Goal: Task Accomplishment & Management: Manage account settings

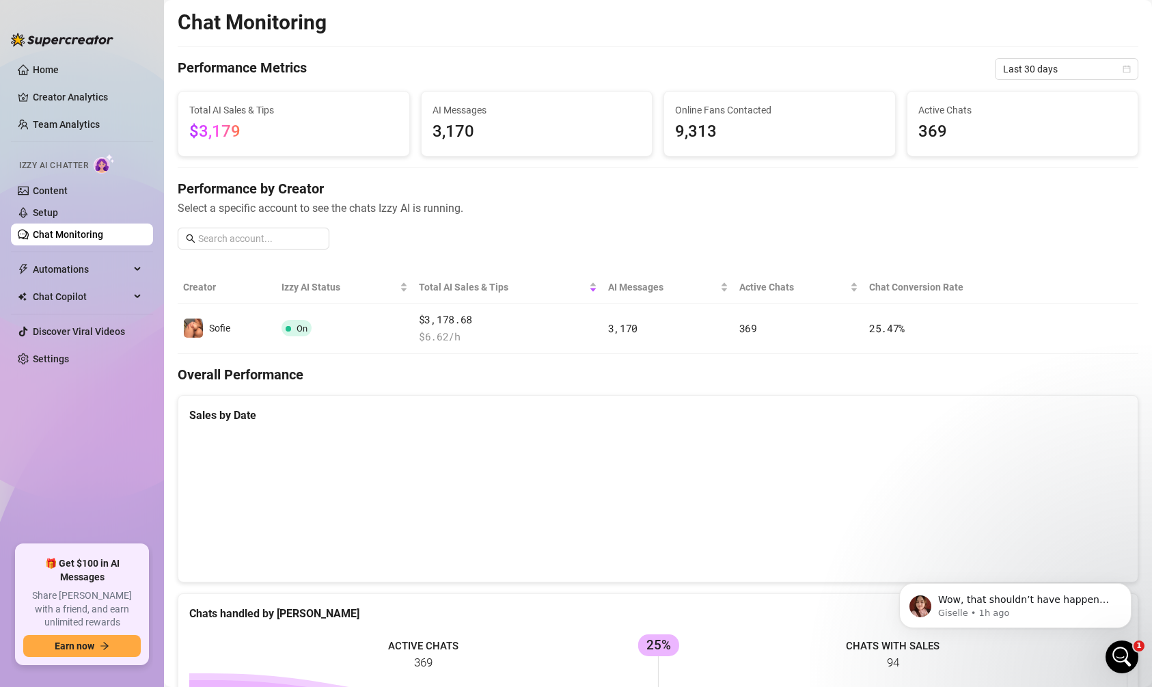
scroll to position [877, 0]
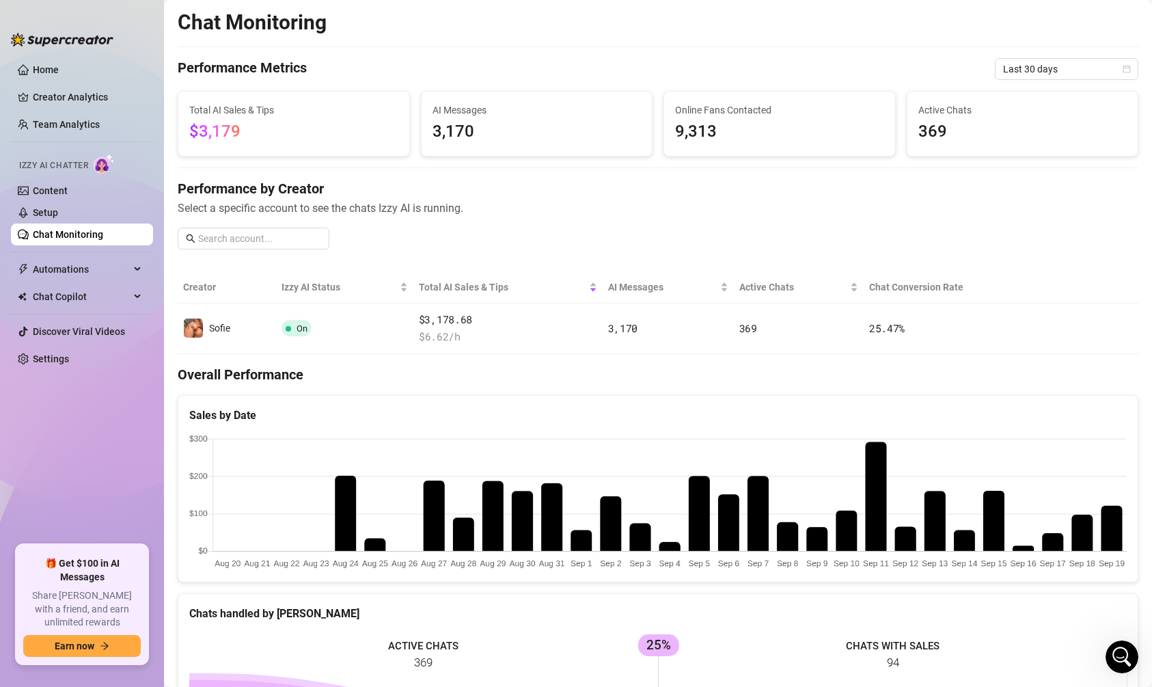
click at [98, 232] on link "Chat Monitoring" at bounding box center [68, 234] width 70 height 11
click at [58, 216] on link "Setup" at bounding box center [45, 212] width 25 height 11
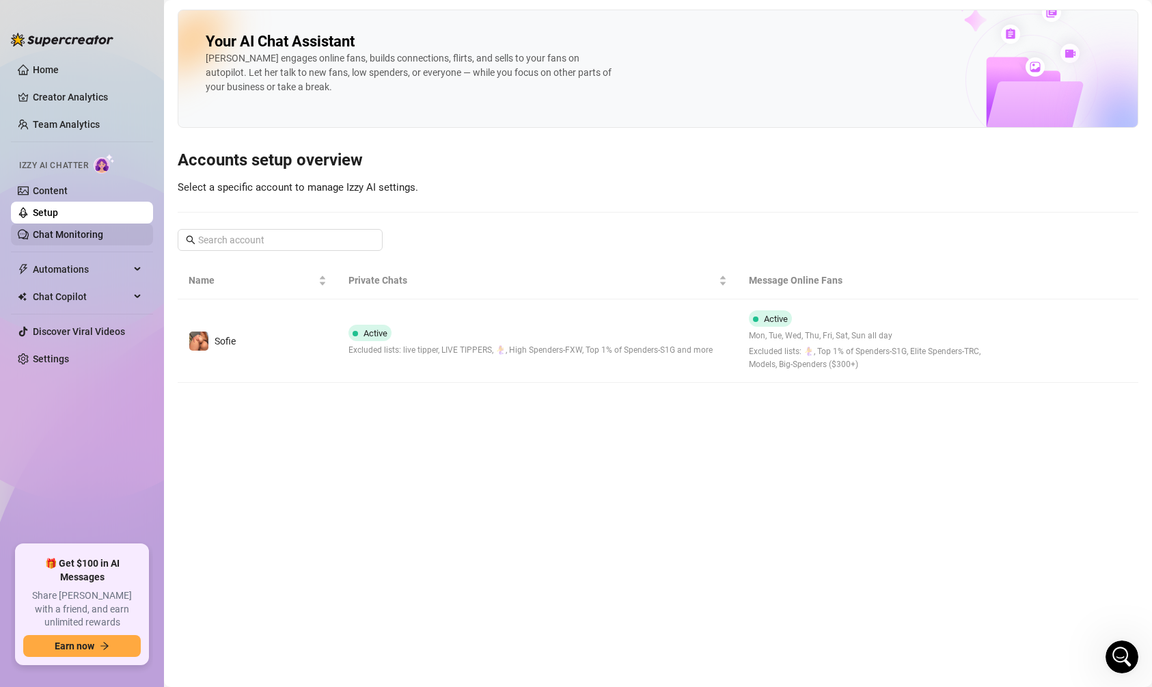
click at [87, 239] on link "Chat Monitoring" at bounding box center [68, 234] width 70 height 11
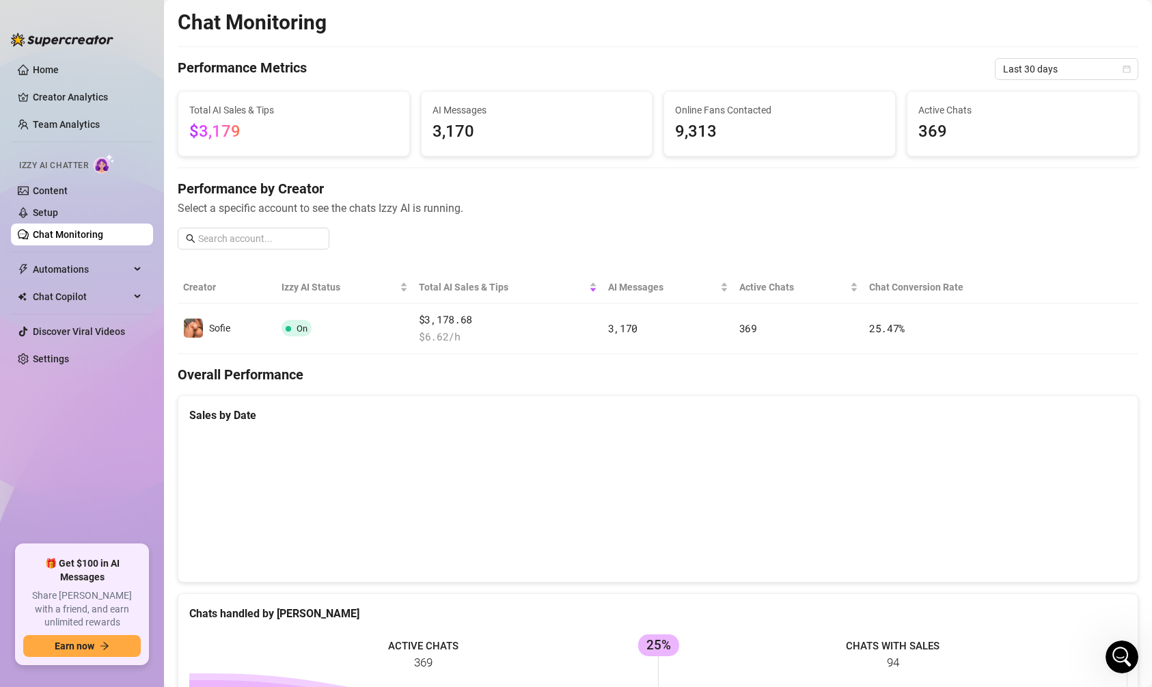
click at [87, 239] on link "Chat Monitoring" at bounding box center [68, 234] width 70 height 11
click at [58, 207] on link "Setup" at bounding box center [45, 212] width 25 height 11
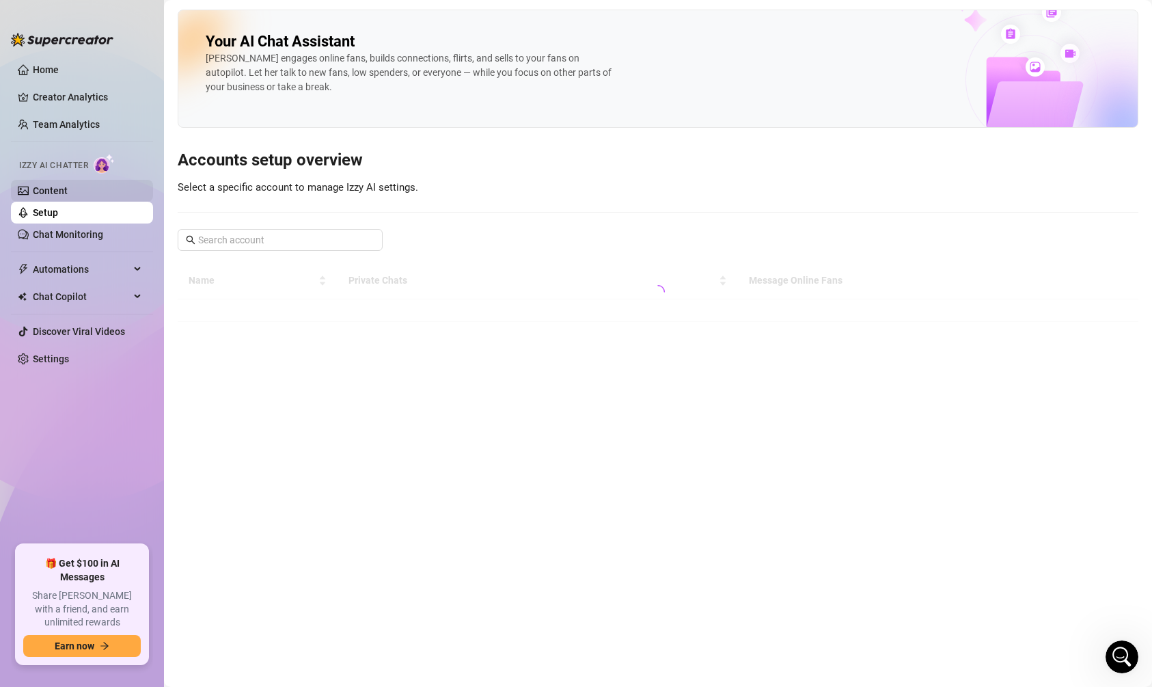
click at [68, 186] on link "Content" at bounding box center [50, 190] width 35 height 11
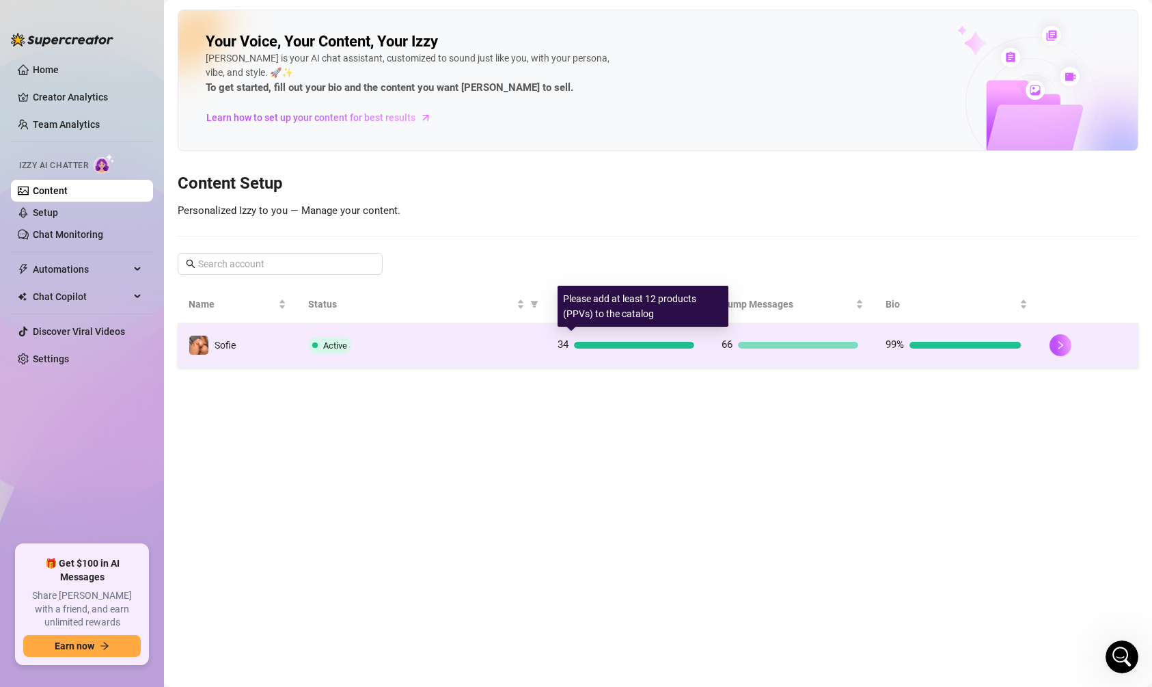
click at [595, 338] on div "34" at bounding box center [626, 345] width 137 height 16
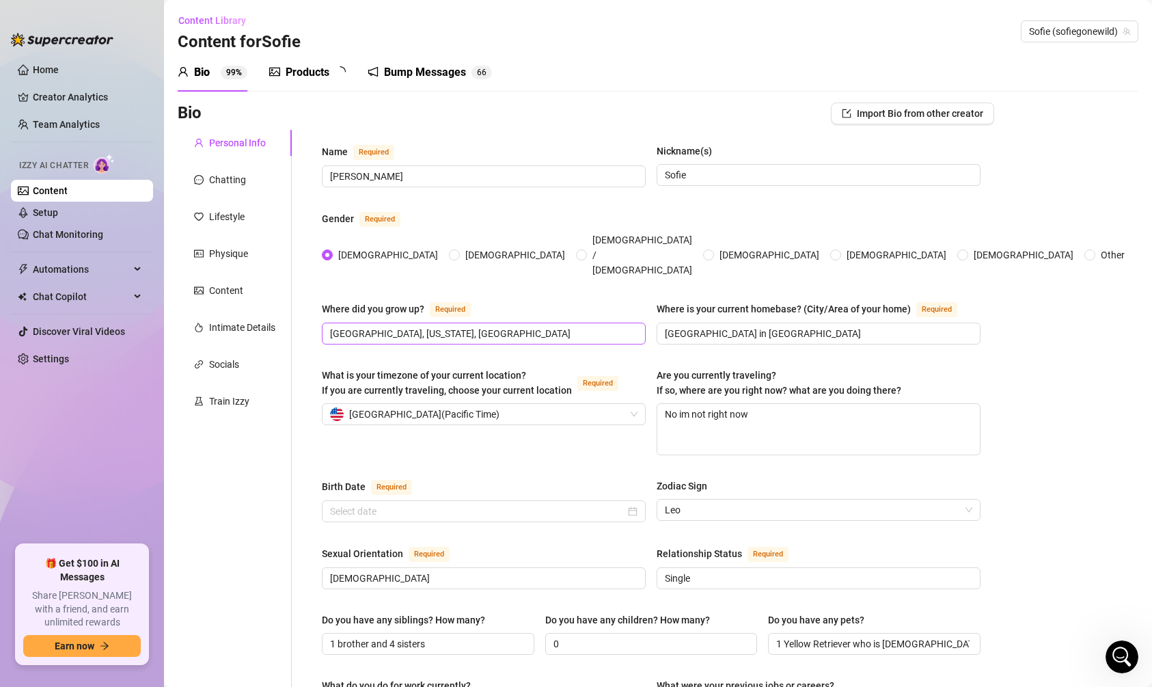
radio input "true"
type input "[DATE]"
click at [292, 78] on div "Products" at bounding box center [308, 72] width 44 height 16
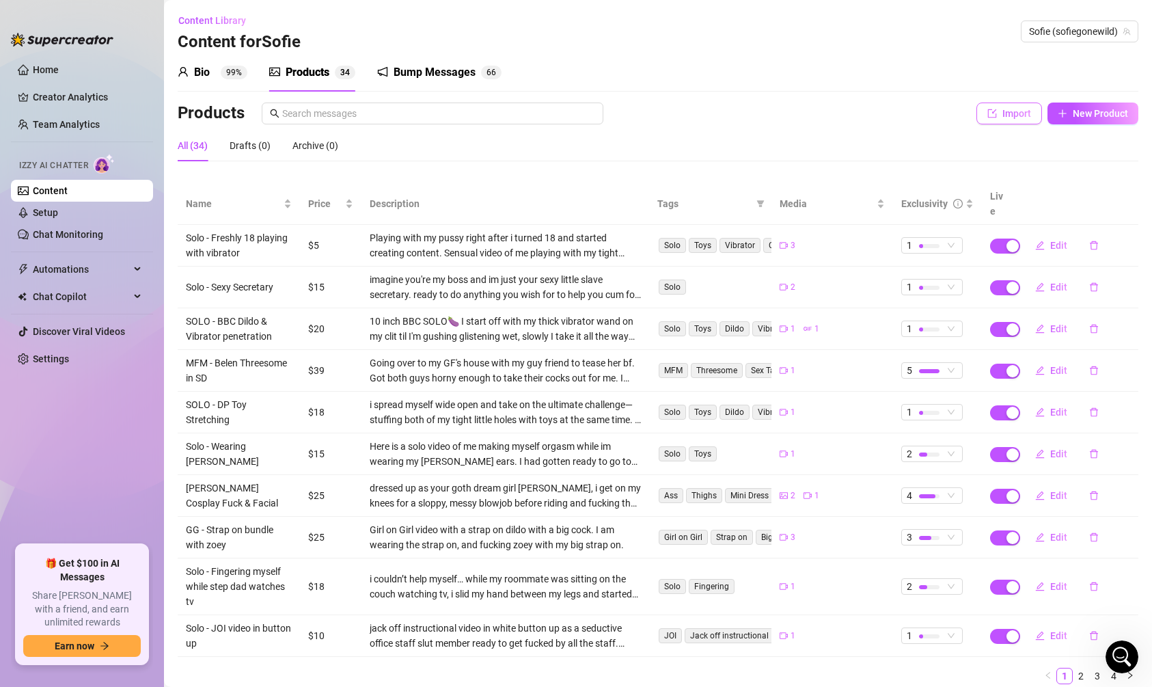
click at [990, 109] on icon "import" at bounding box center [993, 114] width 10 height 10
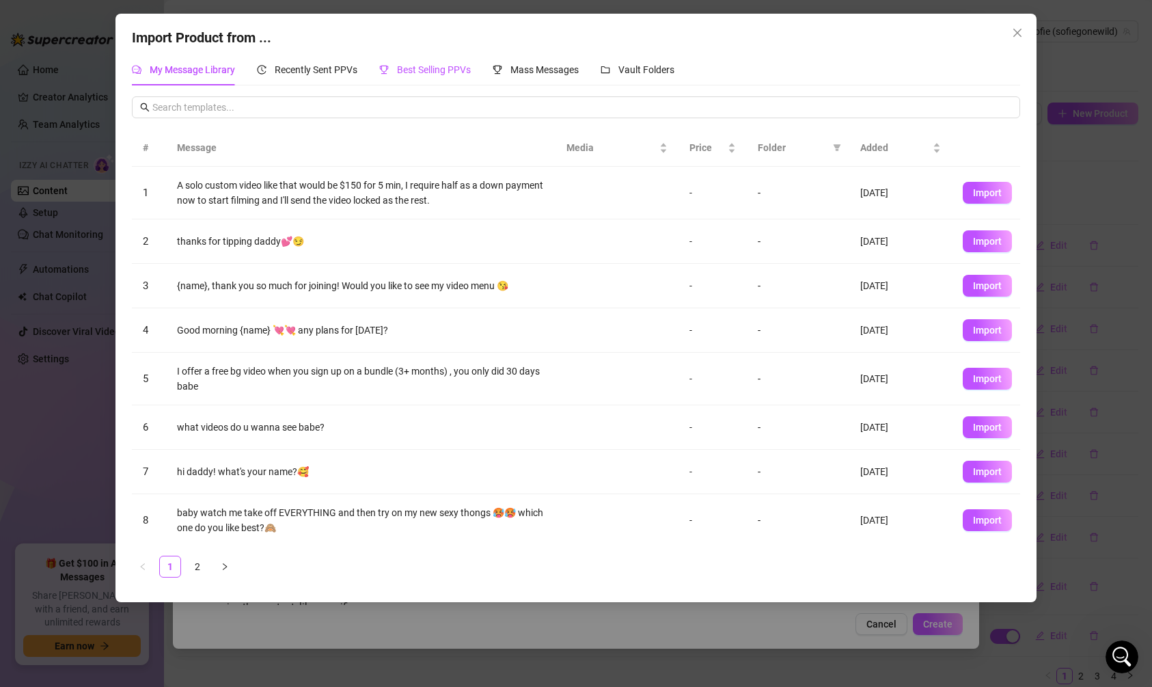
click at [431, 62] on div "Best Selling PPVs" at bounding box center [425, 69] width 92 height 15
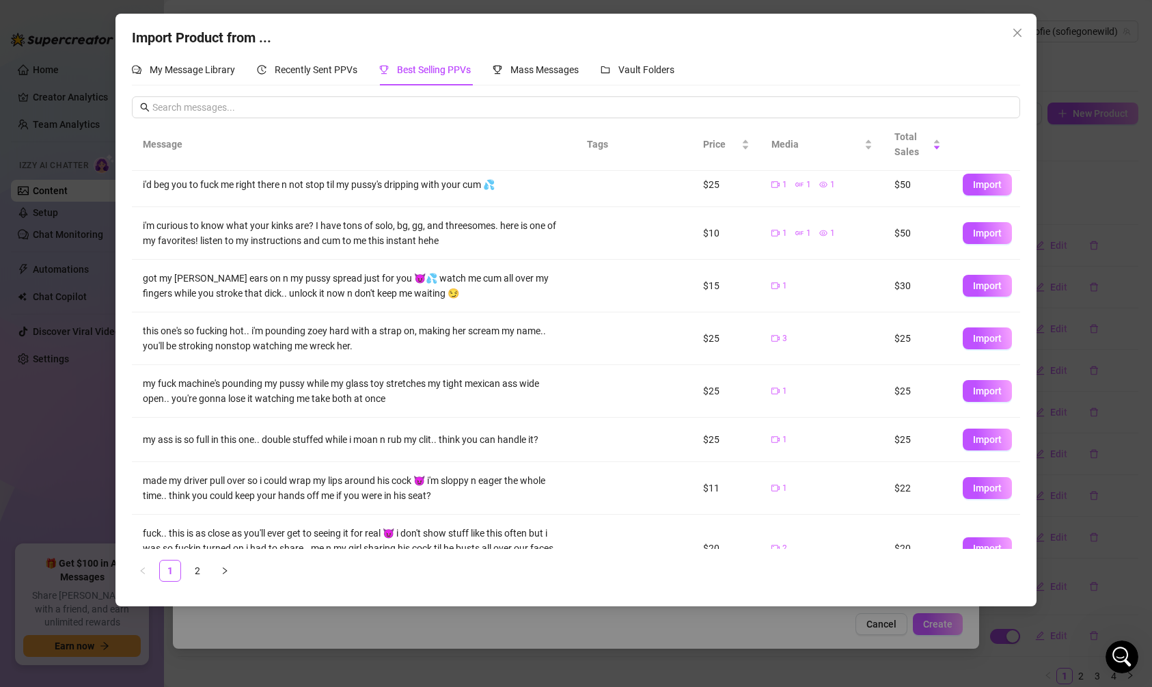
scroll to position [144, 0]
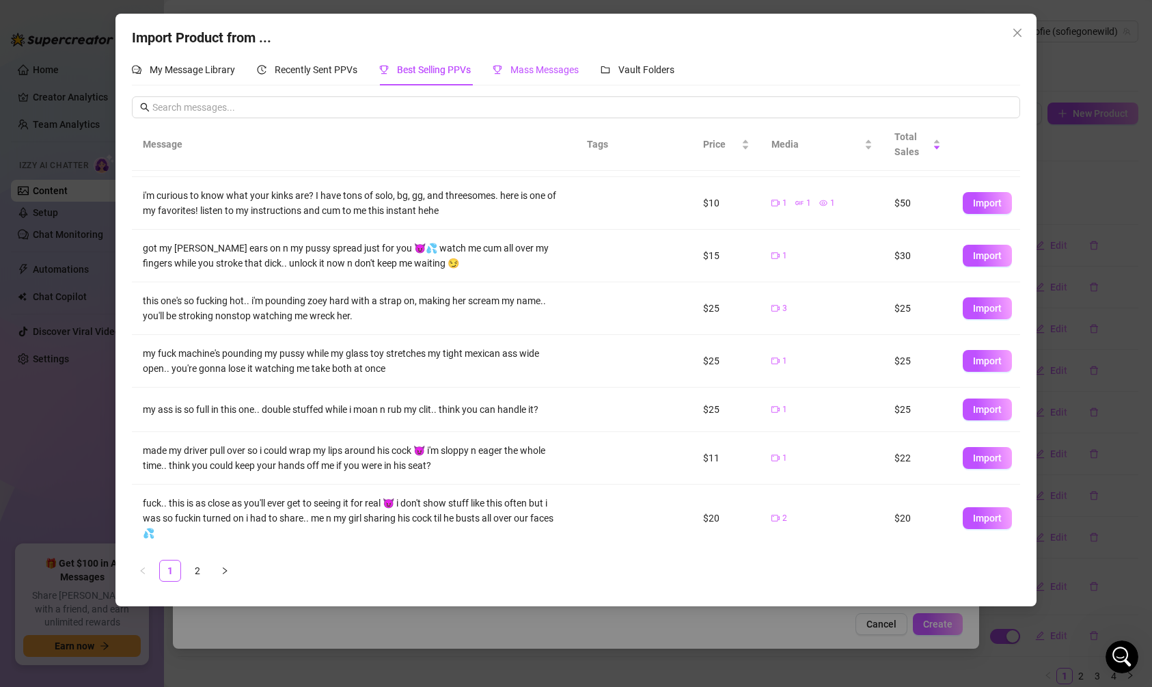
click at [565, 67] on span "Mass Messages" at bounding box center [545, 69] width 68 height 11
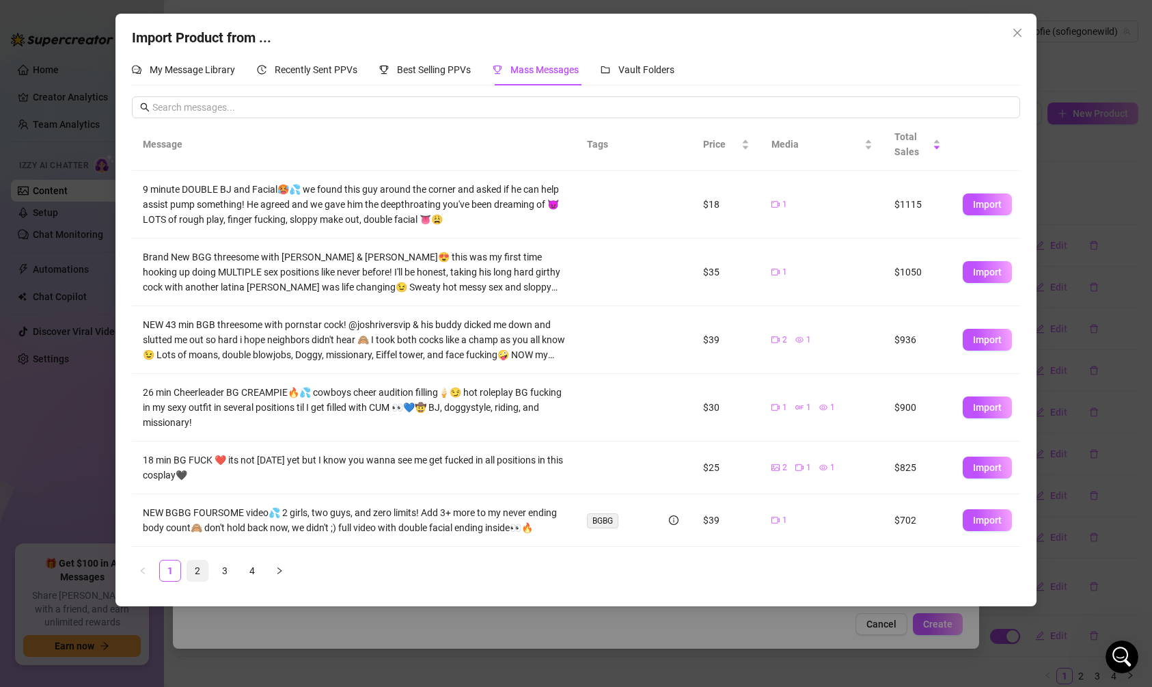
click at [199, 569] on link "2" at bounding box center [197, 570] width 21 height 21
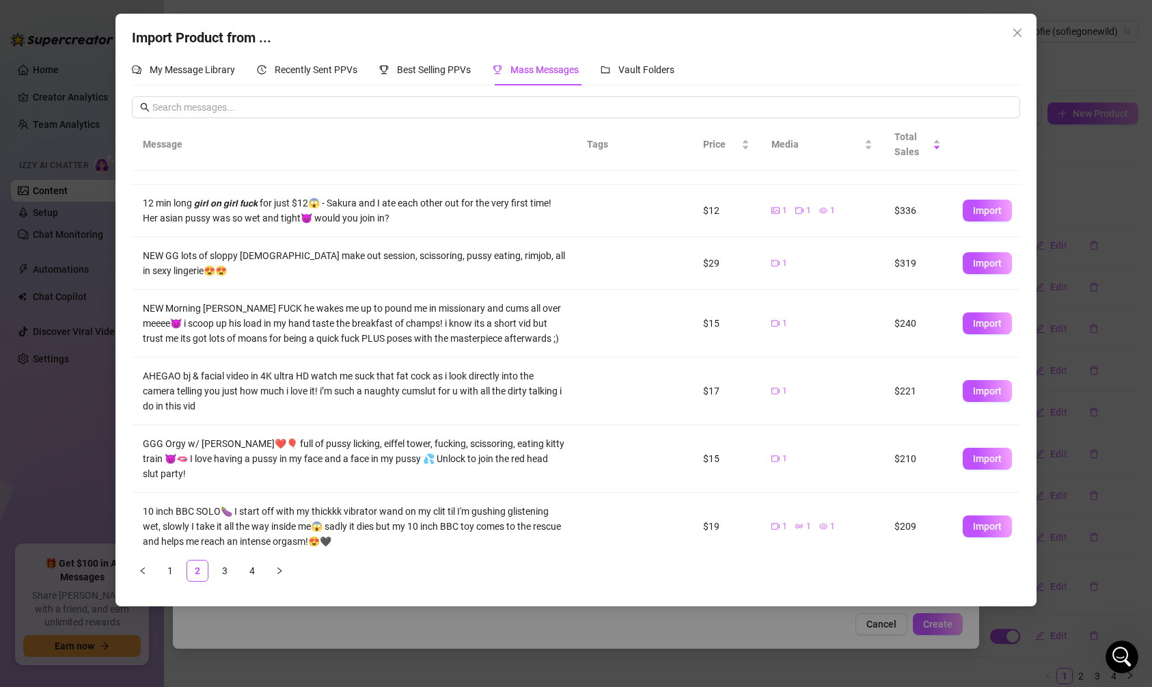
scroll to position [235, 0]
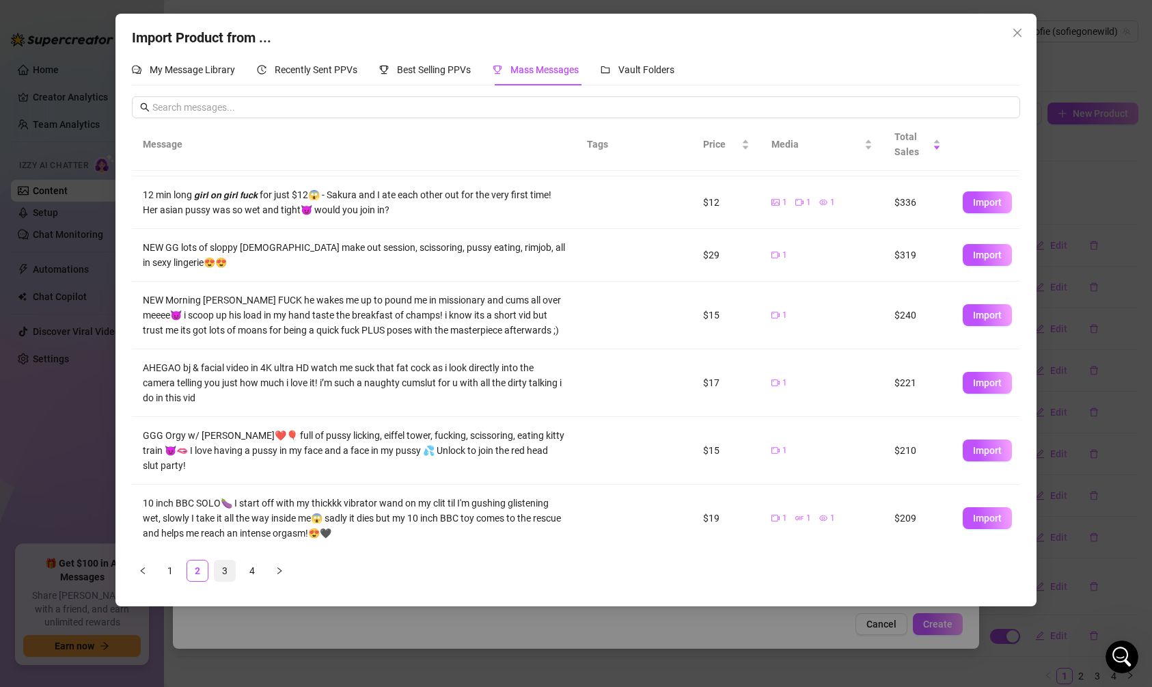
click at [230, 569] on link "3" at bounding box center [225, 570] width 21 height 21
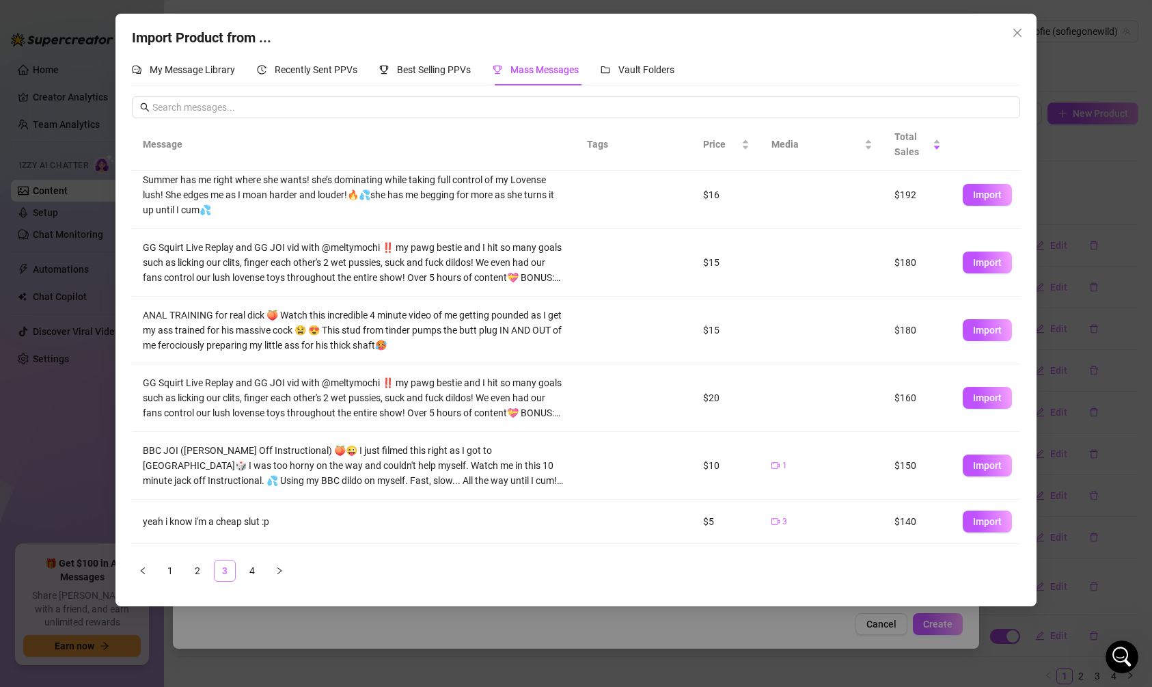
scroll to position [0, 0]
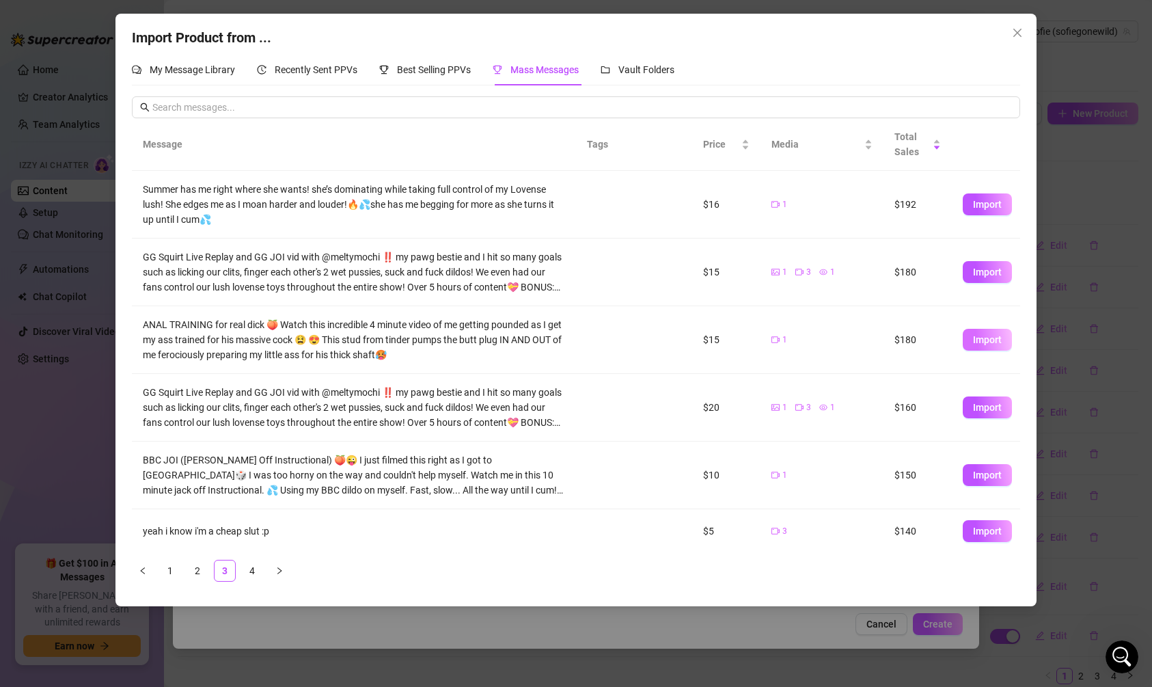
click at [986, 341] on span "Import" at bounding box center [987, 339] width 29 height 11
type textarea "ANAL TRAINING for real dick 🍑 Watch this incredible 4 minute video of me gettin…"
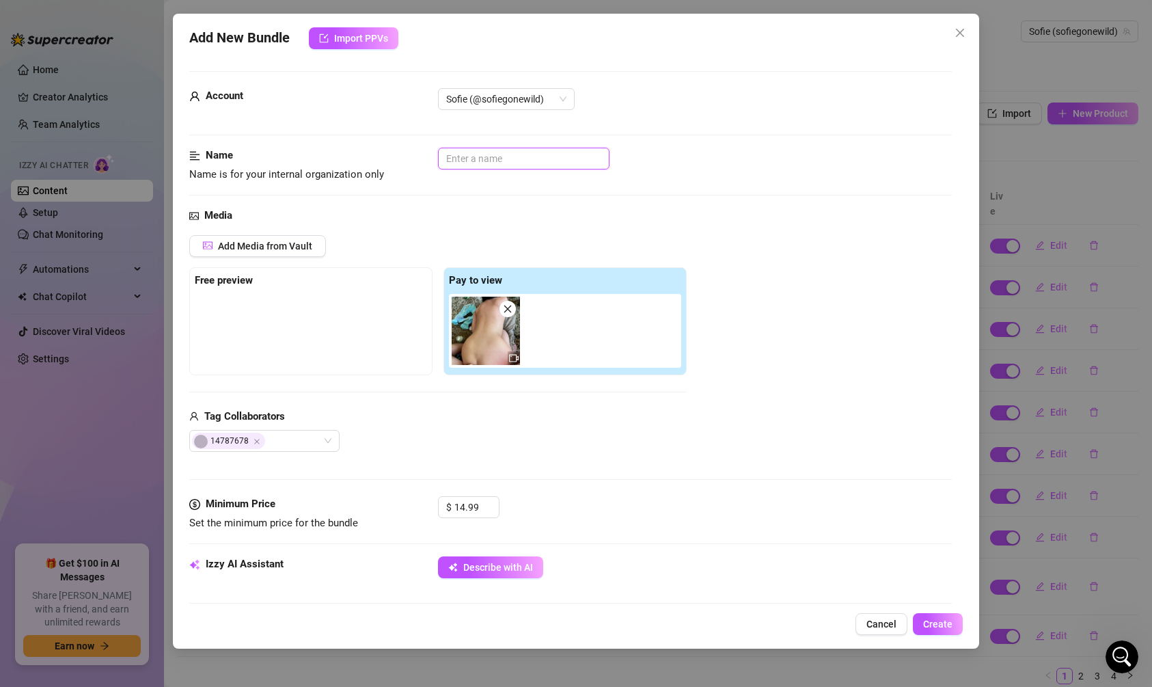
click at [511, 163] on input "text" at bounding box center [524, 159] width 172 height 22
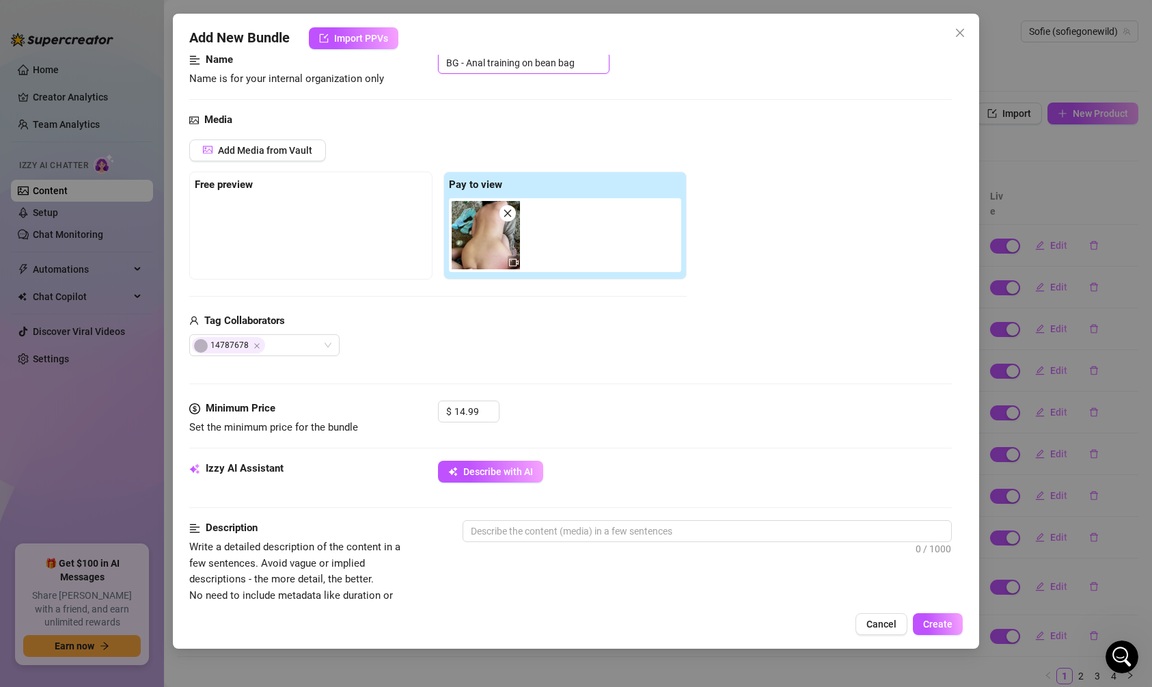
scroll to position [112, 0]
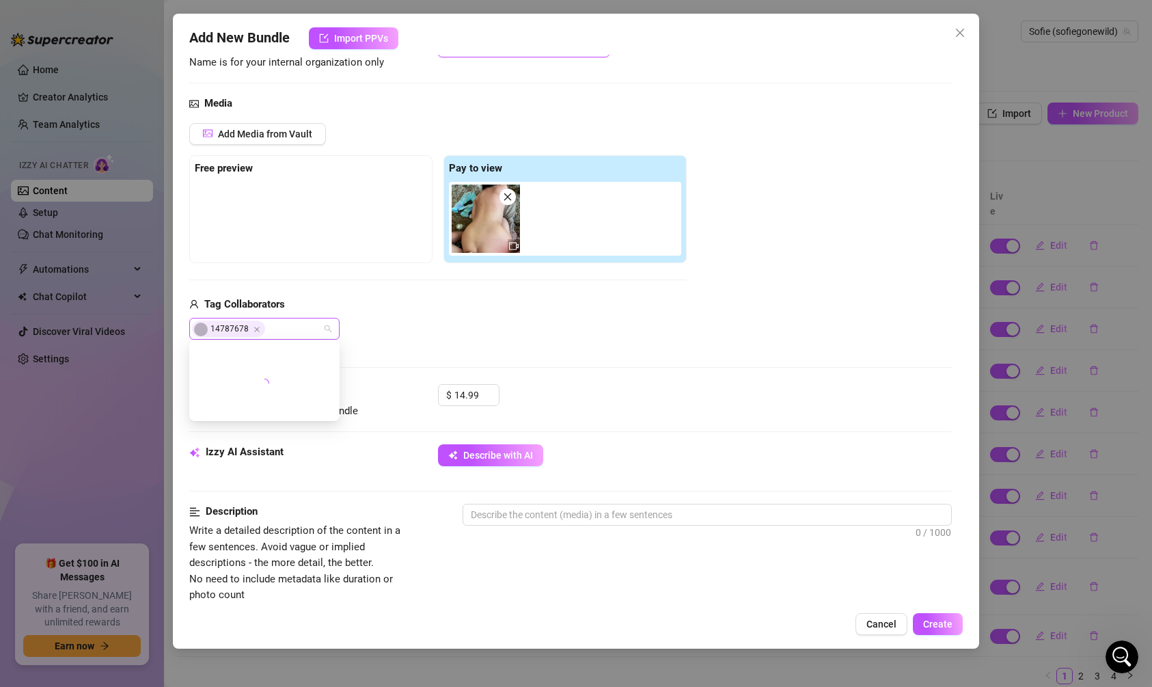
click at [320, 320] on div "14787678" at bounding box center [257, 328] width 131 height 19
type input "BG - Anal training on bean bag"
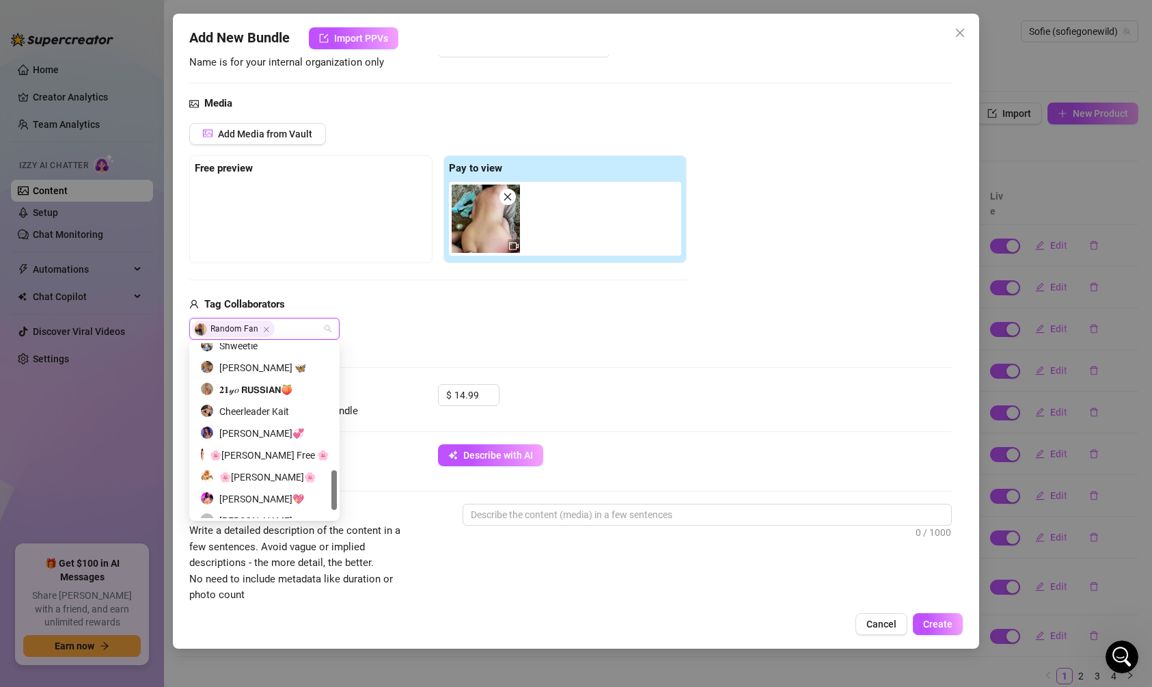
scroll to position [591, 0]
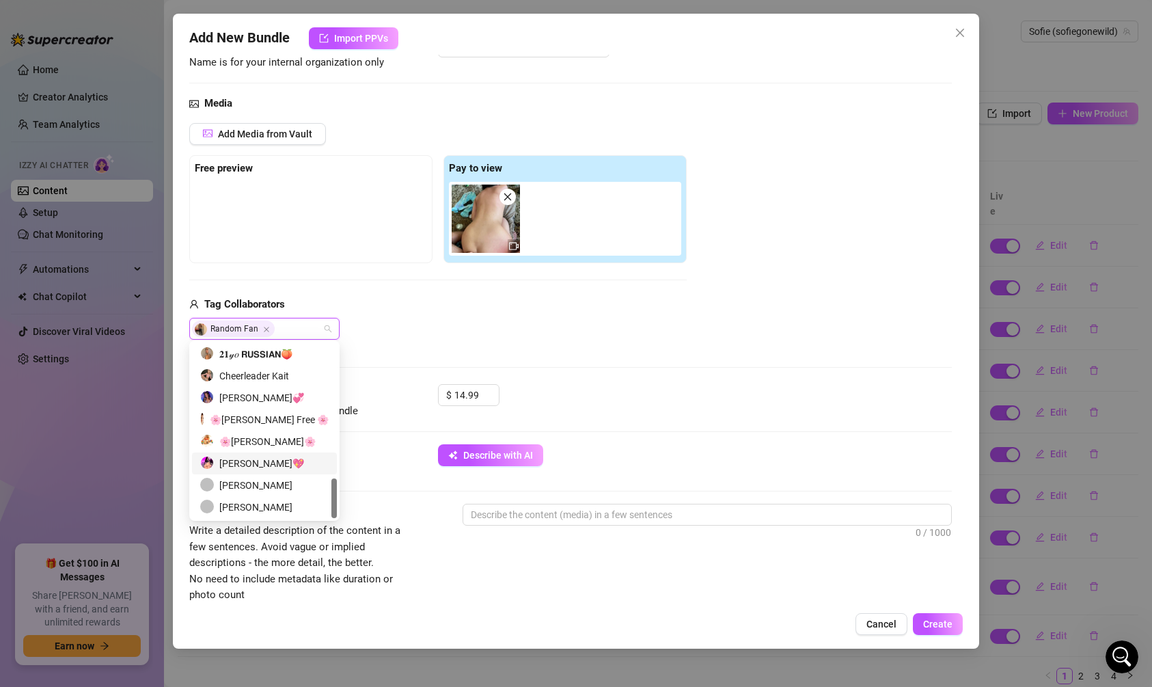
click at [269, 462] on div "[PERSON_NAME]💖" at bounding box center [264, 463] width 128 height 15
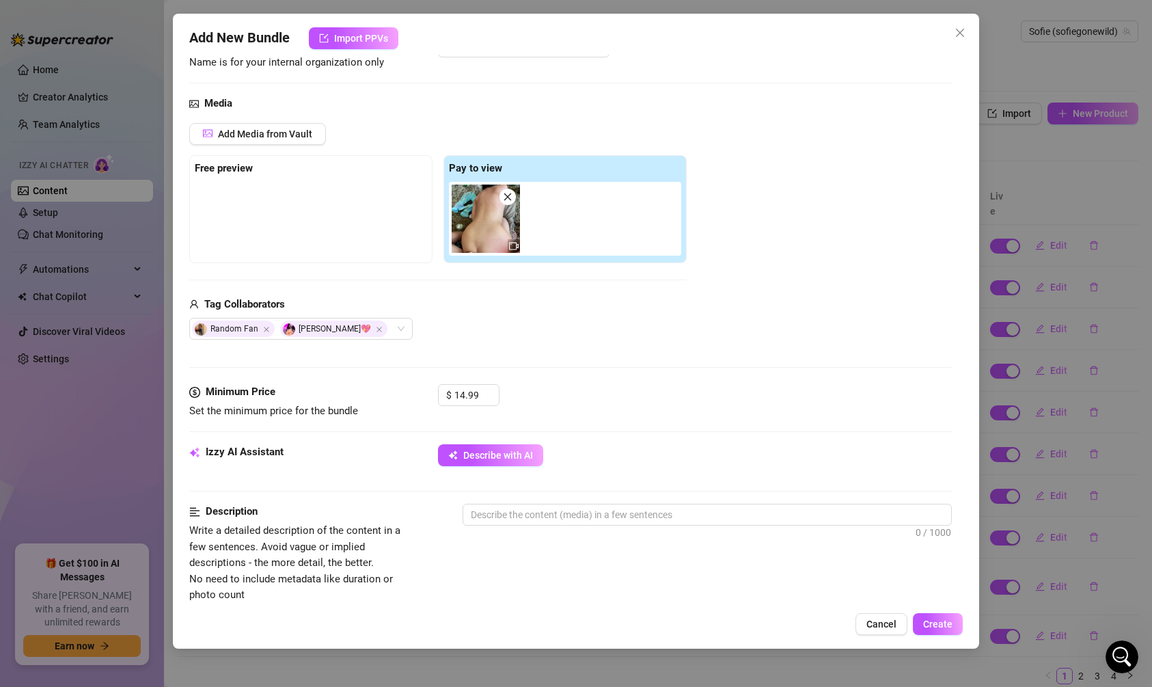
click at [441, 327] on div "Random Fan [PERSON_NAME]💖" at bounding box center [438, 329] width 498 height 22
click at [478, 391] on input "14.99" at bounding box center [477, 395] width 44 height 21
click at [480, 389] on input "16" at bounding box center [477, 395] width 44 height 21
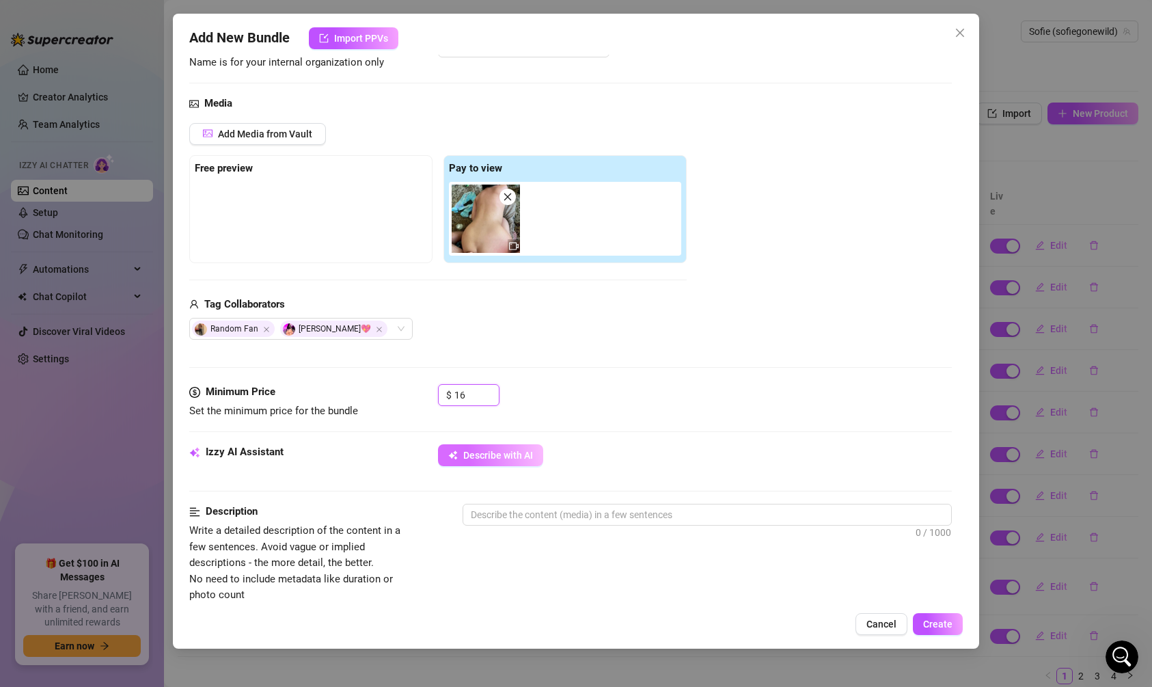
type input "16"
click at [521, 454] on span "Describe with AI" at bounding box center [498, 455] width 70 height 11
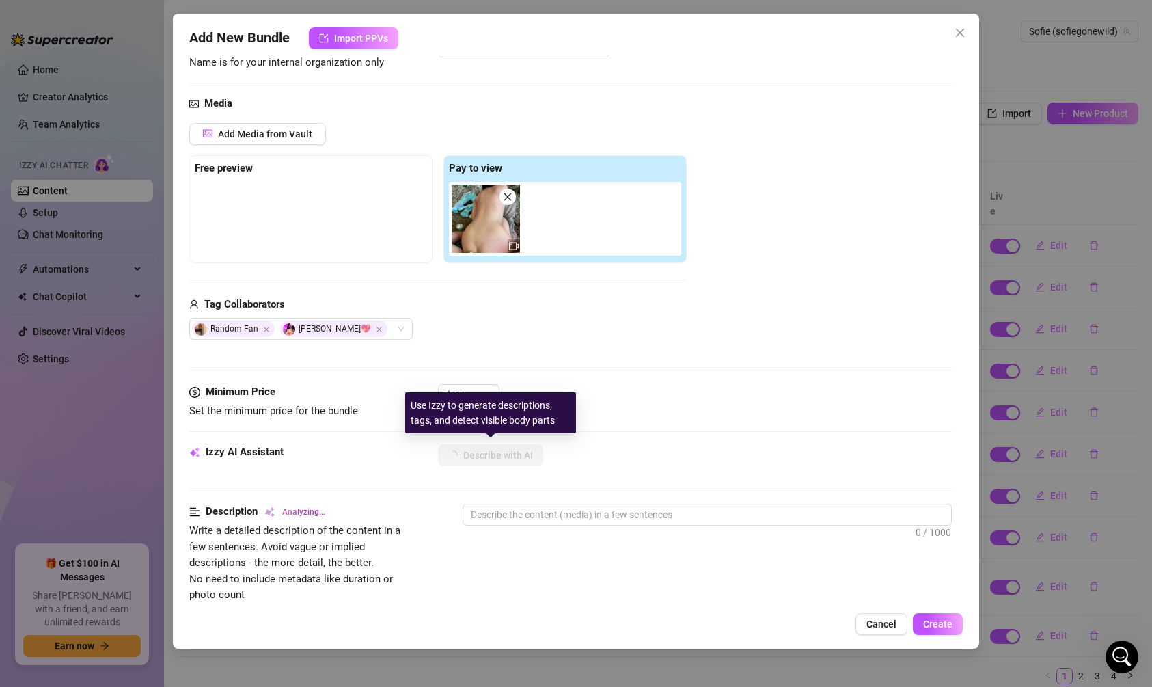
type textarea "Sofie"
type textarea "Sofie is"
type textarea "[PERSON_NAME] is completely"
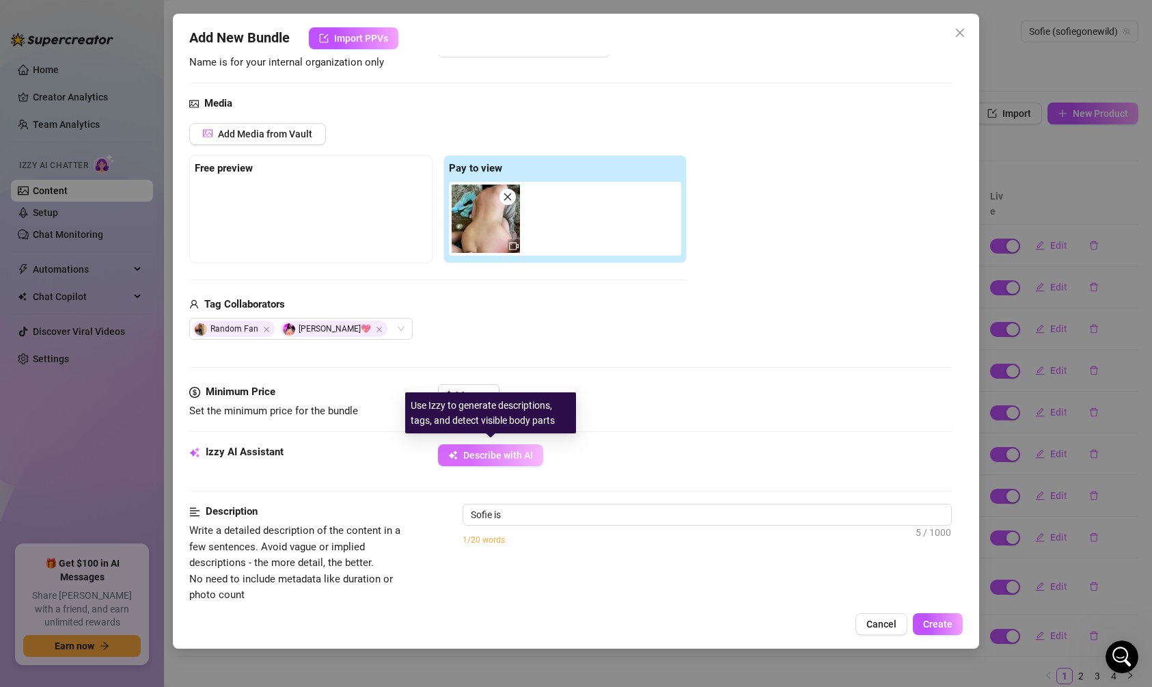
type textarea "[PERSON_NAME] is completely"
type textarea "[PERSON_NAME] is completely naked,"
type textarea "[PERSON_NAME] is completely naked, riding"
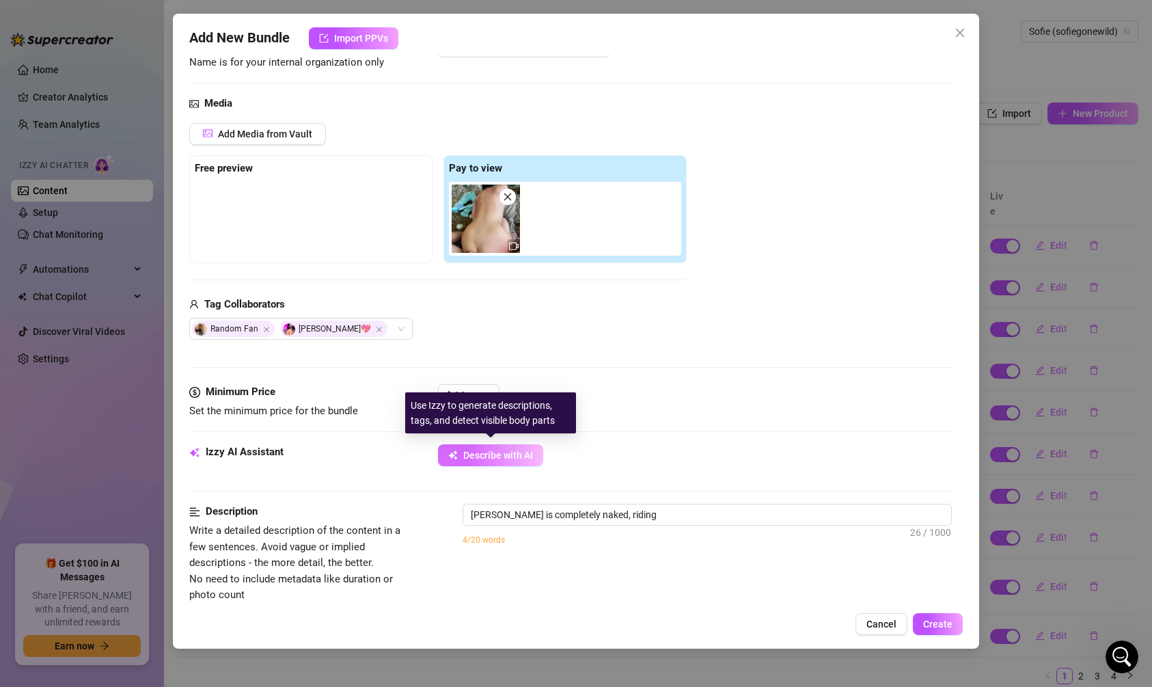
type textarea "[PERSON_NAME] is completely naked, riding a"
type textarea "[PERSON_NAME] is completely naked, riding a partner’s"
type textarea "[PERSON_NAME] is completely naked, riding a partner’s cock"
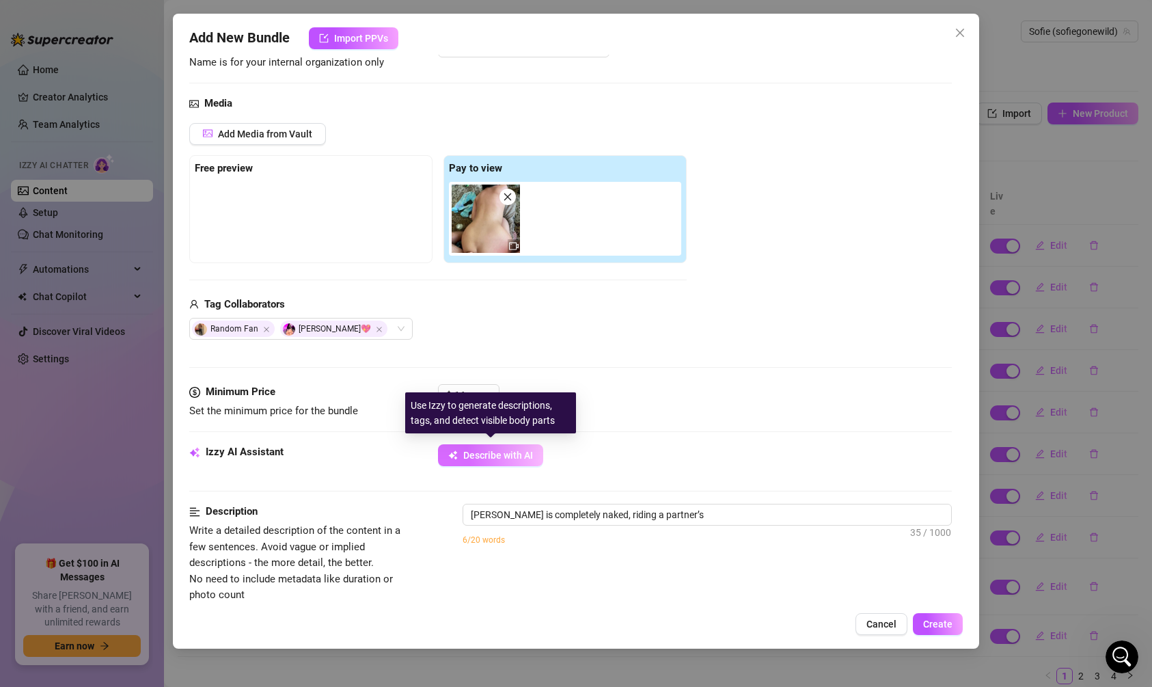
type textarea "[PERSON_NAME] is completely naked, riding a partner’s cock"
type textarea "[PERSON_NAME] is completely naked, riding a partner’s cock in"
type textarea "[PERSON_NAME] is completely naked, riding a partner’s cock in reverse"
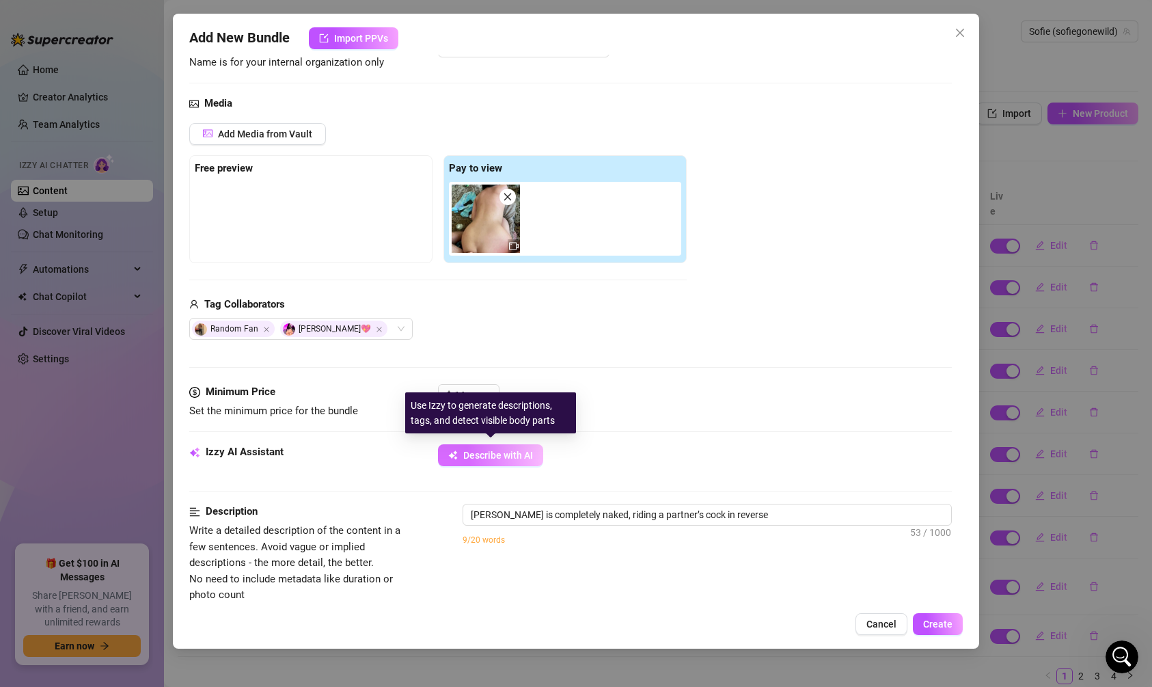
type textarea "[PERSON_NAME] is completely naked, riding a partner’s cock in reverse cowgirl"
type textarea "[PERSON_NAME] is completely naked, riding a partner’s cock in reverse cowgirl w…"
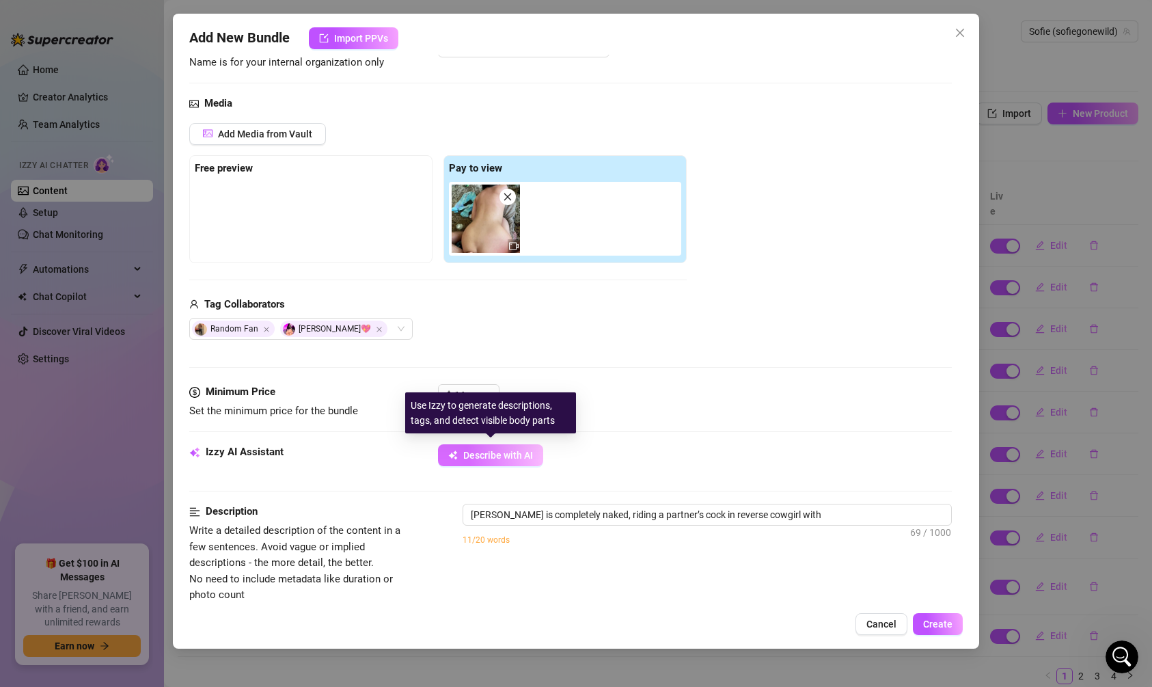
type textarea "[PERSON_NAME] is completely naked, riding a partner’s cock in reverse cowgirl w…"
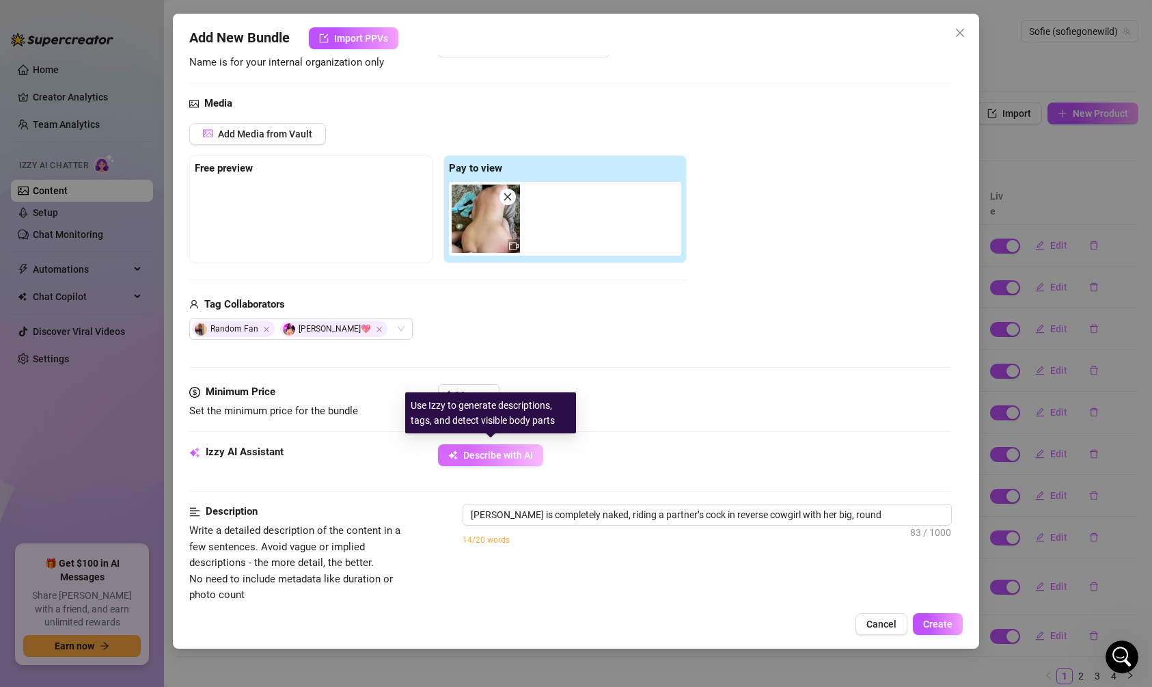
type textarea "[PERSON_NAME] is completely naked, riding a partner’s cock in reverse cowgirl w…"
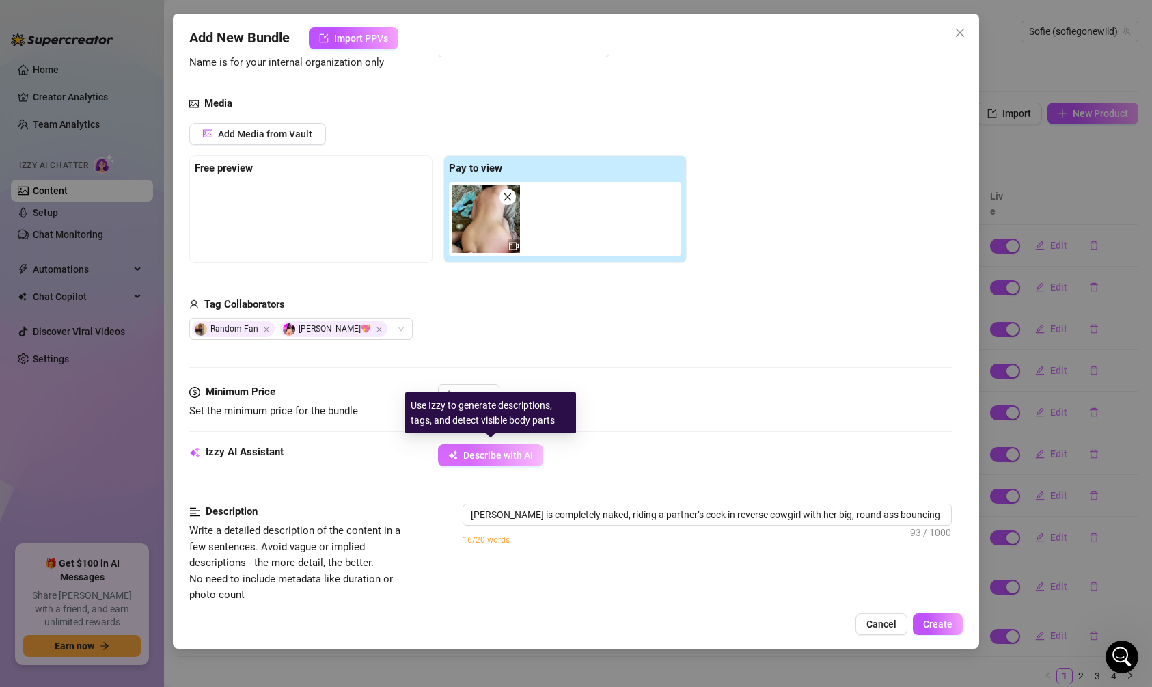
type textarea "[PERSON_NAME] is completely naked, riding a partner’s cock in reverse cowgirl w…"
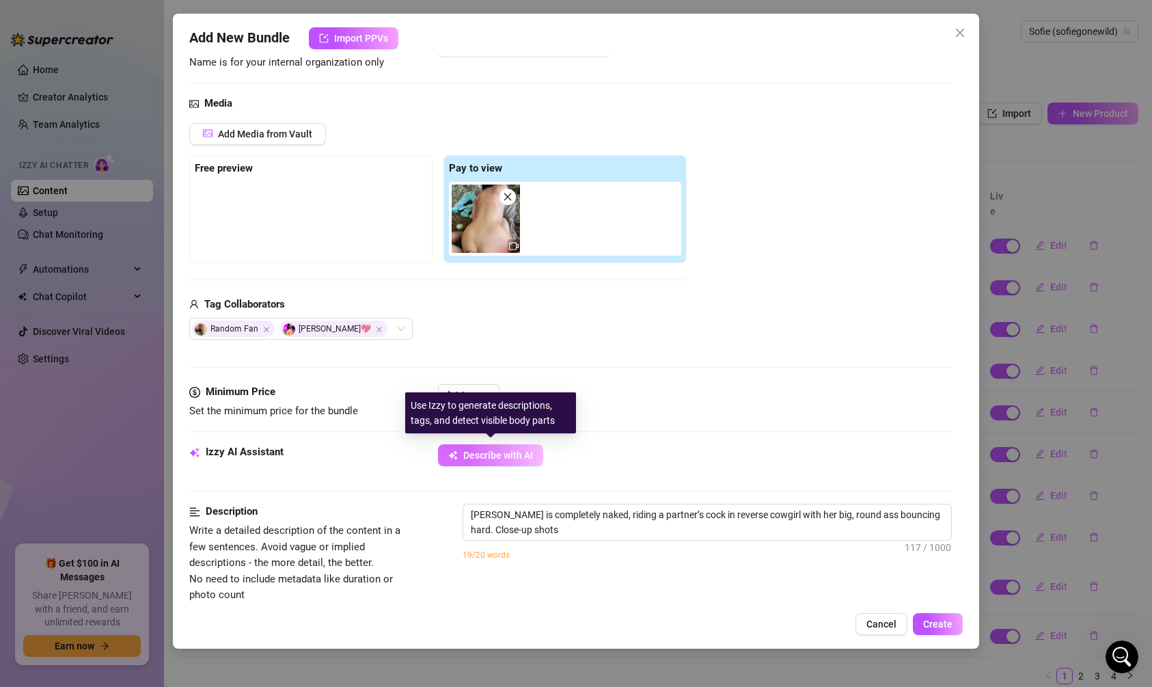
type textarea "[PERSON_NAME] is completely naked, riding a partner’s cock in reverse cowgirl w…"
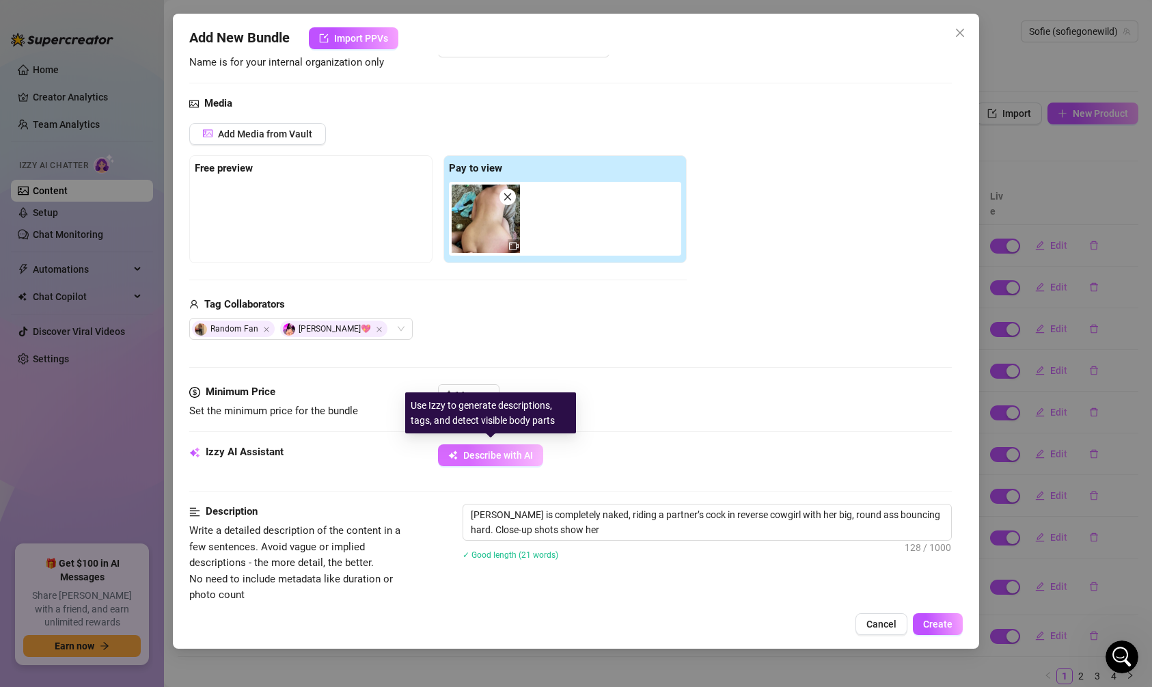
type textarea "[PERSON_NAME] is completely naked, riding a partner’s cock in reverse cowgirl w…"
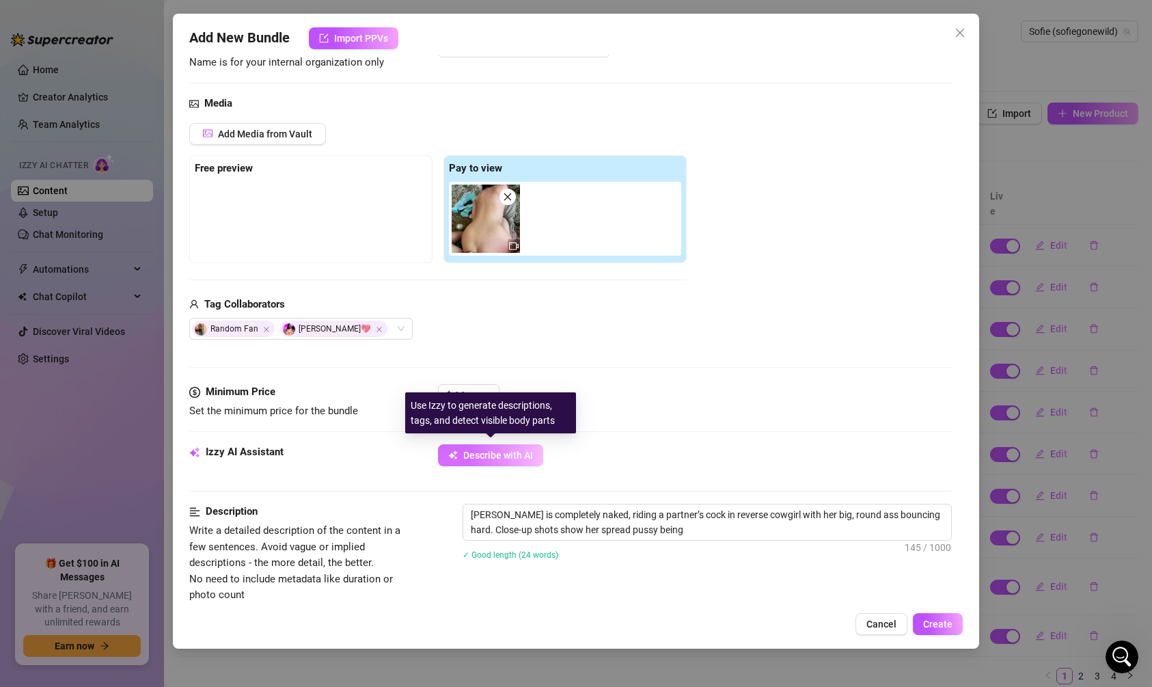
type textarea "[PERSON_NAME] is completely naked, riding a partner’s cock in reverse cowgirl w…"
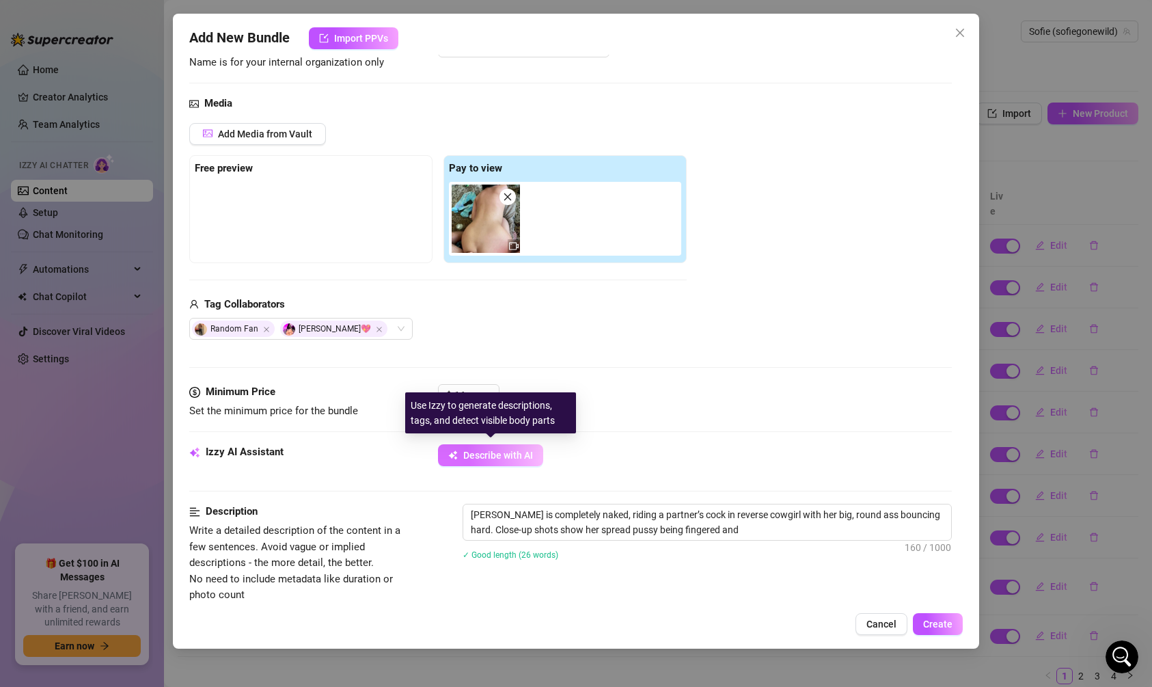
type textarea "[PERSON_NAME] is completely naked, riding a partner’s cock in reverse cowgirl w…"
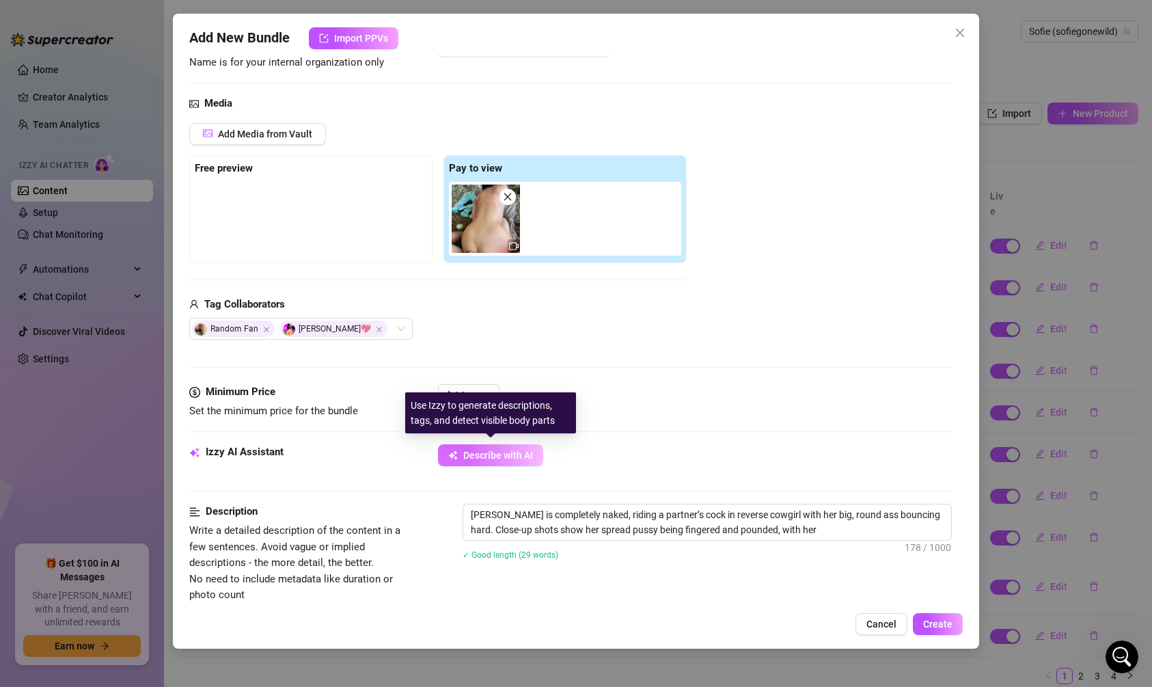
type textarea "[PERSON_NAME] is completely naked, riding a partner’s cock in reverse cowgirl w…"
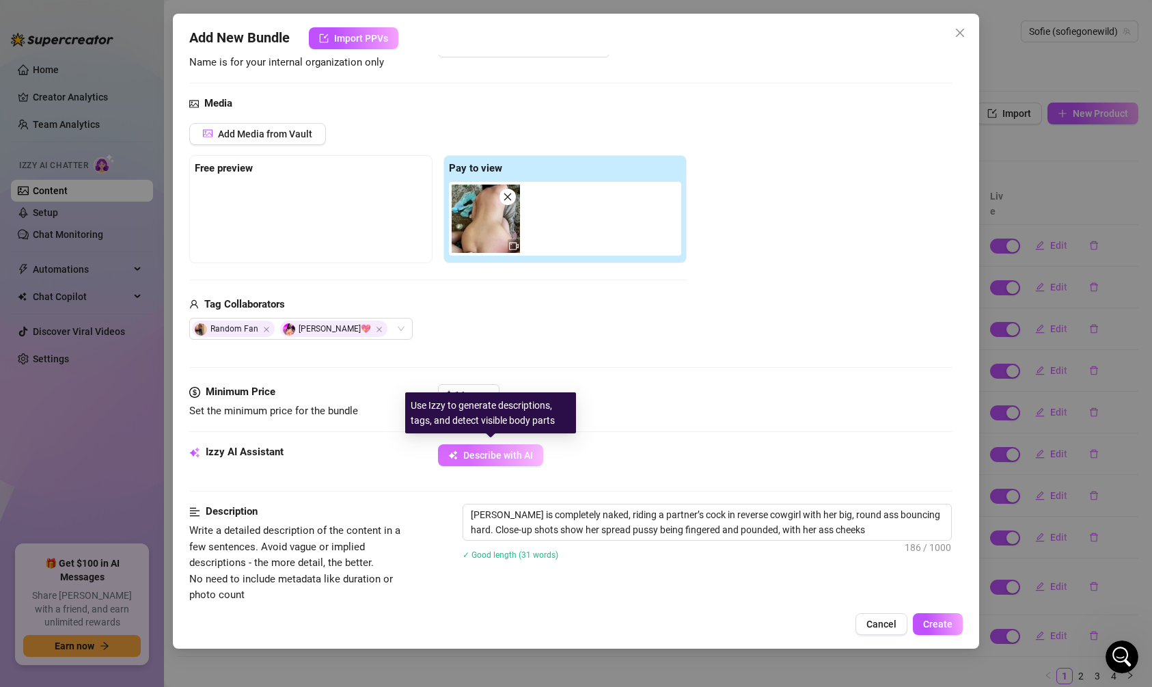
type textarea "[PERSON_NAME] is completely naked, riding a partner’s cock in reverse cowgirl w…"
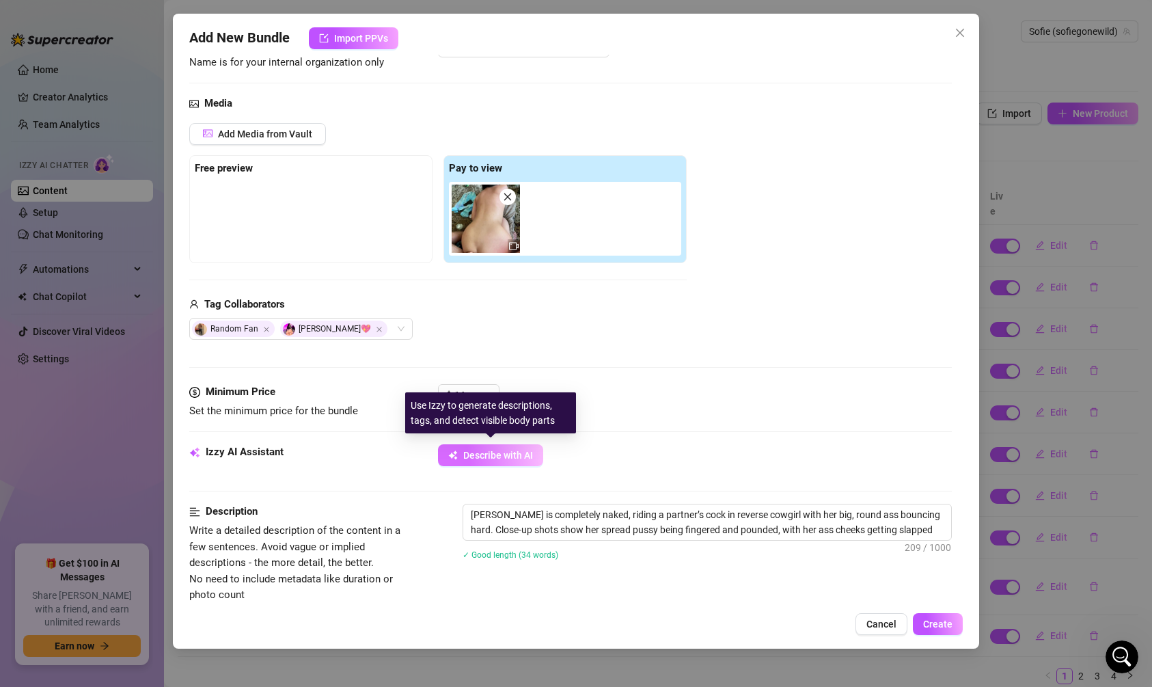
type textarea "[PERSON_NAME] is completely naked, riding a partner’s cock in reverse cowgirl w…"
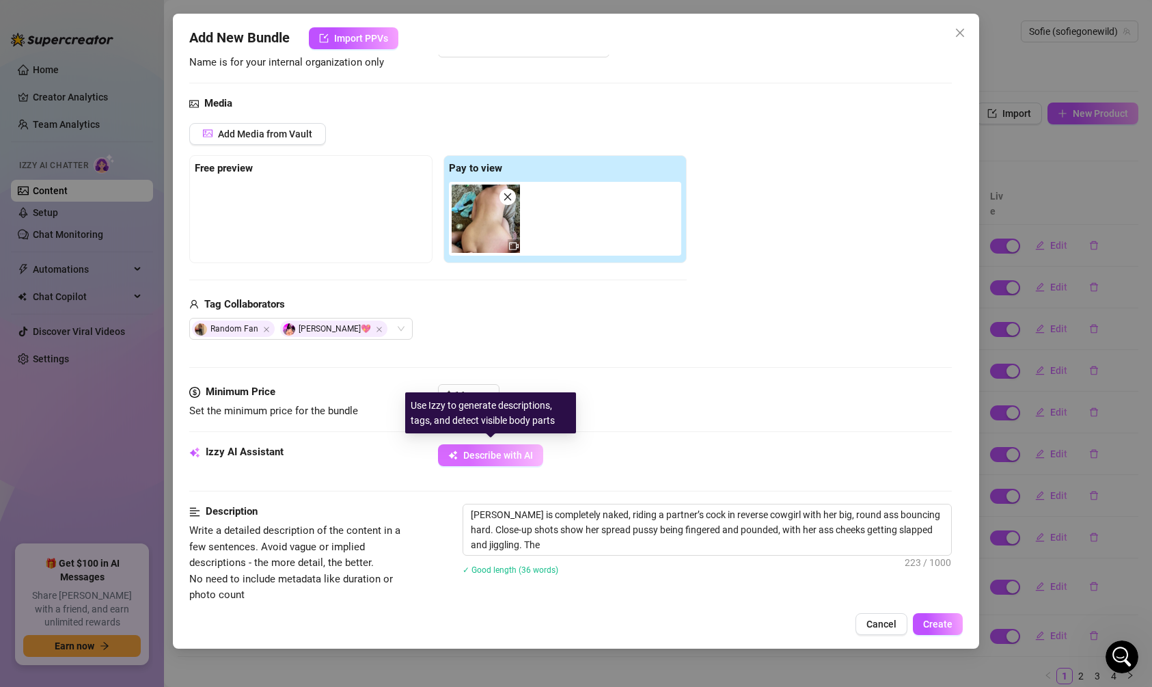
type textarea "[PERSON_NAME] is completely naked, riding a partner’s cock in reverse cowgirl w…"
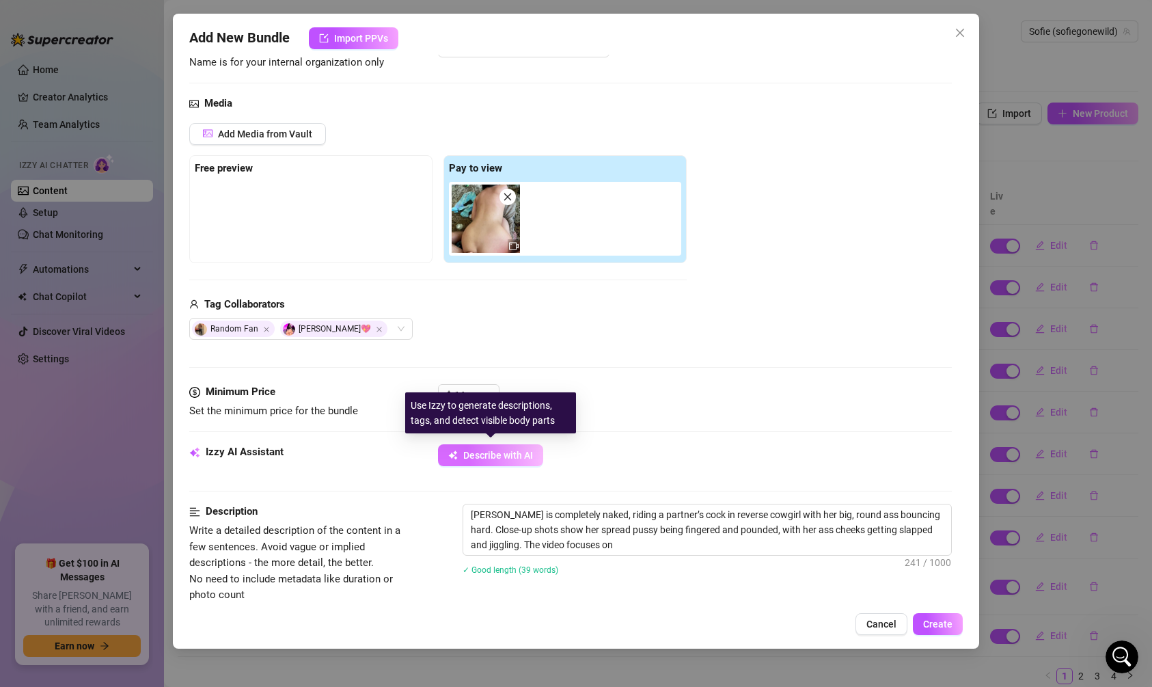
type textarea "[PERSON_NAME] is completely naked, riding a partner’s cock in reverse cowgirl w…"
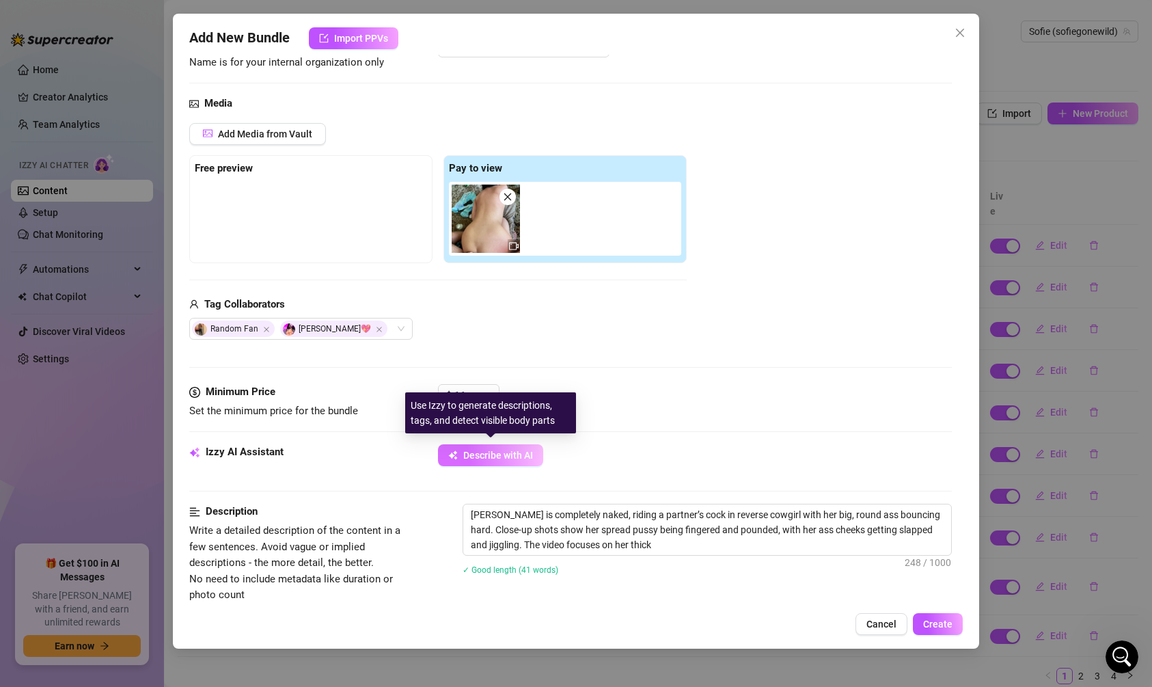
type textarea "[PERSON_NAME] is completely naked, riding a partner’s cock in reverse cowgirl w…"
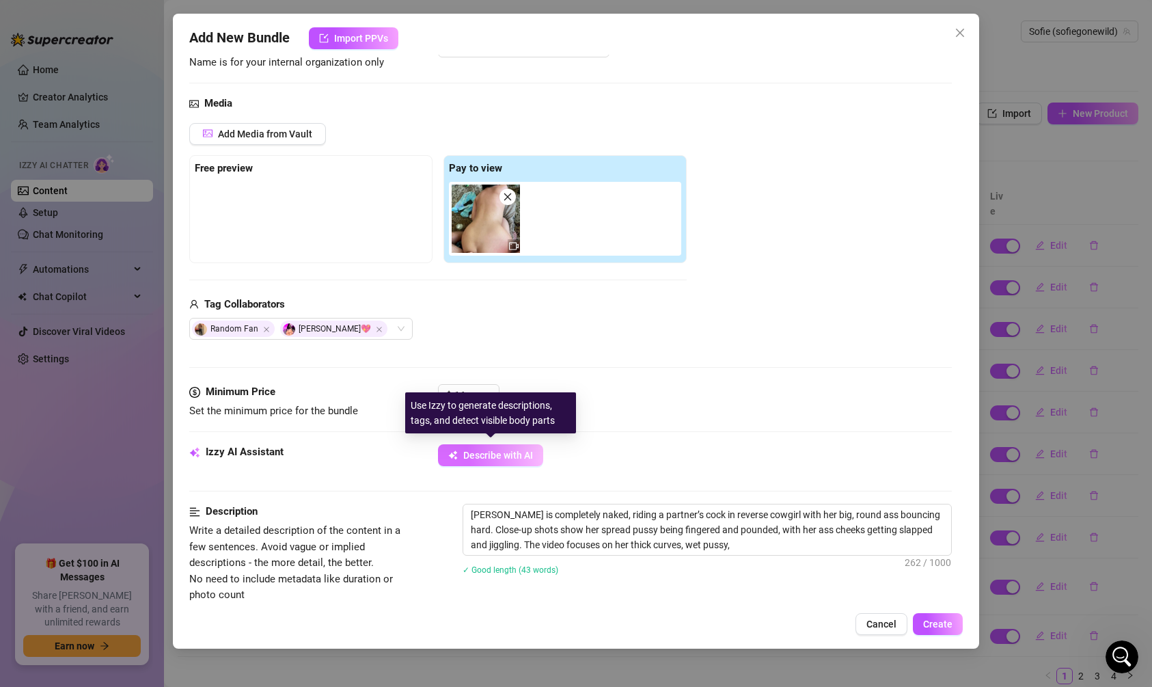
type textarea "[PERSON_NAME] is completely naked, riding a partner’s cock in reverse cowgirl w…"
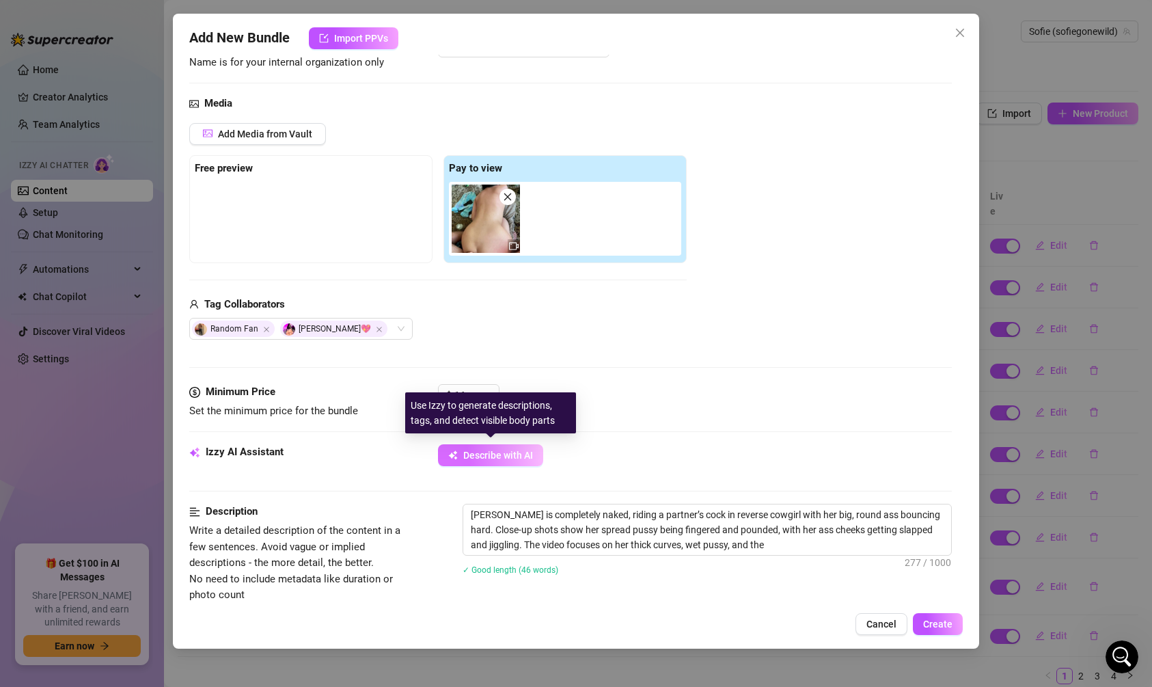
type textarea "[PERSON_NAME] is completely naked, riding a partner’s cock in reverse cowgirl w…"
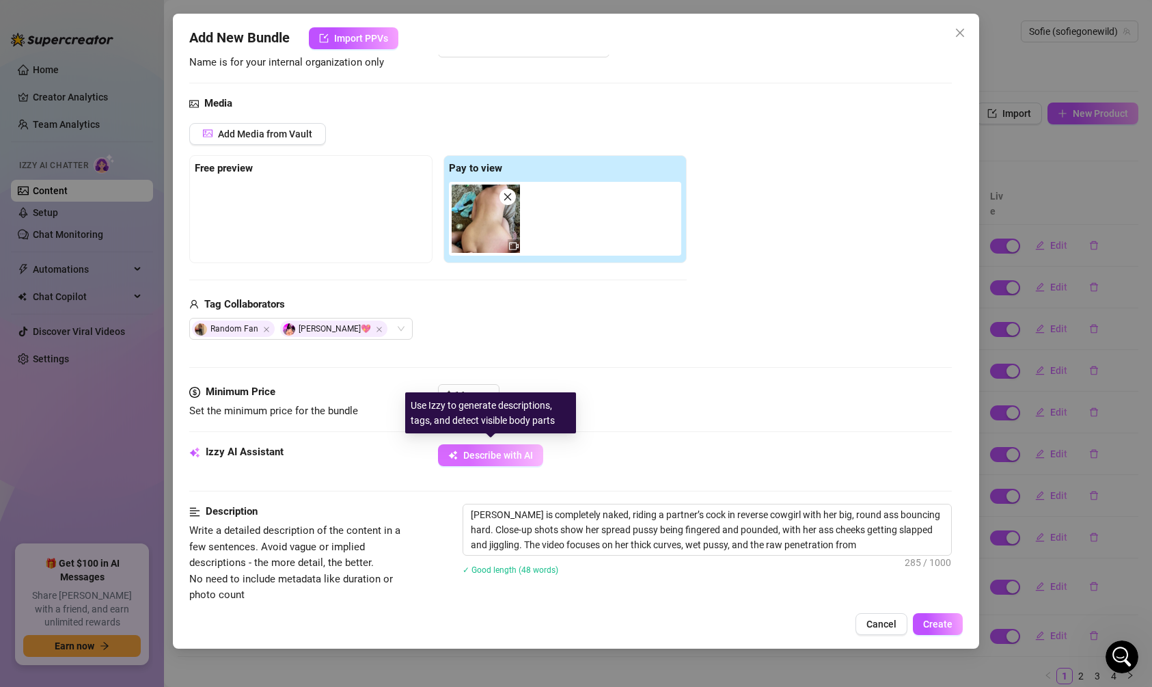
type textarea "[PERSON_NAME] is completely naked, riding a partner’s cock in reverse cowgirl w…"
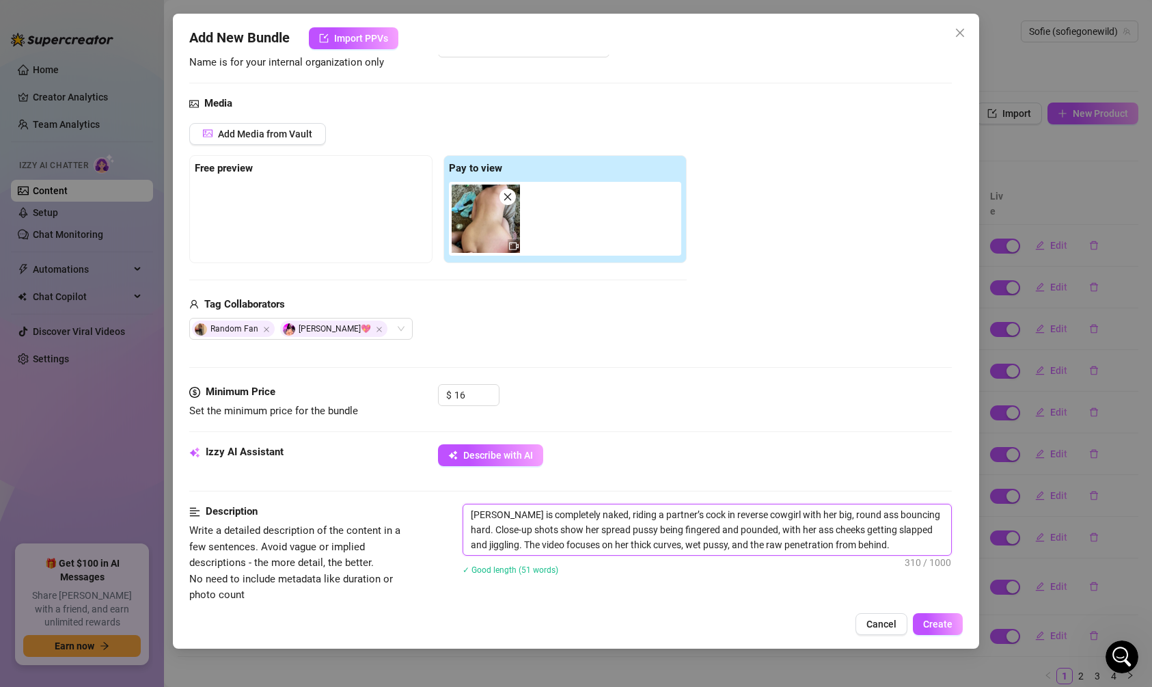
drag, startPoint x: 612, startPoint y: 511, endPoint x: 626, endPoint y: 513, distance: 14.6
click at [626, 513] on textarea "[PERSON_NAME] is completely naked, riding a partner’s cock in reverse cowgirl w…" at bounding box center [707, 529] width 488 height 51
click at [612, 513] on textarea "[PERSON_NAME] is completely naked, riding a partner’s cock in reverse cowgirl w…" at bounding box center [707, 529] width 488 height 51
drag, startPoint x: 608, startPoint y: 515, endPoint x: 653, endPoint y: 515, distance: 44.4
click at [653, 516] on textarea "[PERSON_NAME] is completely naked, riding a partner’s cock in reverse cowgirl w…" at bounding box center [707, 529] width 488 height 51
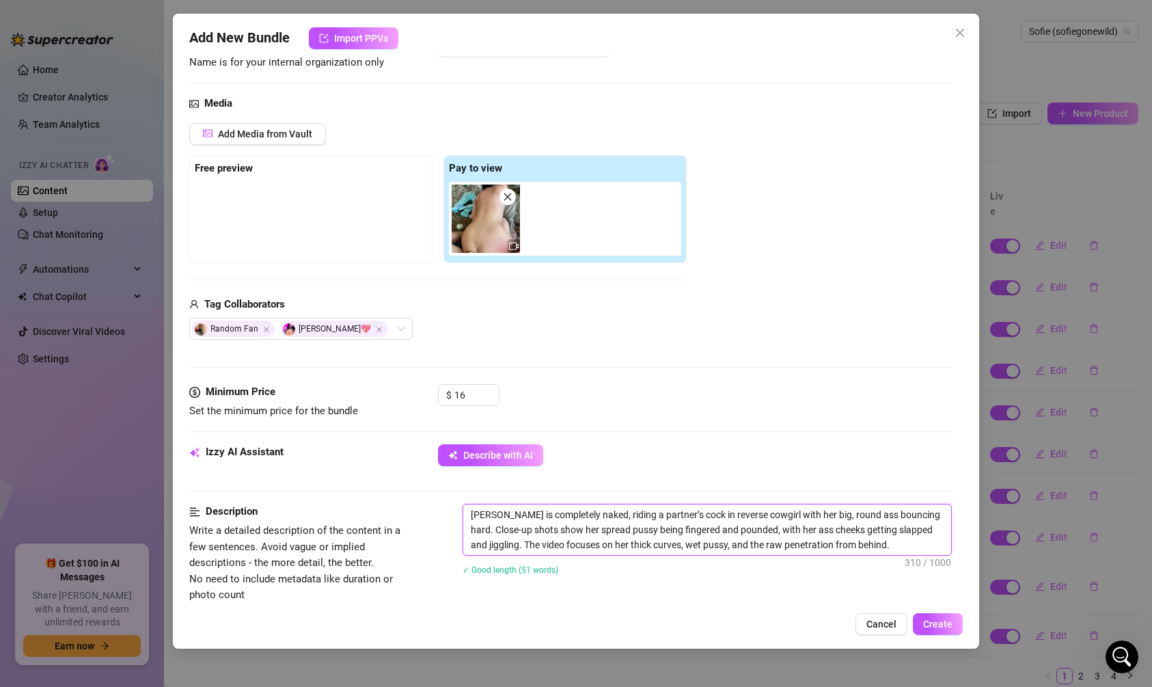
type textarea "[PERSON_NAME] is completely naked, riding t cock in reverse cowgirl with her bi…"
type textarea "[PERSON_NAME] is completely naked, riding ti cock in reverse cowgirl with her b…"
type textarea "[PERSON_NAME] is completely naked, riding tin cock in reverse cowgirl with her …"
type textarea "[PERSON_NAME] is completely naked, riding tind cock in reverse cowgirl with her…"
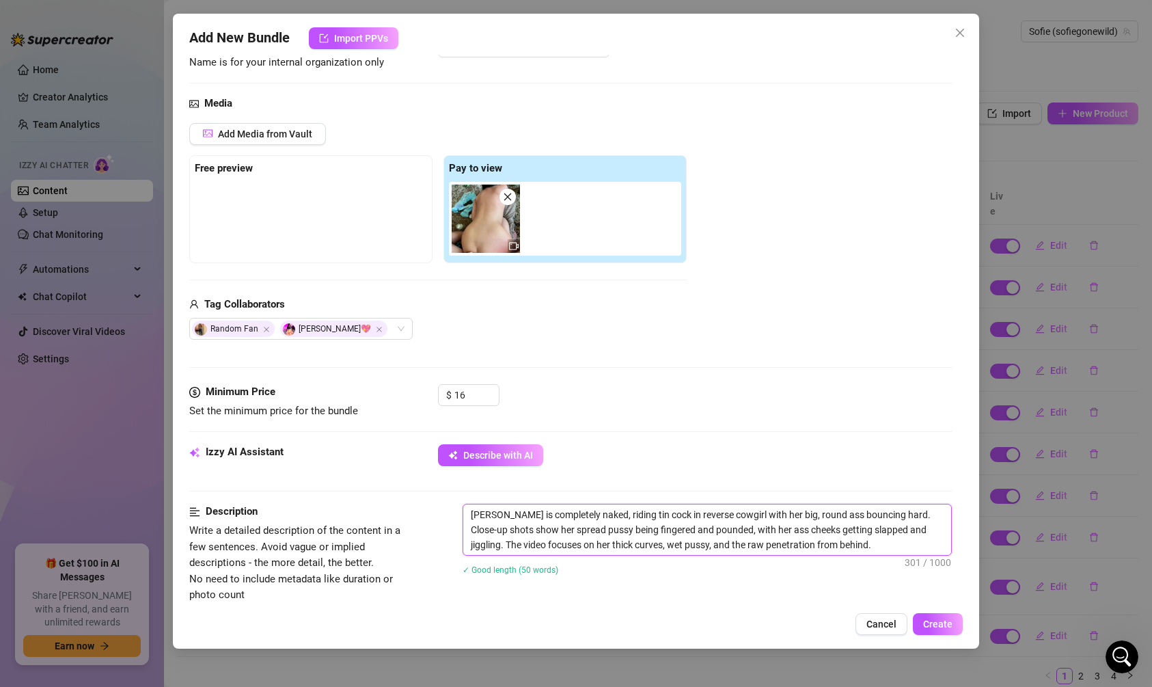
type textarea "[PERSON_NAME] is completely naked, riding tind cock in reverse cowgirl with her…"
type textarea "[PERSON_NAME] is completely naked, riding tinde cock in reverse cowgirl with he…"
type textarea "[PERSON_NAME] is completely naked, riding tinder cock in reverse cowgirl with h…"
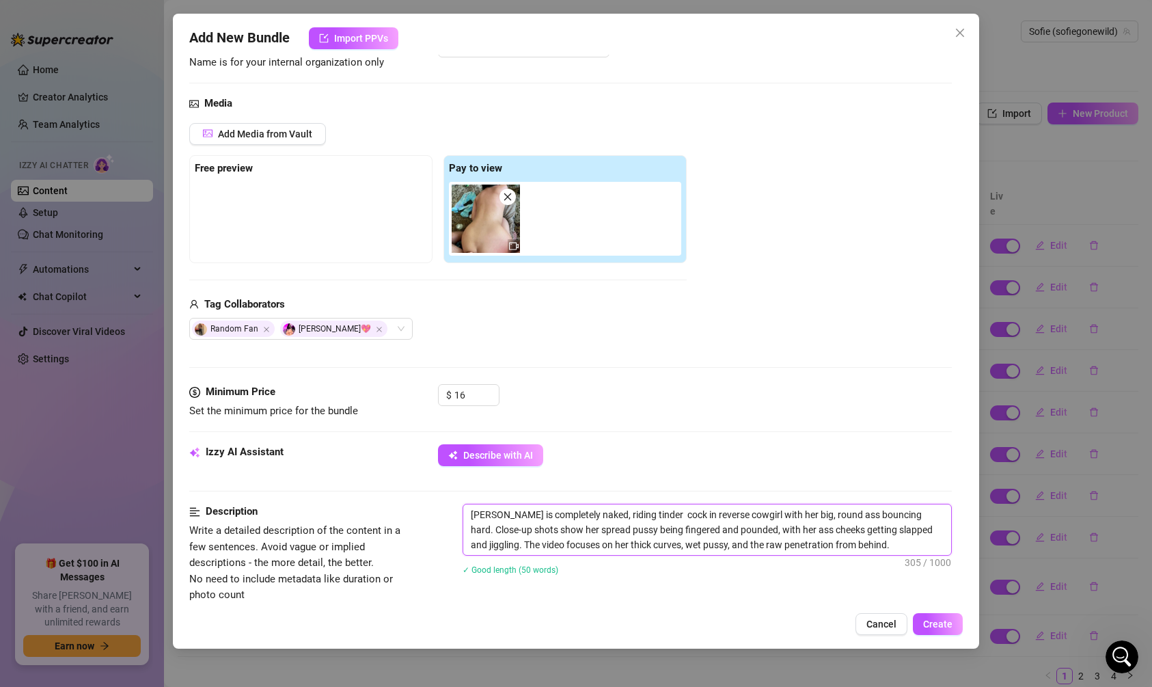
type textarea "[PERSON_NAME] is completely naked, riding tinder b cock in reverse cowgirl with…"
type textarea "[PERSON_NAME] is completely naked, riding [PERSON_NAME] cock in reverse cowgirl…"
type textarea "[PERSON_NAME] is completely naked, riding tinder boy cock in reverse cowgirl wi…"
type textarea "[PERSON_NAME] is completely naked, riding tinder boys cock in reverse cowgirl w…"
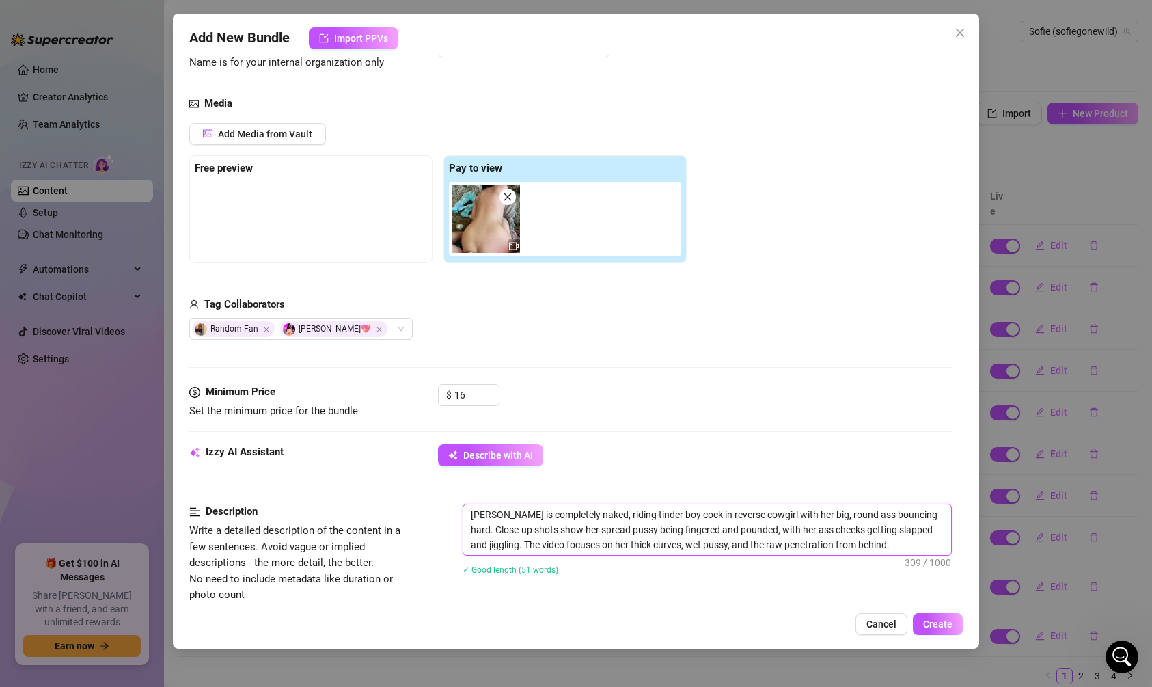
type textarea "[PERSON_NAME] is completely naked, riding tinder boys cock in reverse cowgirl w…"
click at [696, 515] on textarea "[PERSON_NAME] is completely naked, riding tinder boys cock in reverse cowgirl w…" at bounding box center [707, 529] width 488 height 51
type textarea "[PERSON_NAME] is completely naked, riding tinder boys cock in reverse cowgir wi…"
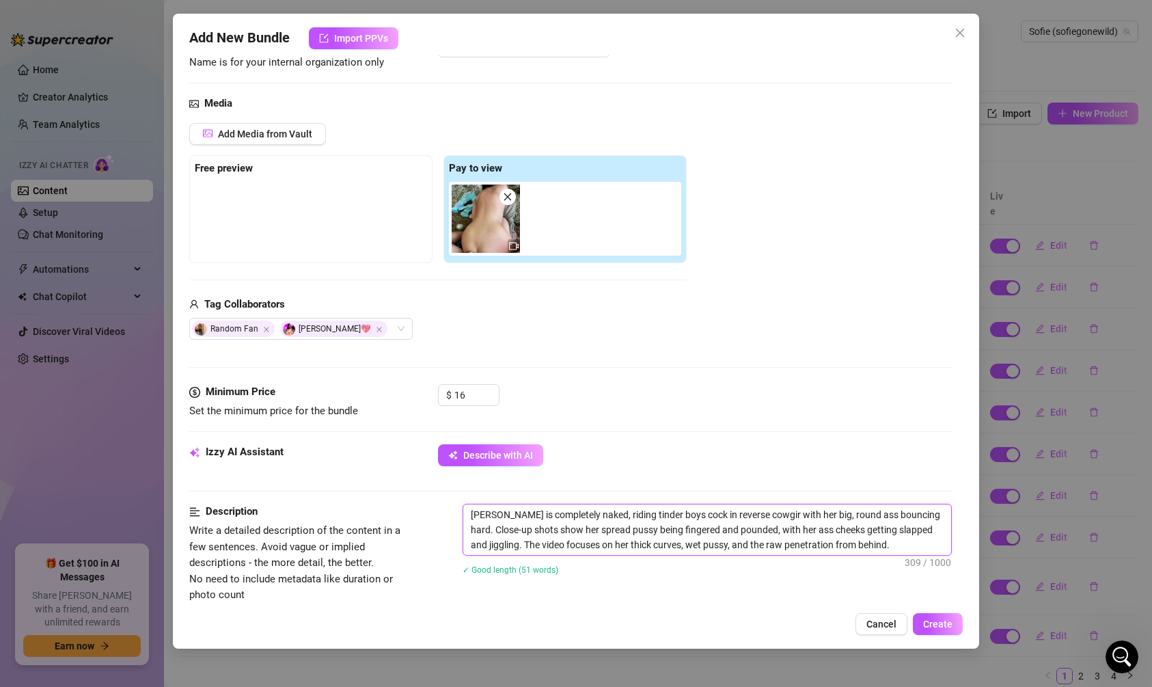
type textarea "[PERSON_NAME] is completely naked, riding tinder boys cock in reverse cowgi wit…"
type textarea "[PERSON_NAME] is completely naked, riding tinder boys cock in reverse cowg with…"
type textarea "[PERSON_NAME] is completely naked, riding tinder boys cock in reverse cow with …"
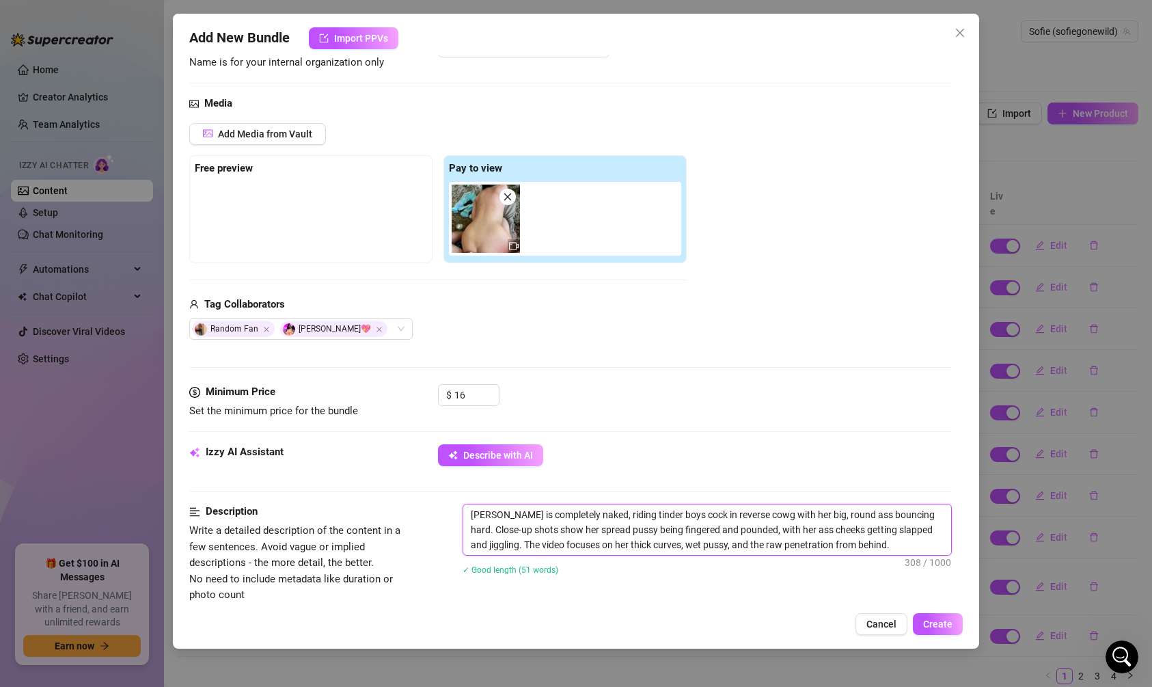
type textarea "[PERSON_NAME] is completely naked, riding tinder boys cock in reverse cow with …"
type textarea "[PERSON_NAME] is completely naked, riding tinder boys cock in reverse co with h…"
type textarea "[PERSON_NAME] is completely naked, riding tinder boys cock in reverse c with he…"
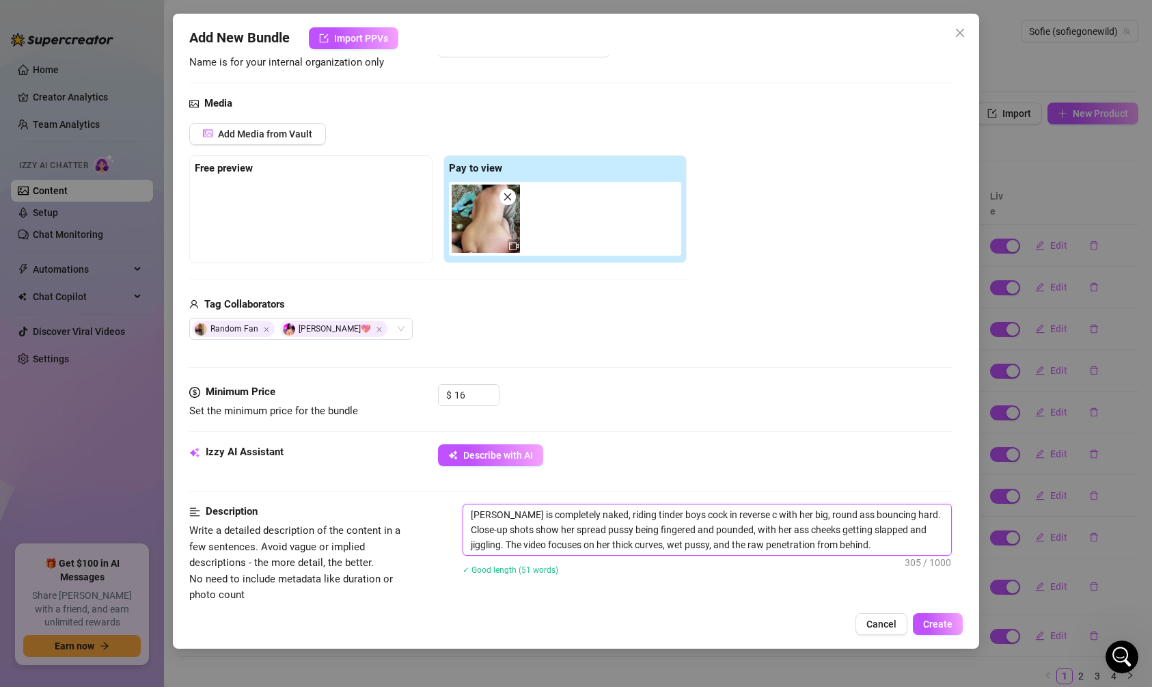
type textarea "[PERSON_NAME] is completely naked, riding tinder boys cock in reverse with her …"
type textarea "[PERSON_NAME] is completely naked, riding tinder boys cock in revers with her b…"
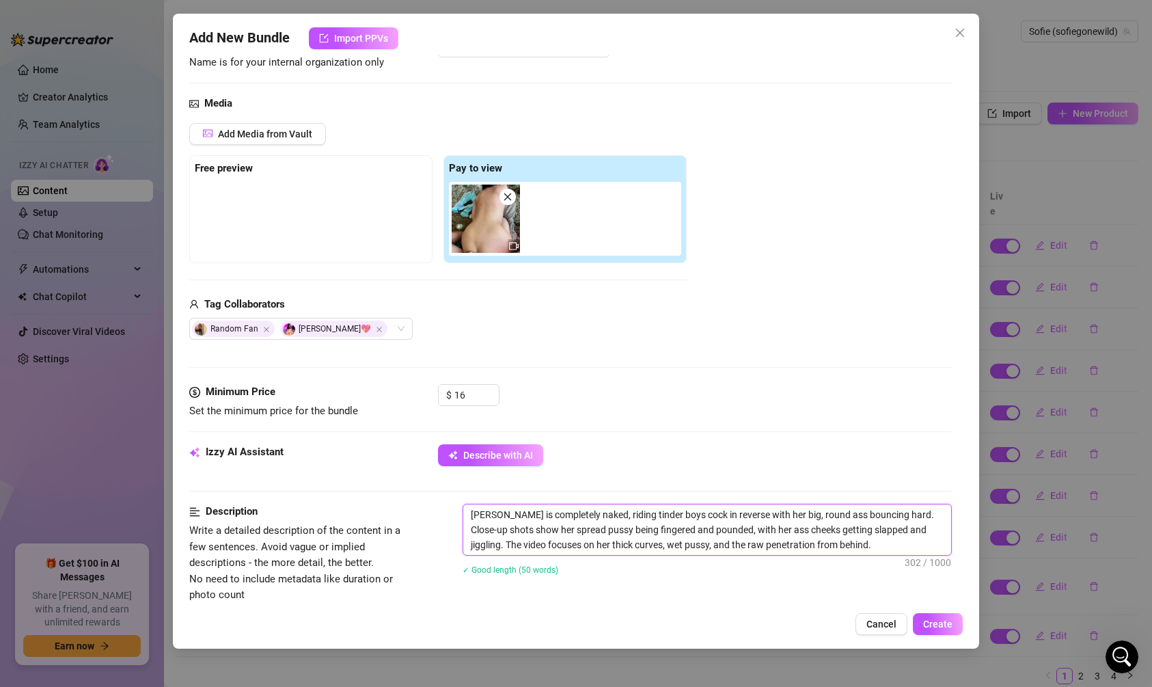
type textarea "[PERSON_NAME] is completely naked, riding tinder boys cock in revers with her b…"
type textarea "[PERSON_NAME] is completely naked, riding tinder boys cock in rever with her bi…"
type textarea "[PERSON_NAME] is completely naked, riding tinder boys cock in reve with her big…"
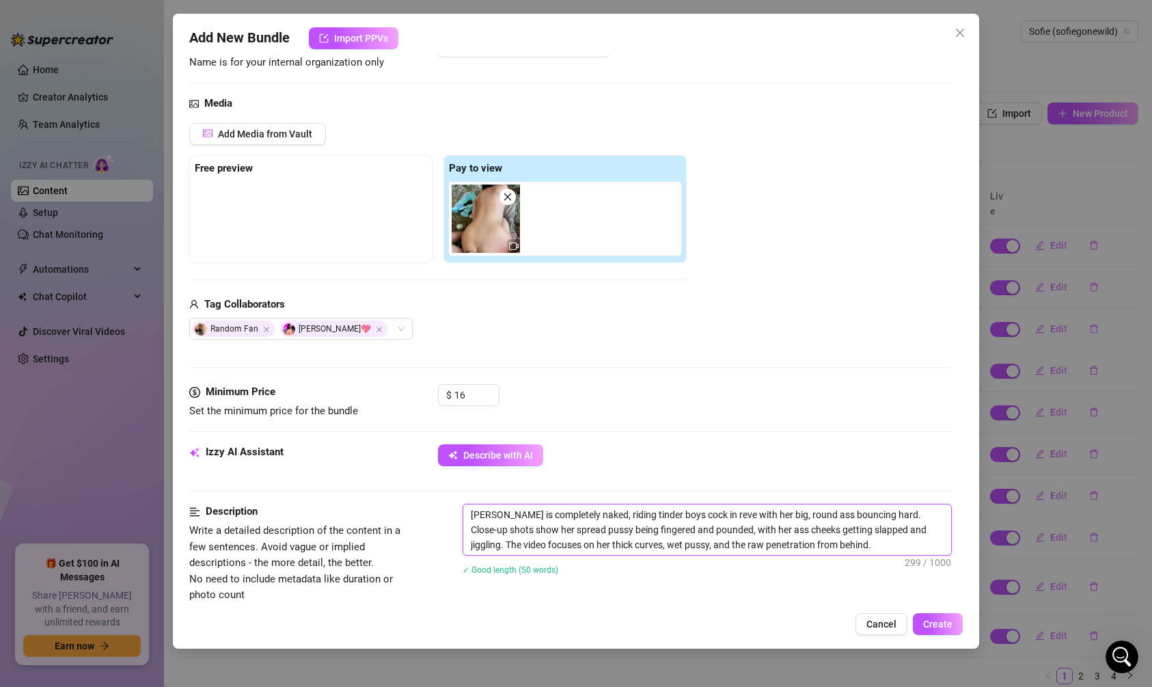
type textarea "[PERSON_NAME] is completely naked, riding tinder boys cock in rev with her big,…"
type textarea "[PERSON_NAME] is completely naked, riding tinder boys cock in re with her big, …"
type textarea "[PERSON_NAME] is completely naked, riding tinder boys cock in r with her big, r…"
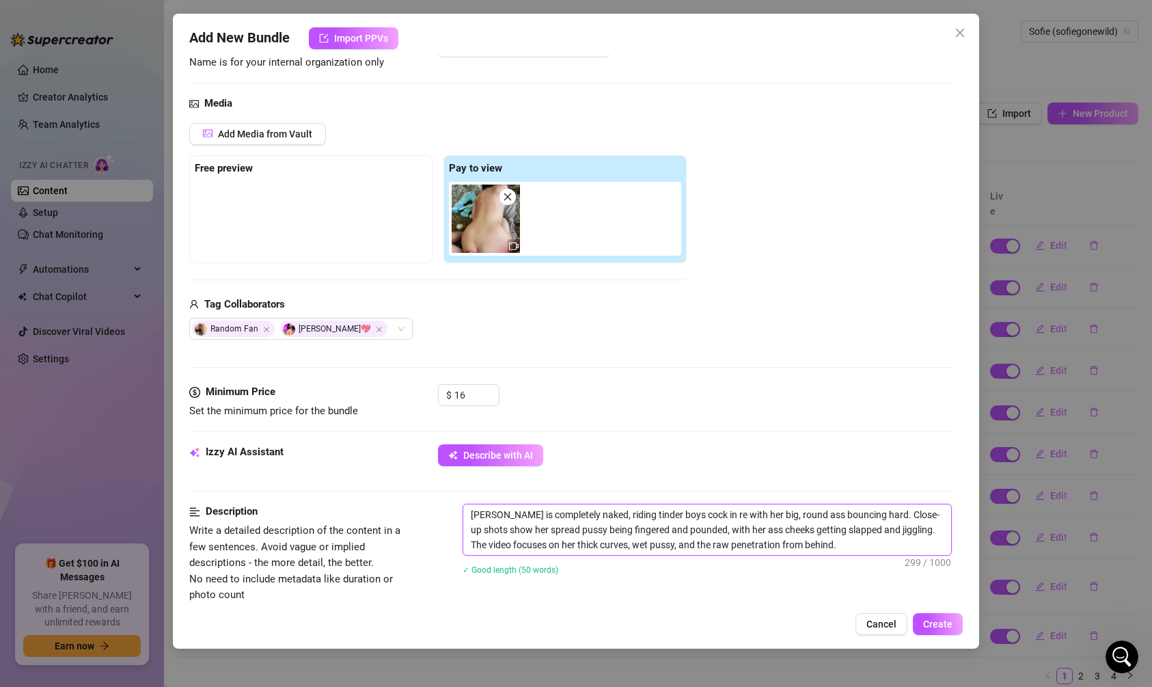
type textarea "[PERSON_NAME] is completely naked, riding tinder boys cock in r with her big, r…"
type textarea "[PERSON_NAME] is completely naked, riding tinder boys cock in with her big, rou…"
type textarea "[PERSON_NAME] is completely naked, riding tinder boys cock in d with her big, r…"
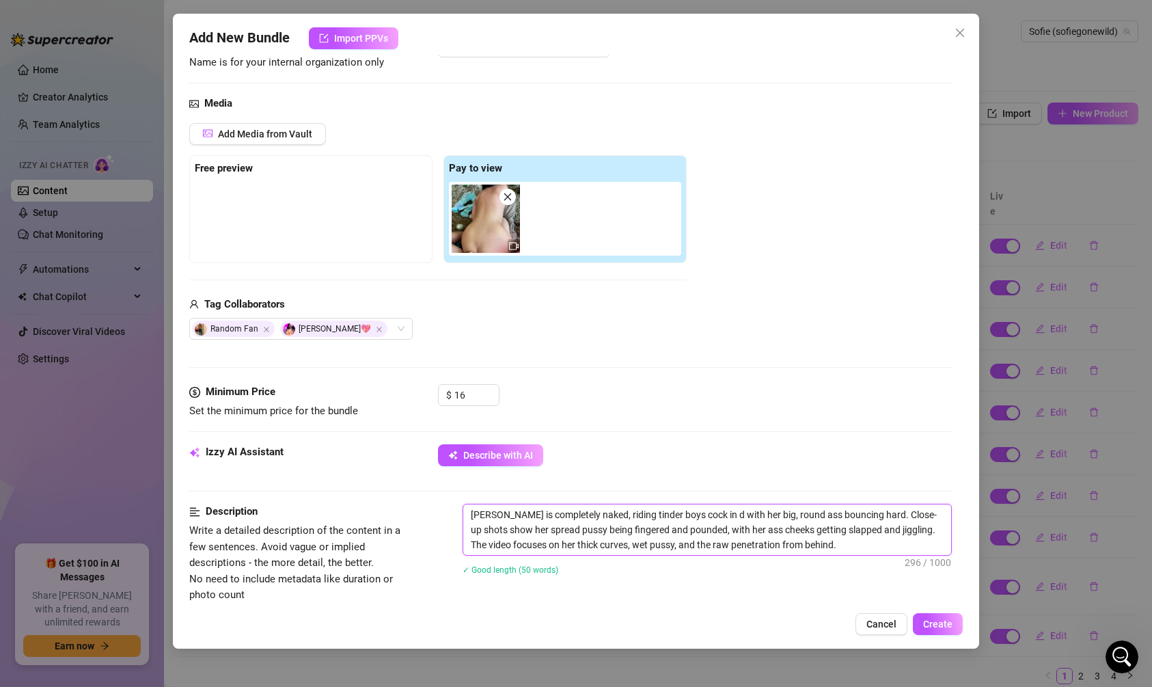
type textarea "[PERSON_NAME] is completely naked, riding tinder boys cock in do with her big, …"
type textarea "[PERSON_NAME] is completely naked, riding tinder boys cock in dog with her big,…"
type textarea "[PERSON_NAME] is completely naked, riding tinder boys cock in dogg with her big…"
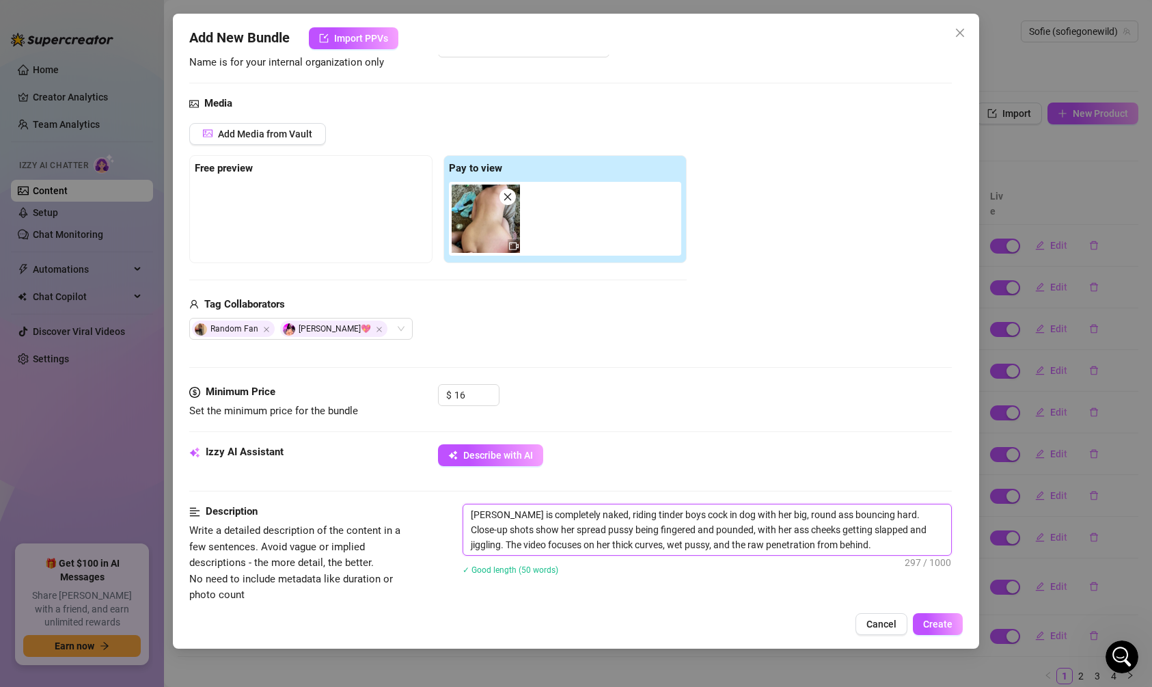
type textarea "[PERSON_NAME] is completely naked, riding tinder boys cock in dogg with her big…"
type textarea "[PERSON_NAME] is completely naked, riding tinder boys cock in doggy with her bi…"
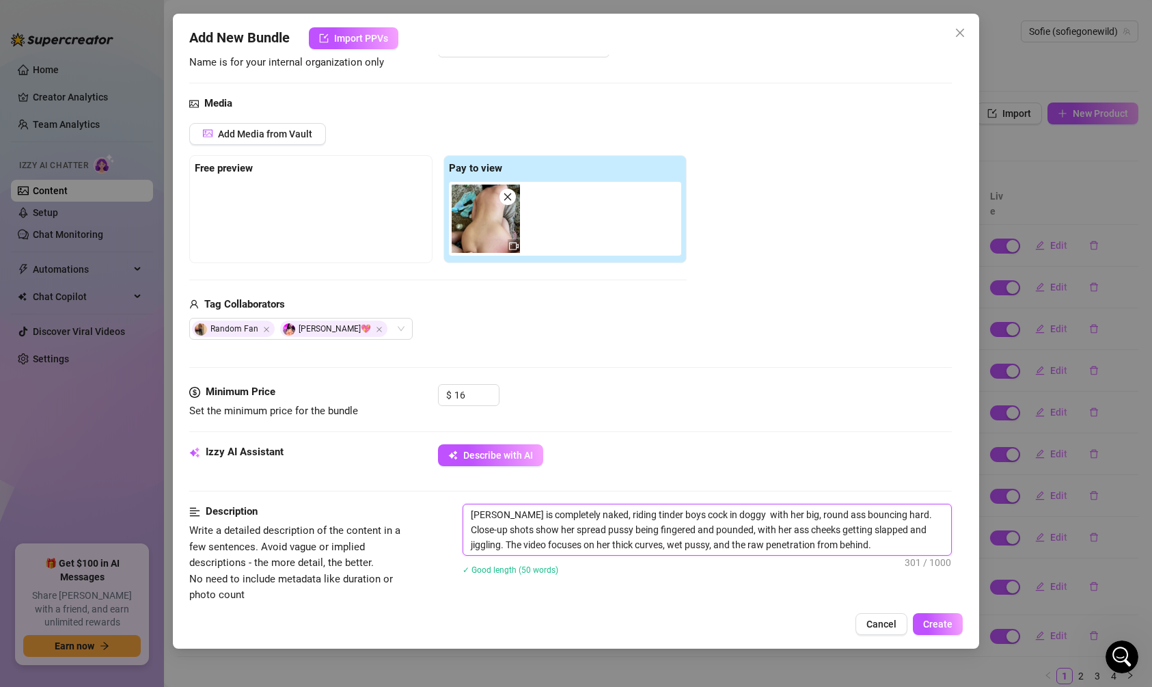
type textarea "[PERSON_NAME] is completely naked, riding tinder boys cock in doggy s with her …"
type textarea "[PERSON_NAME] is completely naked, riding tinder boys cock in doggy st with her…"
type textarea "[PERSON_NAME] is completely naked, riding tinder boys cock in doggy sty with he…"
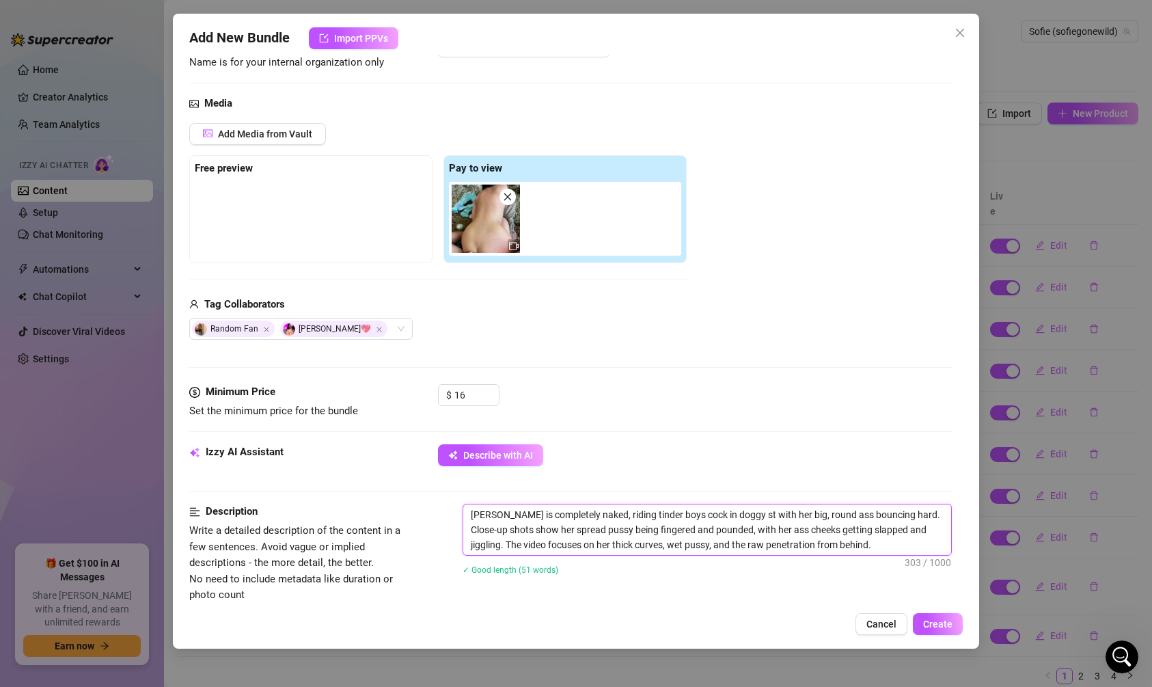
type textarea "[PERSON_NAME] is completely naked, riding tinder boys cock in doggy sty with he…"
type textarea "[PERSON_NAME] is completely naked, riding tinder boys cock in doggy styl with h…"
type textarea "[PERSON_NAME] is completely naked, riding tinder boys cock in doggy style with …"
click at [578, 528] on textarea "[PERSON_NAME] is completely naked, riding tinder boys cock in doggy style with …" at bounding box center [707, 529] width 488 height 51
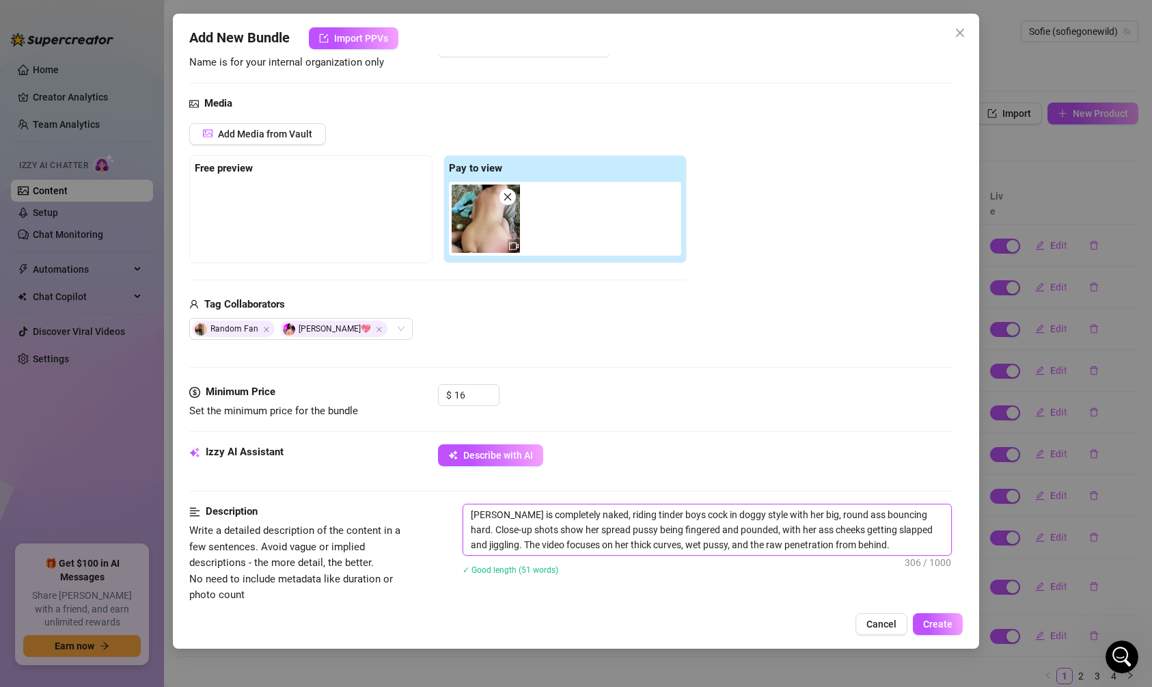
type textarea "[PERSON_NAME] is completely naked, riding tinder boys cock in doggy style with …"
click at [813, 546] on textarea "[PERSON_NAME] is completely naked, riding tinder boys cock in doggy style with …" at bounding box center [707, 529] width 488 height 51
type textarea "[PERSON_NAME] is completely naked, riding tinder boys cock in doggy style with …"
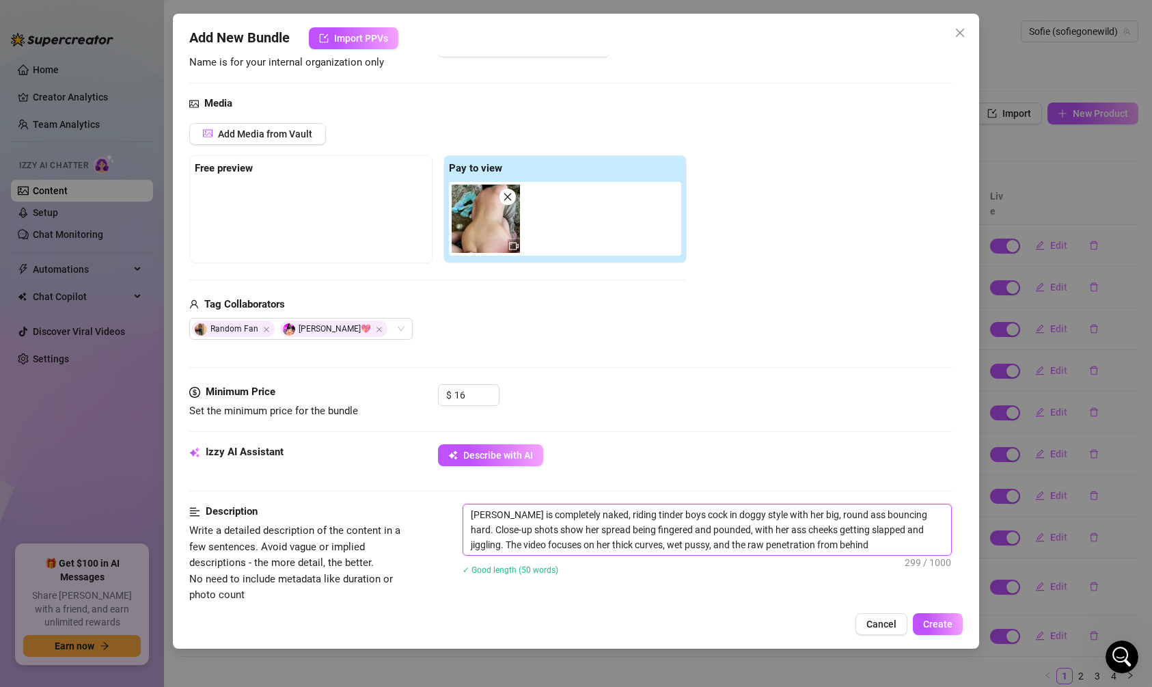
type textarea "[PERSON_NAME] is completely naked, riding tinder boys cock in doggy style with …"
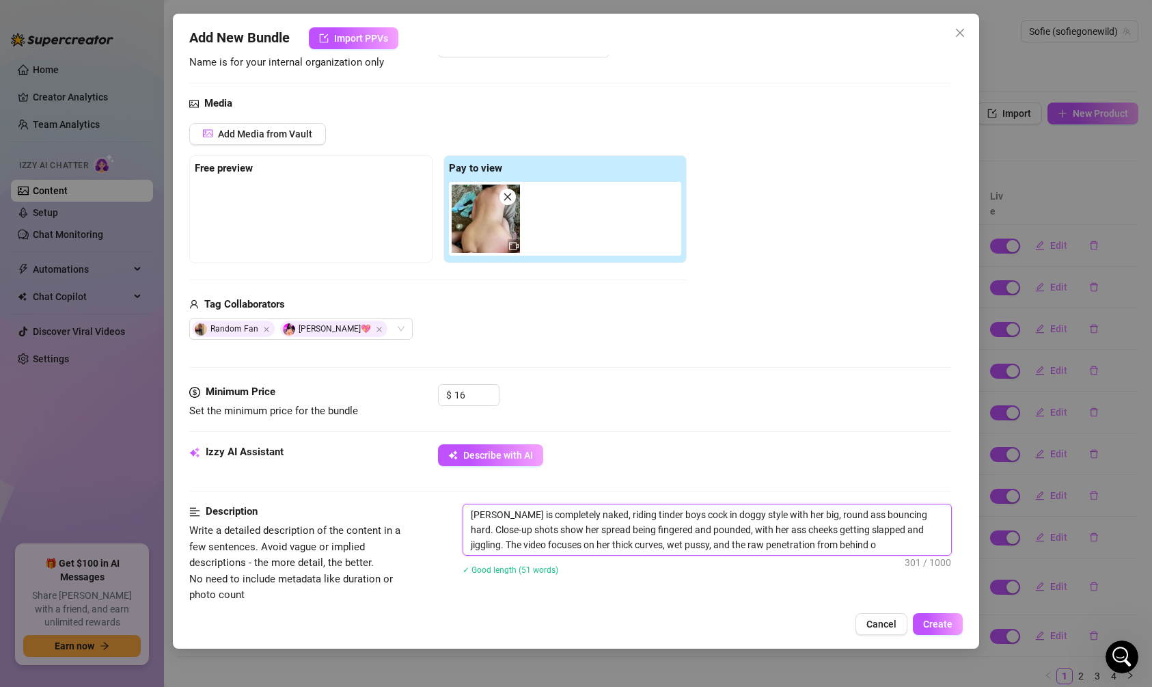
type textarea "[PERSON_NAME] is completely naked, riding tinder boys cock in doggy style with …"
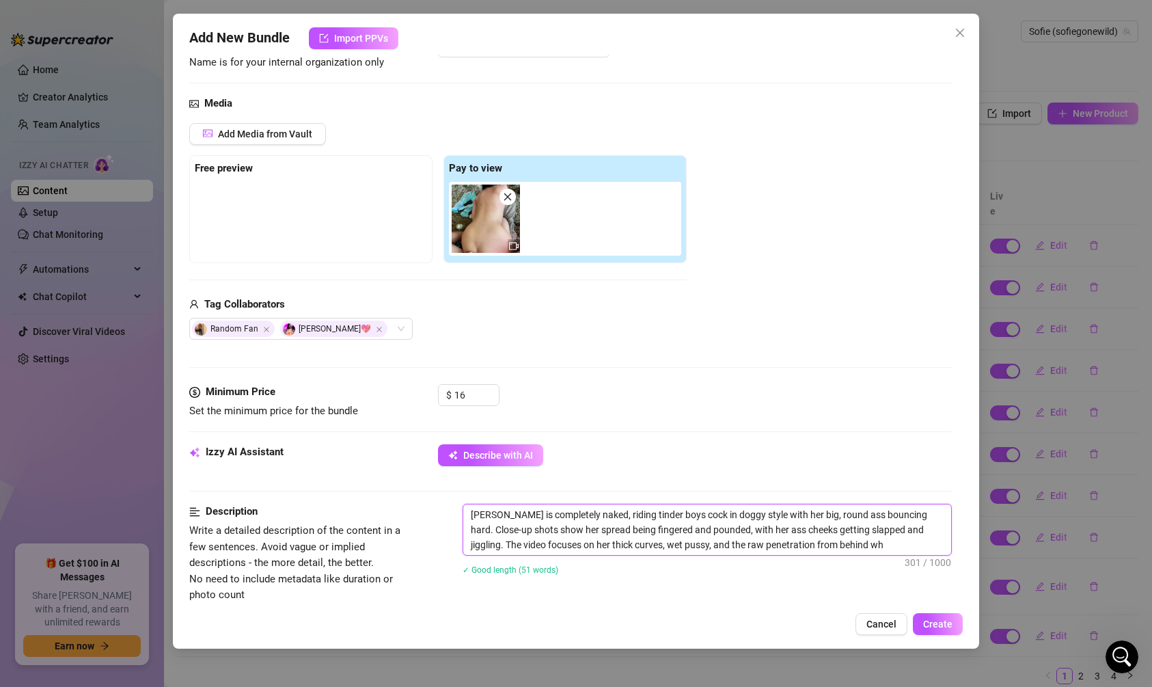
type textarea "[PERSON_NAME] is completely naked, riding tinder boys cock in doggy style with …"
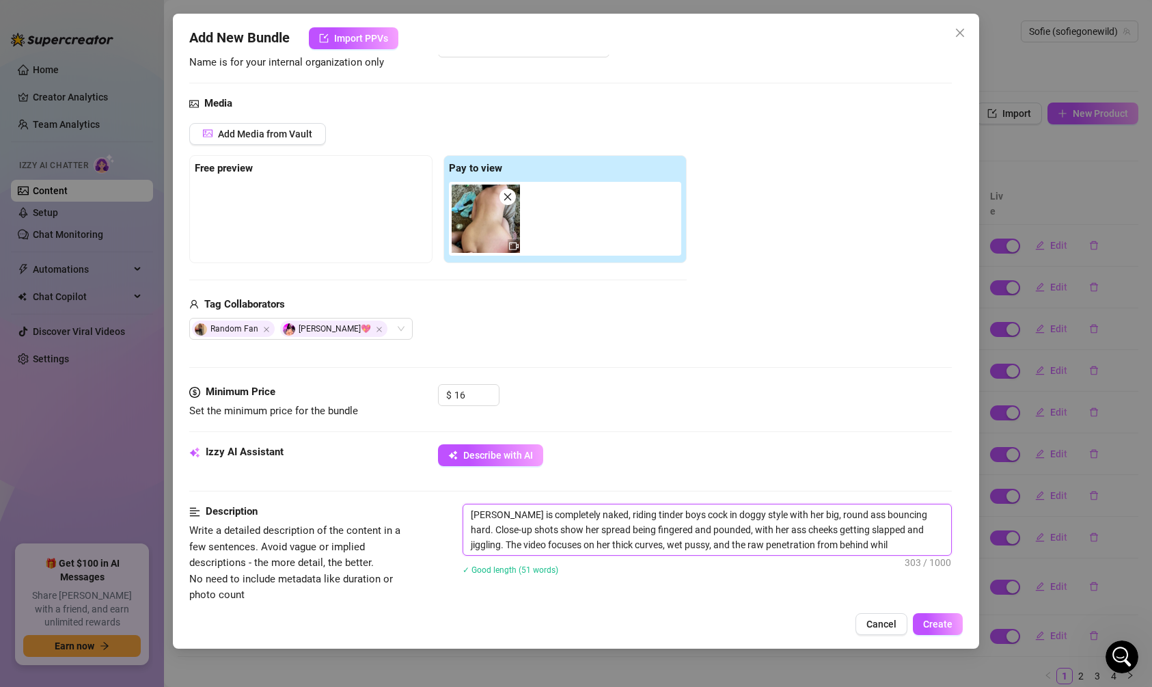
type textarea "[PERSON_NAME] is completely naked, riding tinder boys cock in doggy style with …"
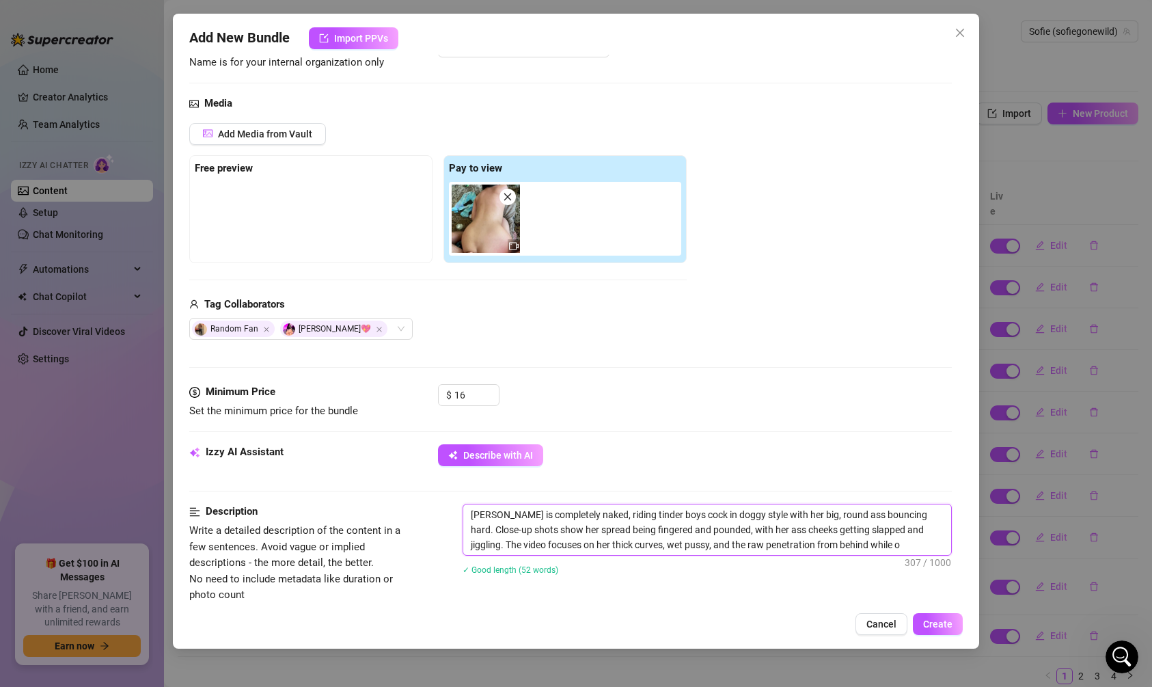
type textarea "[PERSON_NAME] is completely naked, riding tinder boys cock in doggy style with …"
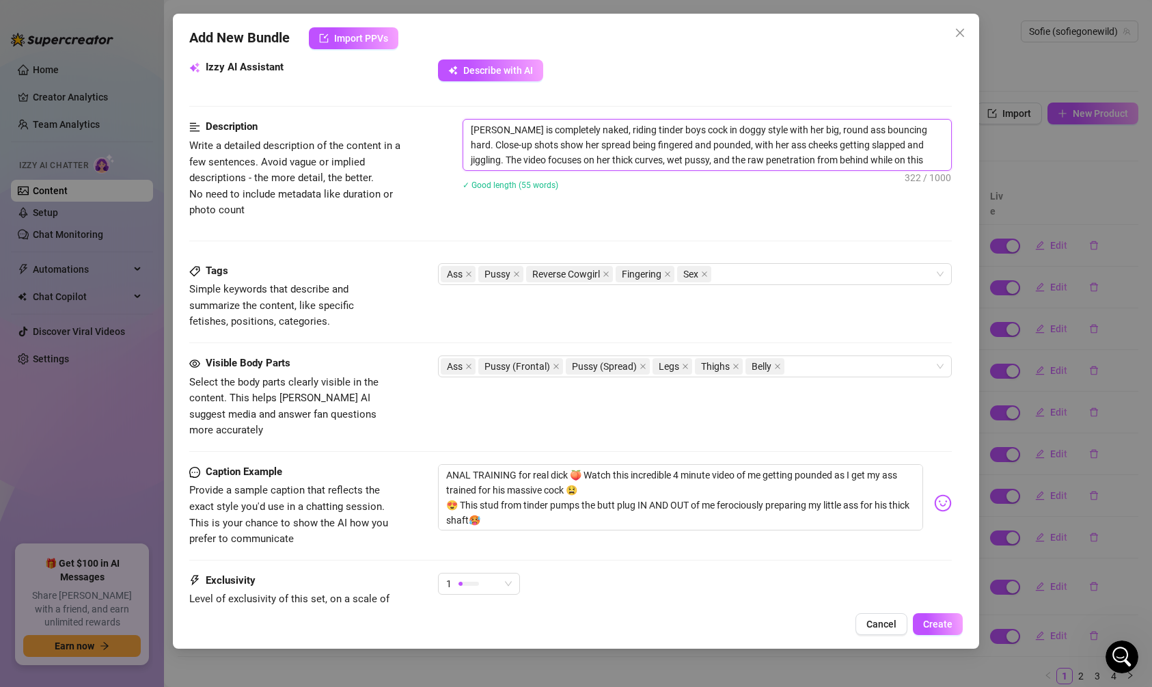
scroll to position [504, 0]
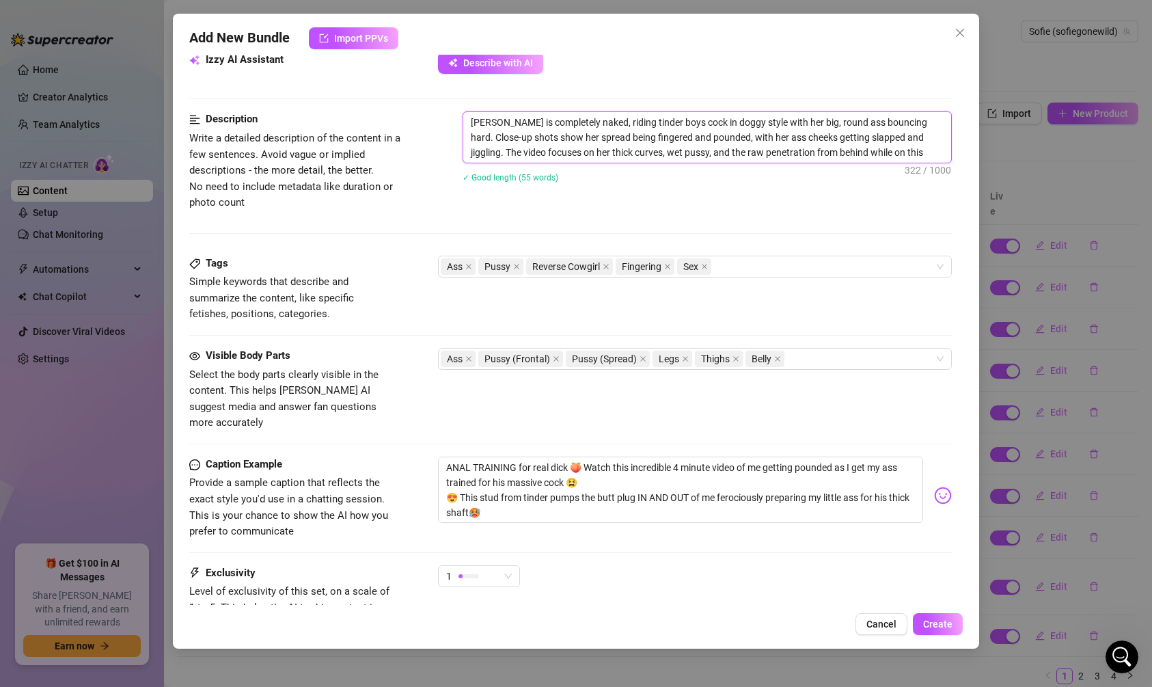
click at [660, 116] on textarea "[PERSON_NAME] is completely naked, riding tinder boys cock in doggy style with …" at bounding box center [707, 137] width 488 height 51
click at [599, 459] on textarea "ANAL TRAINING for real dick 🍑 Watch this incredible 4 minute video of me gettin…" at bounding box center [680, 490] width 485 height 66
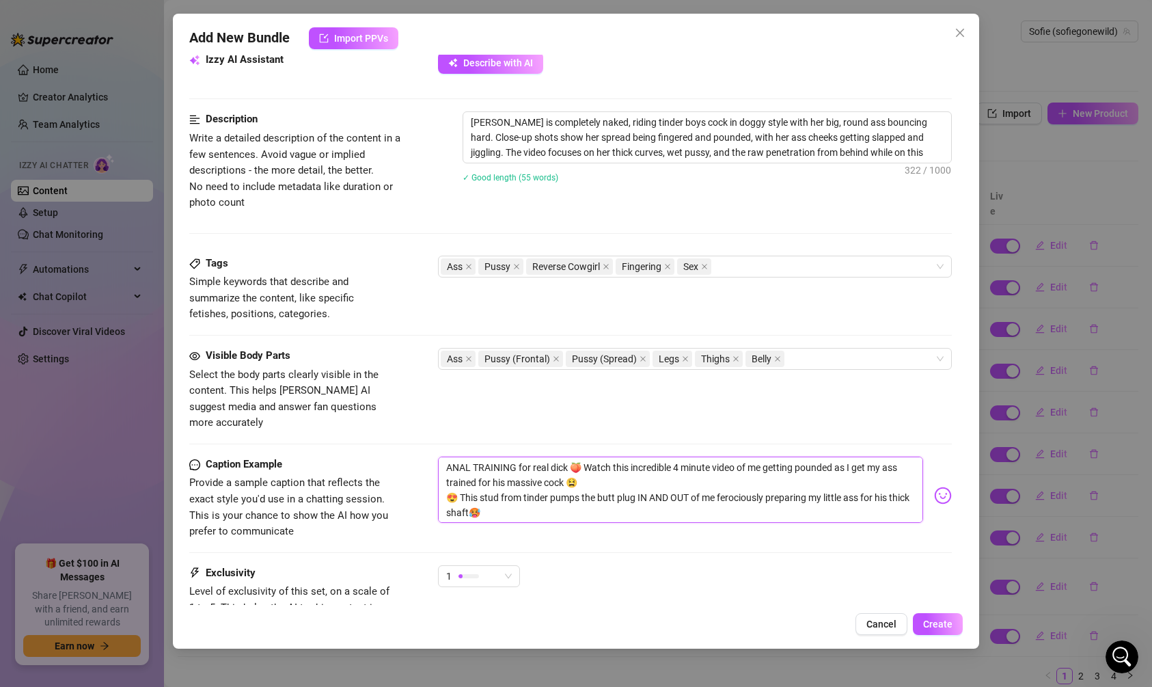
paste textarea "met up with a tinder boy n let him take me raw on my bean bag… my ass bouncing …"
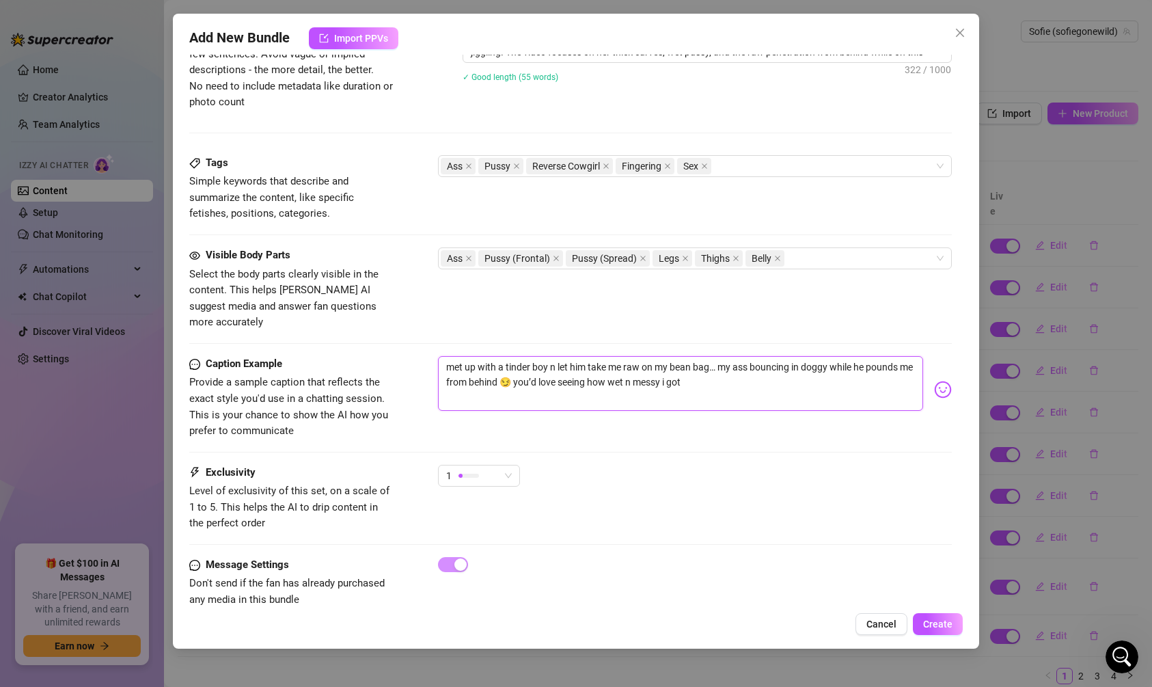
scroll to position [612, 0]
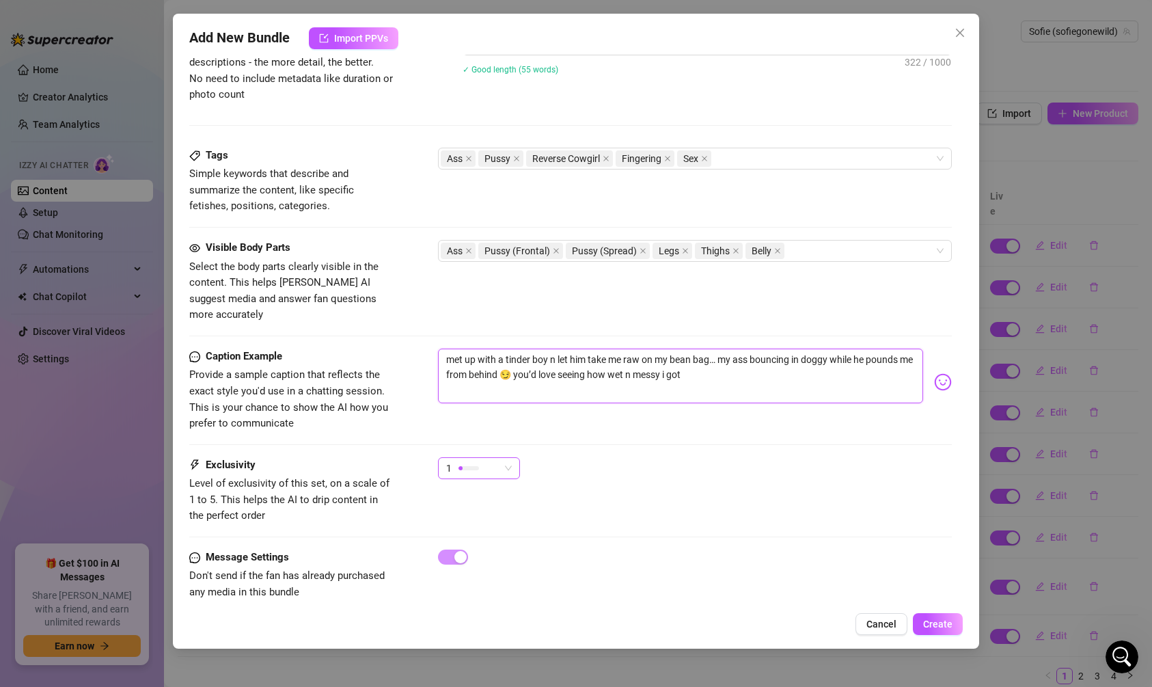
click at [499, 458] on div "1" at bounding box center [472, 468] width 53 height 21
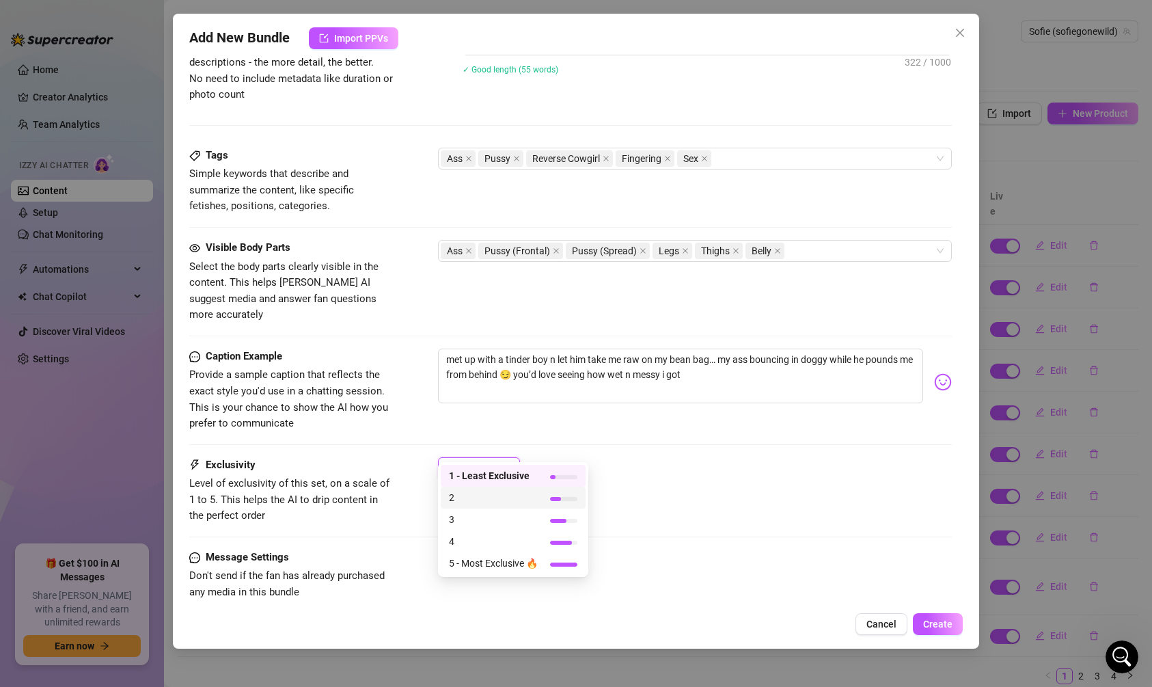
click at [493, 501] on span "2" at bounding box center [493, 497] width 89 height 15
click at [440, 457] on div "2" at bounding box center [479, 468] width 82 height 22
click at [476, 509] on div "3" at bounding box center [513, 520] width 145 height 22
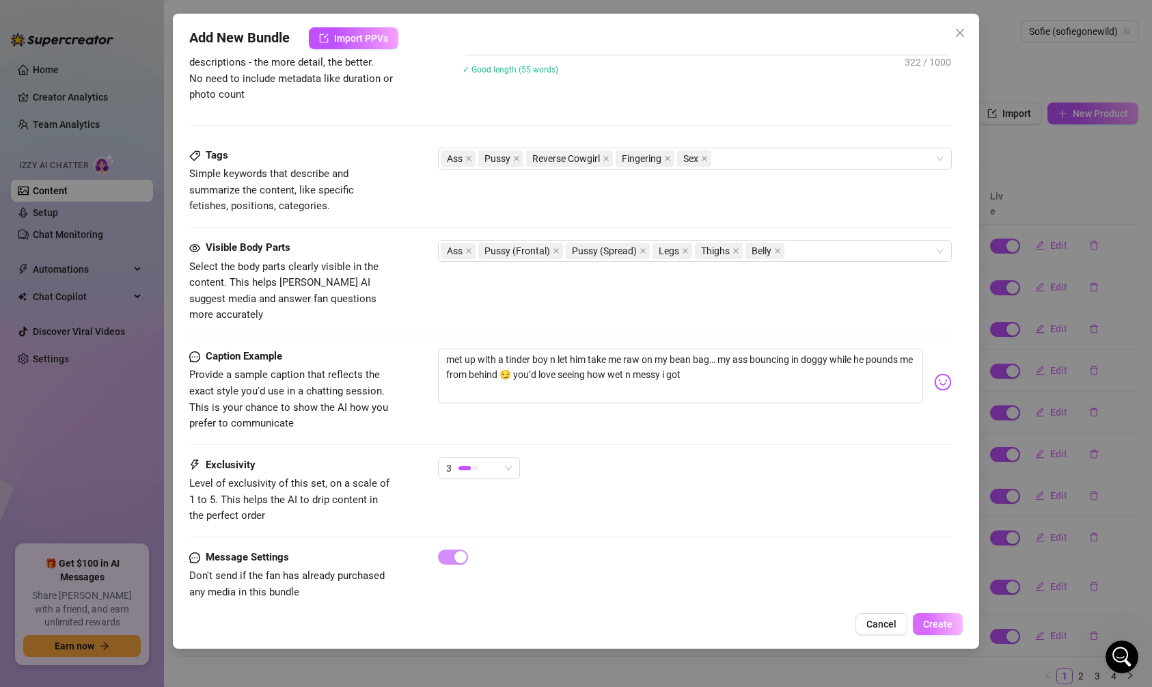
click at [953, 627] on button "Create" at bounding box center [938, 624] width 50 height 22
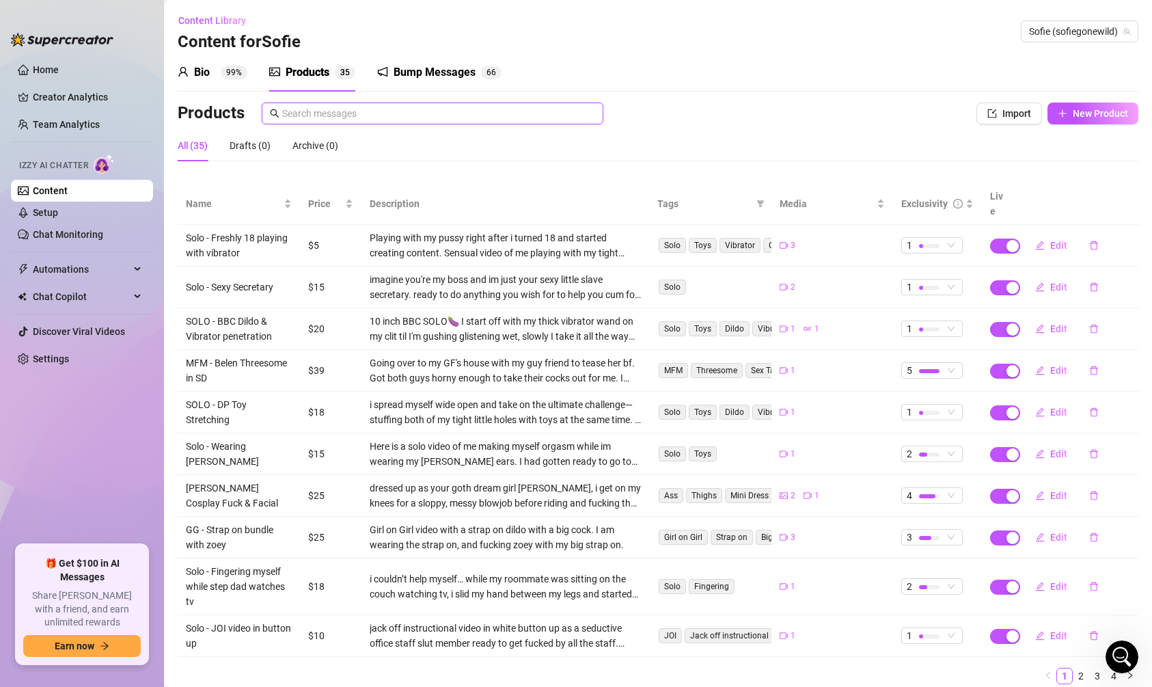
click at [487, 110] on input "text" at bounding box center [438, 113] width 313 height 15
click at [1097, 113] on span "New Product" at bounding box center [1100, 113] width 55 height 11
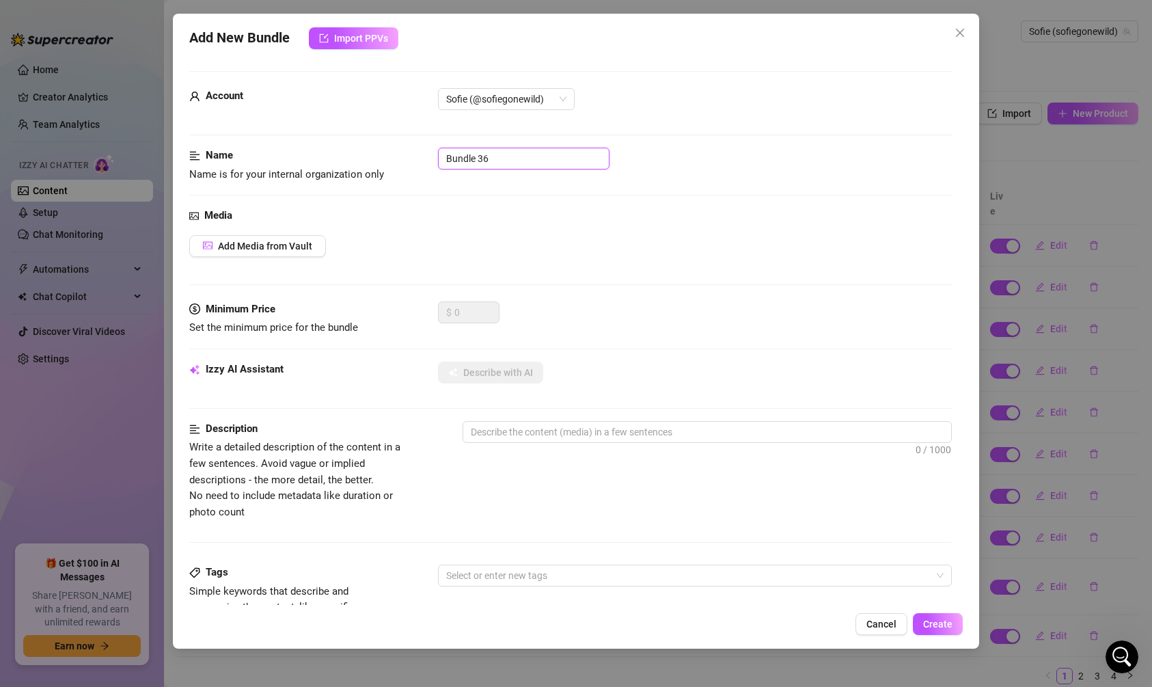
click at [556, 157] on input "Bundle 36" at bounding box center [524, 159] width 172 height 22
click at [284, 251] on button "Add Media from Vault" at bounding box center [257, 246] width 137 height 22
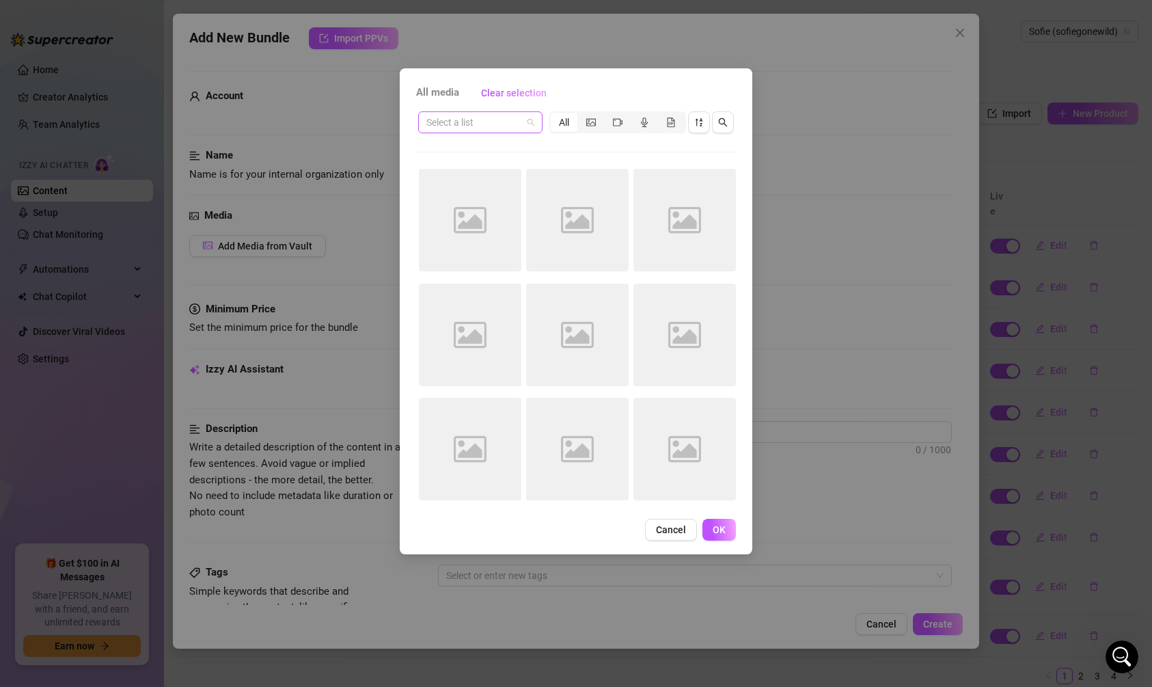
click at [494, 122] on input "search" at bounding box center [474, 122] width 96 height 21
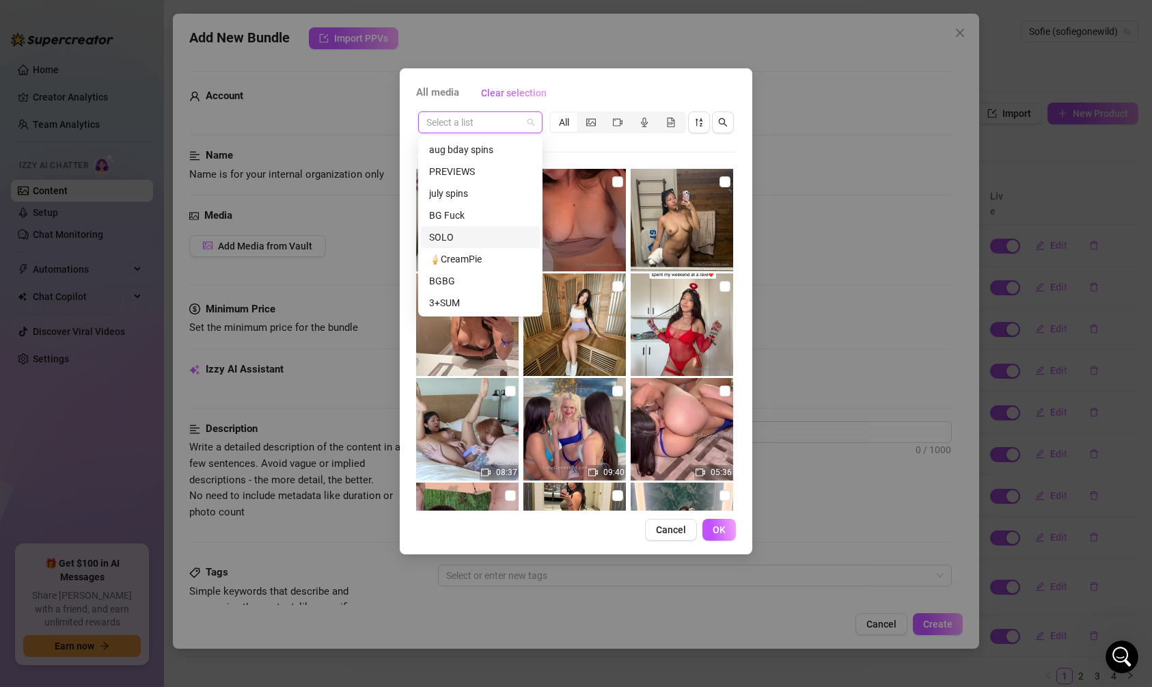
click at [457, 244] on div "SOLO" at bounding box center [480, 237] width 103 height 15
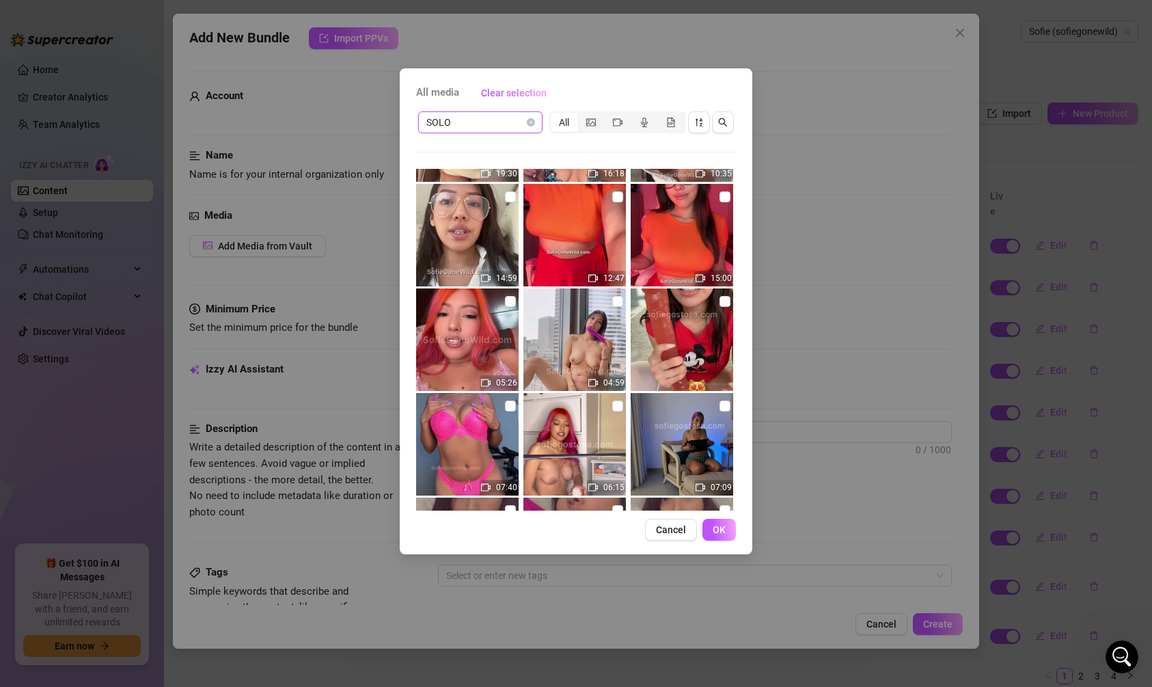
scroll to position [197, 0]
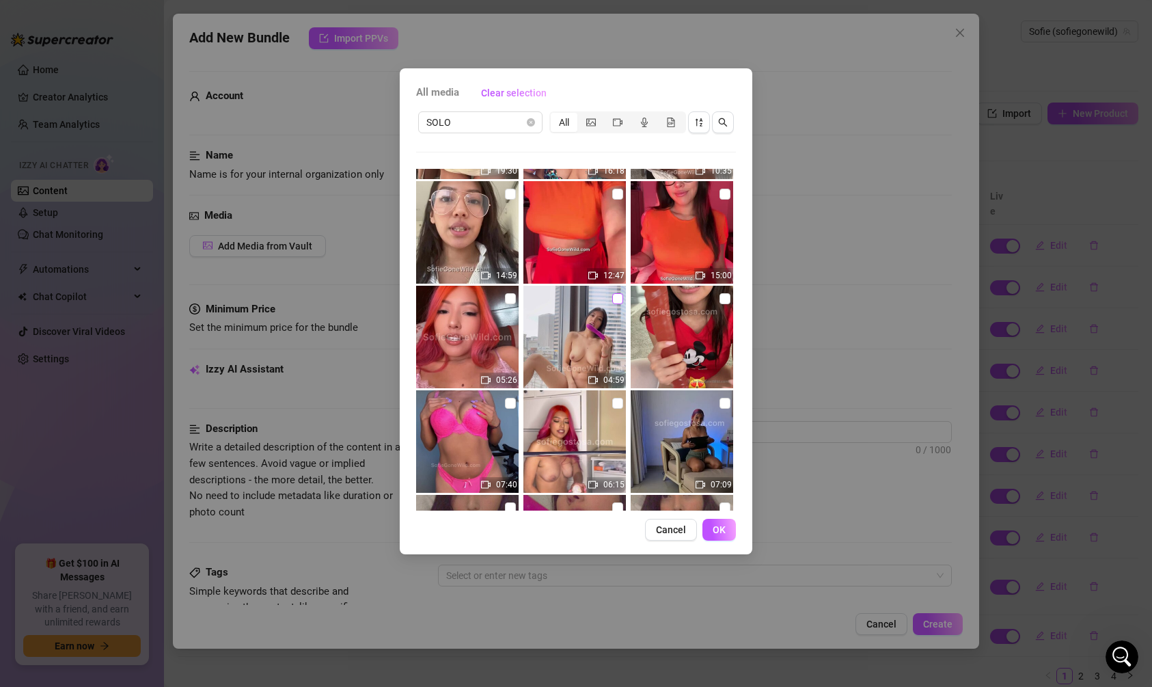
click at [613, 297] on input "checkbox" at bounding box center [617, 298] width 11 height 11
click at [720, 526] on span "OK" at bounding box center [719, 529] width 13 height 11
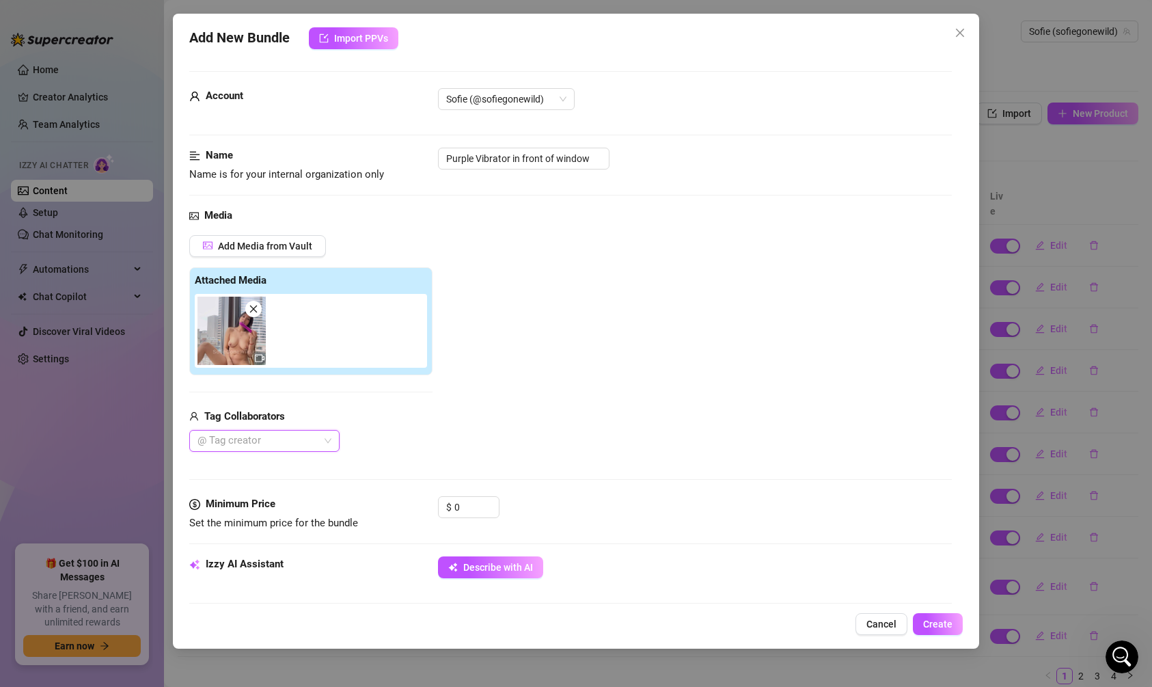
click at [329, 442] on div "@ Tag creator" at bounding box center [264, 441] width 150 height 22
click at [306, 444] on div at bounding box center [257, 440] width 131 height 19
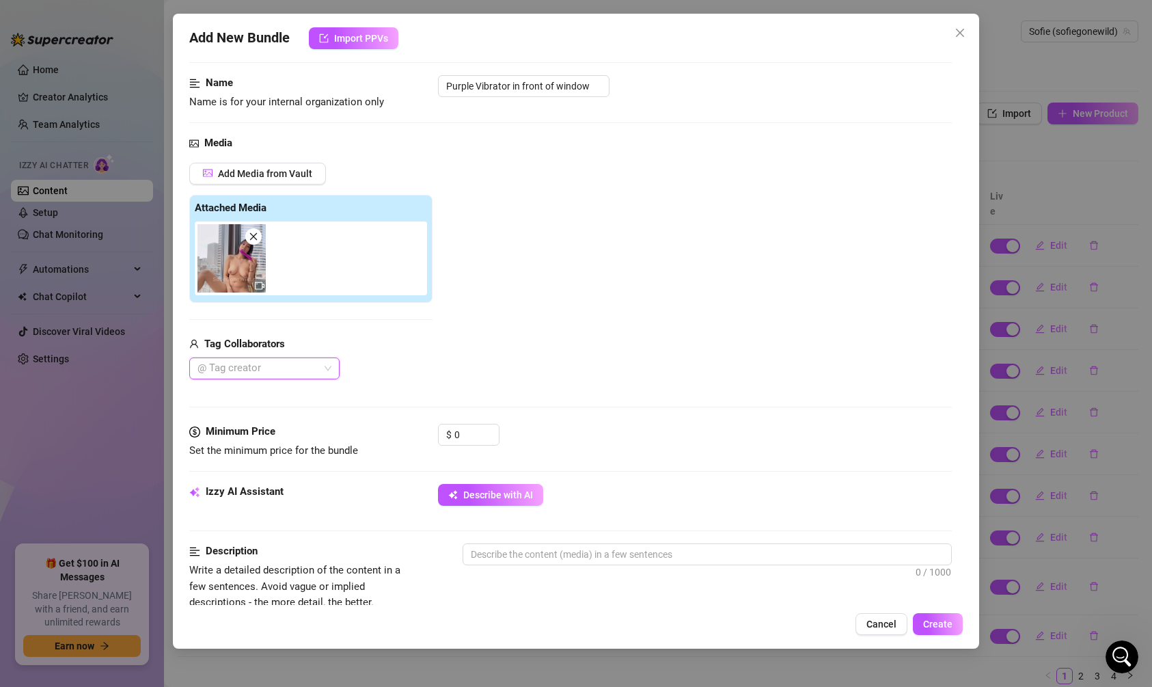
scroll to position [120, 0]
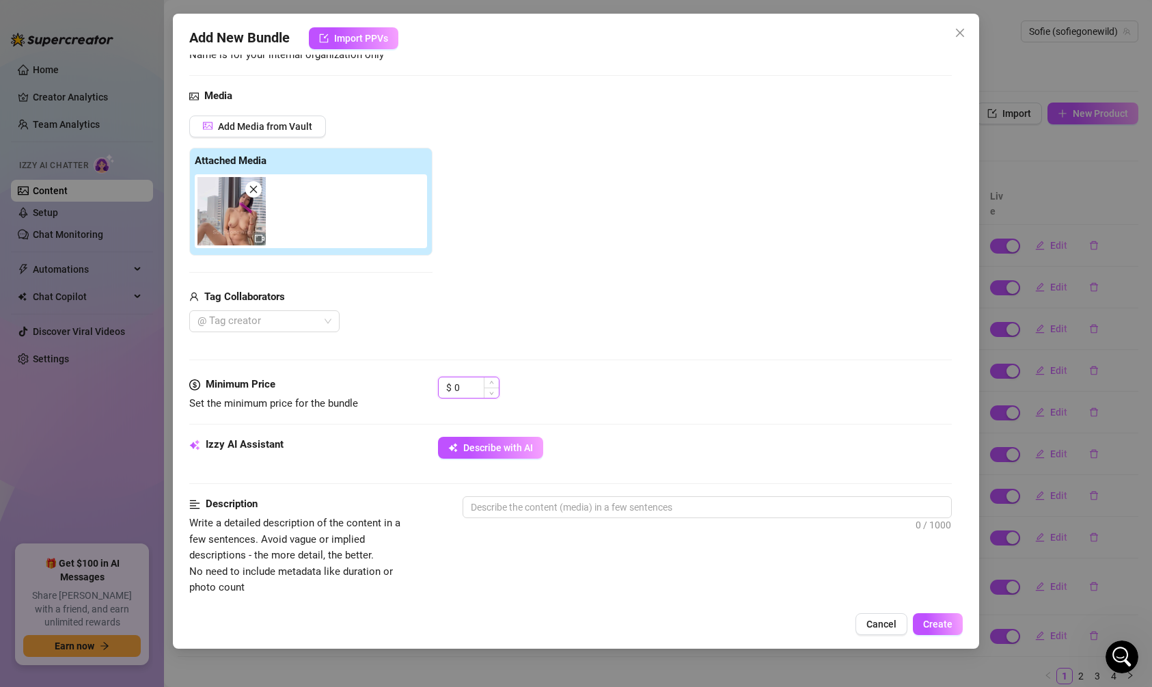
click at [470, 390] on input "0" at bounding box center [477, 387] width 44 height 21
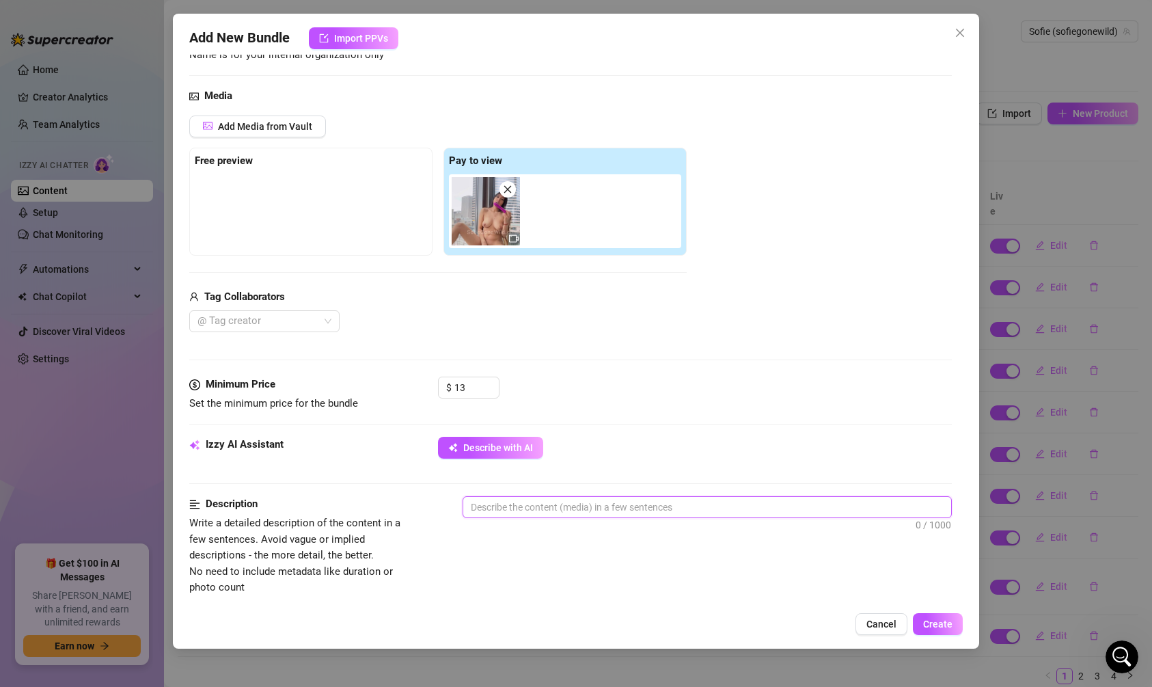
click at [494, 512] on textarea at bounding box center [707, 507] width 488 height 21
click at [526, 505] on textarea at bounding box center [707, 507] width 488 height 21
paste textarea "[PERSON_NAME] teases herself in front of a huge window, legs spread wide as she…"
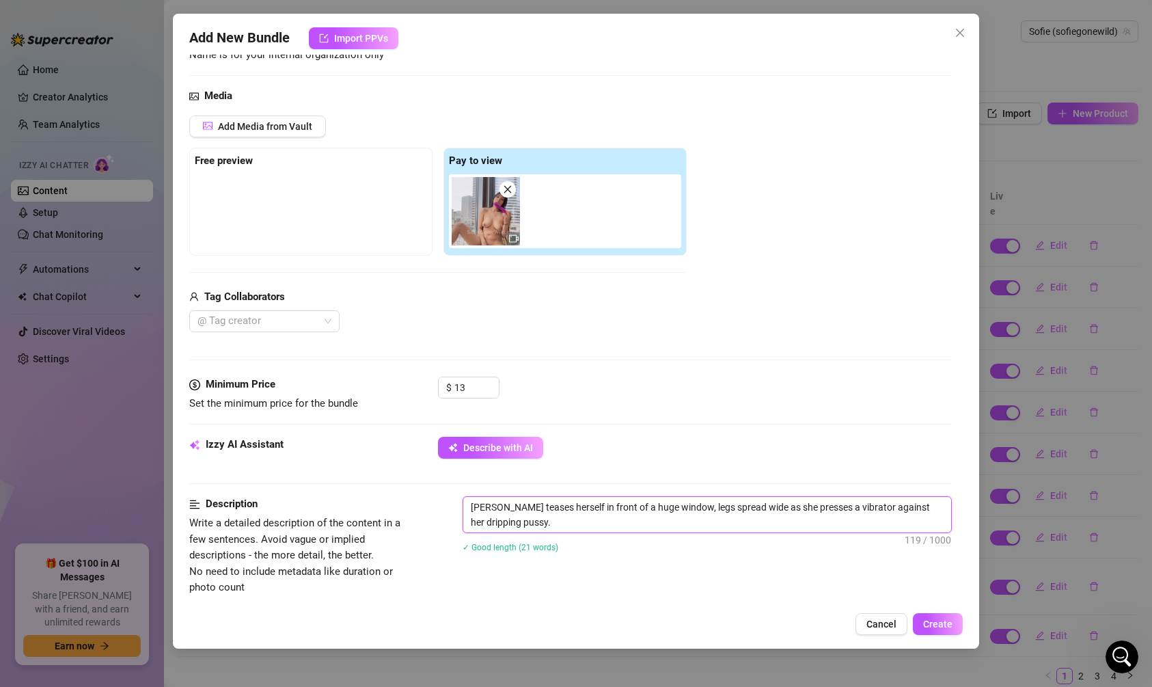
scroll to position [0, 0]
click at [567, 517] on textarea "[PERSON_NAME] teases herself in front of a huge window, legs spread wide as she…" at bounding box center [707, 515] width 488 height 36
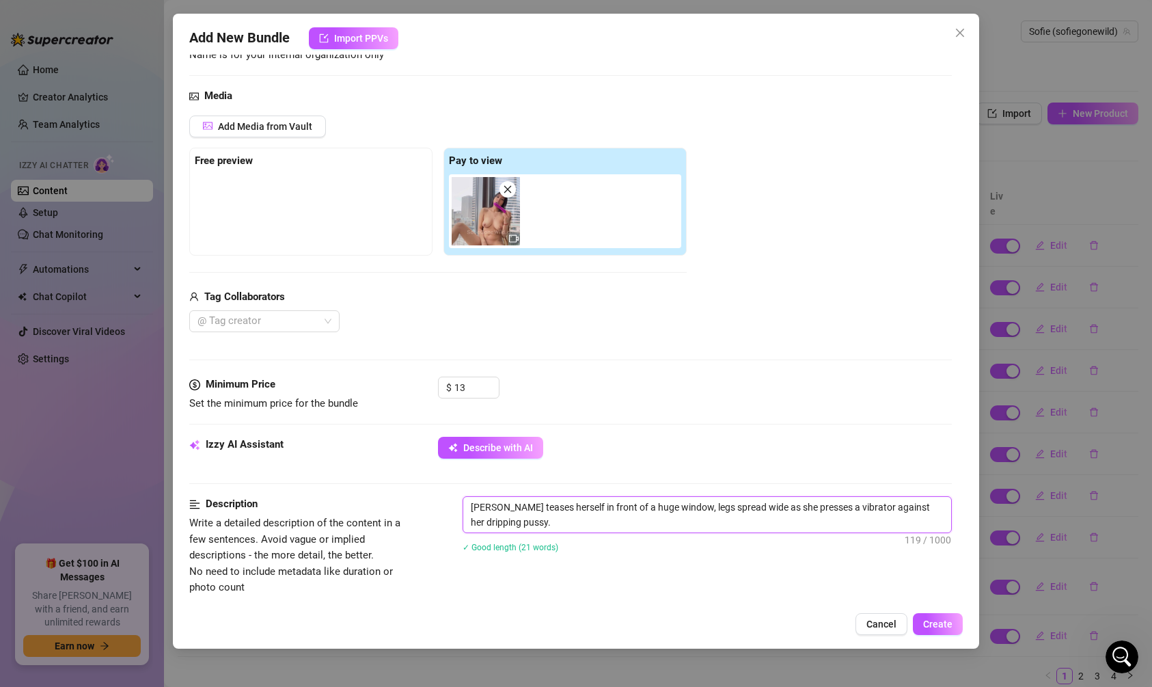
paste textarea "The view outside makes it feel like anyone could catch her, but she doesn’t sto…"
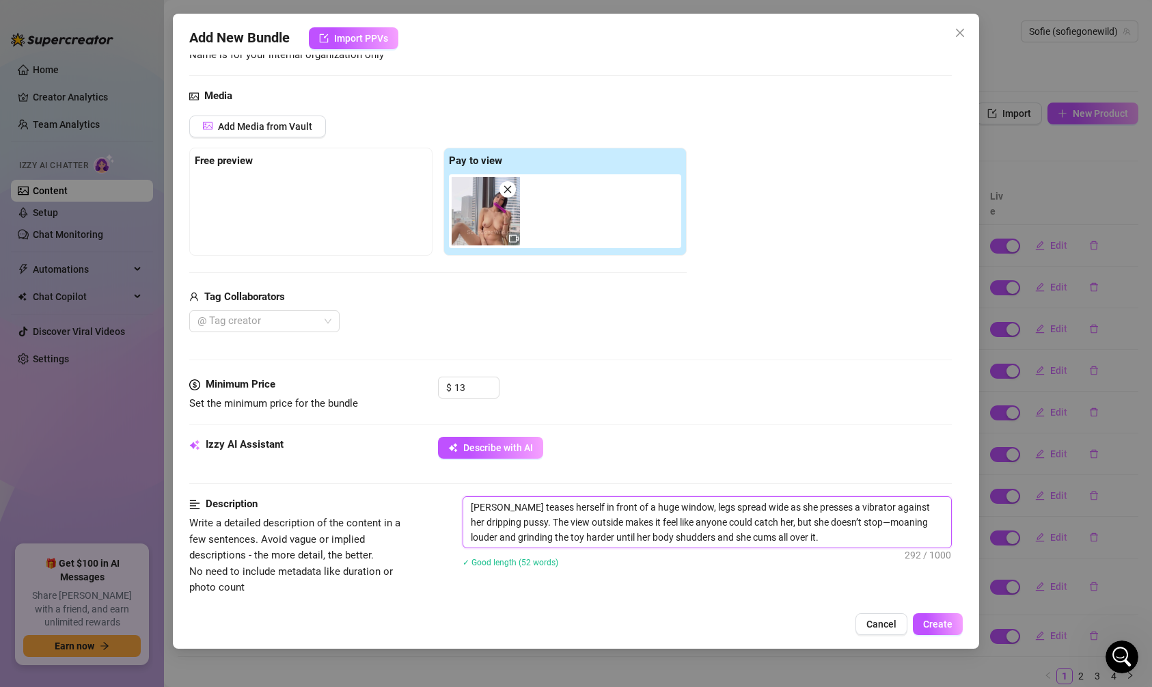
click at [558, 521] on textarea "[PERSON_NAME] teases herself in front of a huge window, legs spread wide as she…" at bounding box center [707, 522] width 488 height 51
click at [707, 518] on textarea "[PERSON_NAME] teases herself in front of a huge window, legs spread wide as she…" at bounding box center [707, 522] width 488 height 51
click at [787, 539] on textarea "[PERSON_NAME] teases herself in front of a huge window, legs spread wide as she…" at bounding box center [707, 522] width 488 height 51
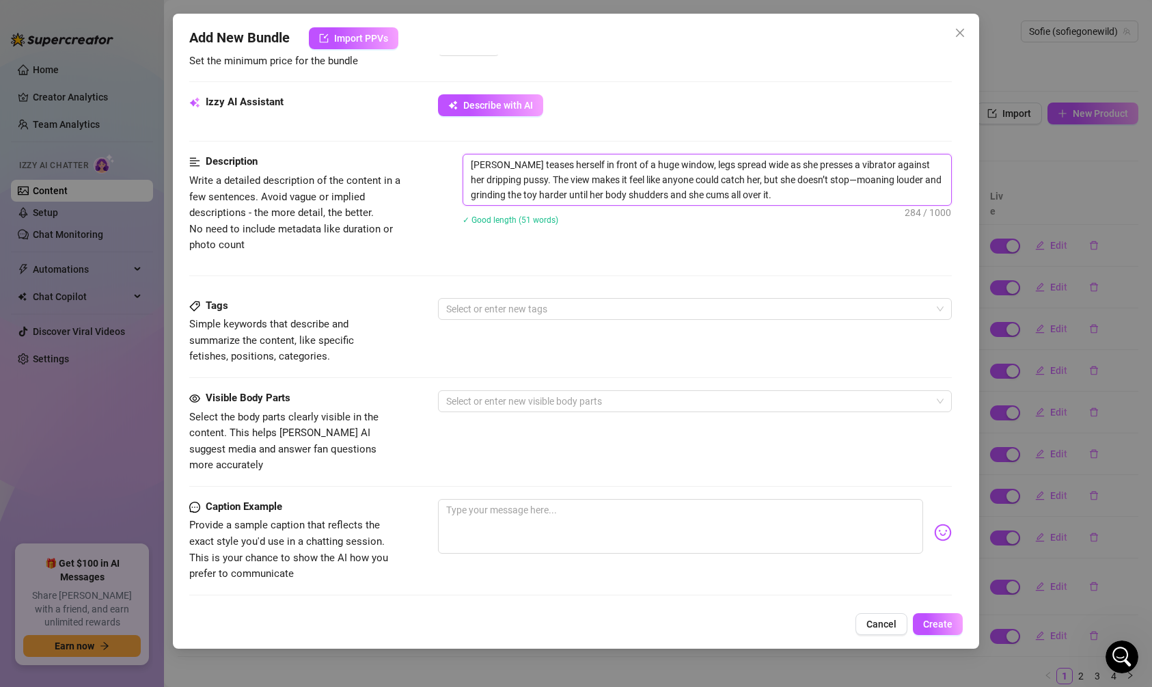
scroll to position [474, 0]
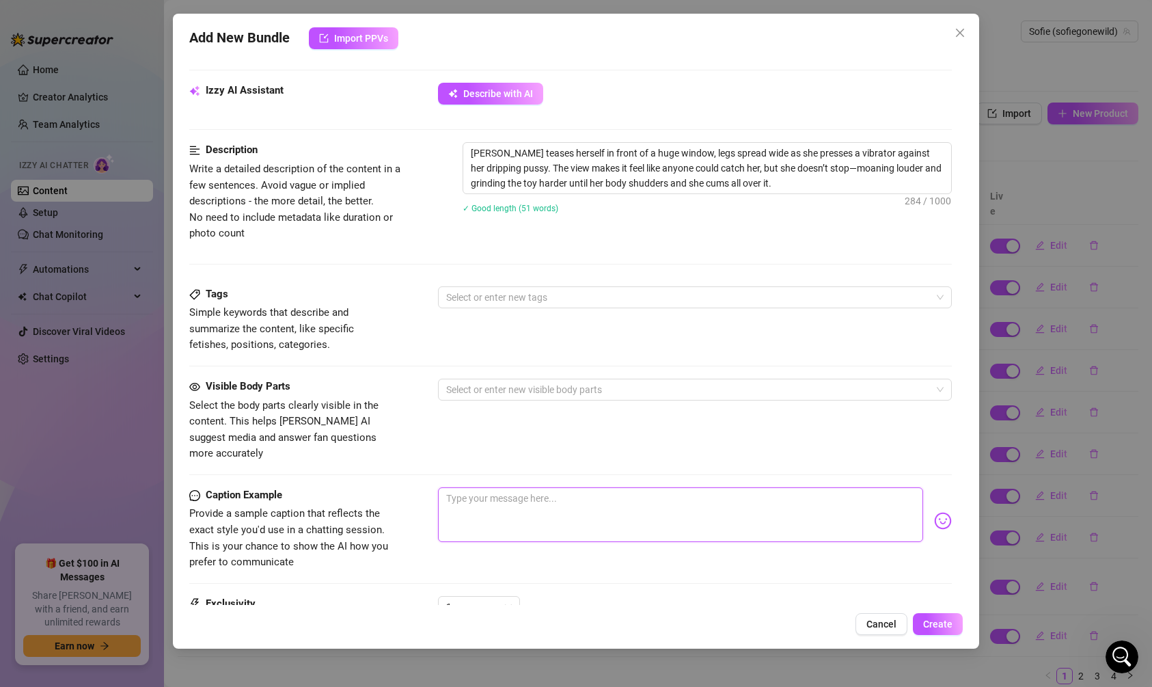
click at [537, 487] on textarea at bounding box center [680, 514] width 485 height 55
paste textarea "was playing with my vibe in front of the big window last night… couldn’t stop t…"
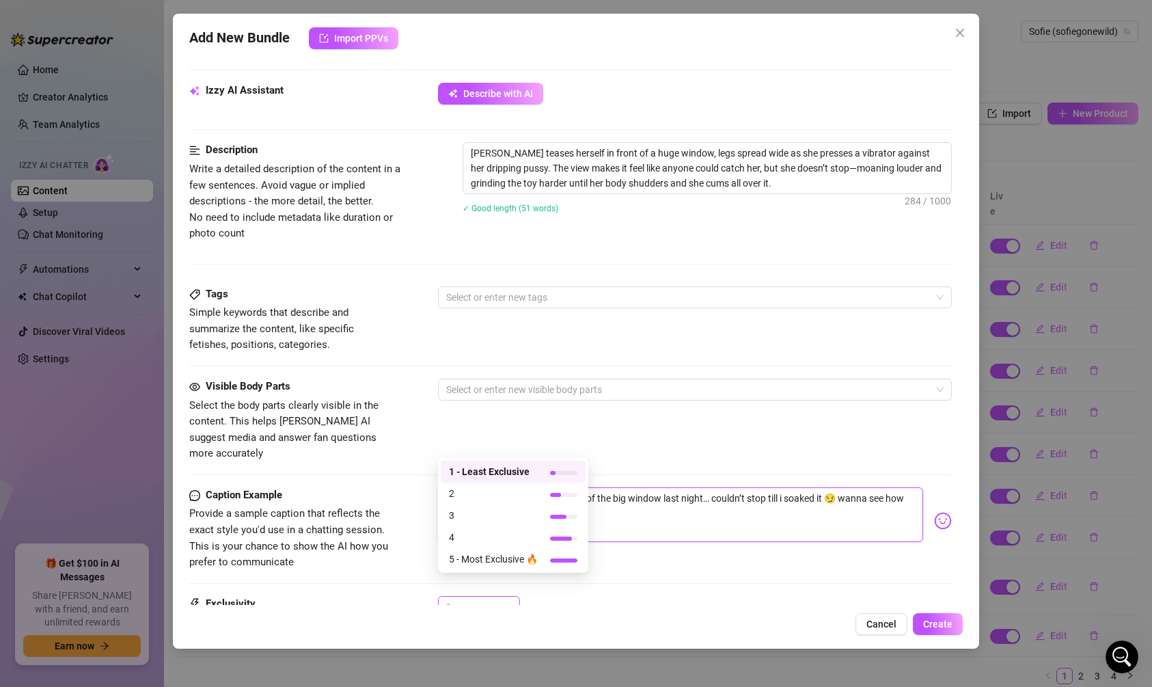
click at [474, 605] on div at bounding box center [469, 607] width 21 height 4
click at [505, 472] on span "1 - Least Exclusive" at bounding box center [493, 471] width 89 height 15
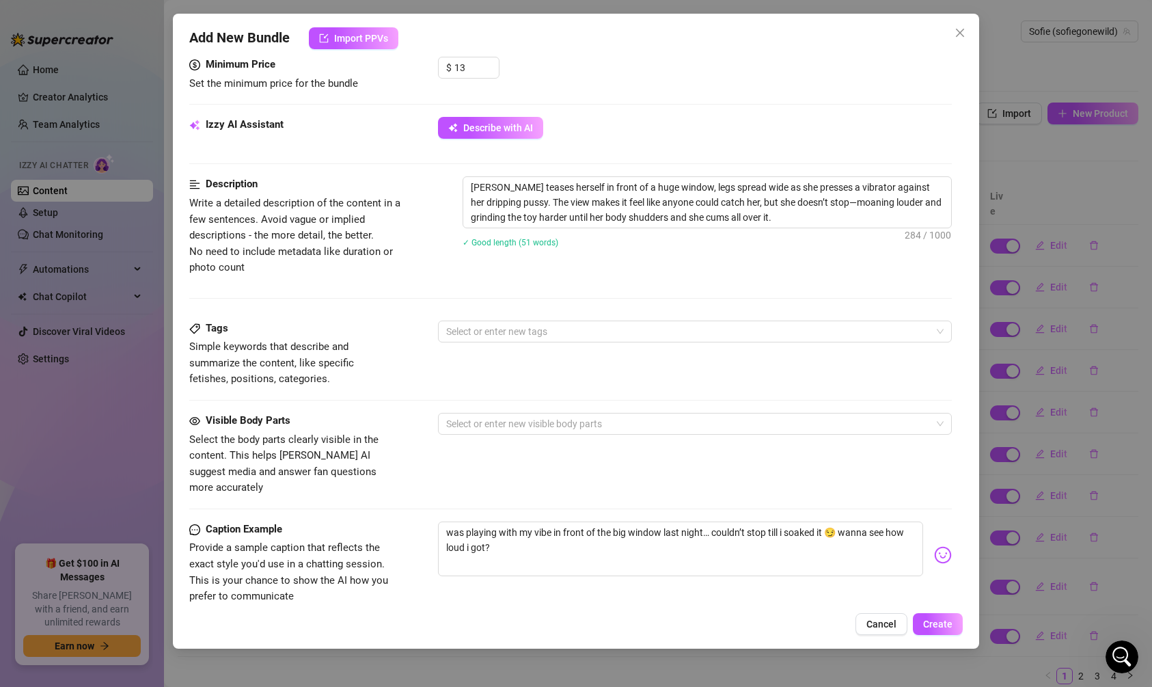
scroll to position [448, 0]
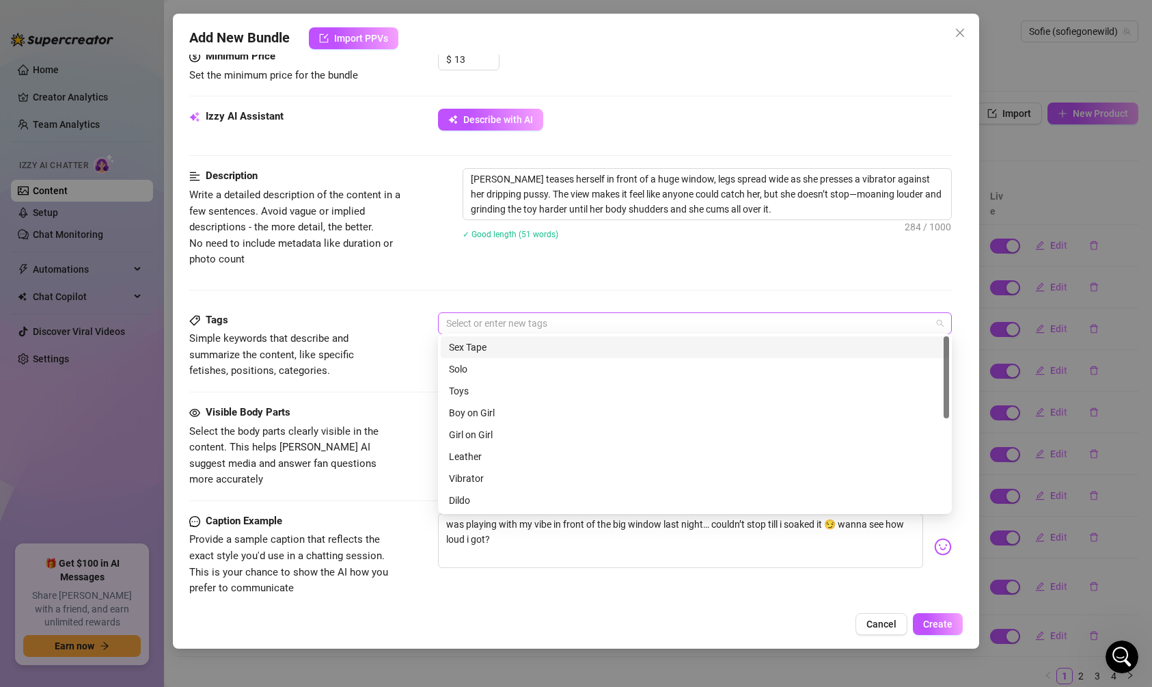
click at [516, 323] on div at bounding box center [688, 323] width 494 height 19
click at [514, 363] on div "Solo" at bounding box center [695, 369] width 492 height 15
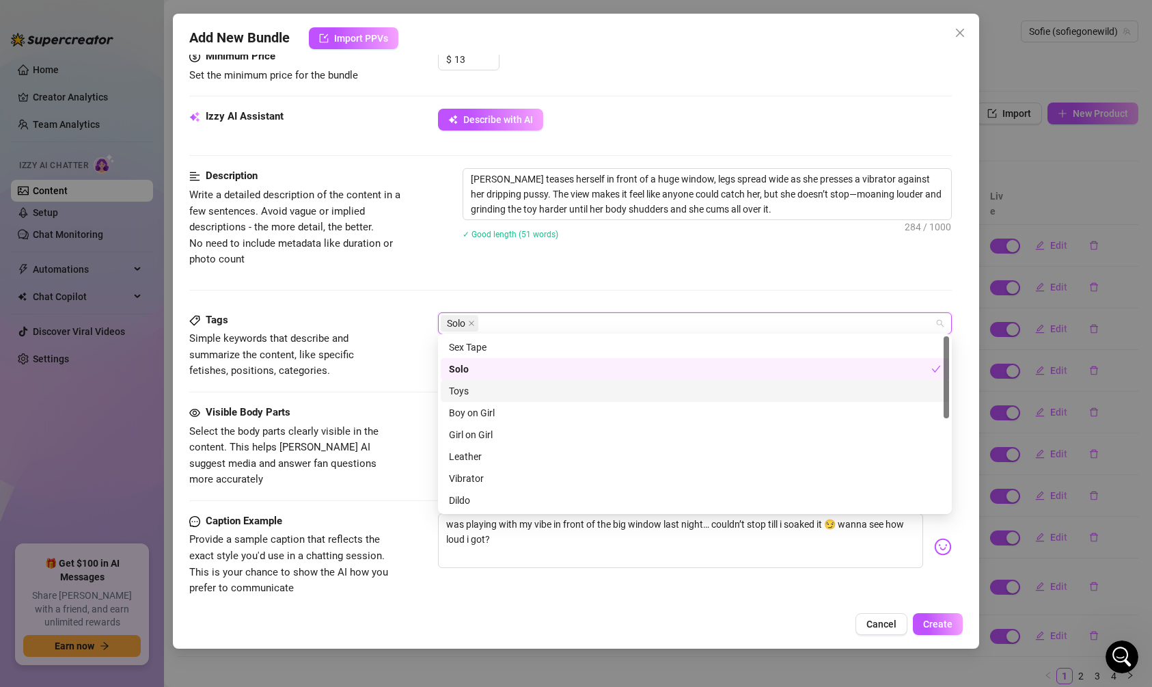
click at [506, 388] on div "Toys" at bounding box center [695, 390] width 492 height 15
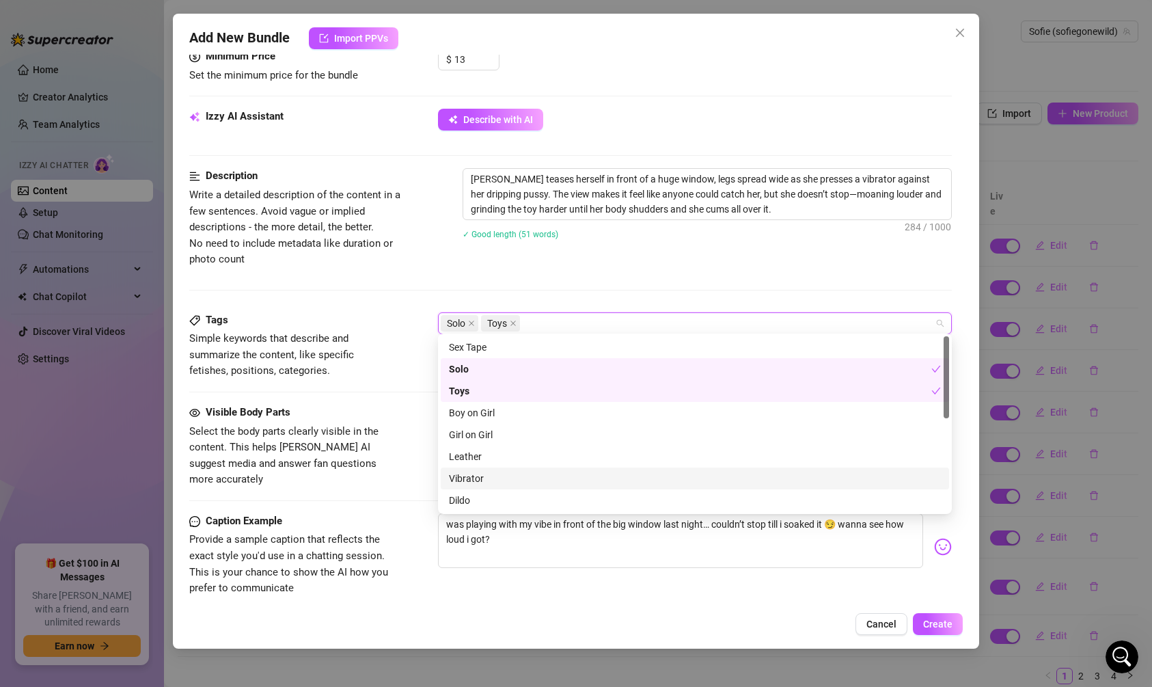
click at [477, 478] on div "Vibrator" at bounding box center [695, 478] width 492 height 15
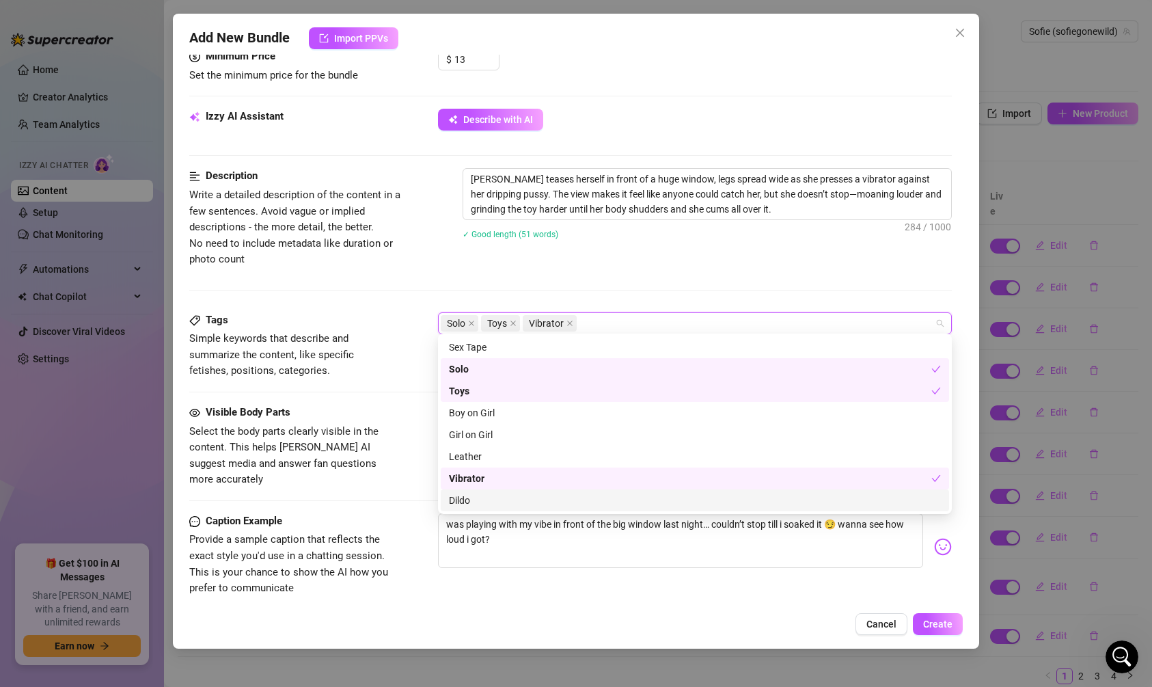
click at [459, 499] on div "Dildo" at bounding box center [695, 500] width 492 height 15
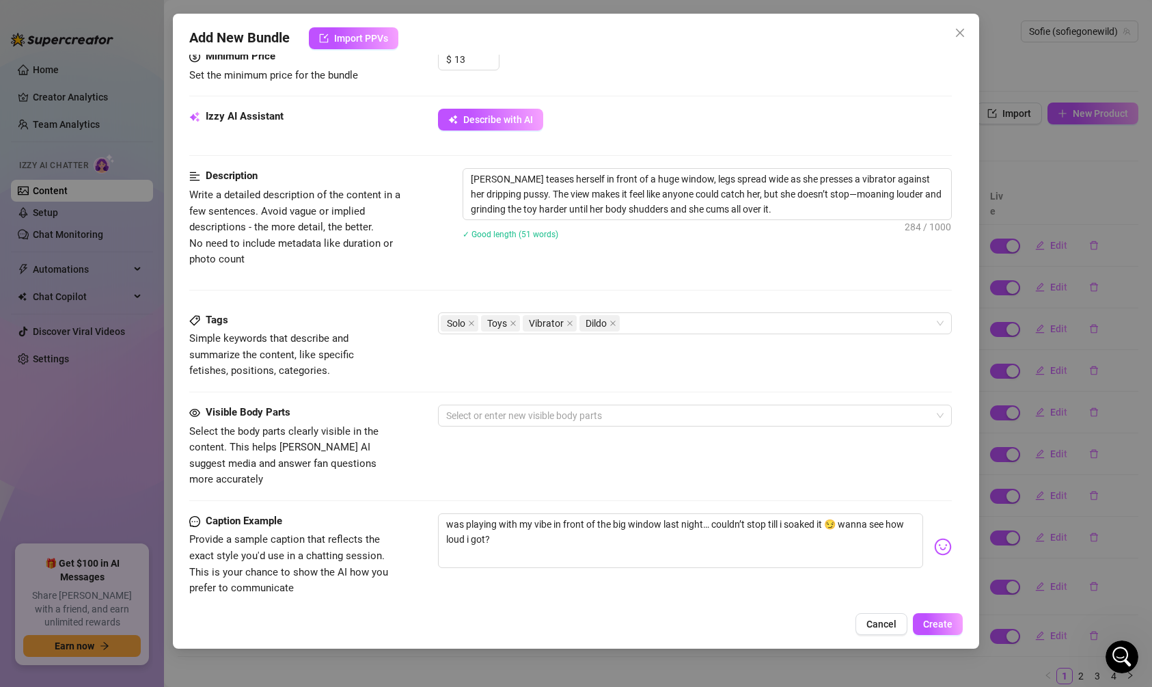
click at [391, 426] on span "Select the body parts clearly visible in the content. This helps [PERSON_NAME] …" at bounding box center [291, 456] width 205 height 64
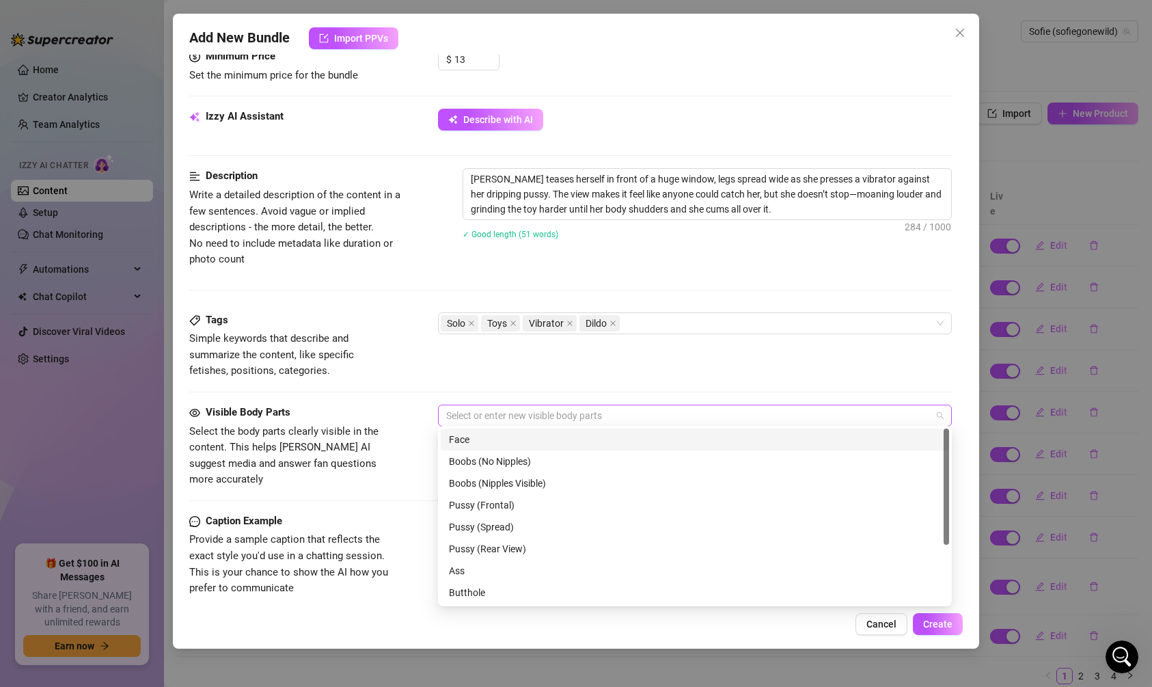
click at [474, 407] on div at bounding box center [688, 415] width 494 height 19
click at [482, 444] on div "Face" at bounding box center [695, 439] width 492 height 15
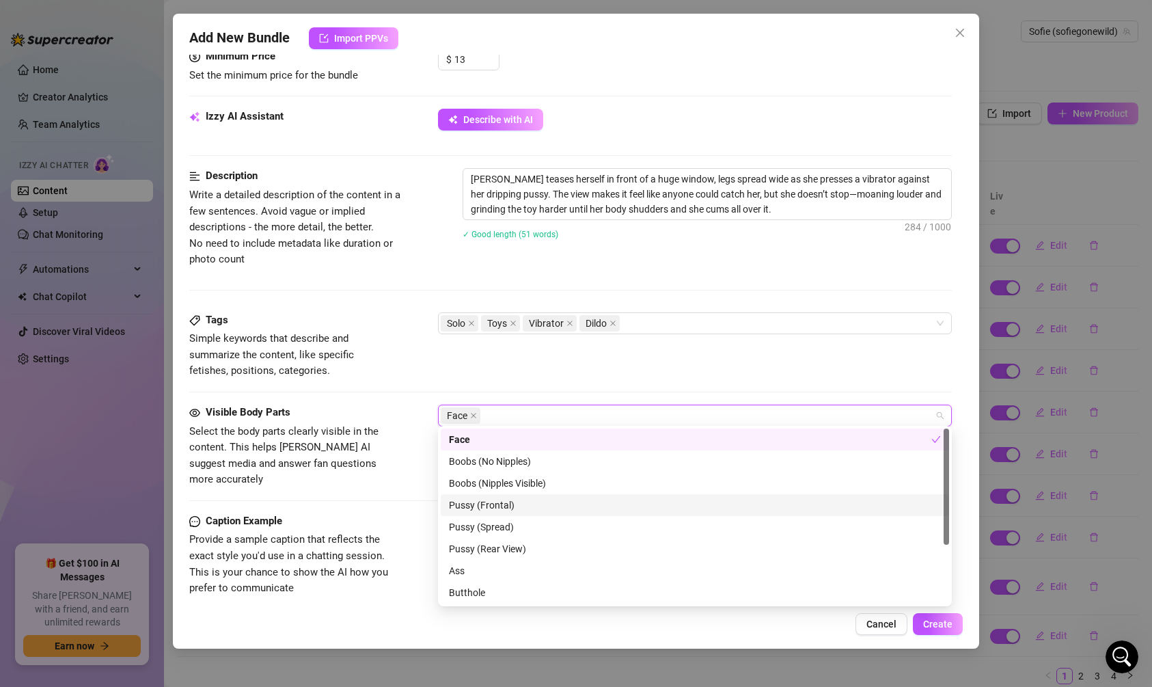
click at [487, 500] on div "Pussy (Frontal)" at bounding box center [695, 505] width 492 height 15
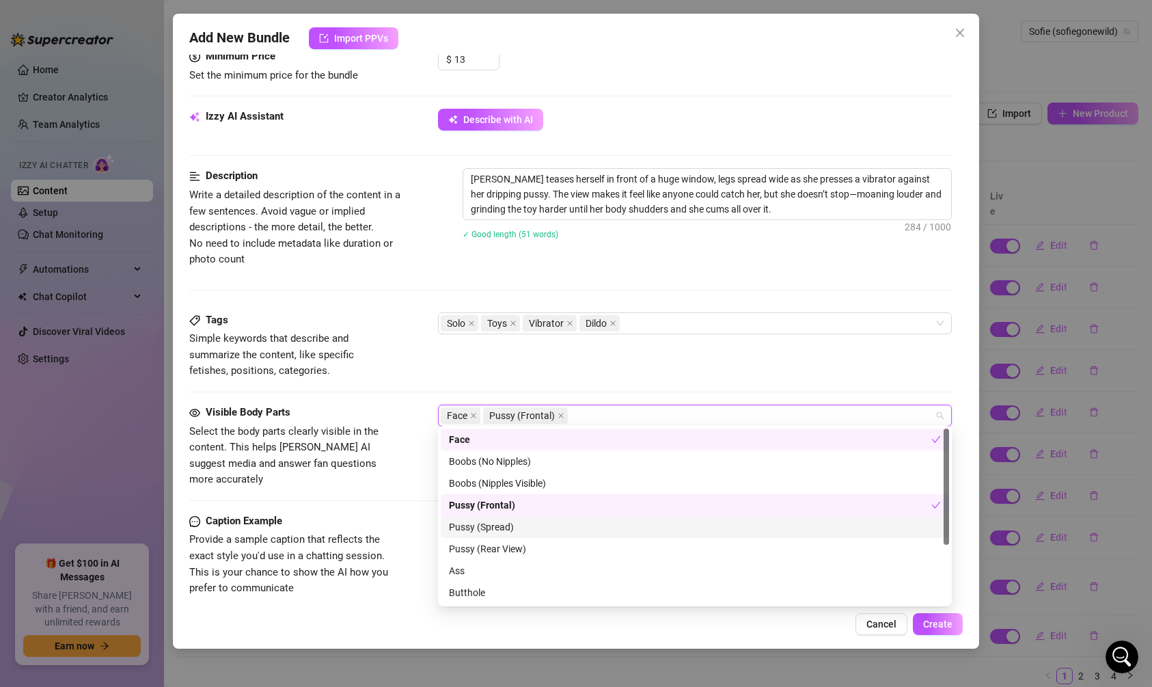
click at [483, 526] on div "Pussy (Spread)" at bounding box center [695, 526] width 492 height 15
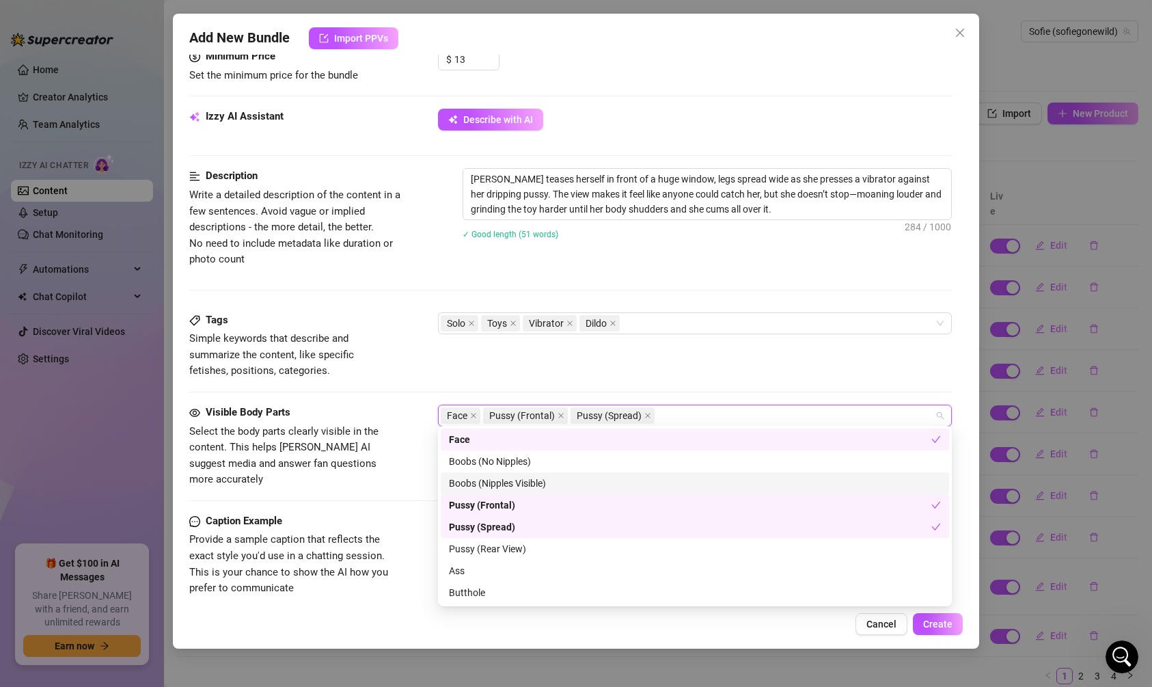
click at [484, 483] on div "Boobs (Nipples Visible)" at bounding box center [695, 483] width 492 height 15
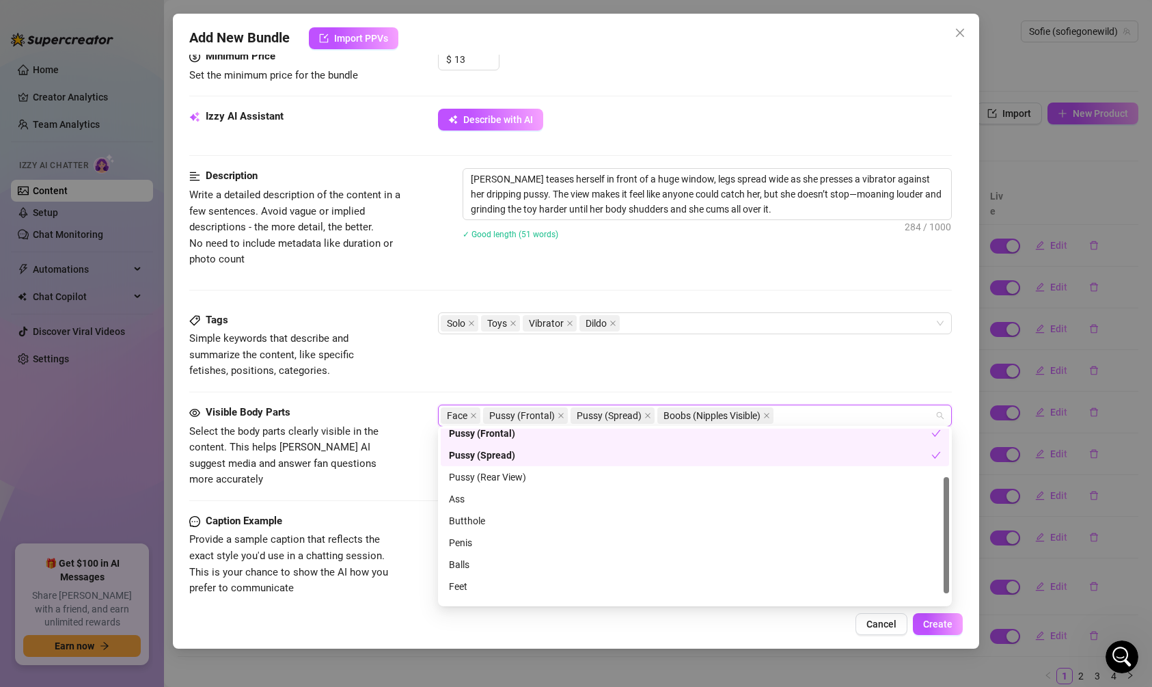
scroll to position [87, 0]
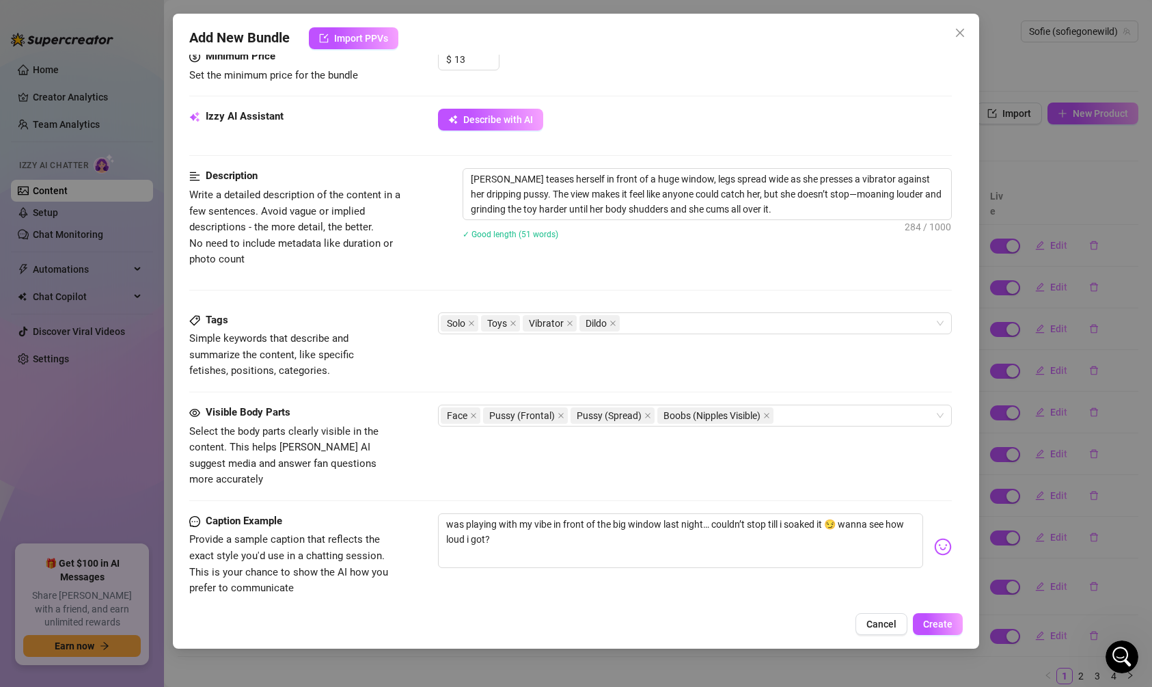
click at [408, 474] on div "Visible Body Parts Select the body parts clearly visible in the content. This h…" at bounding box center [570, 459] width 763 height 109
click at [927, 617] on button "Create" at bounding box center [938, 624] width 50 height 22
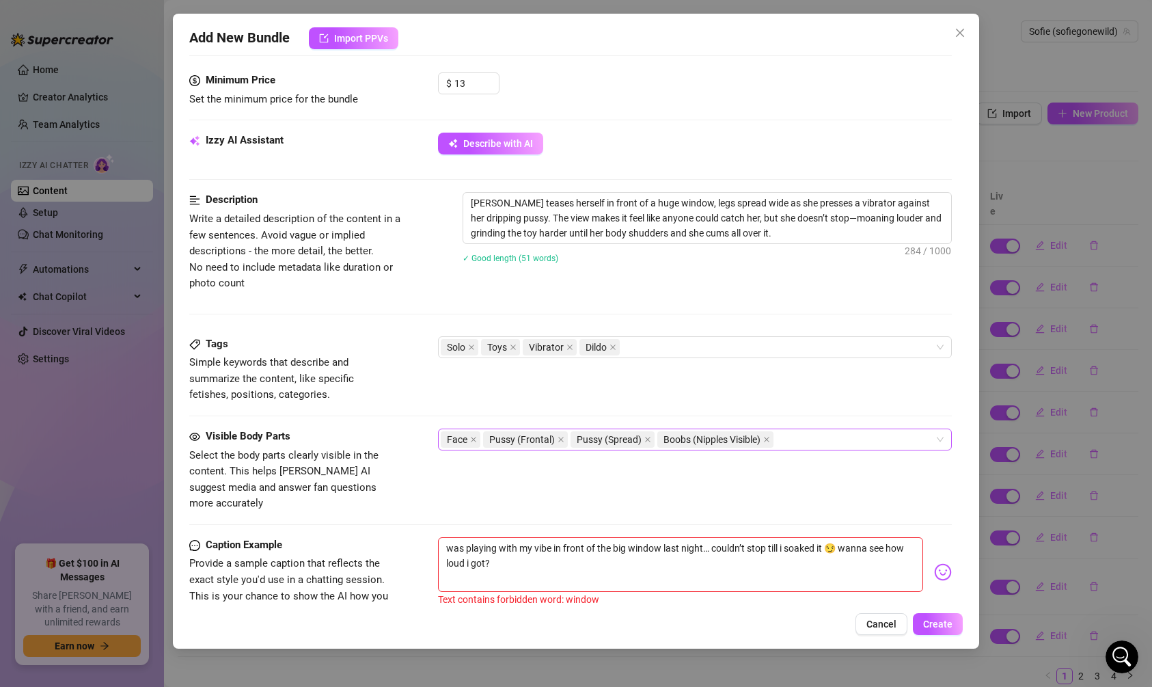
scroll to position [428, 0]
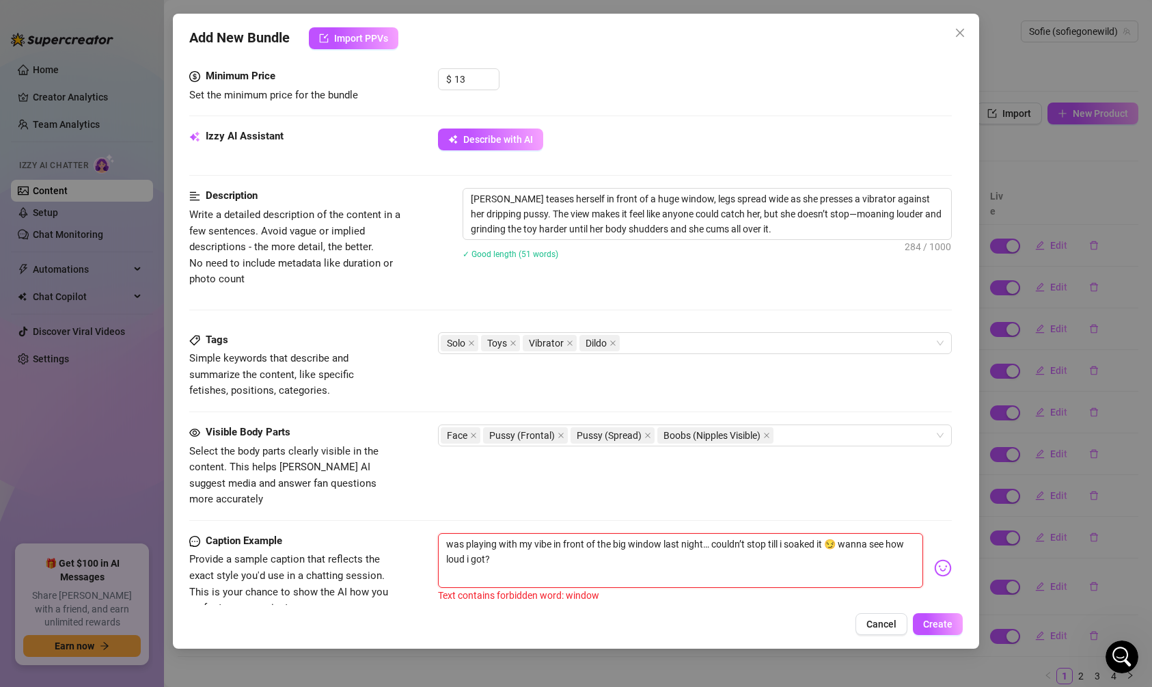
click at [649, 533] on textarea "was playing with my vibe in front of the big window last night… couldn’t stop t…" at bounding box center [680, 560] width 485 height 55
click at [642, 202] on textarea "[PERSON_NAME] teases herself in front of a huge window, legs spread wide as she…" at bounding box center [707, 214] width 488 height 51
click at [638, 193] on textarea "[PERSON_NAME] teases herself in front of a huge window, legs spread wide as she…" at bounding box center [707, 214] width 488 height 51
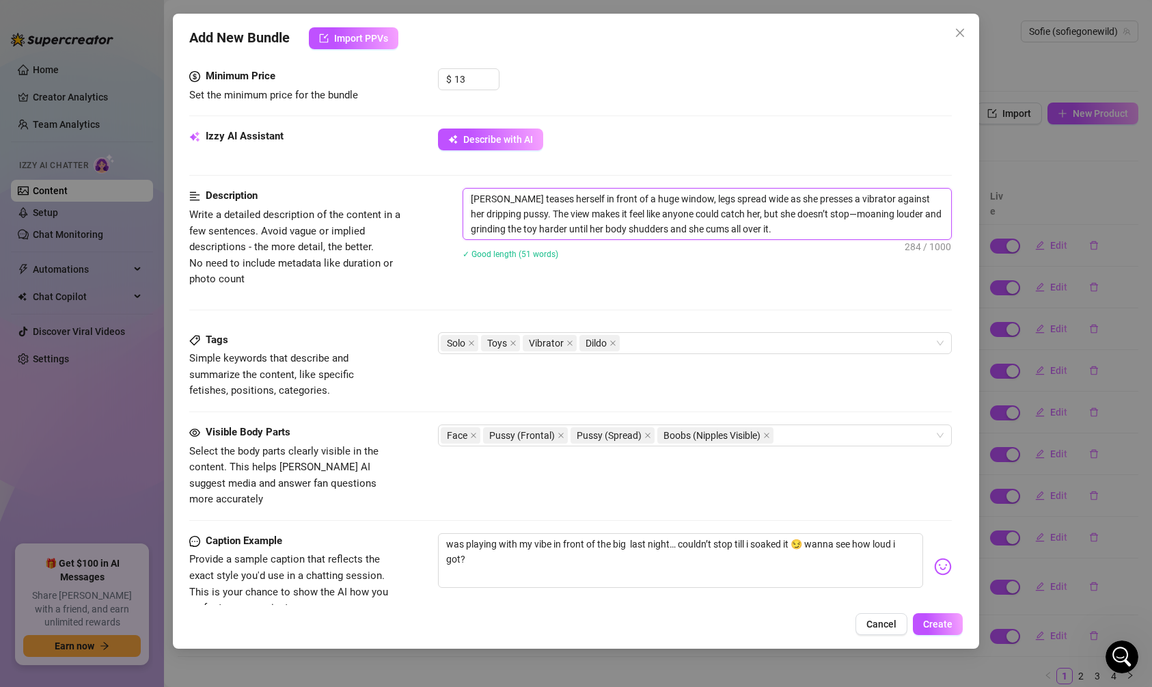
click at [638, 193] on textarea "[PERSON_NAME] teases herself in front of a huge window, legs spread wide as she…" at bounding box center [707, 214] width 488 height 51
click at [632, 533] on textarea "was playing with my vibe in front of the big last night… couldn’t stop till i s…" at bounding box center [680, 560] width 485 height 55
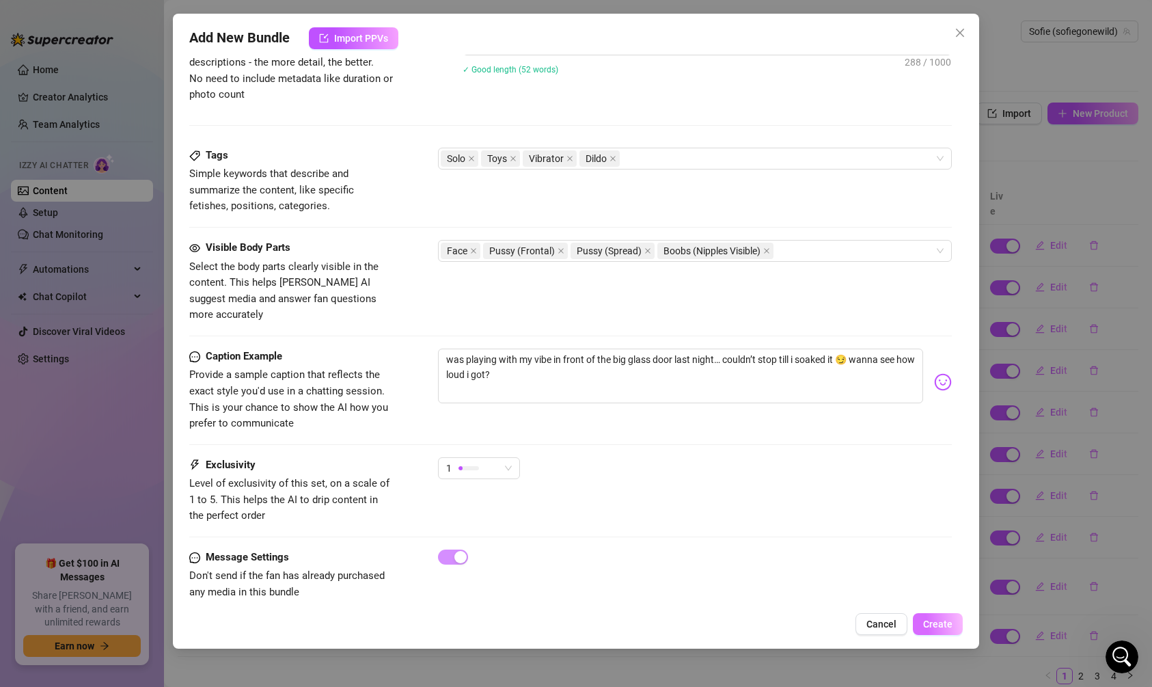
click at [939, 627] on span "Create" at bounding box center [937, 624] width 29 height 11
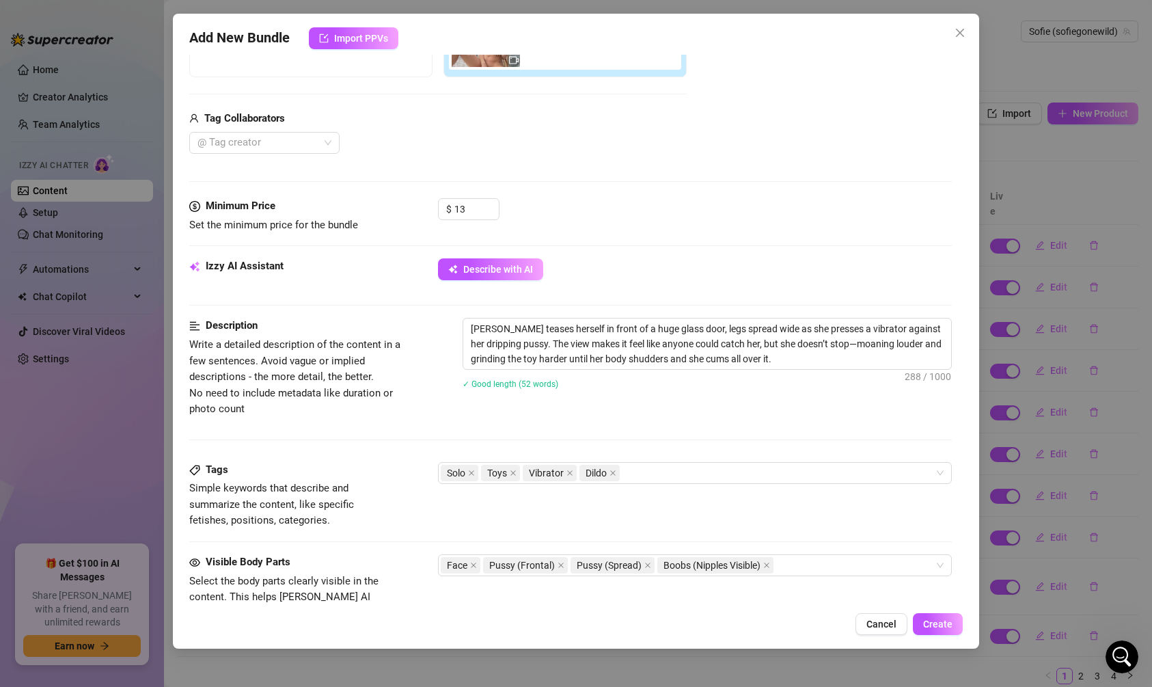
scroll to position [0, 0]
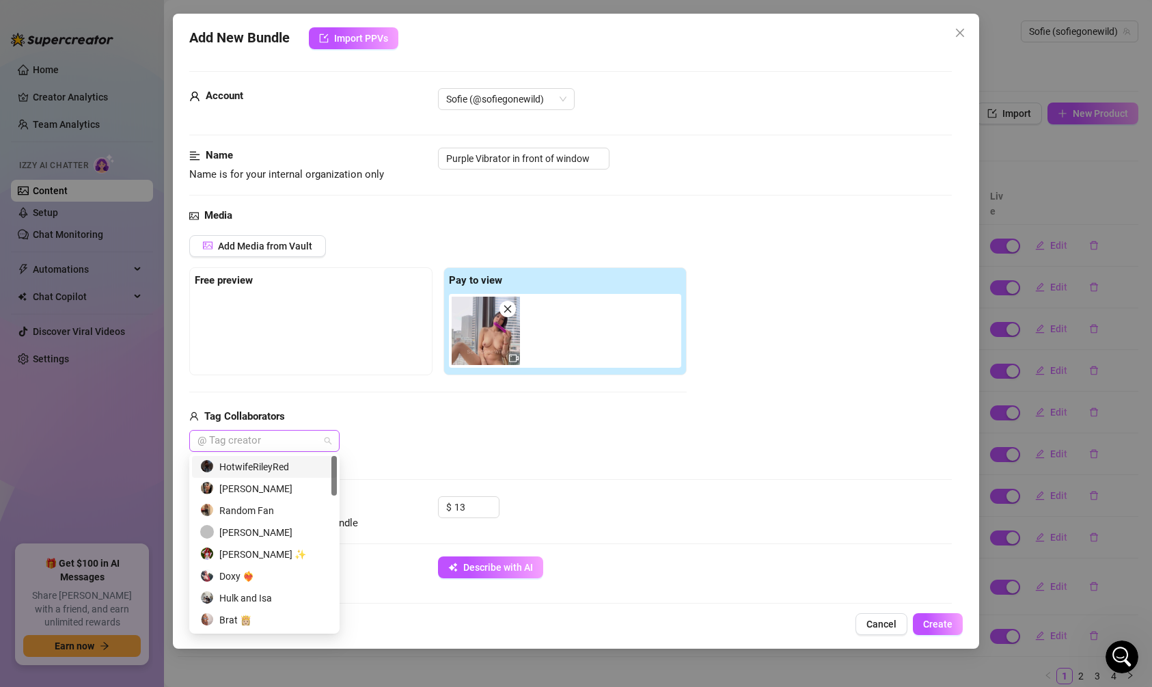
click at [257, 435] on div at bounding box center [257, 440] width 131 height 19
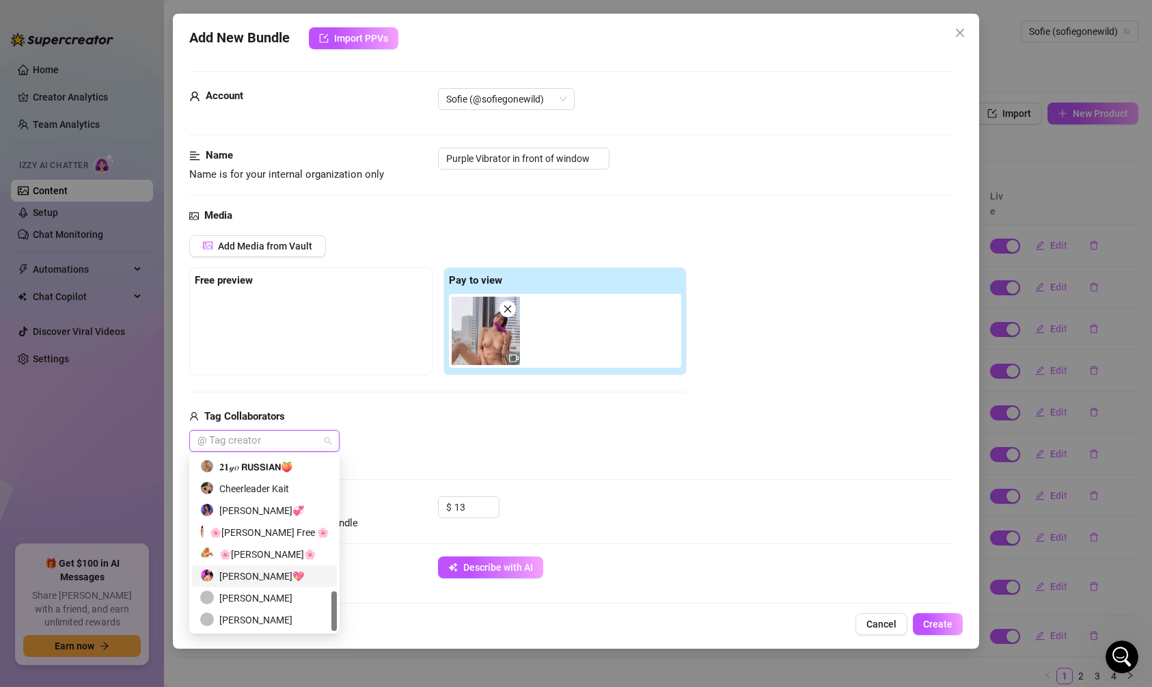
click at [273, 569] on div "[PERSON_NAME]💖" at bounding box center [264, 576] width 128 height 15
click at [686, 403] on div "Add Media from Vault Free preview Pay to view Tag Collaborators [PERSON_NAME]💖" at bounding box center [570, 343] width 763 height 217
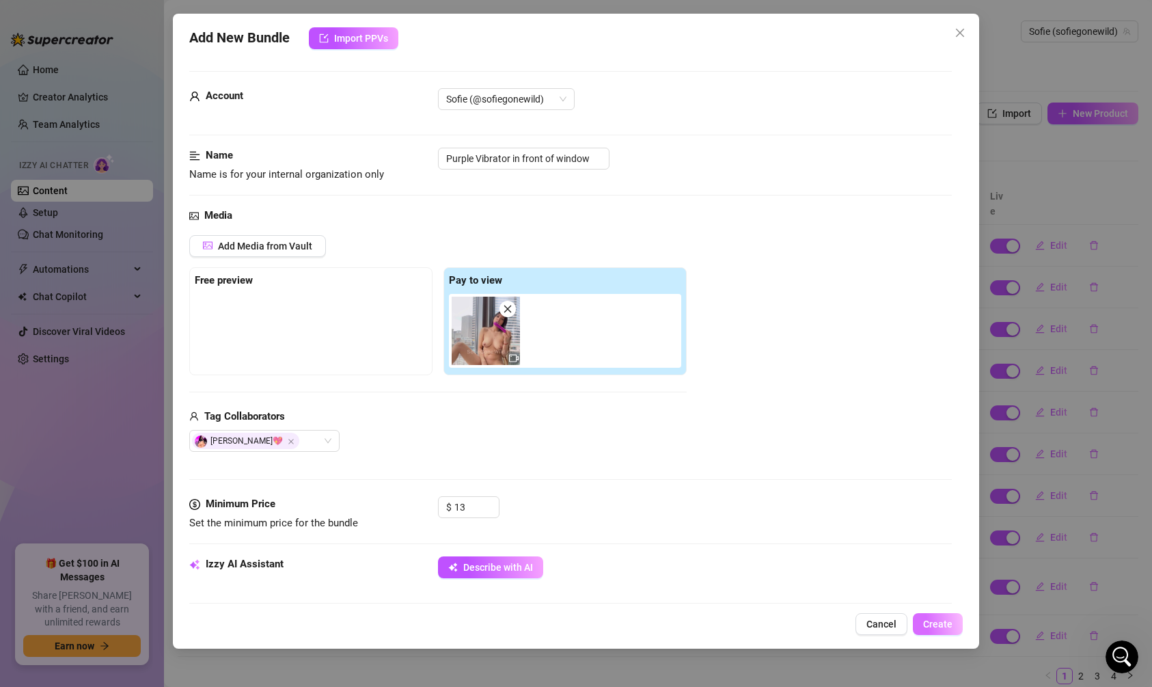
click at [942, 620] on span "Create" at bounding box center [937, 624] width 29 height 11
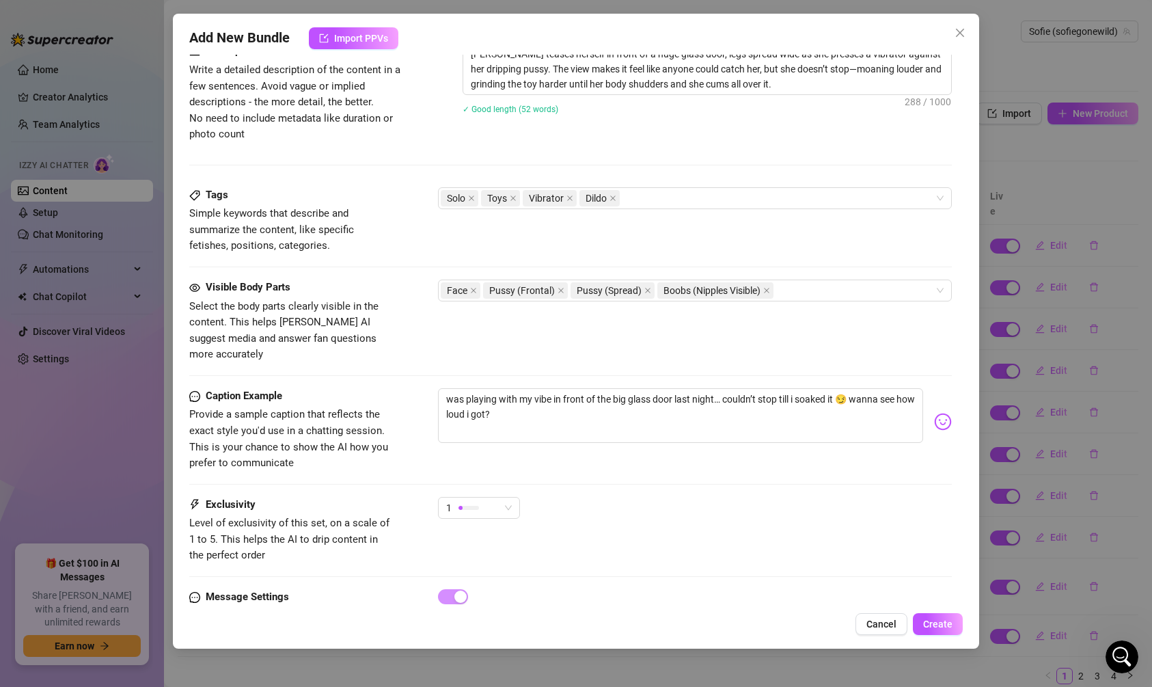
scroll to position [562, 0]
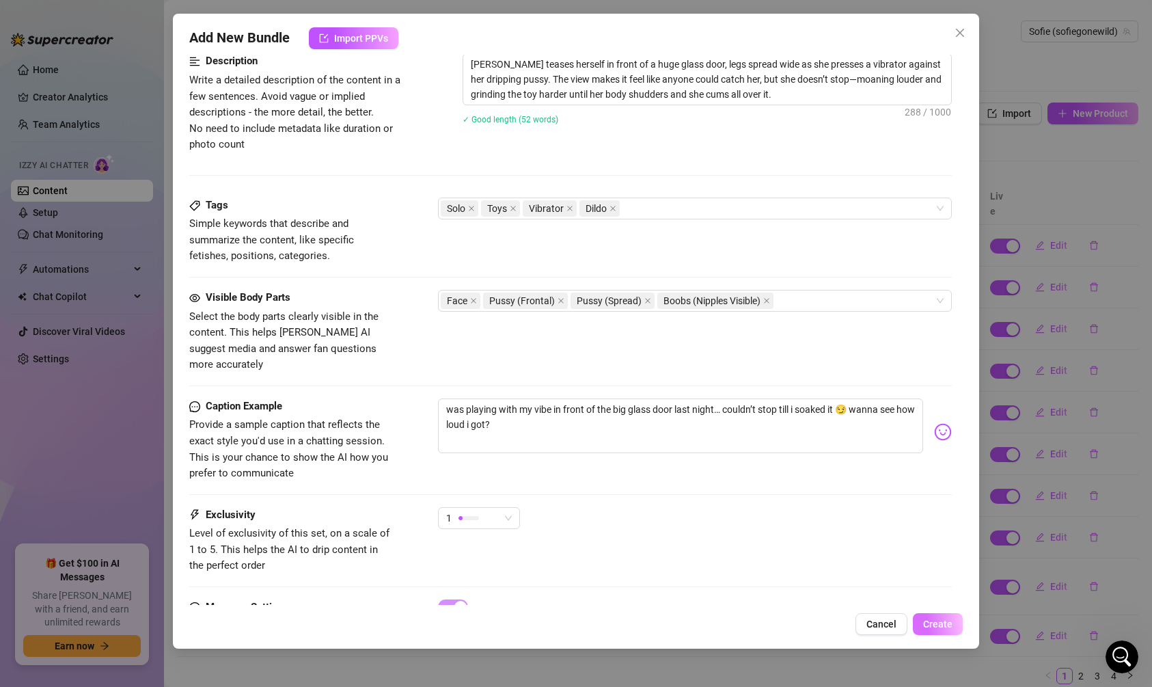
click at [953, 625] on button "Create" at bounding box center [938, 624] width 50 height 22
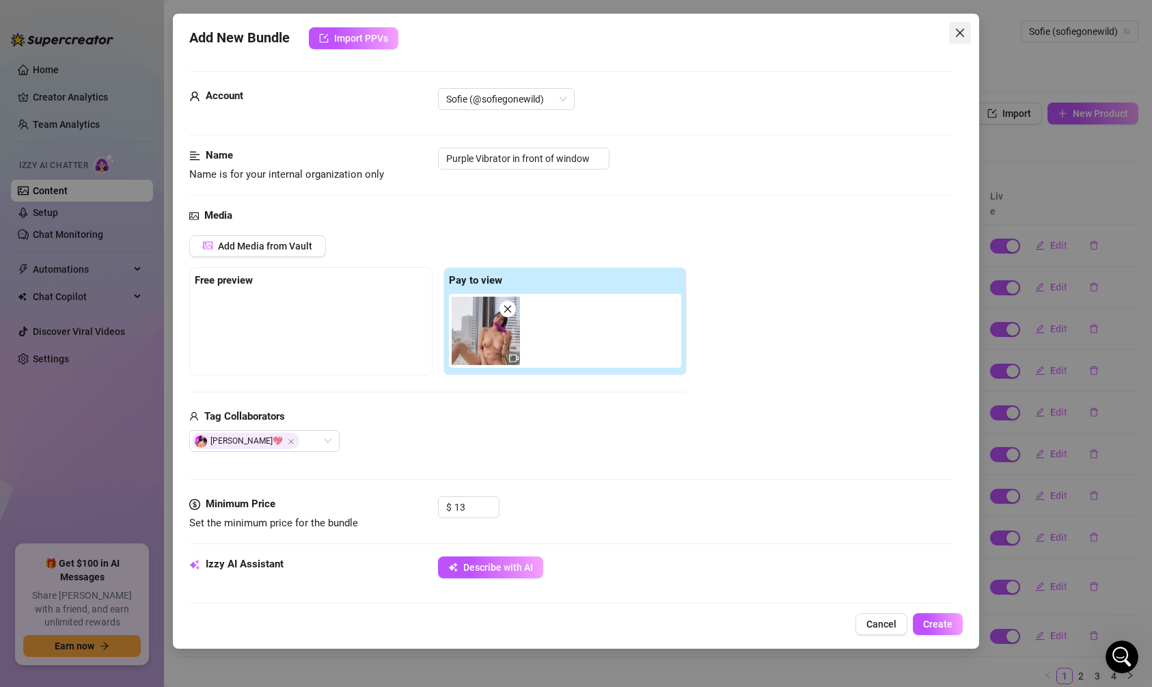
click at [959, 30] on icon "close" at bounding box center [960, 32] width 11 height 11
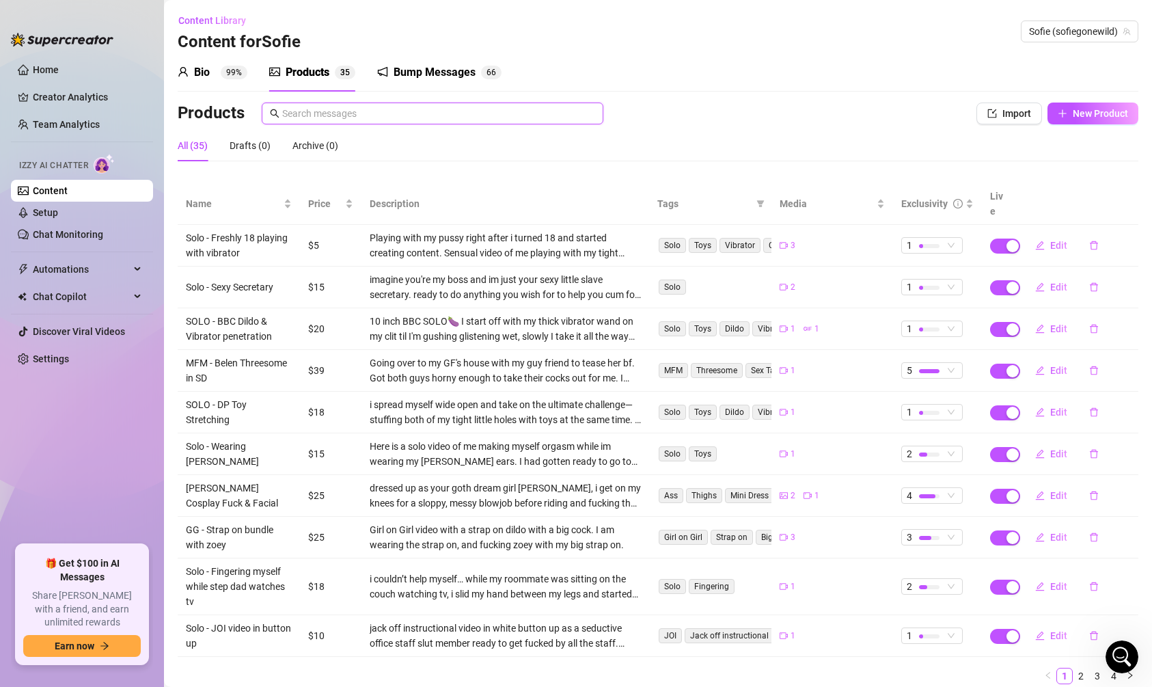
click at [389, 118] on input "text" at bounding box center [438, 113] width 313 height 15
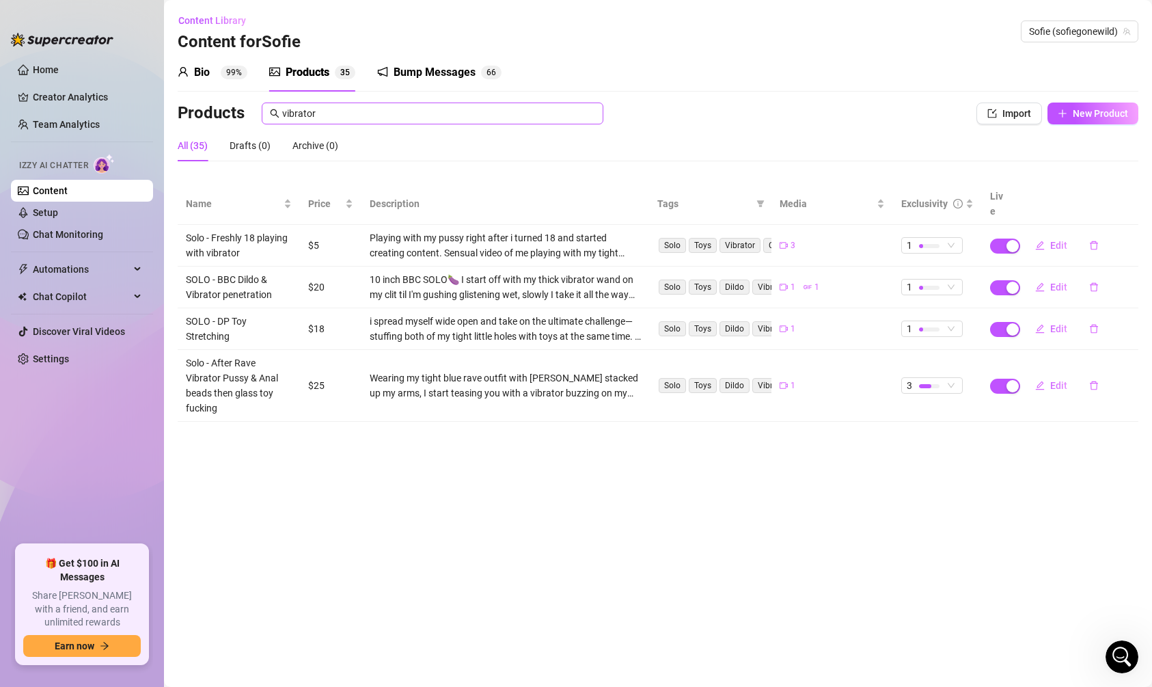
click at [394, 122] on span "vibrator" at bounding box center [433, 114] width 342 height 22
click at [394, 120] on input "vibrator" at bounding box center [438, 113] width 313 height 15
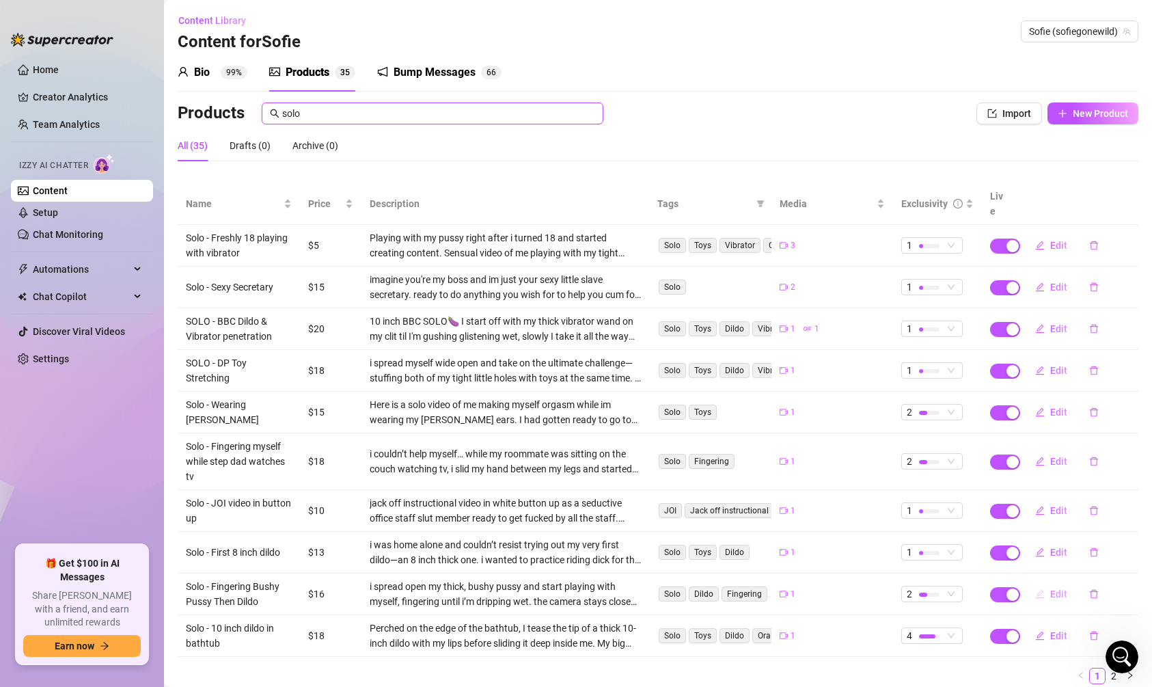
scroll to position [31, 0]
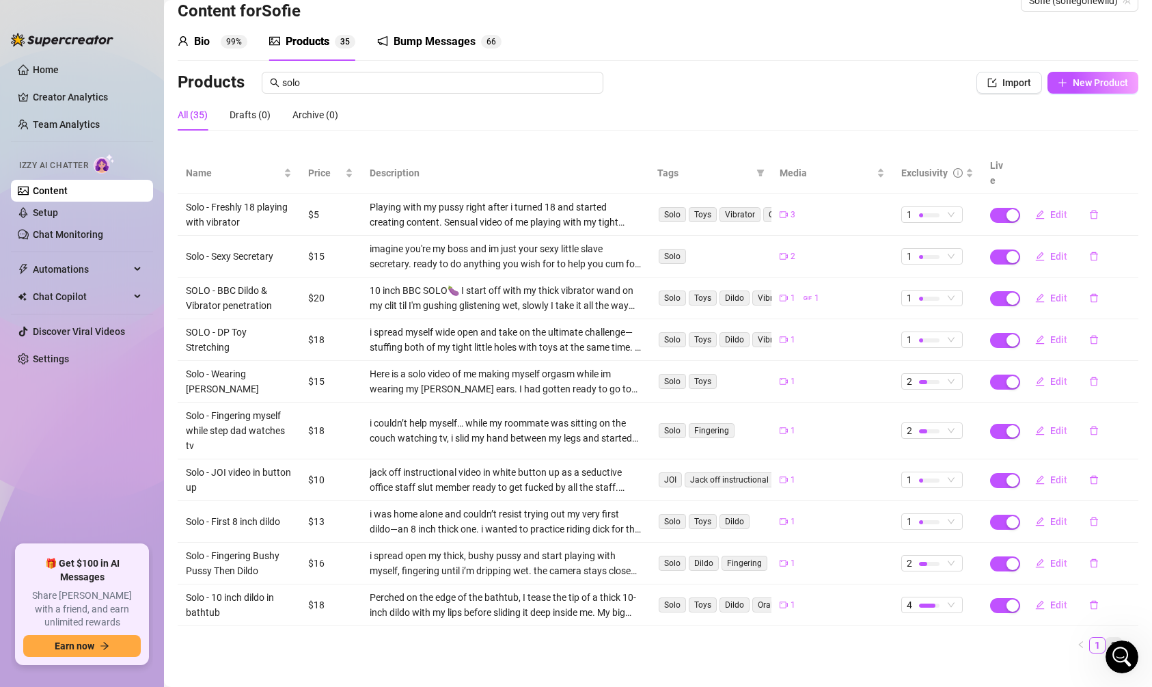
click at [1111, 638] on link "2" at bounding box center [1114, 645] width 15 height 15
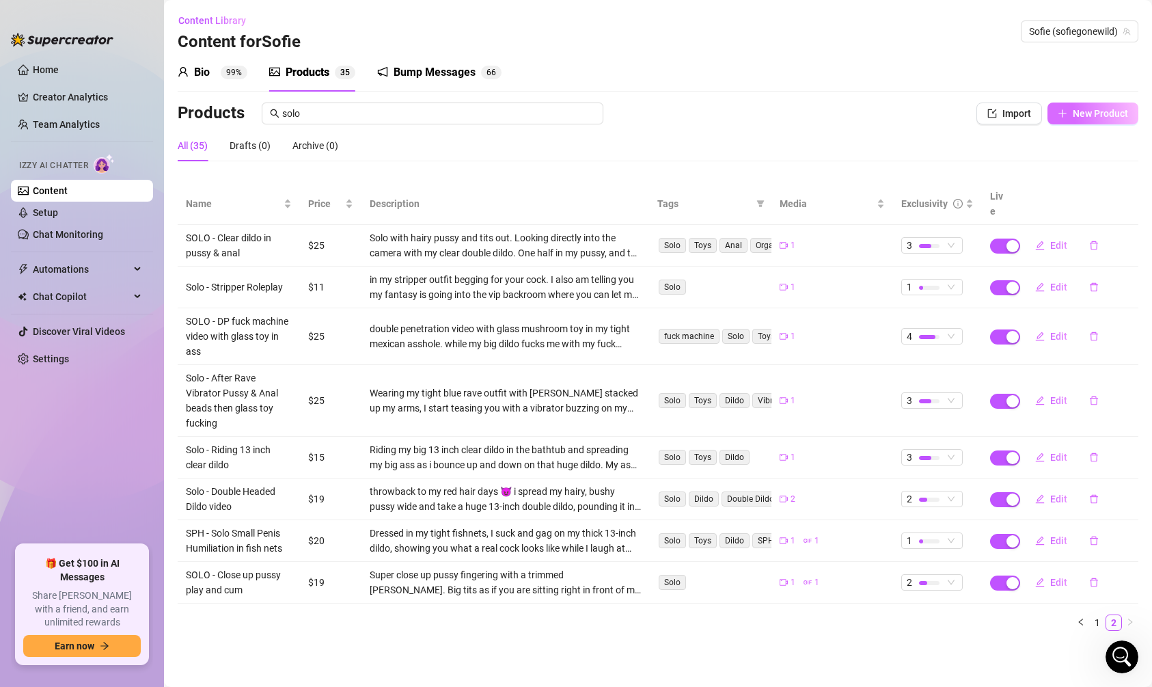
click at [1084, 108] on span "New Product" at bounding box center [1100, 113] width 55 height 11
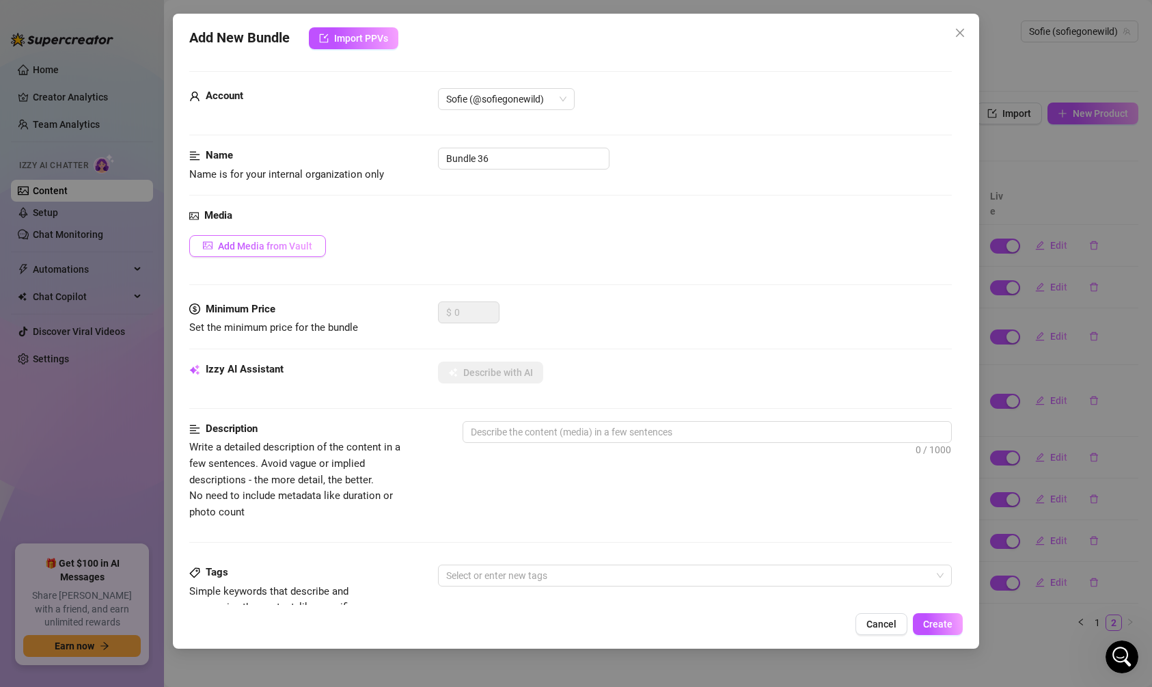
click at [271, 252] on button "Add Media from Vault" at bounding box center [257, 246] width 137 height 22
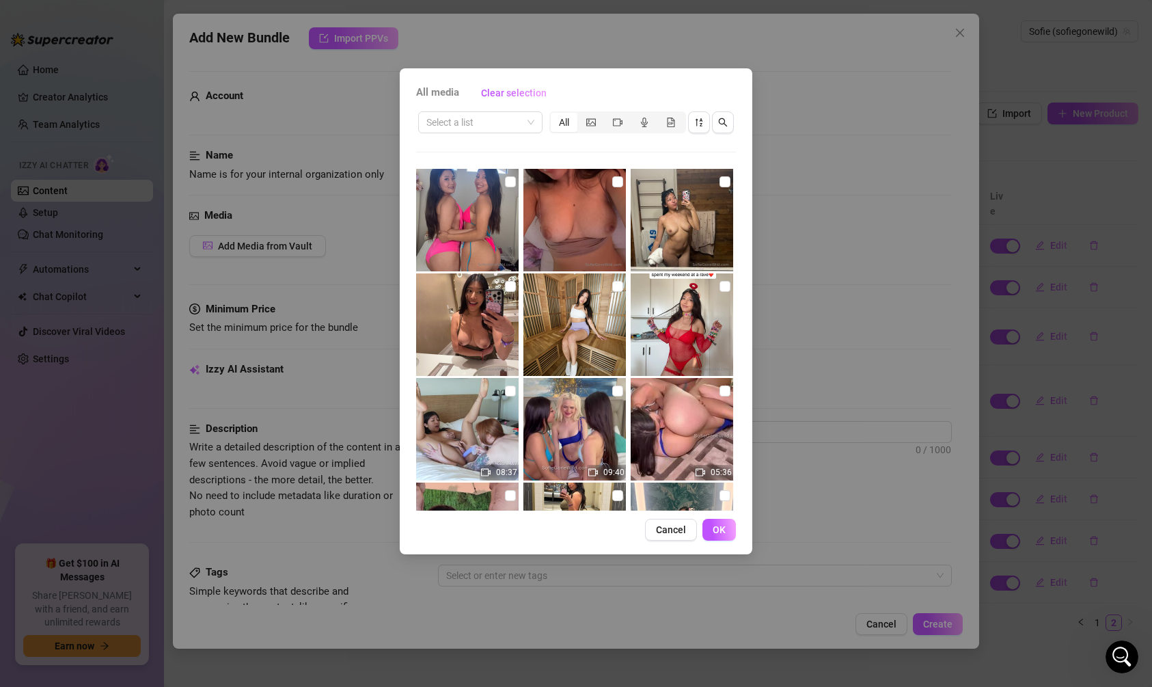
click at [478, 139] on div "Select a list All 08:37 09:40 05:36 27:01 00:52 00:08 00:08 05:51 00:07 00:09 0…" at bounding box center [576, 309] width 320 height 401
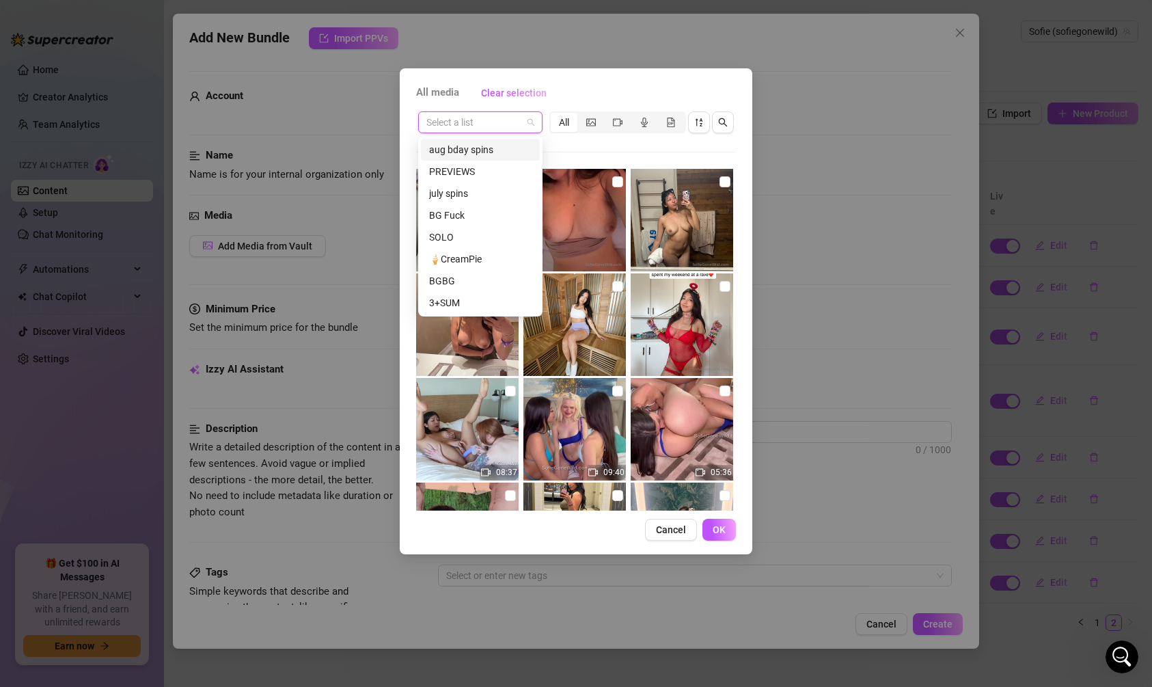
click at [470, 116] on input "search" at bounding box center [474, 122] width 96 height 21
click at [459, 232] on div "SOLO" at bounding box center [480, 237] width 103 height 15
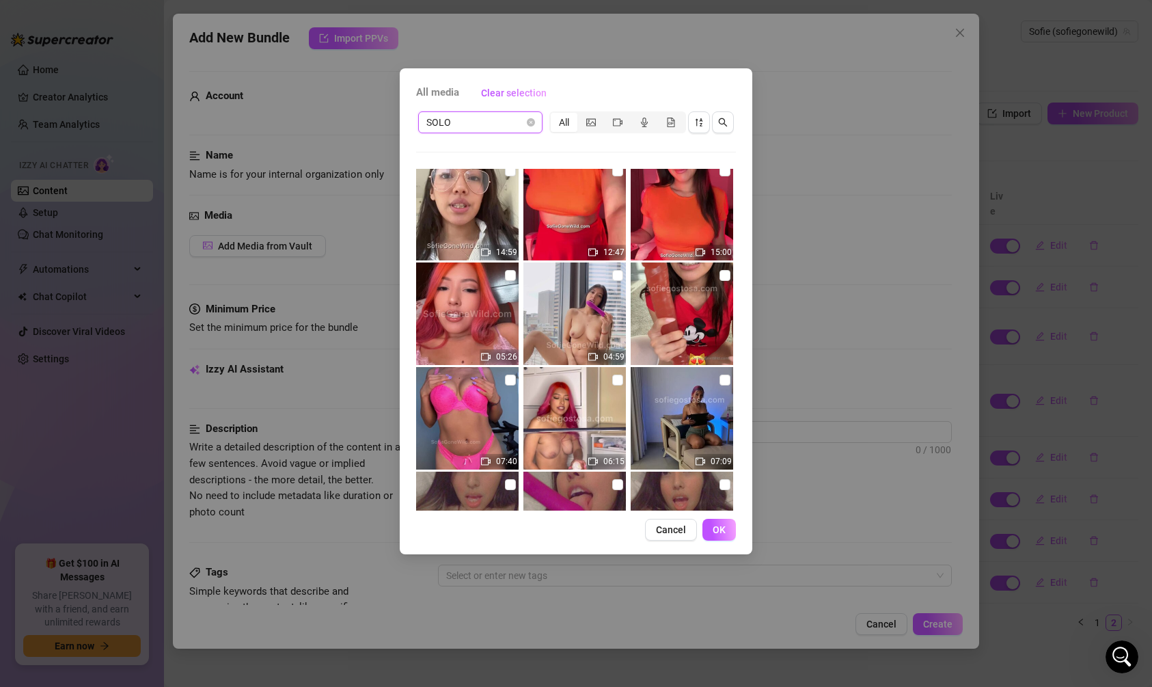
scroll to position [226, 0]
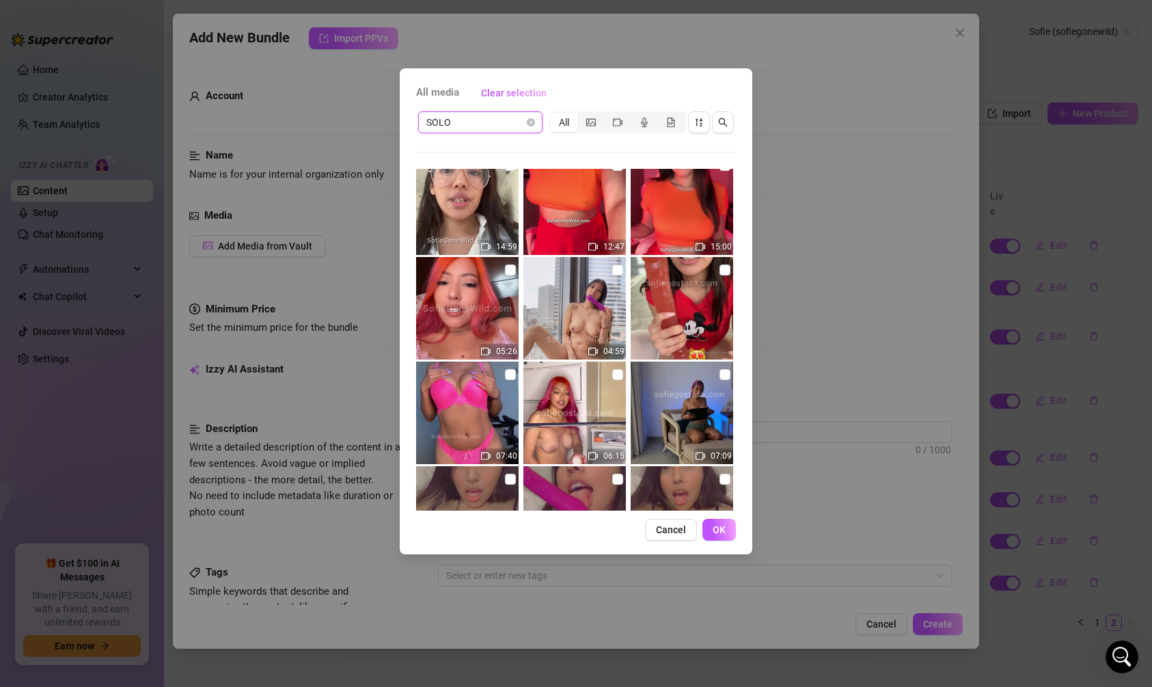
click at [598, 282] on img at bounding box center [575, 308] width 103 height 103
click at [717, 529] on span "OK" at bounding box center [719, 529] width 13 height 11
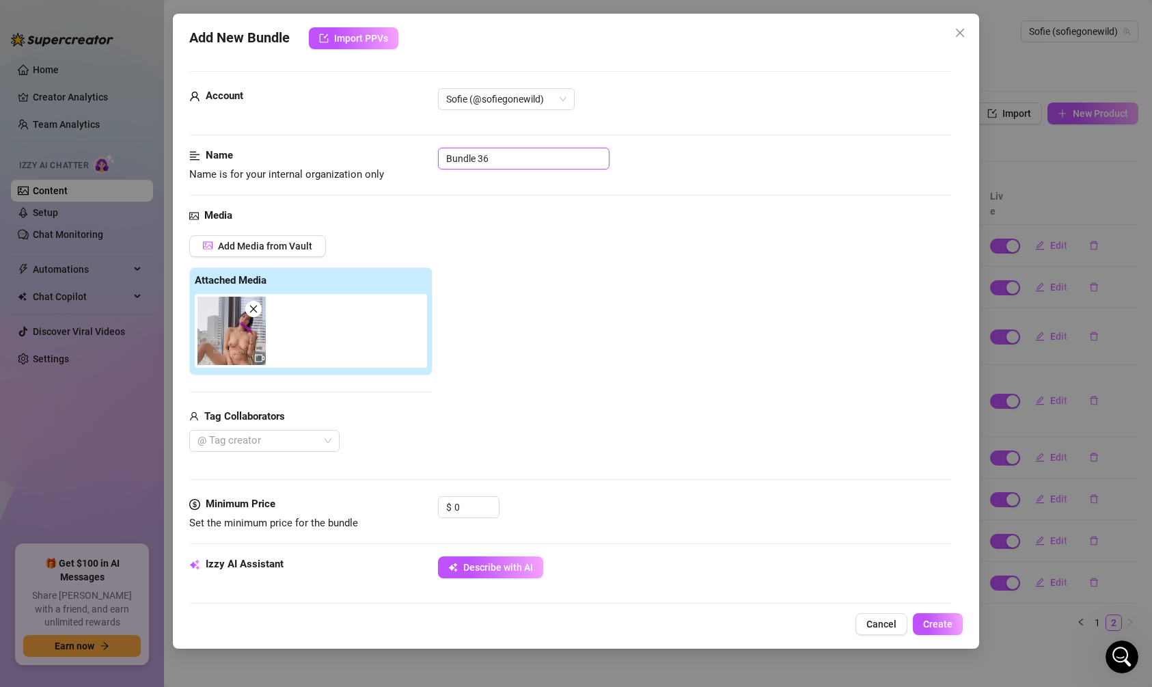
click at [480, 167] on input "Bundle 36" at bounding box center [524, 159] width 172 height 22
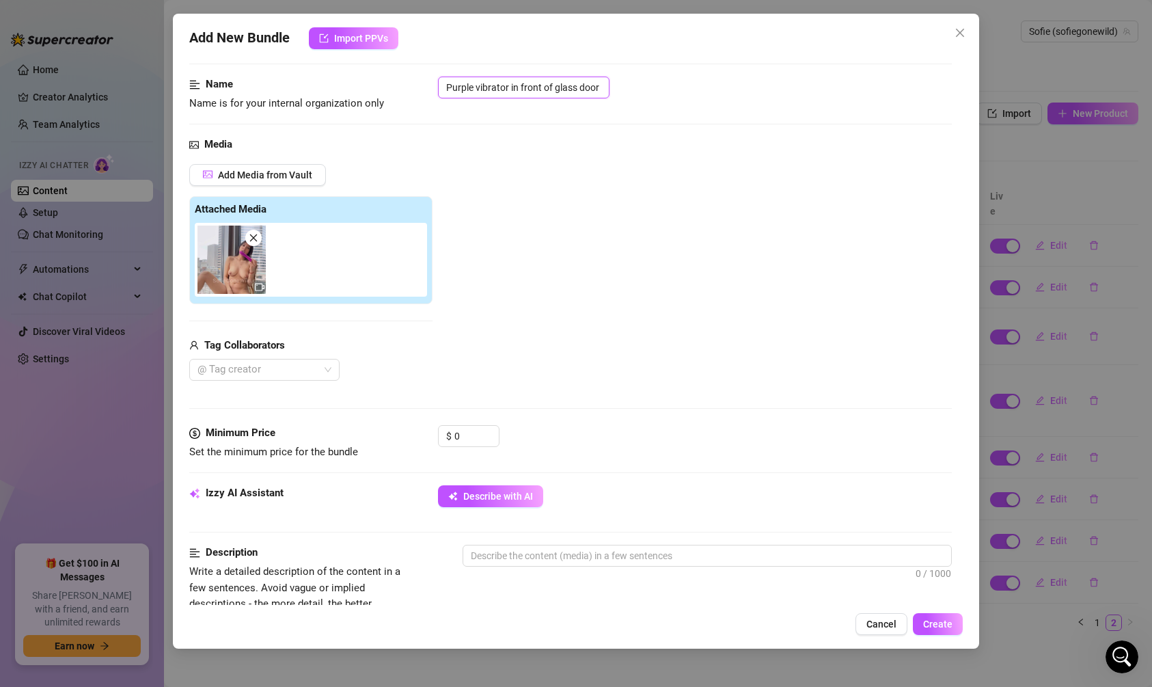
scroll to position [75, 0]
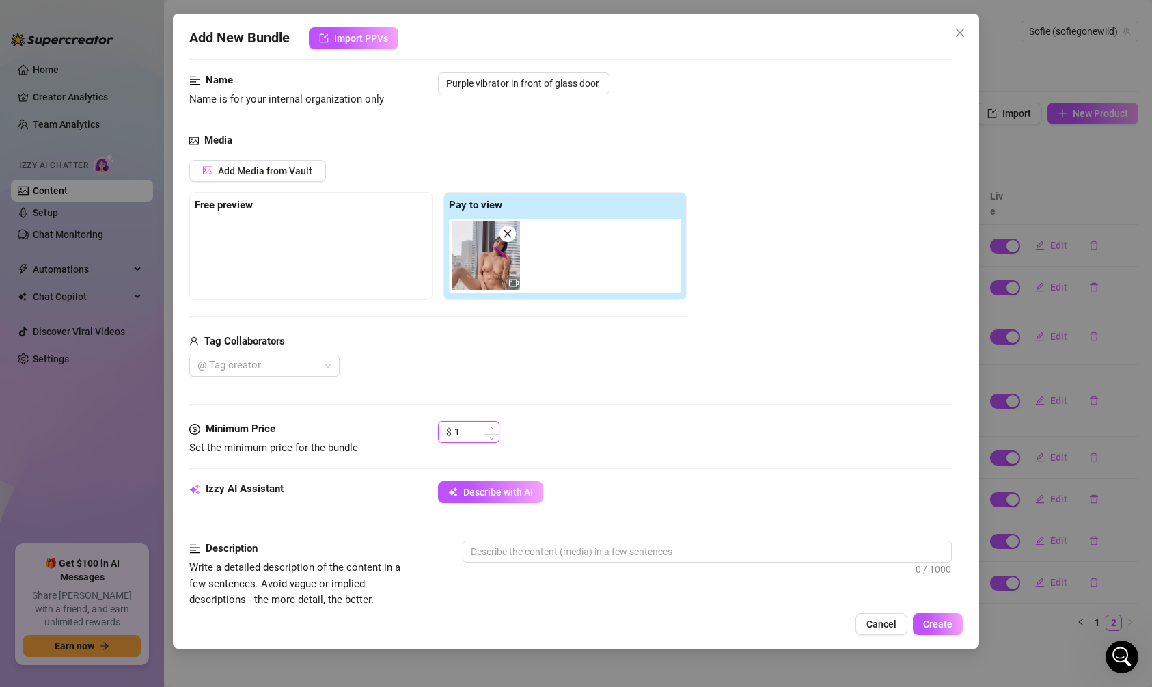
click at [487, 429] on span "Increase Value" at bounding box center [491, 428] width 15 height 12
click at [473, 429] on input "1" at bounding box center [477, 432] width 44 height 21
click at [581, 409] on div "Media Add Media from Vault Free preview Pay to view Tag Collaborators @ Tag cre…" at bounding box center [570, 277] width 763 height 288
click at [486, 437] on span "Decrease Value" at bounding box center [491, 437] width 15 height 10
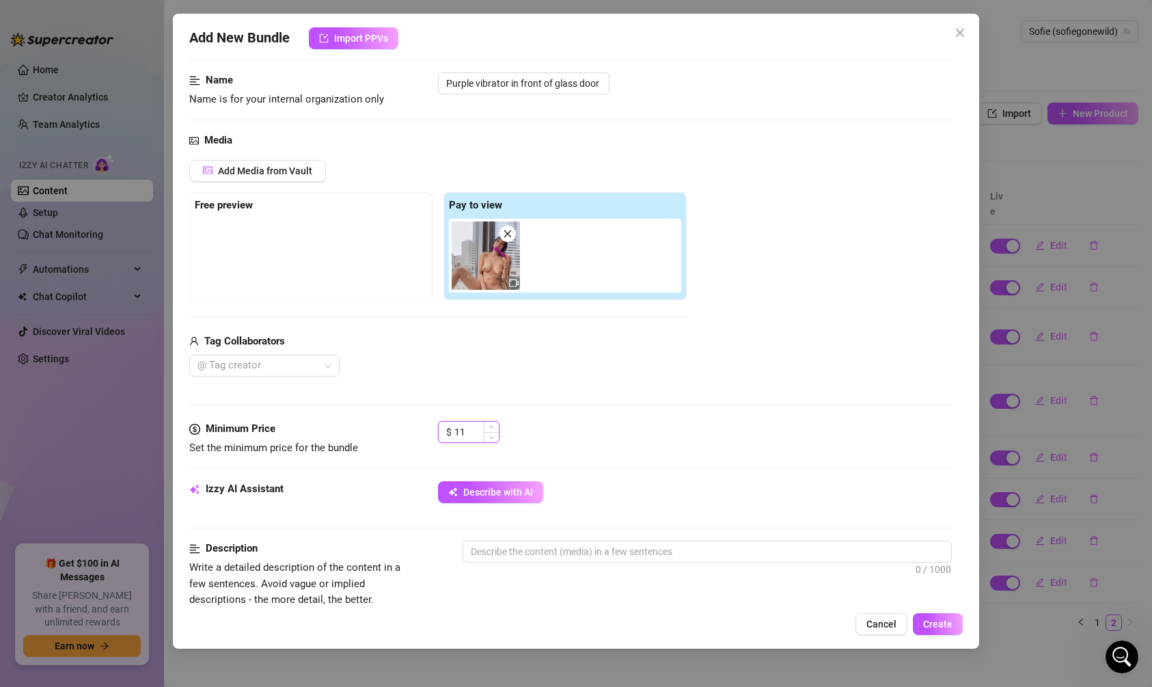
click at [486, 437] on span "Decrease Value" at bounding box center [491, 437] width 15 height 10
click at [493, 418] on div "Media Add Media from Vault Free preview Pay to view Tag Collaborators @ Tag cre…" at bounding box center [570, 277] width 763 height 288
click at [493, 422] on span "Increase Value" at bounding box center [491, 428] width 15 height 12
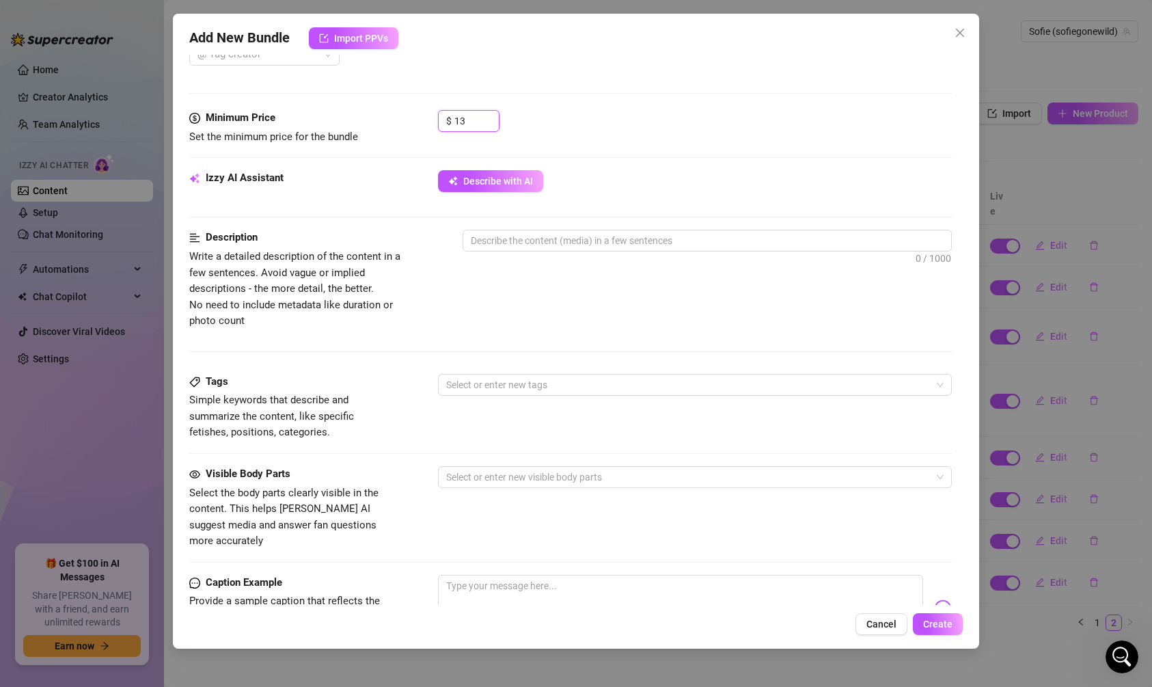
scroll to position [390, 0]
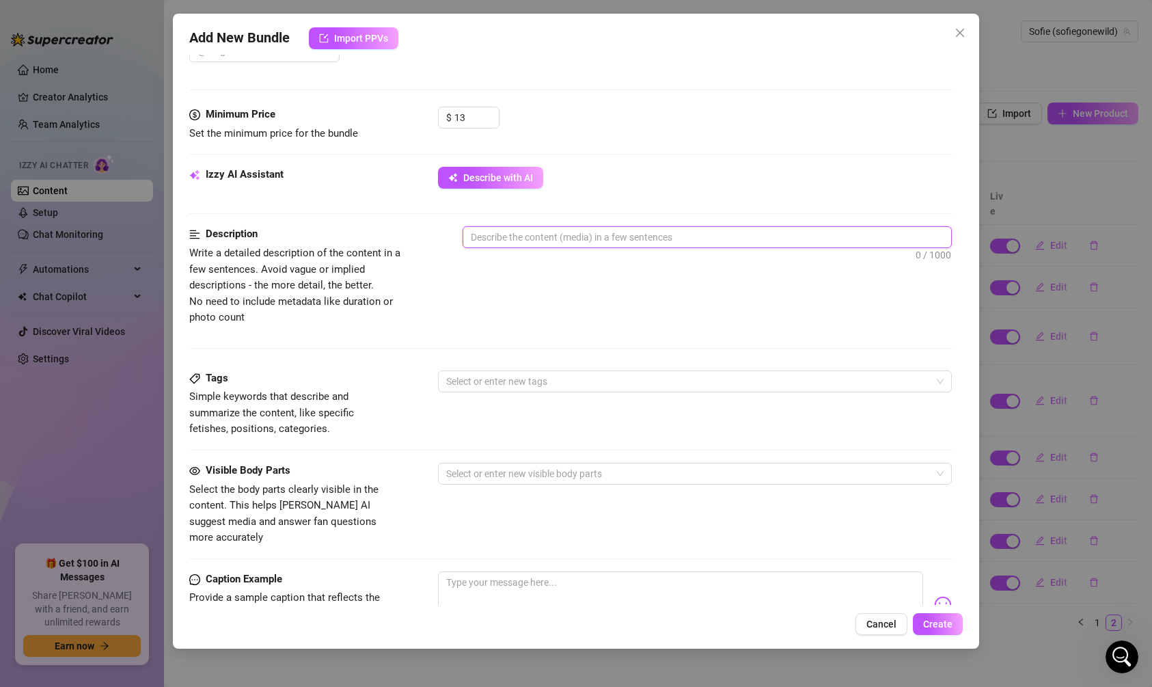
click at [558, 239] on textarea at bounding box center [707, 237] width 488 height 21
paste textarea "[PERSON_NAME] spreads her legs wide in front of the big glass door, pressing a …"
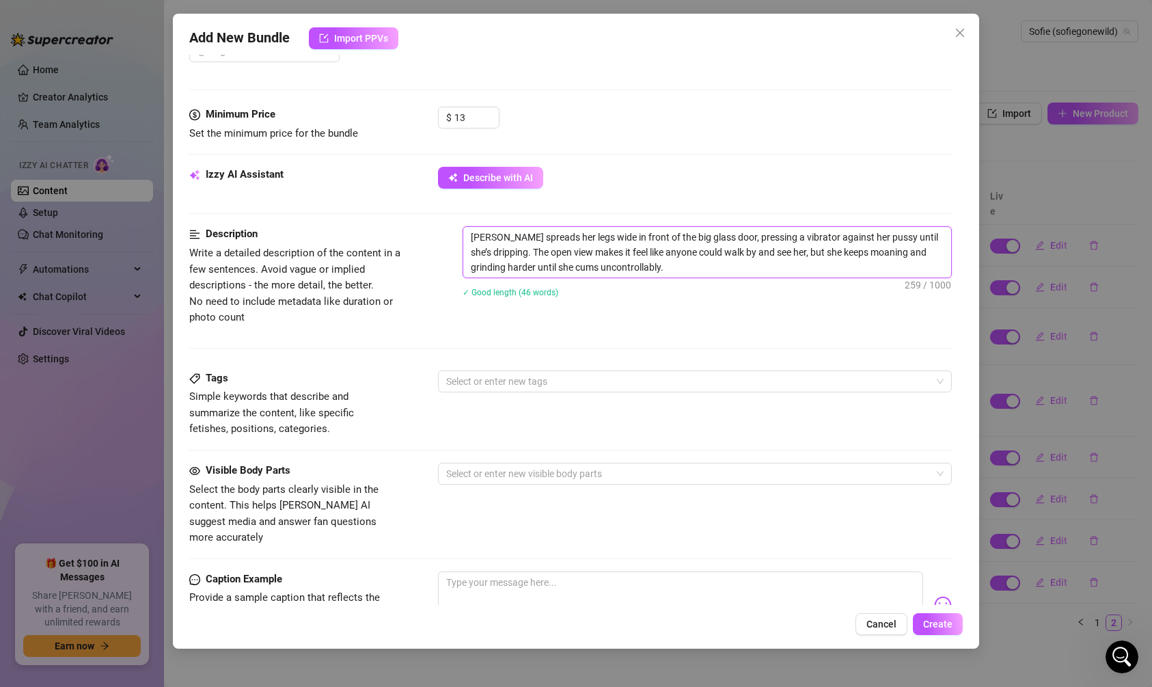
scroll to position [0, 0]
click at [532, 365] on div "Description Write a detailed description of the content in a few sentences. Avo…" at bounding box center [570, 298] width 763 height 144
click at [531, 372] on div at bounding box center [688, 381] width 494 height 19
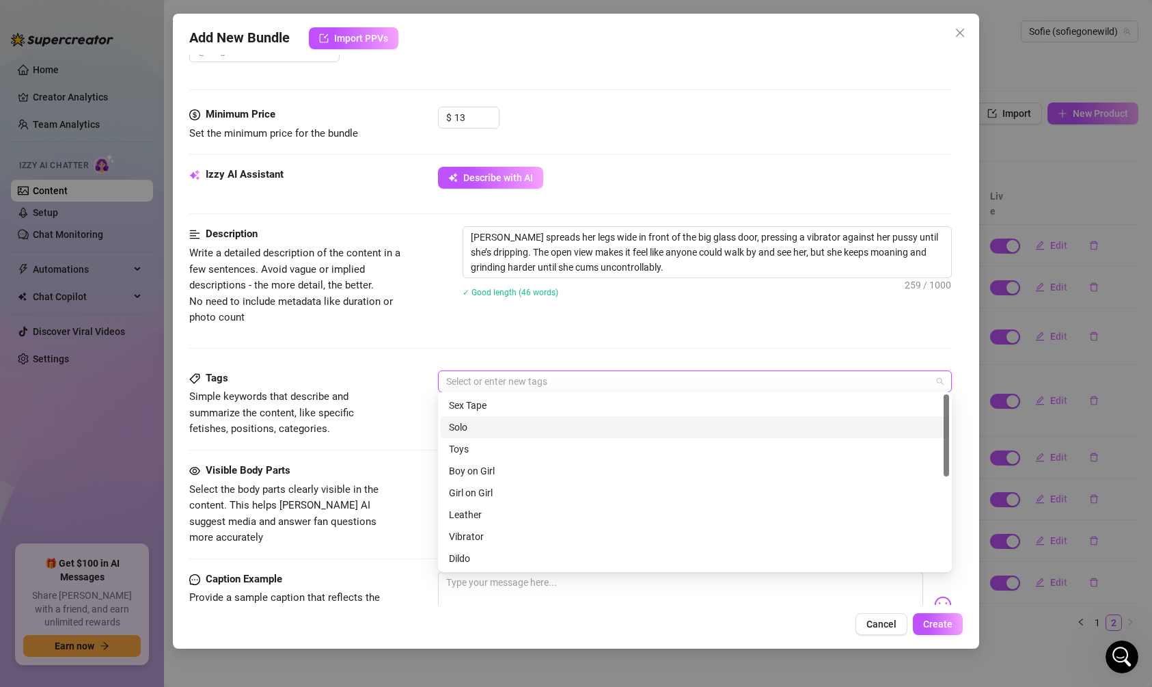
click at [519, 426] on div "Solo" at bounding box center [695, 427] width 492 height 15
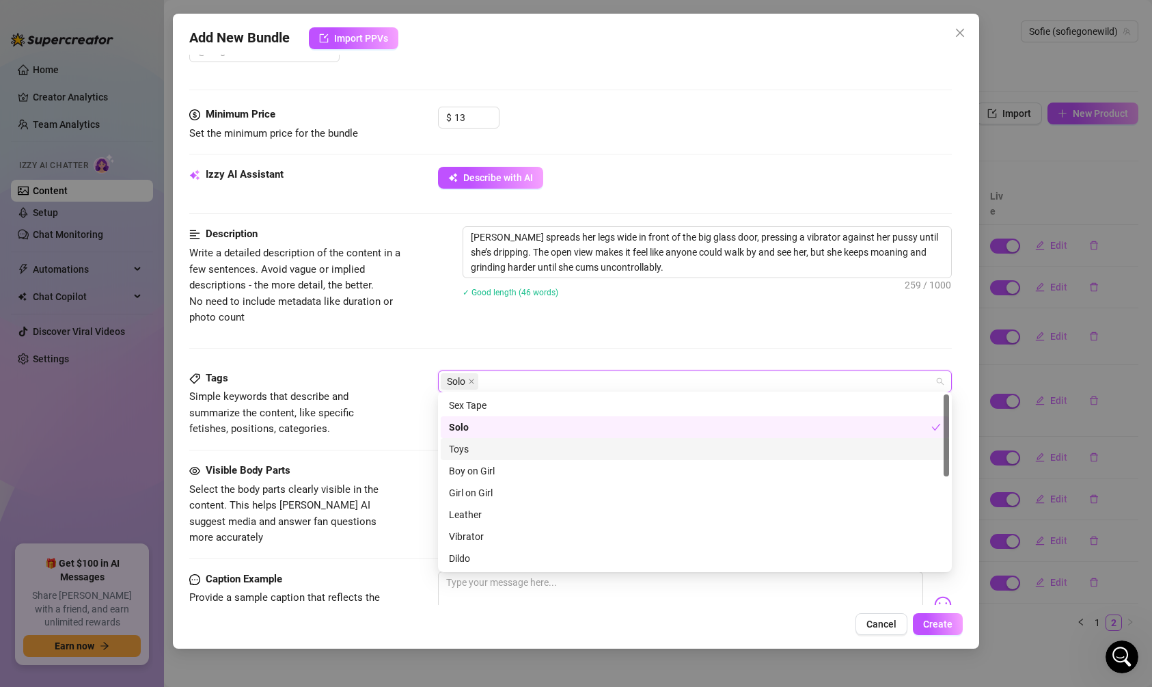
click at [512, 448] on div "Toys" at bounding box center [695, 449] width 492 height 15
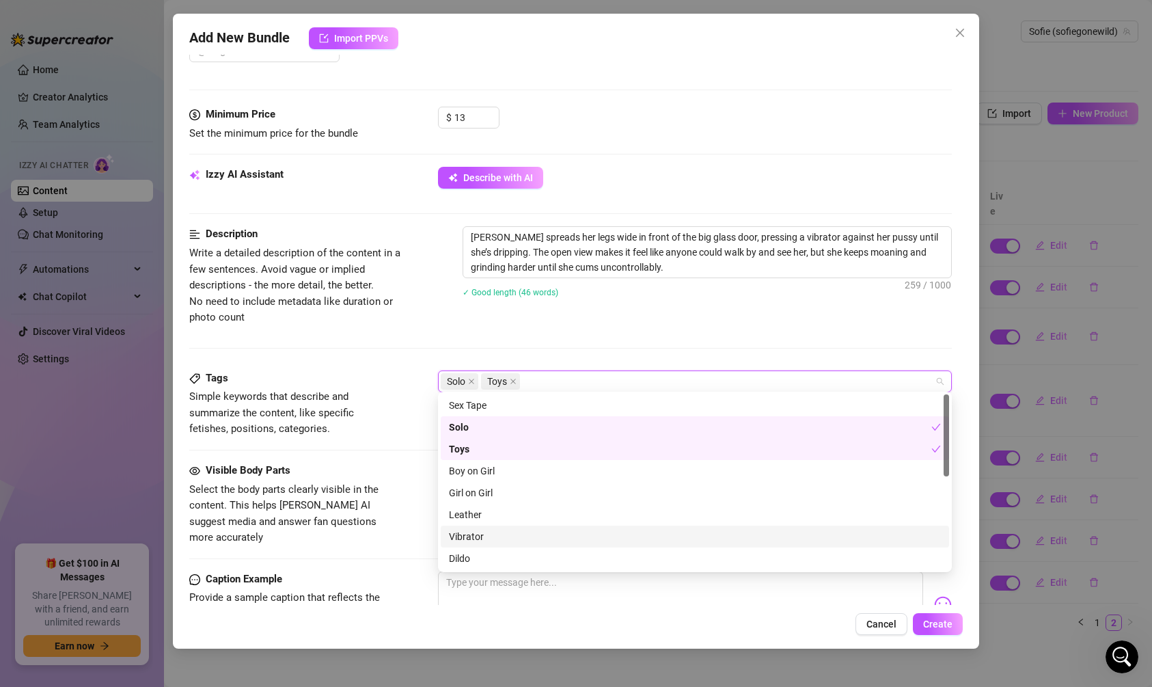
click at [507, 537] on div "Vibrator" at bounding box center [695, 536] width 492 height 15
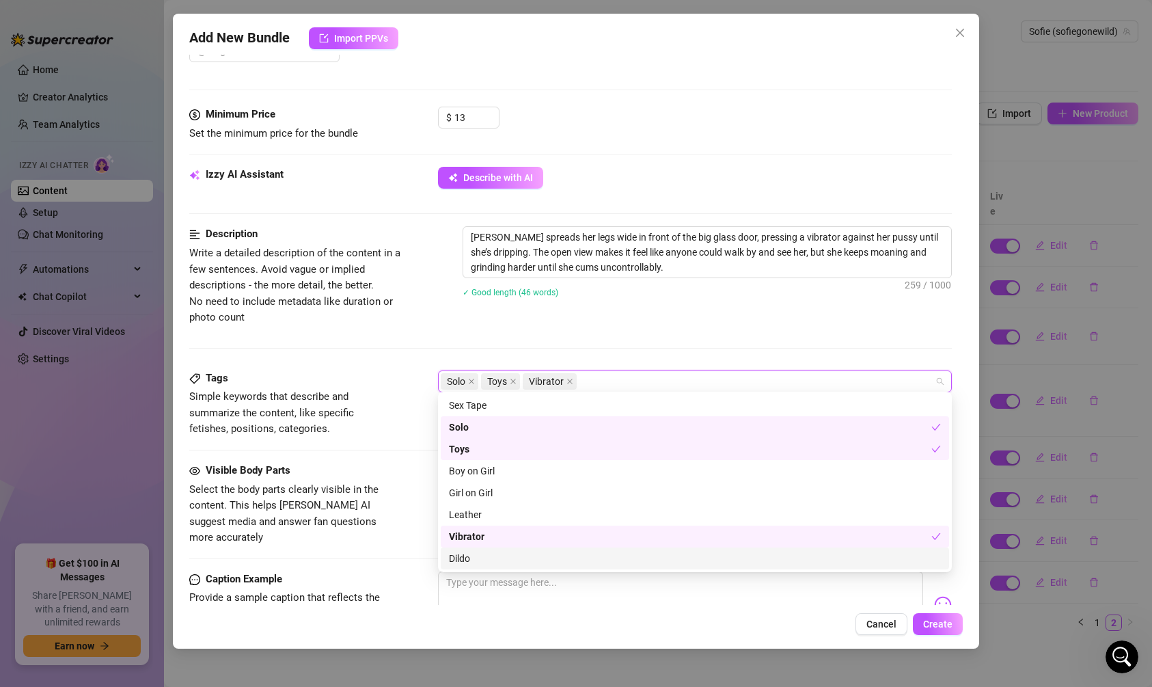
click at [506, 554] on div "Dildo" at bounding box center [695, 558] width 492 height 15
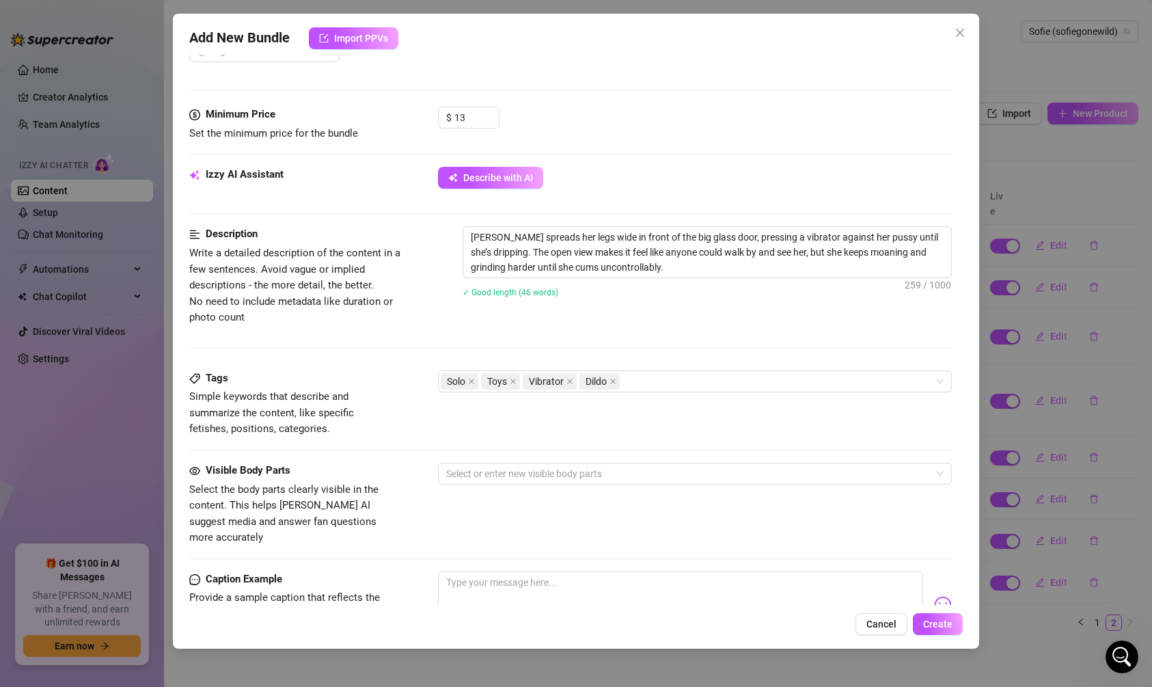
click at [398, 503] on div "Visible Body Parts Select the body parts clearly visible in the content. This h…" at bounding box center [570, 504] width 763 height 83
click at [474, 476] on div at bounding box center [688, 473] width 494 height 19
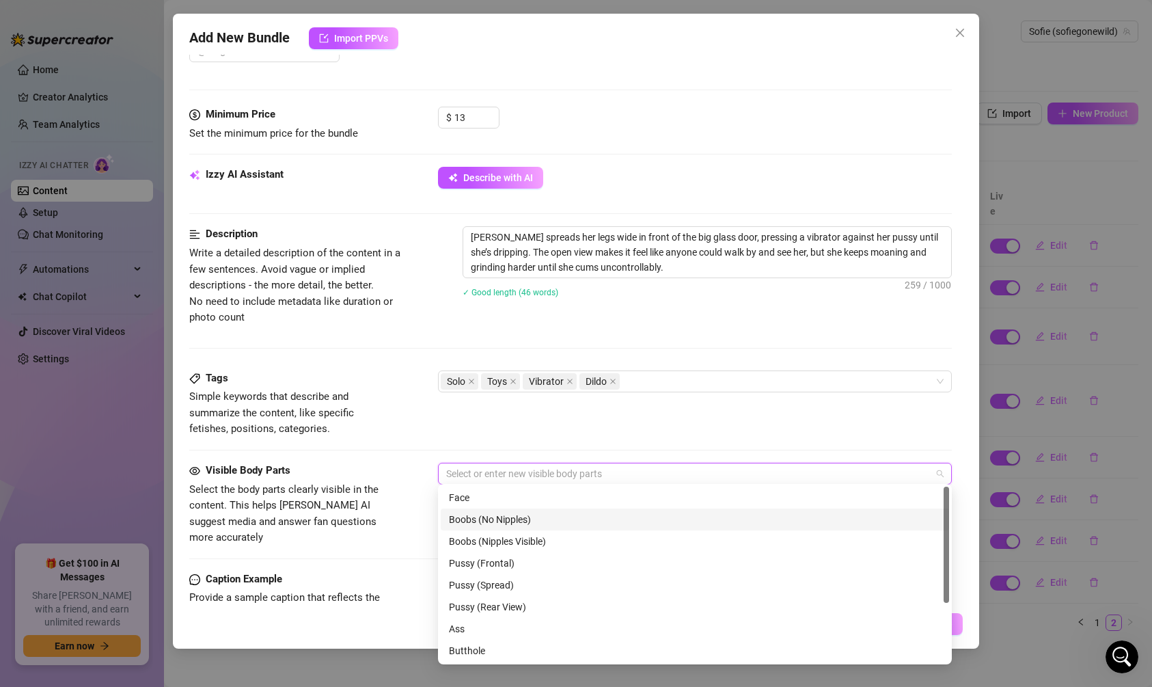
click at [483, 521] on div "Boobs (No Nipples)" at bounding box center [695, 519] width 492 height 15
click at [483, 521] on div "Boobs (No Nipples)" at bounding box center [690, 519] width 483 height 15
click at [483, 541] on div "Boobs (Nipples Visible)" at bounding box center [695, 541] width 492 height 15
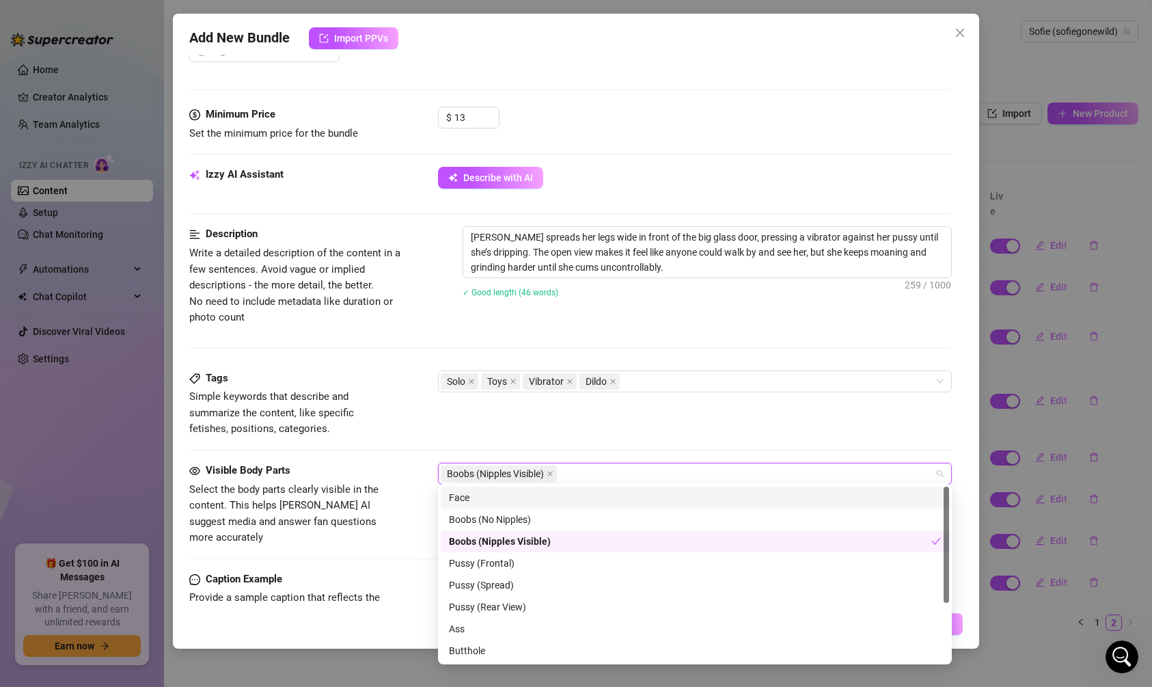
click at [479, 496] on div "Face" at bounding box center [695, 497] width 492 height 15
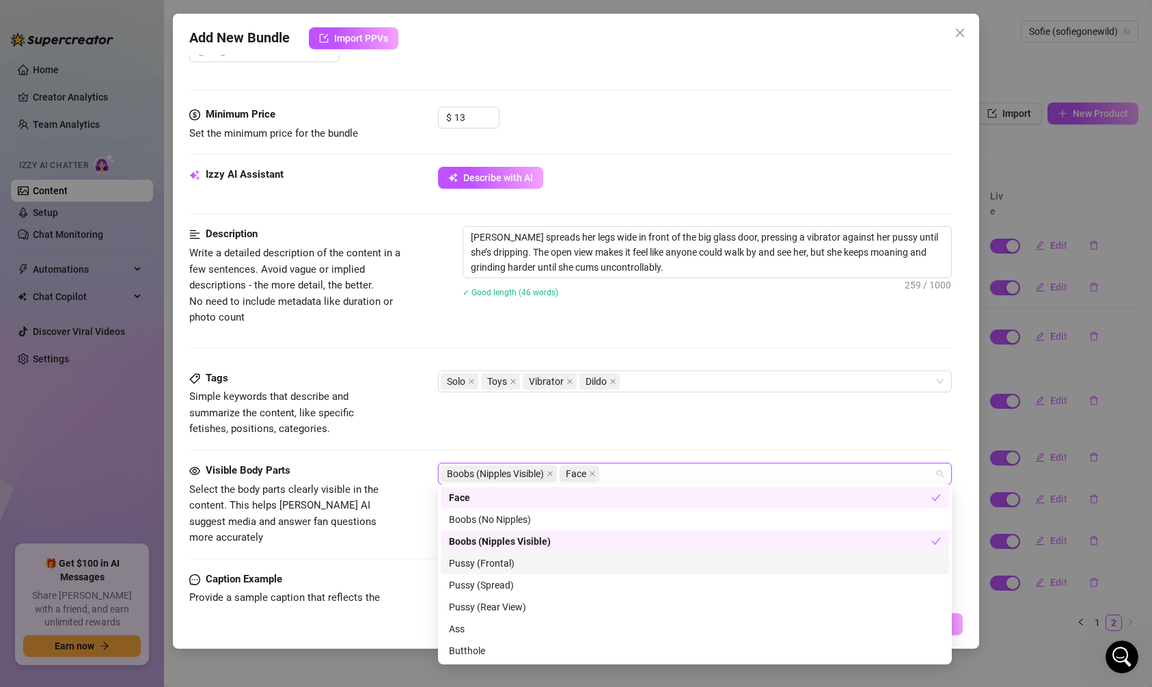
click at [478, 564] on div "Pussy (Frontal)" at bounding box center [695, 563] width 492 height 15
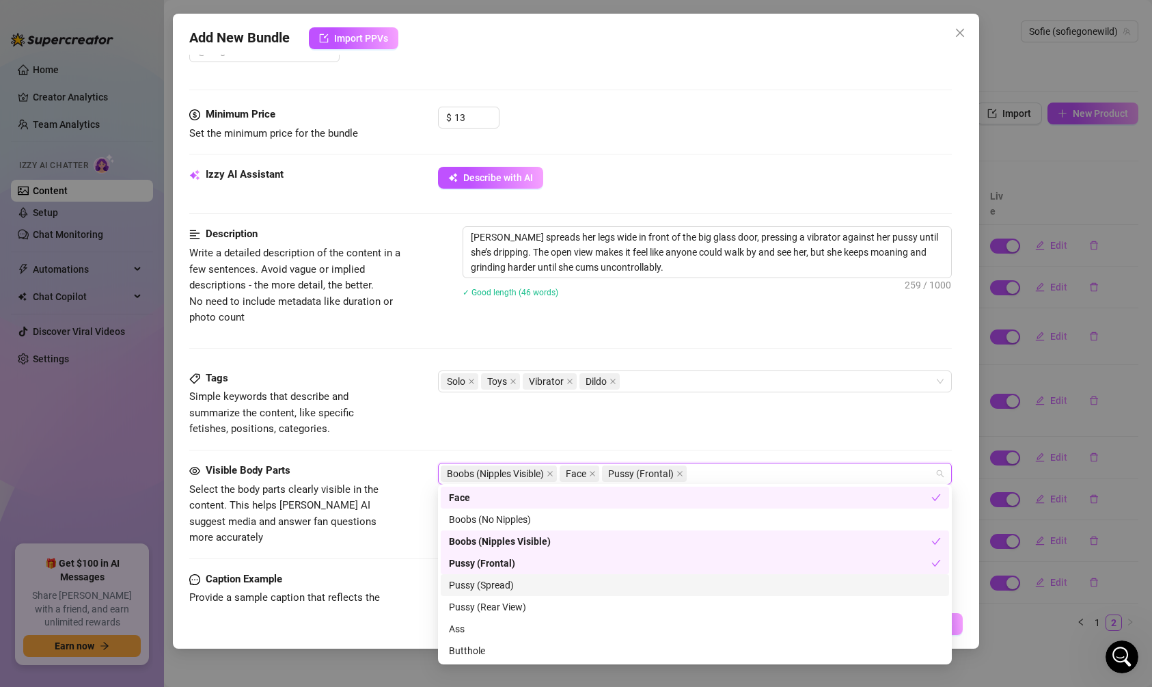
click at [478, 585] on div "Pussy (Spread)" at bounding box center [695, 585] width 492 height 15
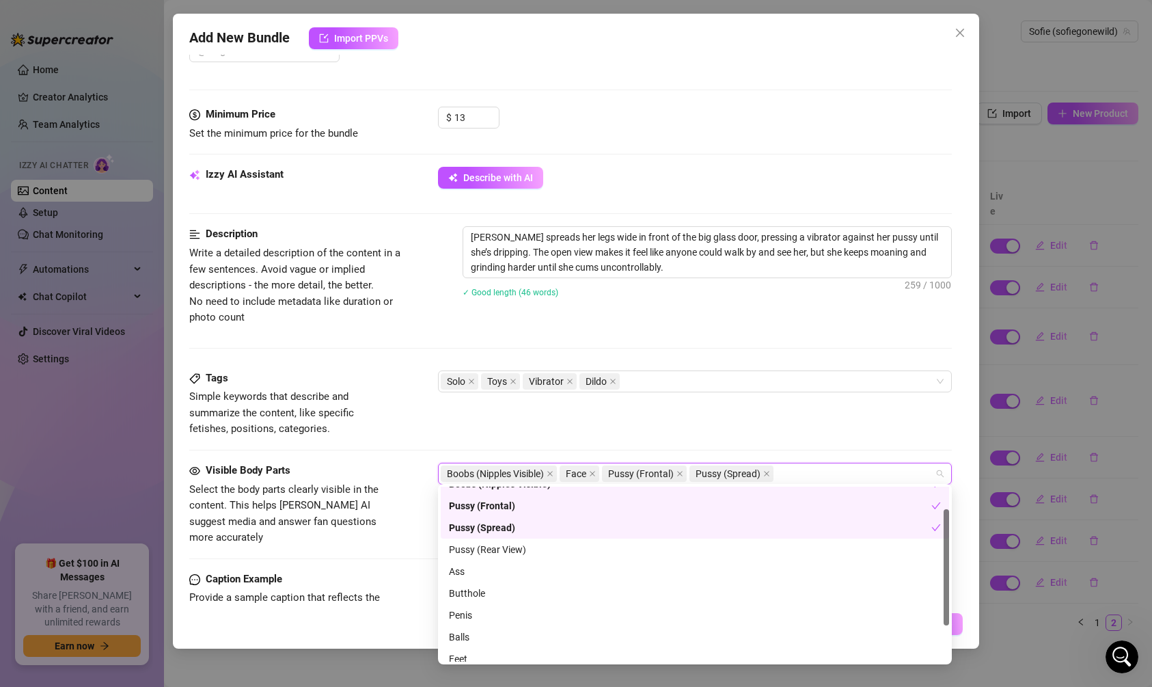
scroll to position [87, 0]
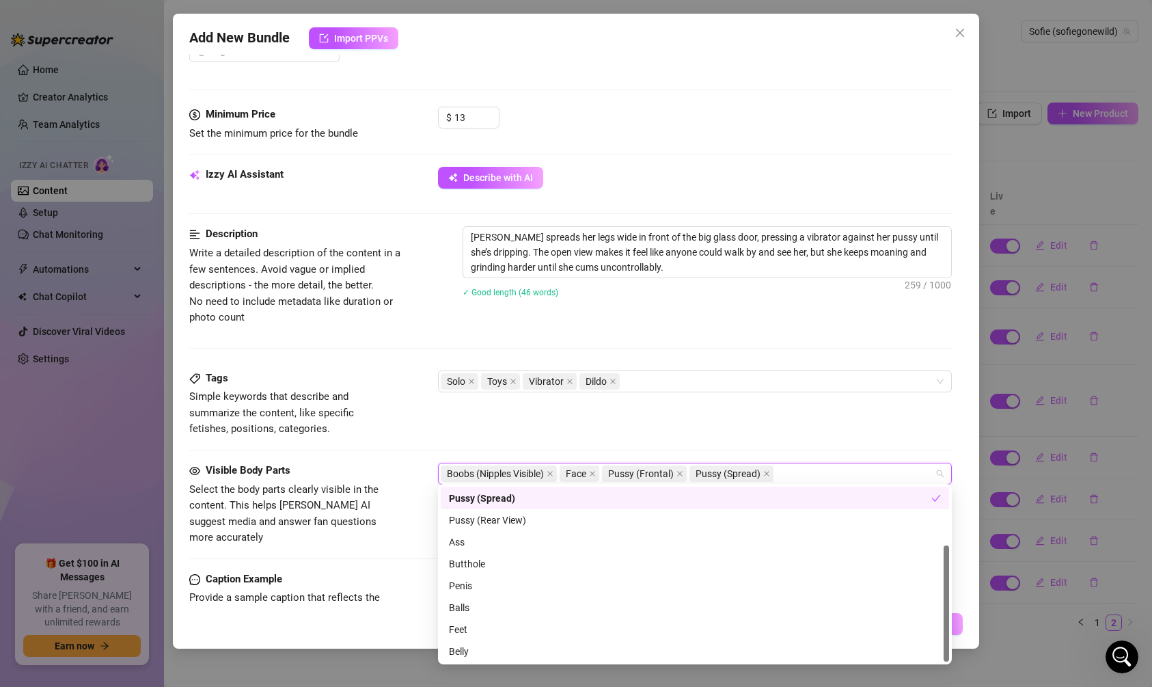
click at [420, 506] on div "Visible Body Parts Select the body parts clearly visible in the content. This h…" at bounding box center [570, 504] width 763 height 83
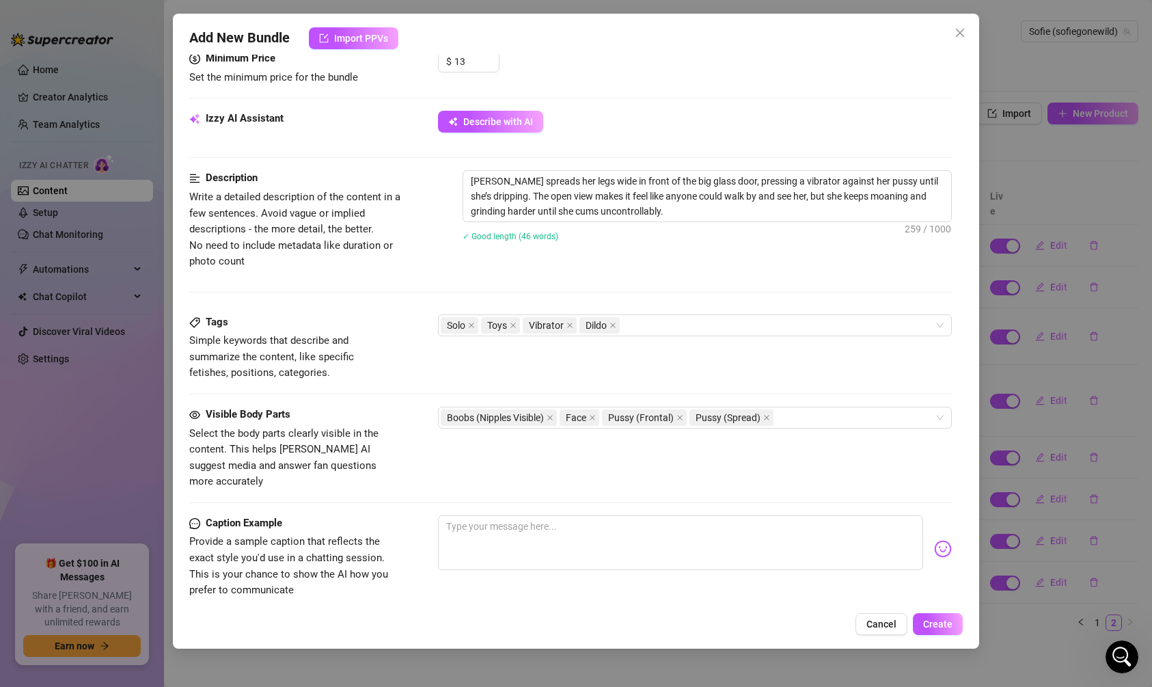
scroll to position [457, 0]
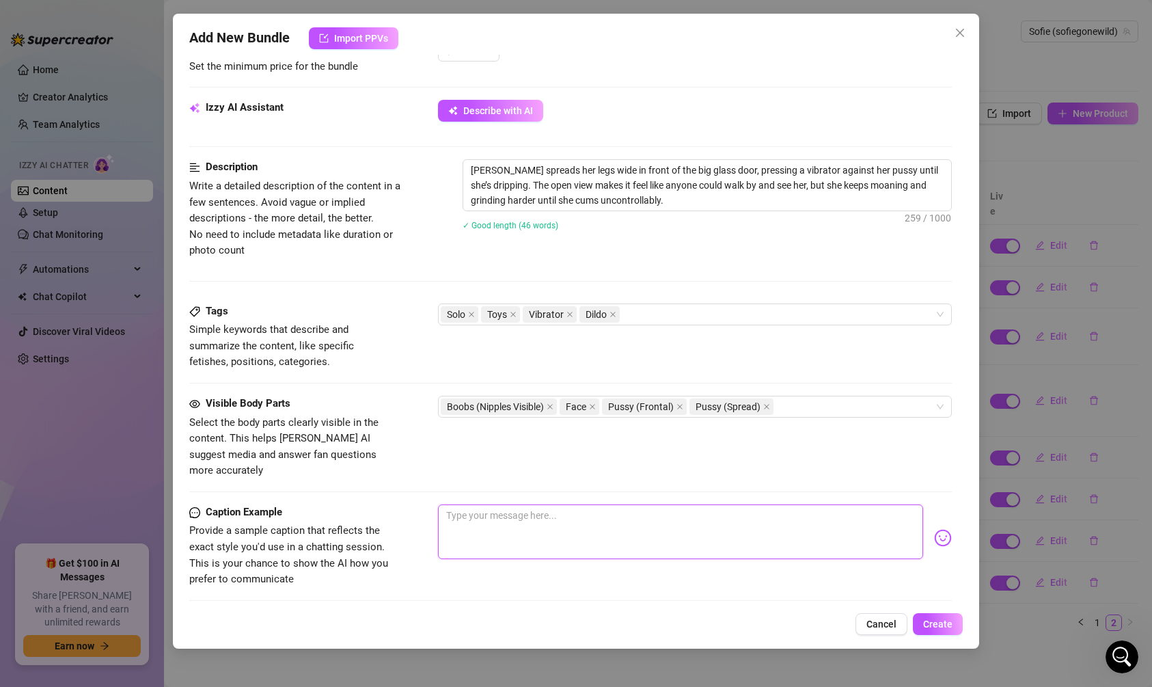
click at [469, 504] on textarea at bounding box center [680, 531] width 485 height 55
click at [625, 515] on textarea at bounding box center [680, 531] width 485 height 55
paste textarea "couldn’t resist teasing my pussy with a vibe right in front of the glass door… …"
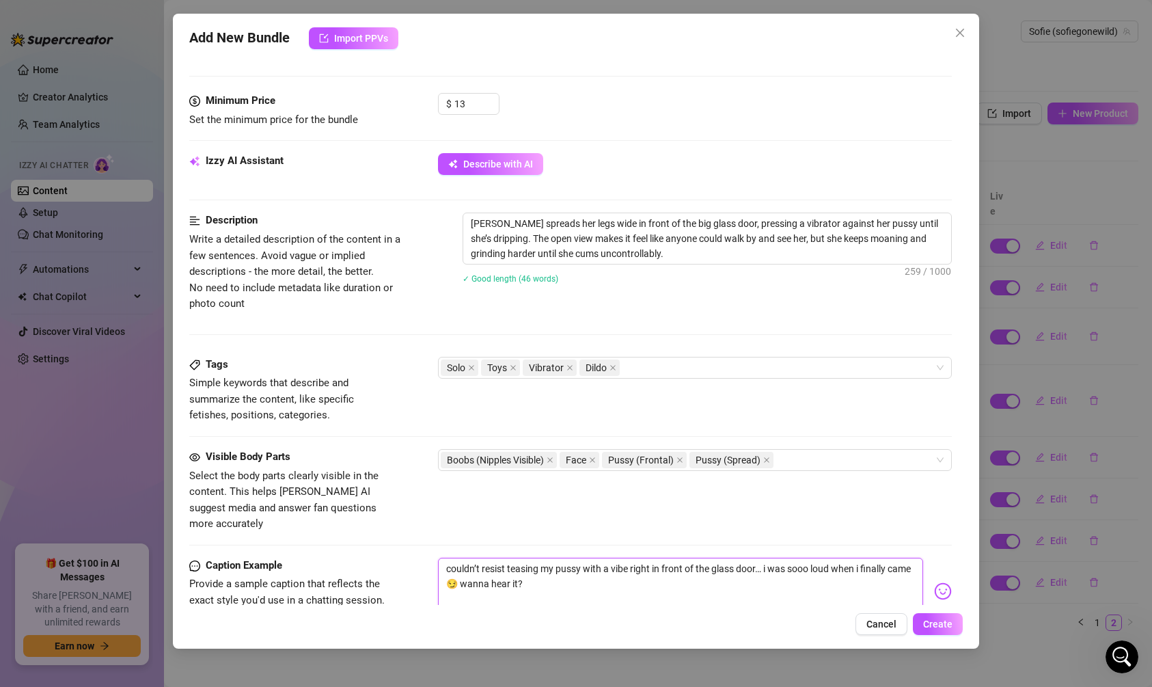
scroll to position [612, 0]
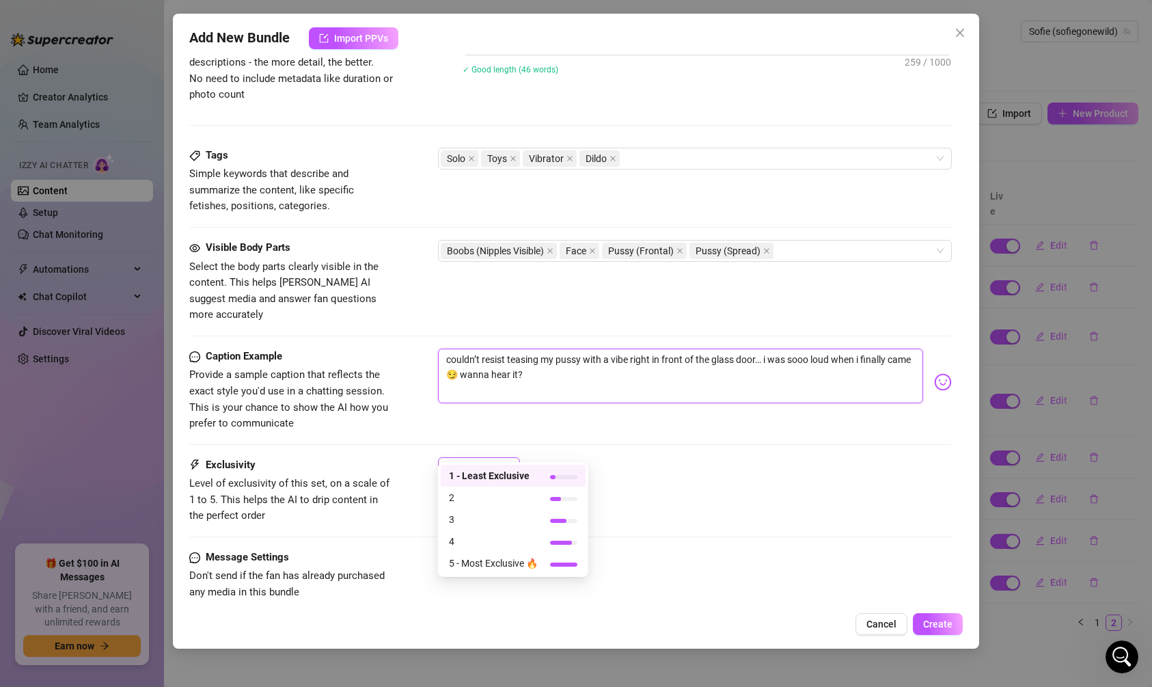
click at [482, 458] on div "1" at bounding box center [472, 468] width 53 height 21
click at [789, 510] on div "Exclusivity Level of exclusivity of this set, on a scale of 1 to 5. This helps …" at bounding box center [570, 503] width 763 height 92
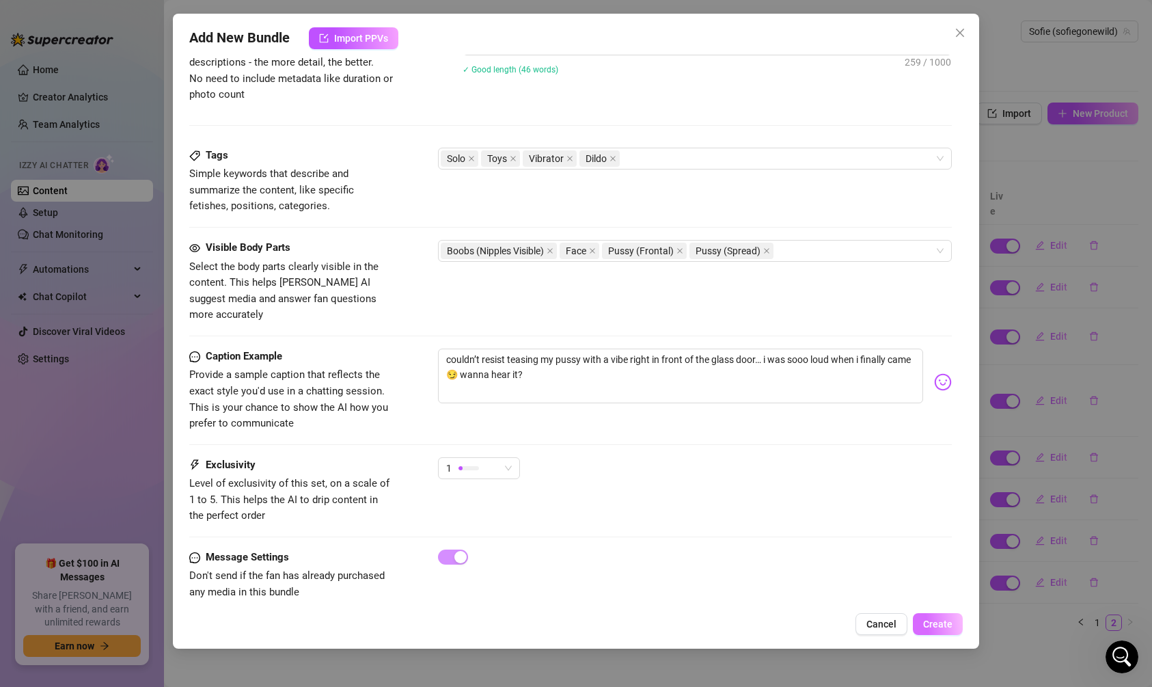
click at [945, 619] on span "Create" at bounding box center [937, 624] width 29 height 11
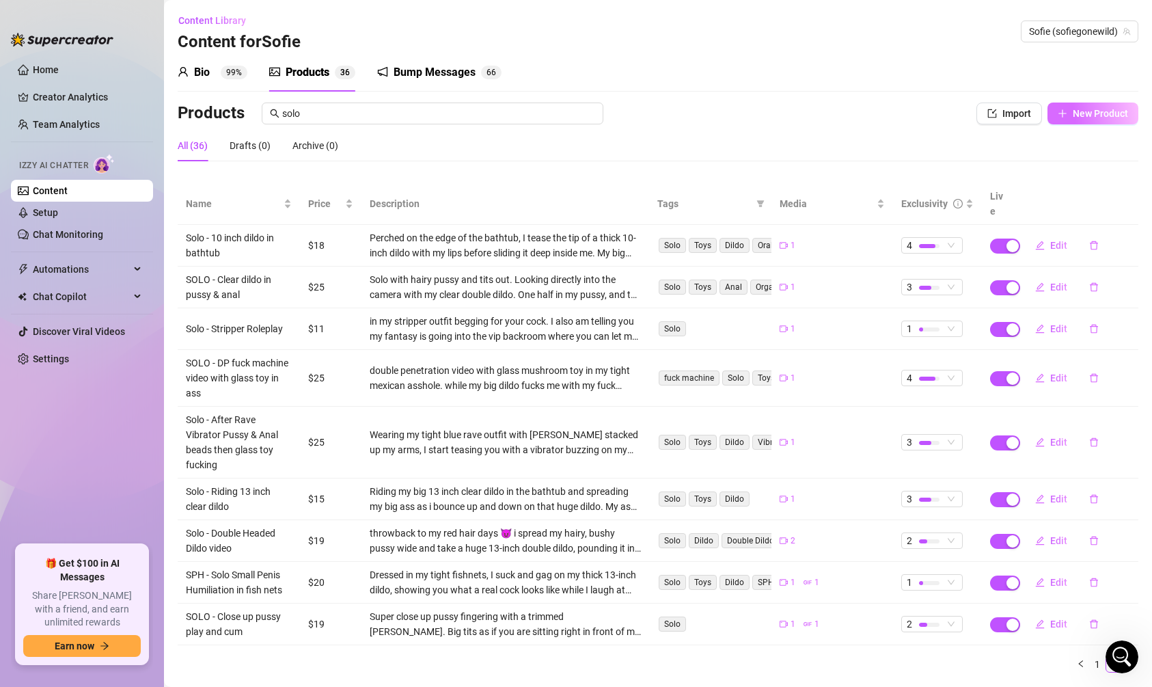
click at [1107, 114] on span "New Product" at bounding box center [1100, 113] width 55 height 11
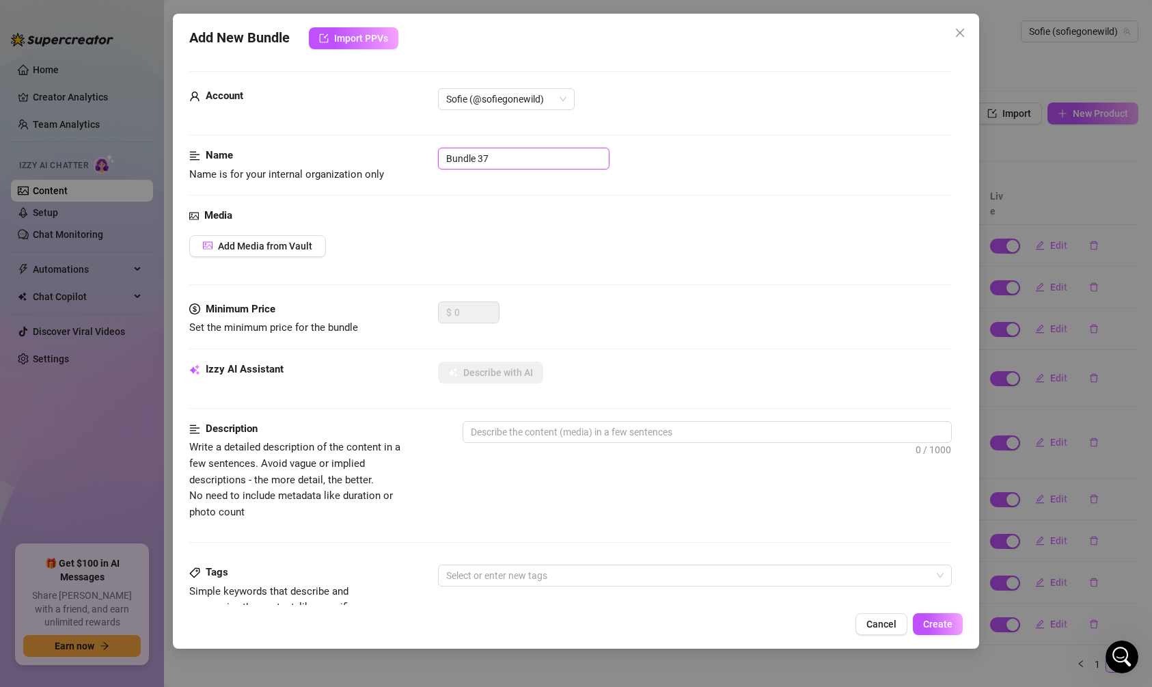
click at [521, 156] on input "Bundle 37" at bounding box center [524, 159] width 172 height 22
click at [294, 241] on span "Add Media from Vault" at bounding box center [265, 246] width 94 height 11
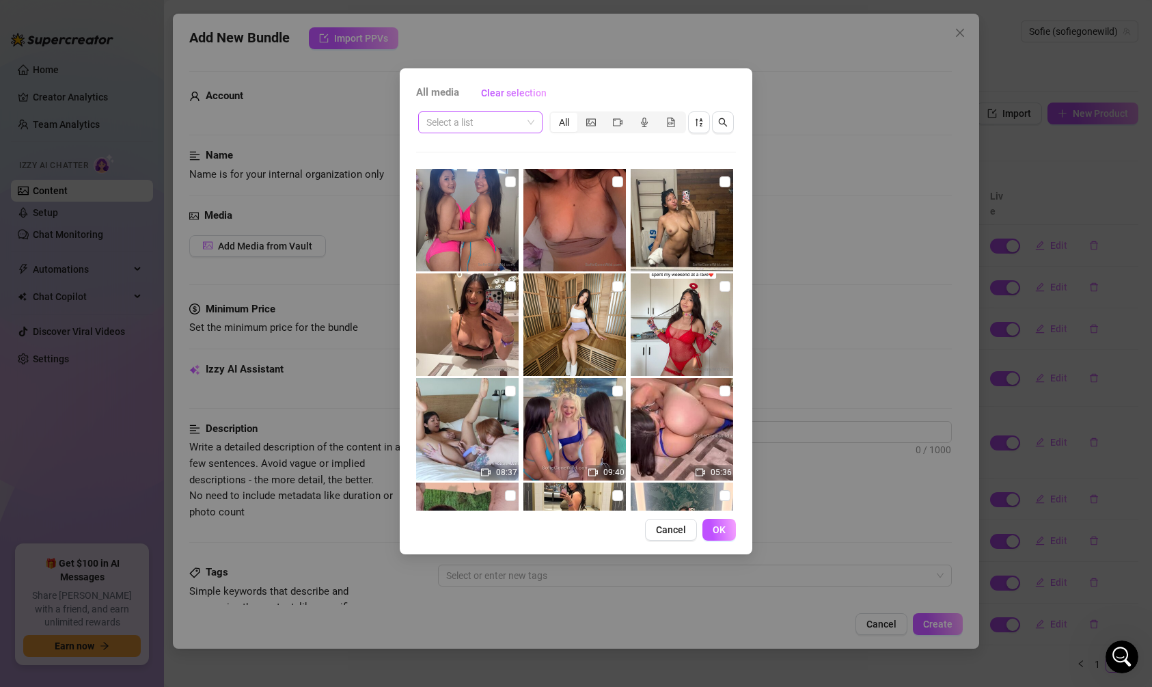
click at [503, 131] on input "search" at bounding box center [474, 122] width 96 height 21
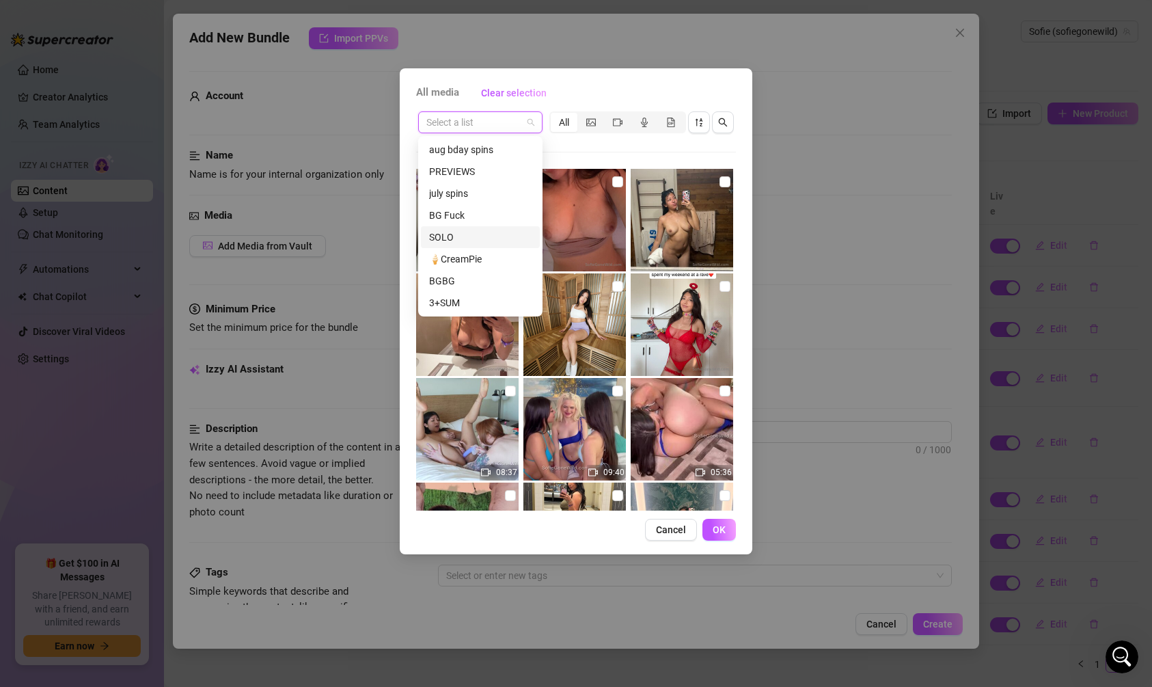
click at [461, 231] on div "SOLO" at bounding box center [480, 237] width 103 height 15
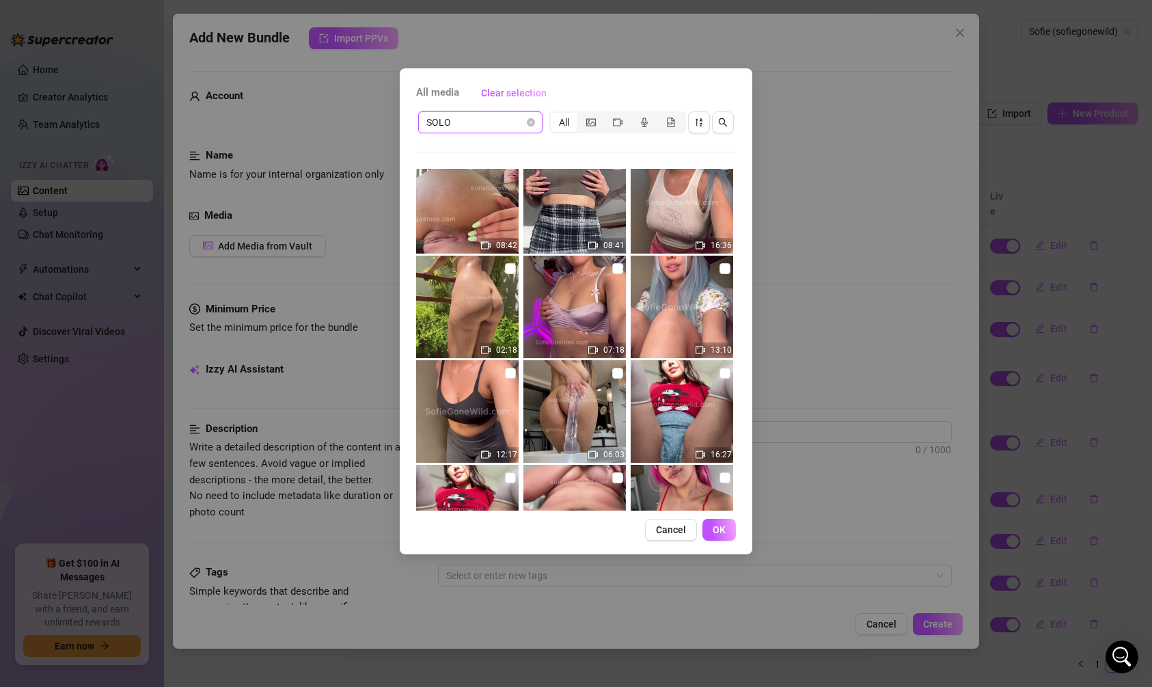
scroll to position [750, 0]
click at [505, 375] on input "checkbox" at bounding box center [510, 372] width 11 height 11
click at [722, 527] on span "OK" at bounding box center [719, 529] width 13 height 11
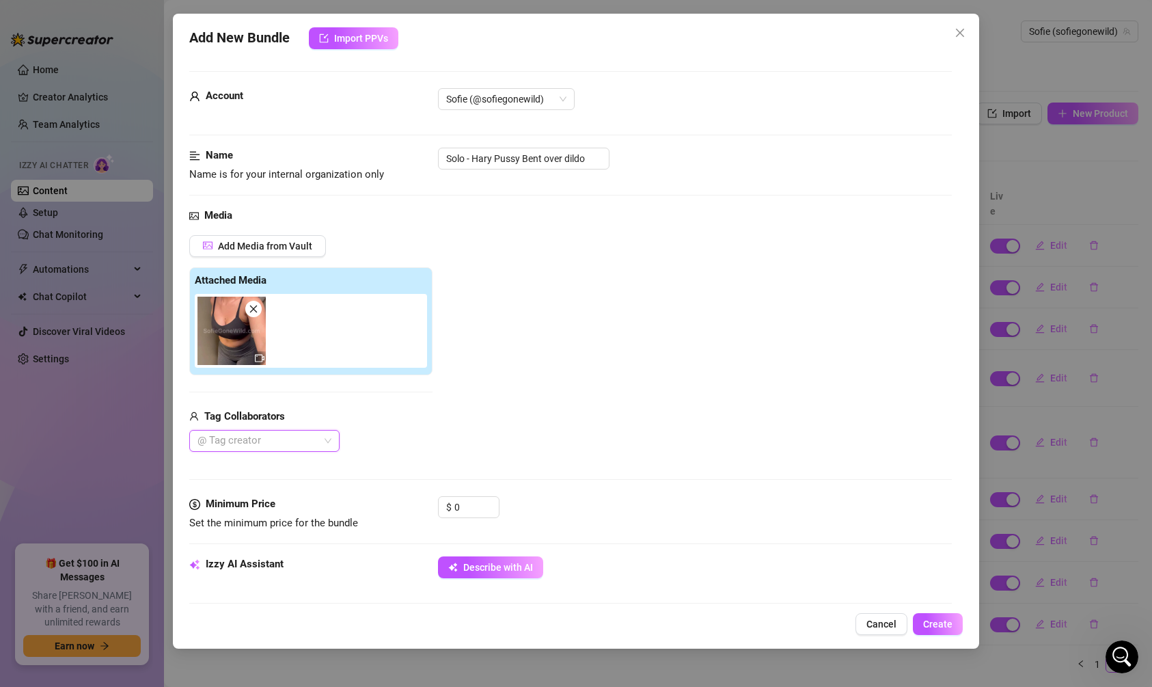
click at [310, 439] on div at bounding box center [257, 440] width 131 height 19
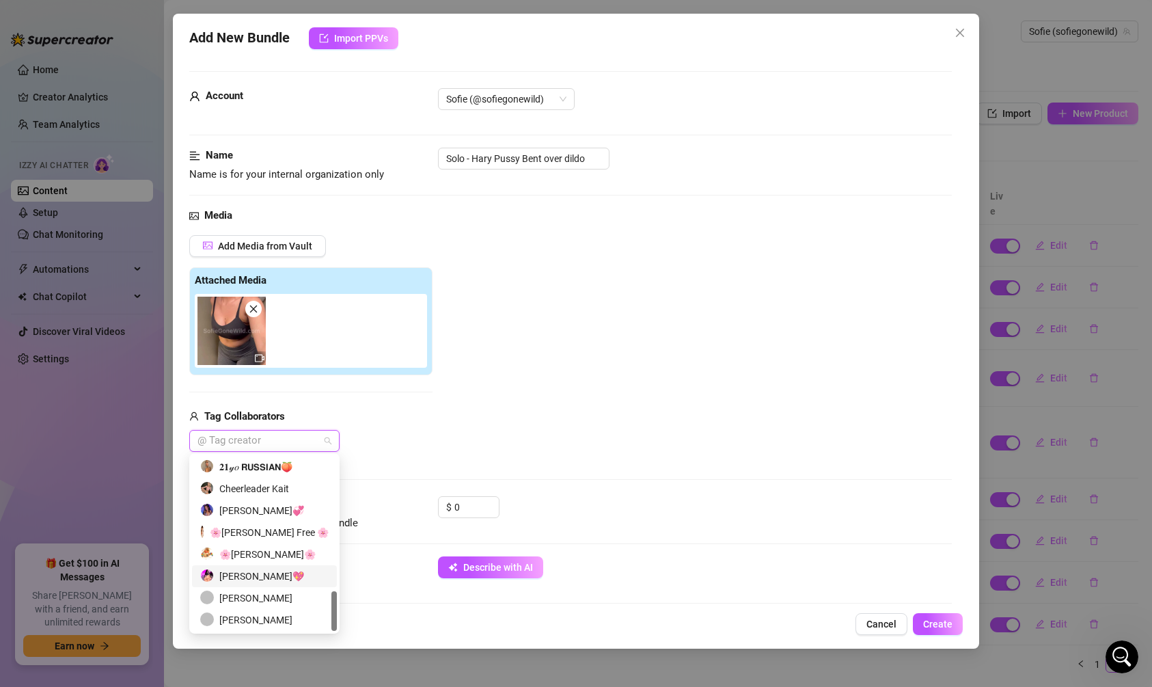
click at [274, 579] on div "[PERSON_NAME]💖" at bounding box center [264, 576] width 128 height 15
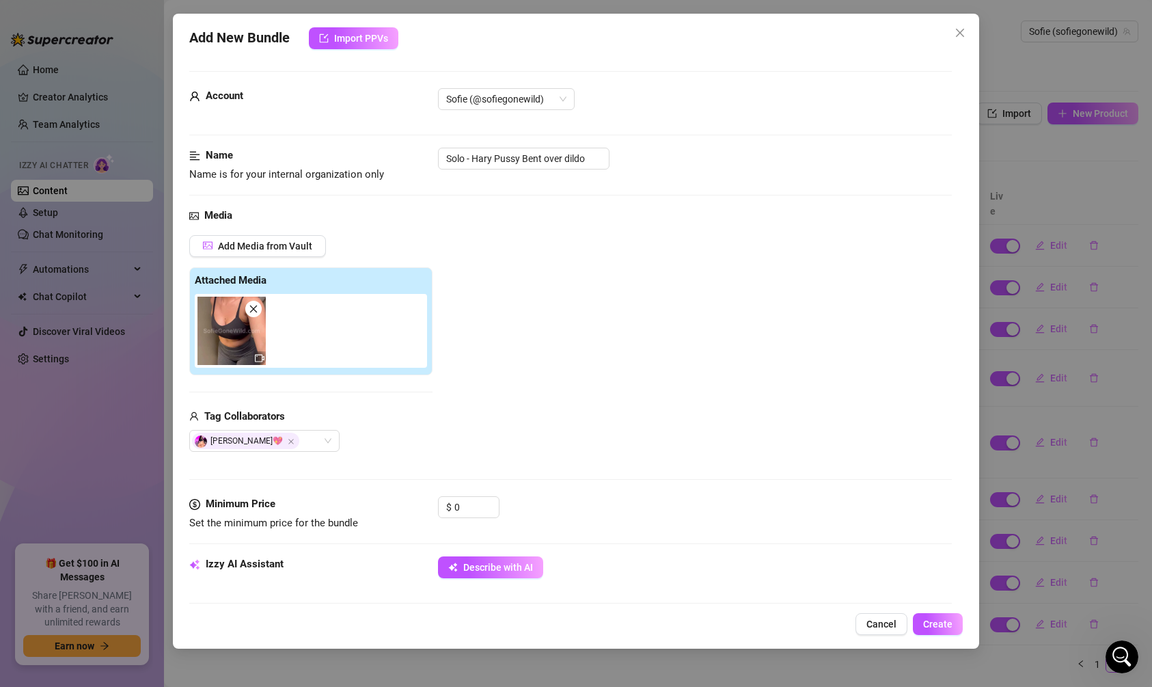
click at [491, 452] on div "Media Add Media from Vault Attached Media Tag Collaborators [PERSON_NAME]💖" at bounding box center [570, 352] width 763 height 288
click at [485, 506] on div "0" at bounding box center [477, 507] width 44 height 21
click at [485, 507] on span "Decrease Value" at bounding box center [491, 512] width 15 height 10
click at [474, 504] on input "0" at bounding box center [477, 507] width 44 height 21
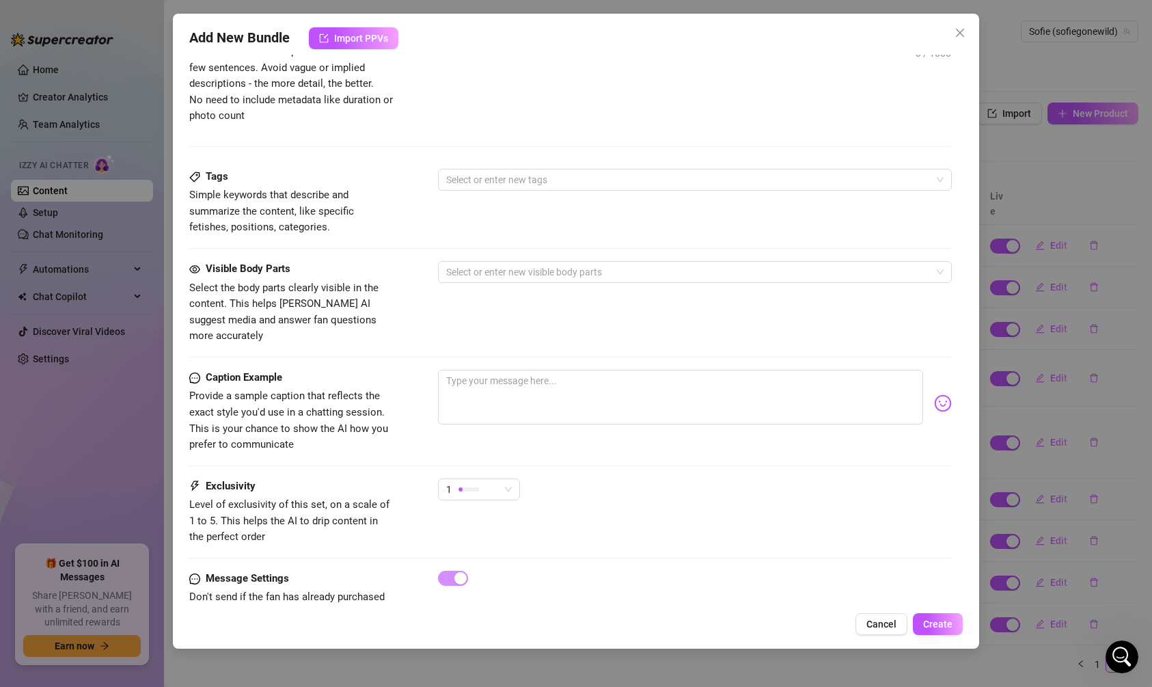
scroll to position [603, 0]
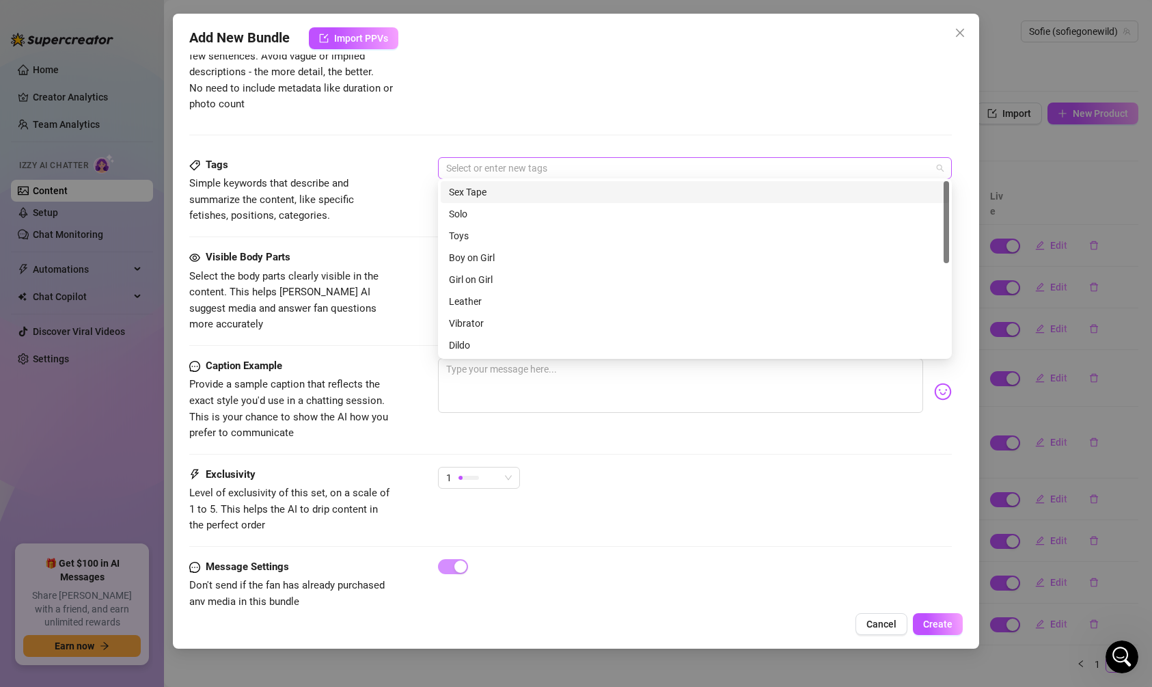
click at [532, 168] on div at bounding box center [688, 168] width 494 height 19
click at [498, 195] on div "Sex Tape" at bounding box center [695, 192] width 492 height 15
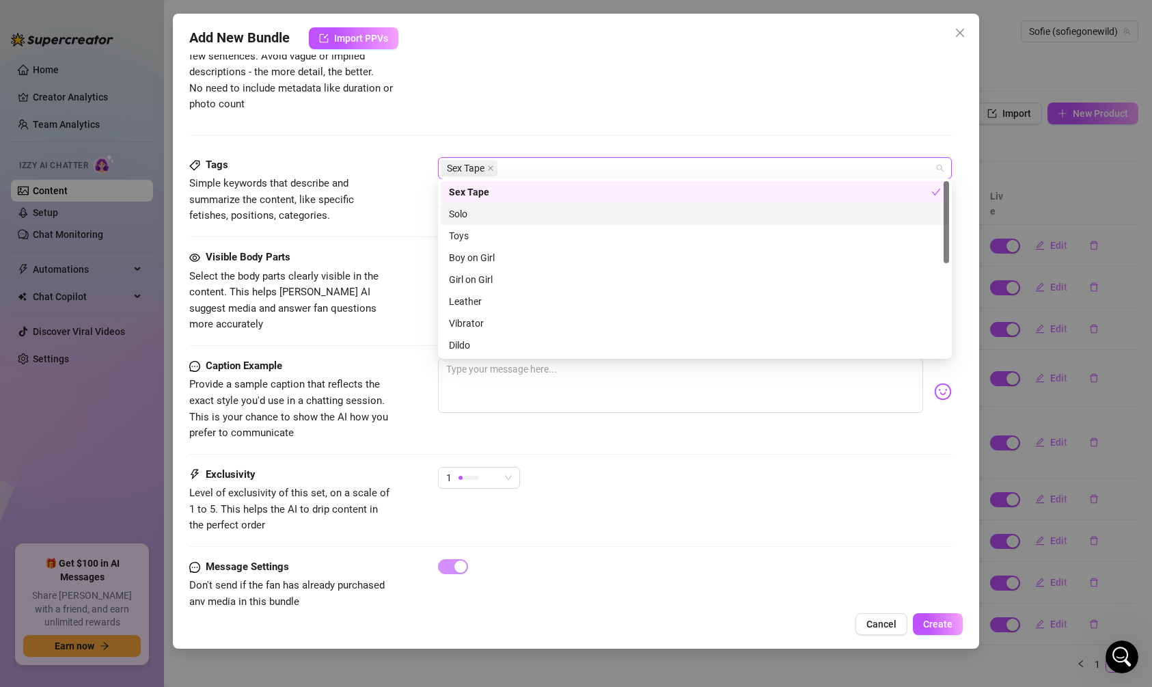
click at [492, 216] on div "Solo" at bounding box center [695, 213] width 492 height 15
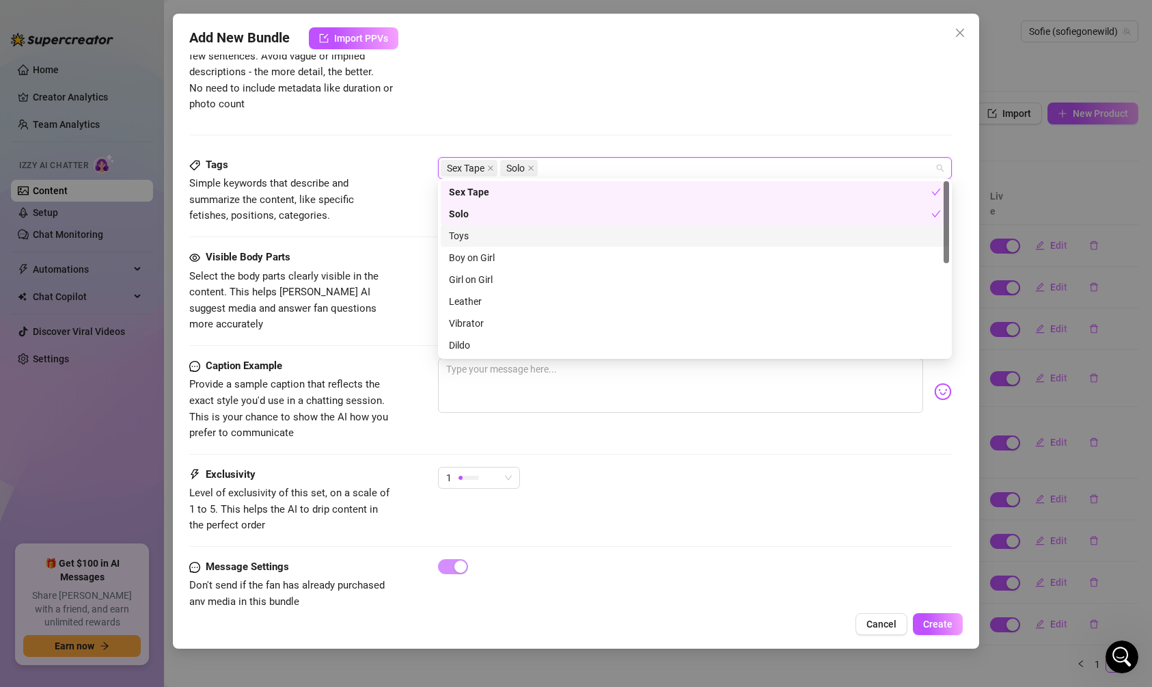
click at [483, 239] on div "Toys" at bounding box center [695, 235] width 492 height 15
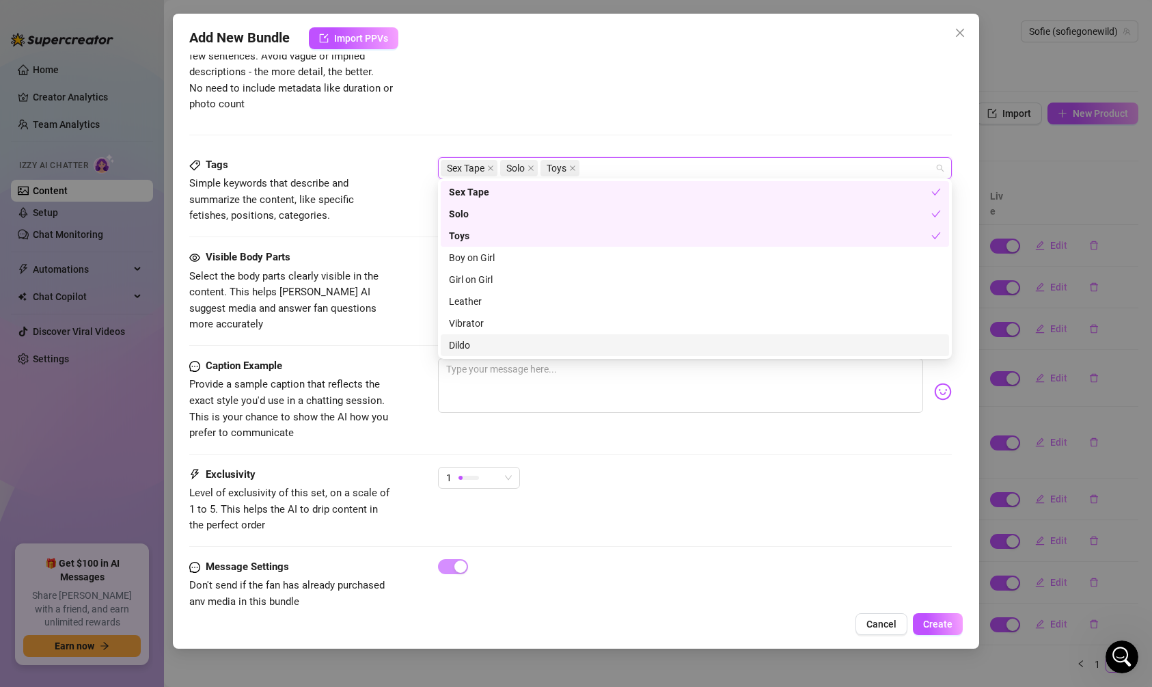
click at [487, 343] on div "Dildo" at bounding box center [695, 345] width 492 height 15
click at [457, 188] on div "Sex Tape" at bounding box center [690, 192] width 483 height 15
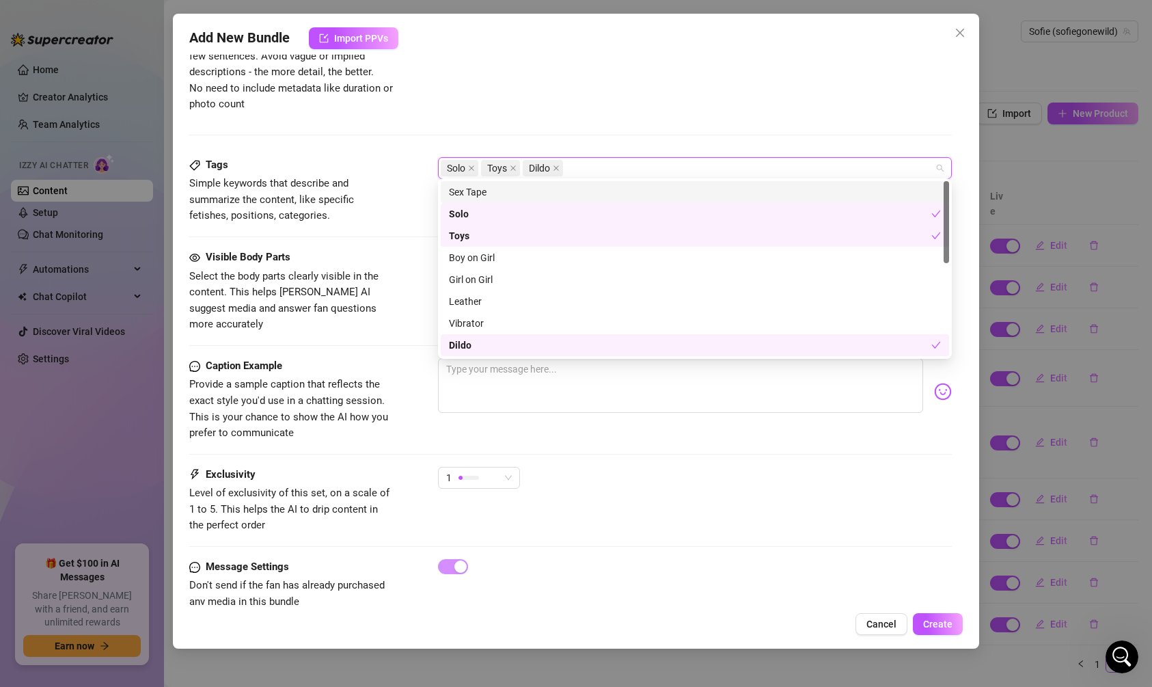
click at [399, 157] on div "Tags Simple keywords that describe and summarize the content, like specific fet…" at bounding box center [570, 190] width 763 height 67
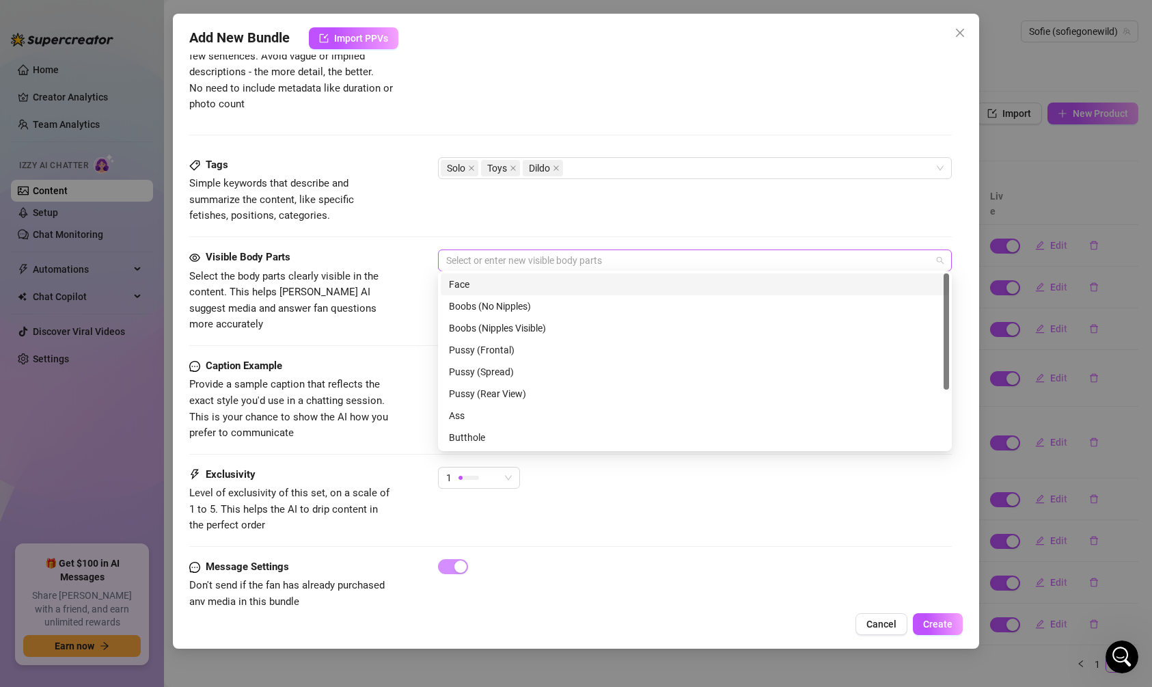
click at [487, 254] on div at bounding box center [688, 260] width 494 height 19
click at [484, 288] on div "Face" at bounding box center [695, 284] width 492 height 15
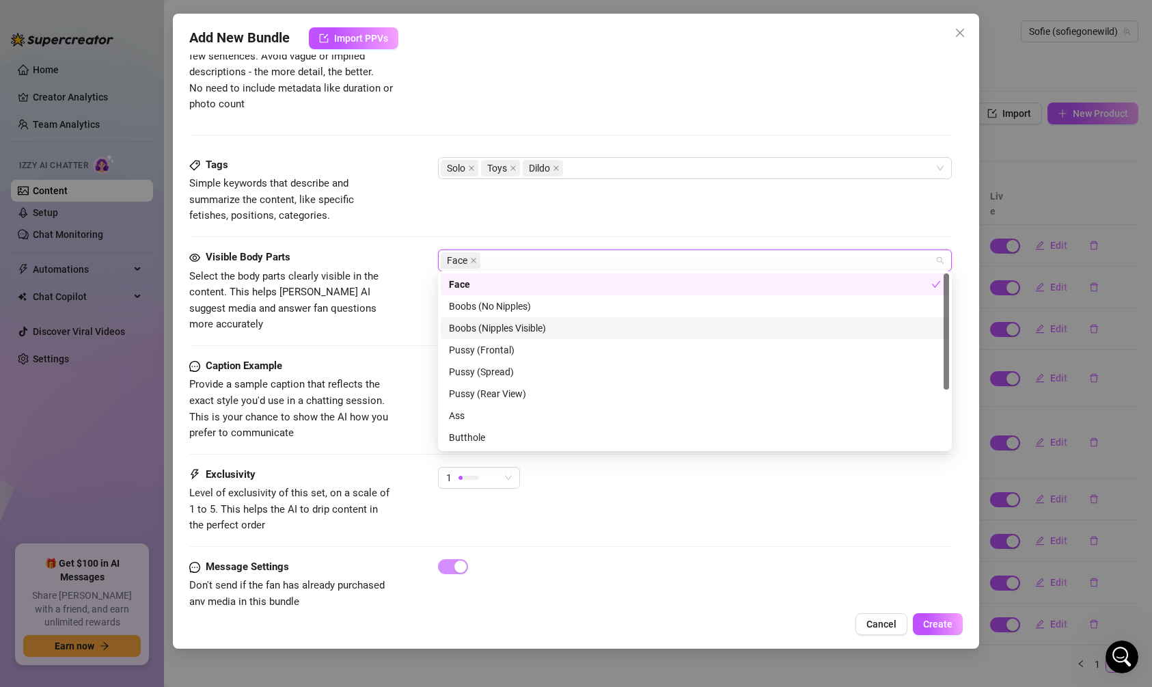
click at [484, 325] on div "Boobs (Nipples Visible)" at bounding box center [695, 328] width 492 height 15
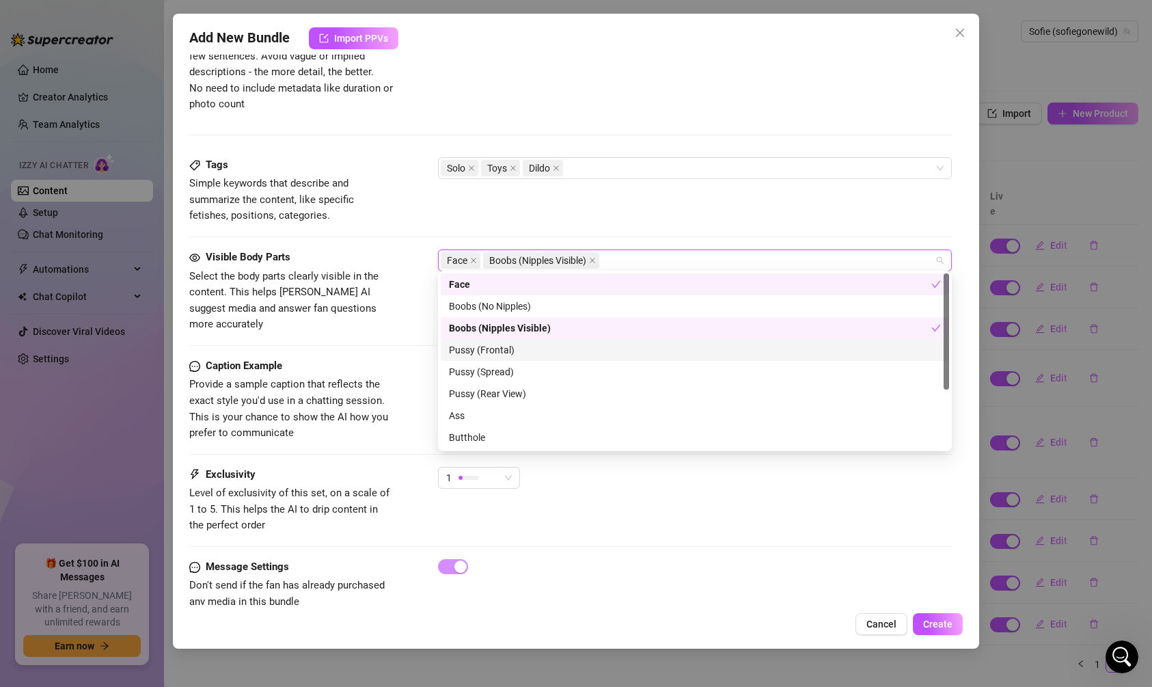
click at [483, 353] on div "Pussy (Frontal)" at bounding box center [695, 349] width 492 height 15
click at [485, 374] on div "Pussy (Spread)" at bounding box center [695, 371] width 492 height 15
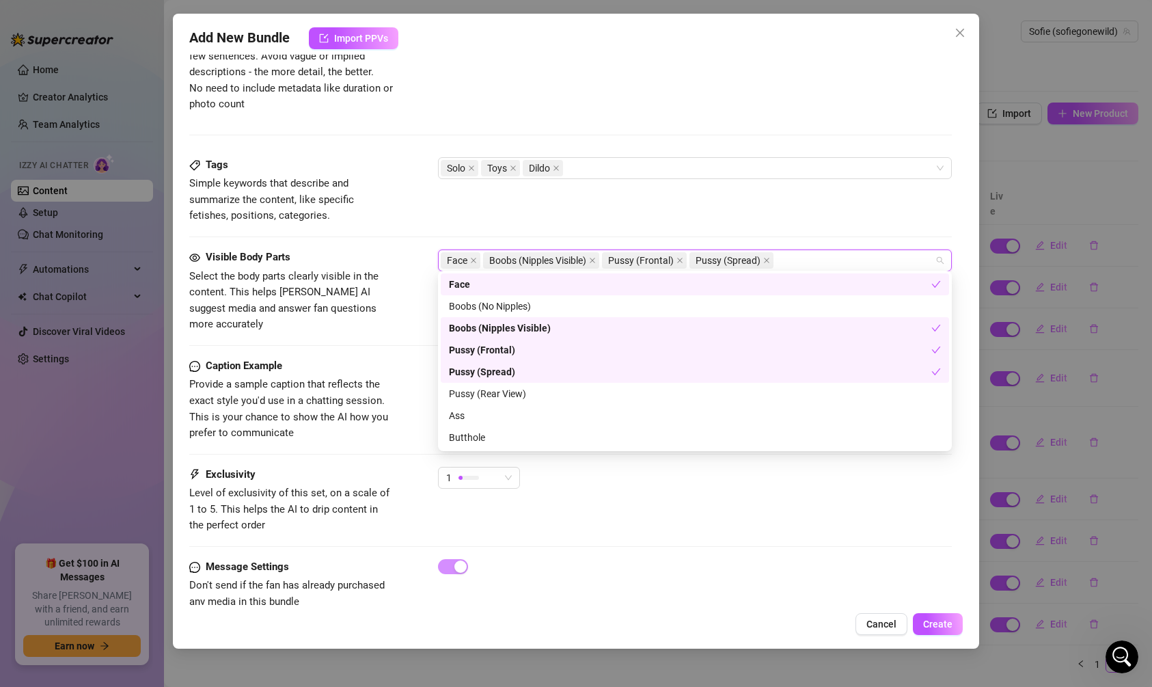
click at [414, 373] on div "Caption Example Provide a sample caption that reflects the exact style you'd us…" at bounding box center [570, 399] width 763 height 83
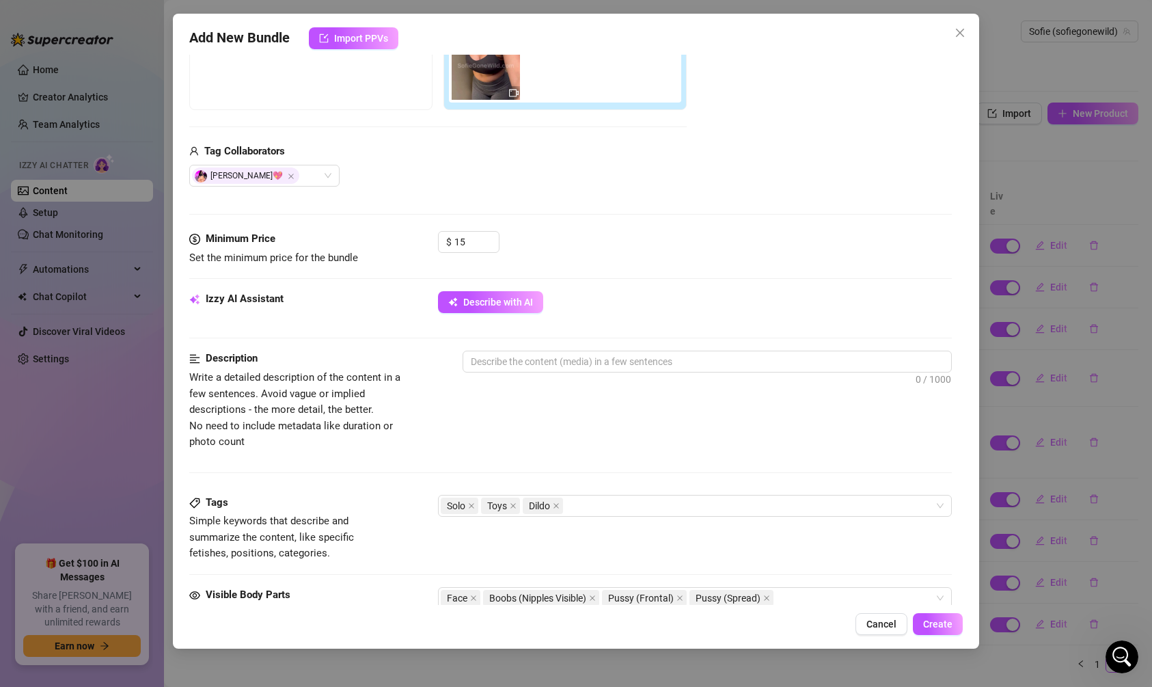
scroll to position [511, 0]
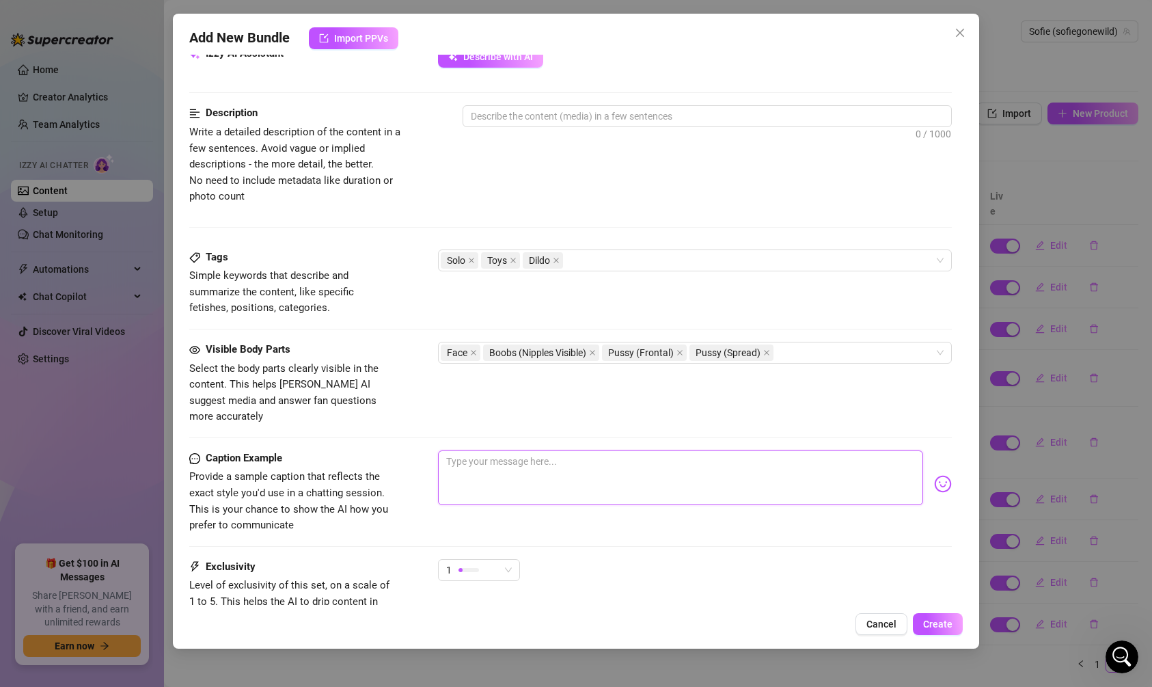
click at [480, 450] on textarea at bounding box center [680, 477] width 485 height 55
click at [800, 351] on div "Face Boobs (Nipples Visible) Pussy (Frontal) Pussy (Spread)" at bounding box center [688, 352] width 494 height 19
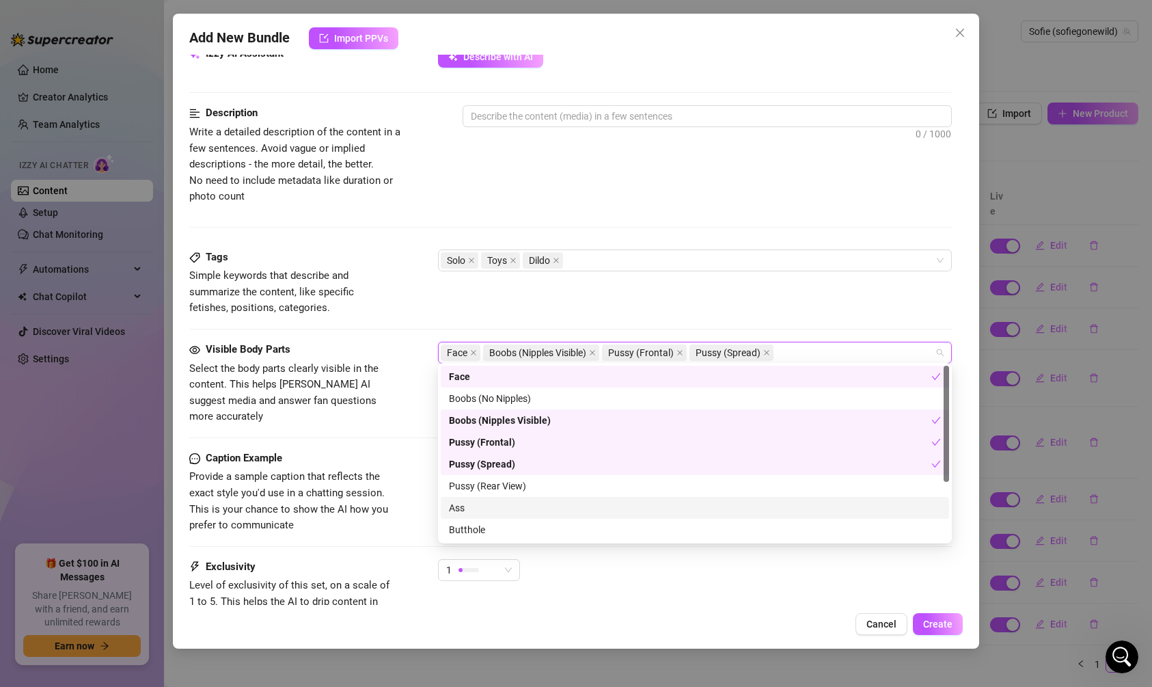
click at [721, 502] on div "Ass" at bounding box center [695, 507] width 492 height 15
click at [716, 525] on div "Butthole" at bounding box center [695, 529] width 492 height 15
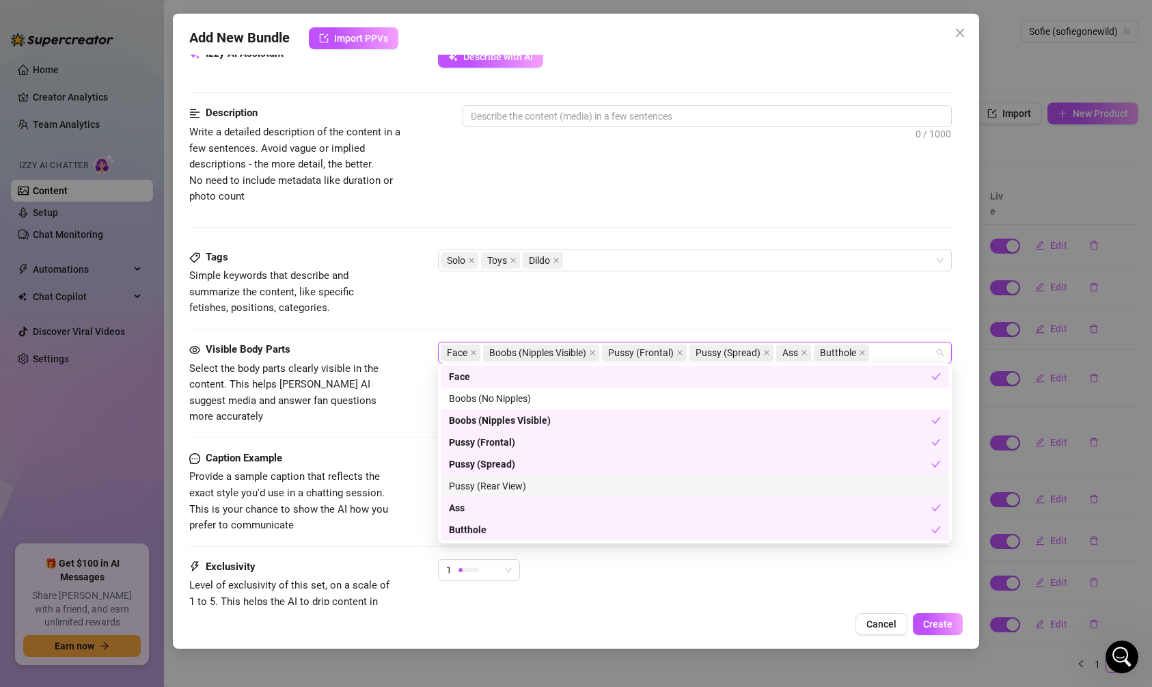
click at [454, 491] on div "Pussy (Rear View)" at bounding box center [695, 485] width 492 height 15
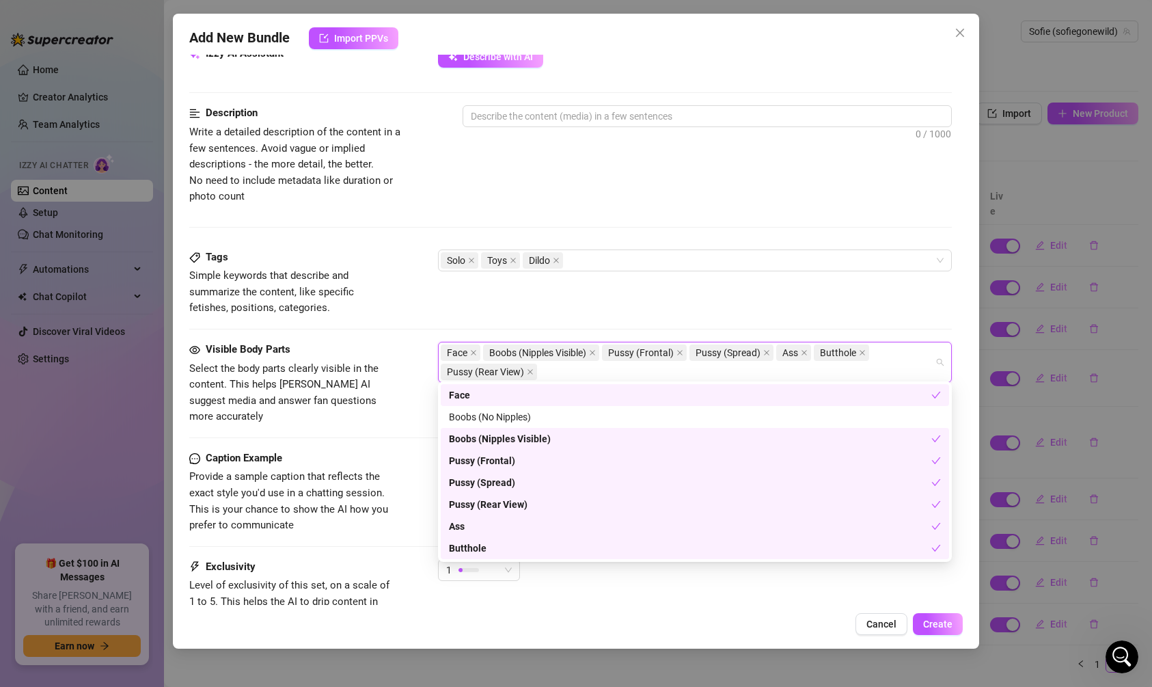
click at [347, 511] on span "Provide a sample caption that reflects the exact style you'd use in a chatting …" at bounding box center [291, 501] width 205 height 64
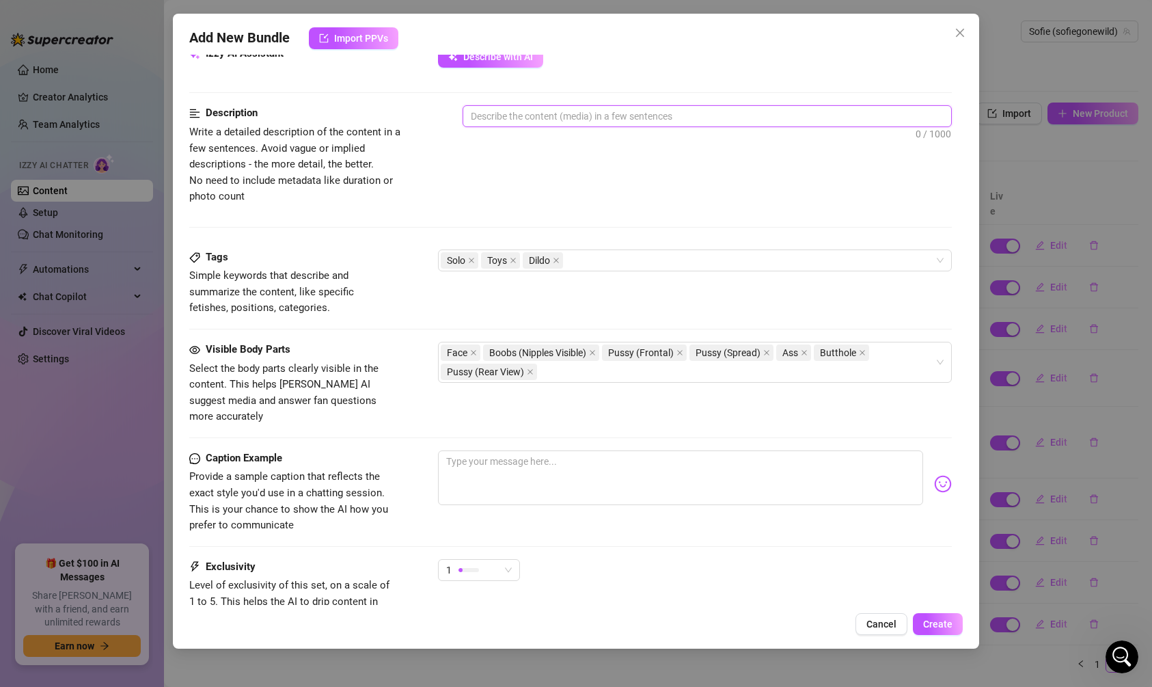
click at [547, 110] on textarea at bounding box center [707, 116] width 488 height 21
paste textarea "[PERSON_NAME] starts off in sheer tights, slowly teasing her ass and pussy righ…"
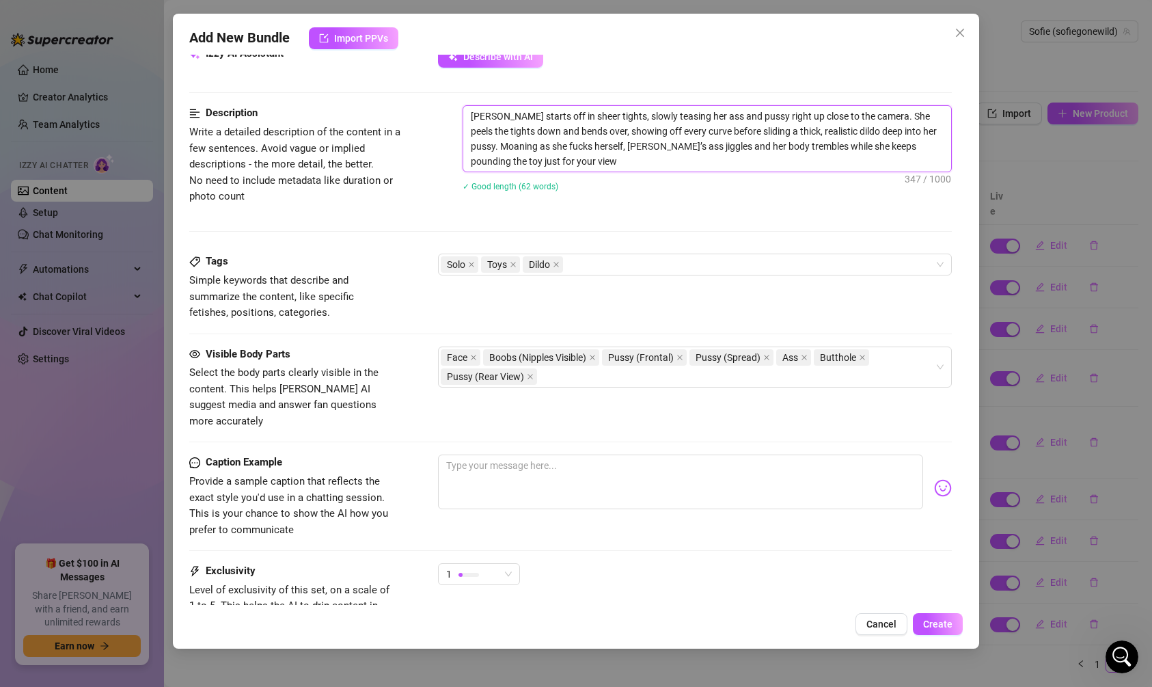
scroll to position [0, 0]
click at [535, 467] on textarea at bounding box center [680, 482] width 485 height 55
paste textarea "started off teasing in my tights… then couldn’t help but bend over n fuck my pu…"
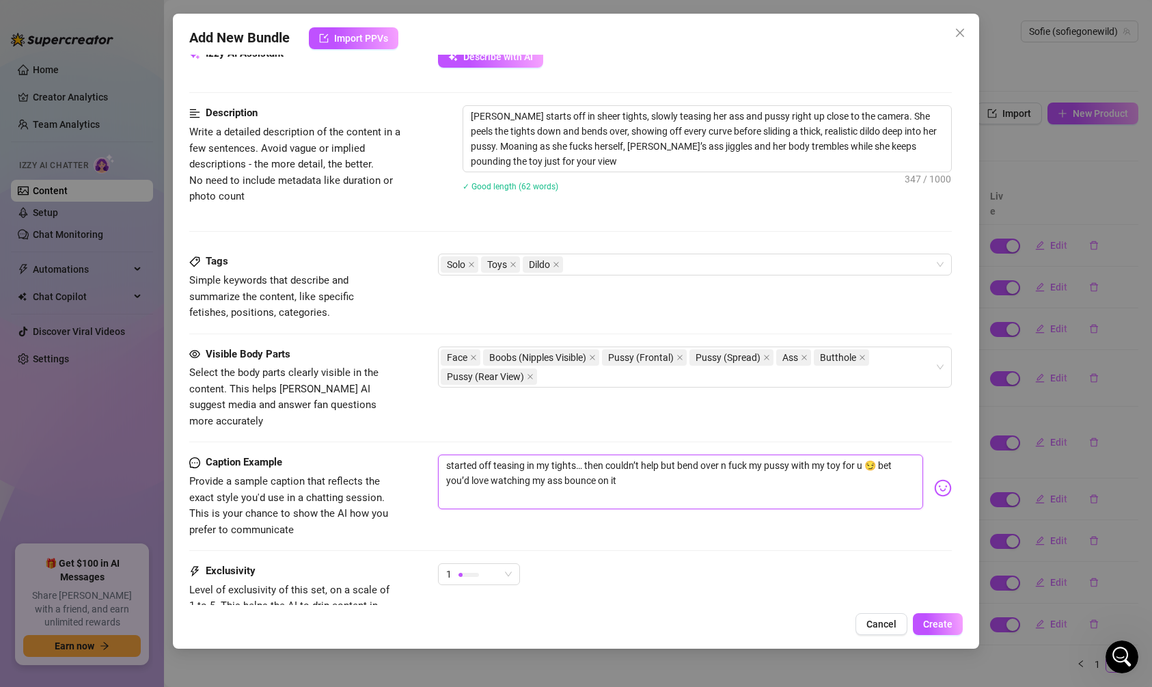
scroll to position [616, 0]
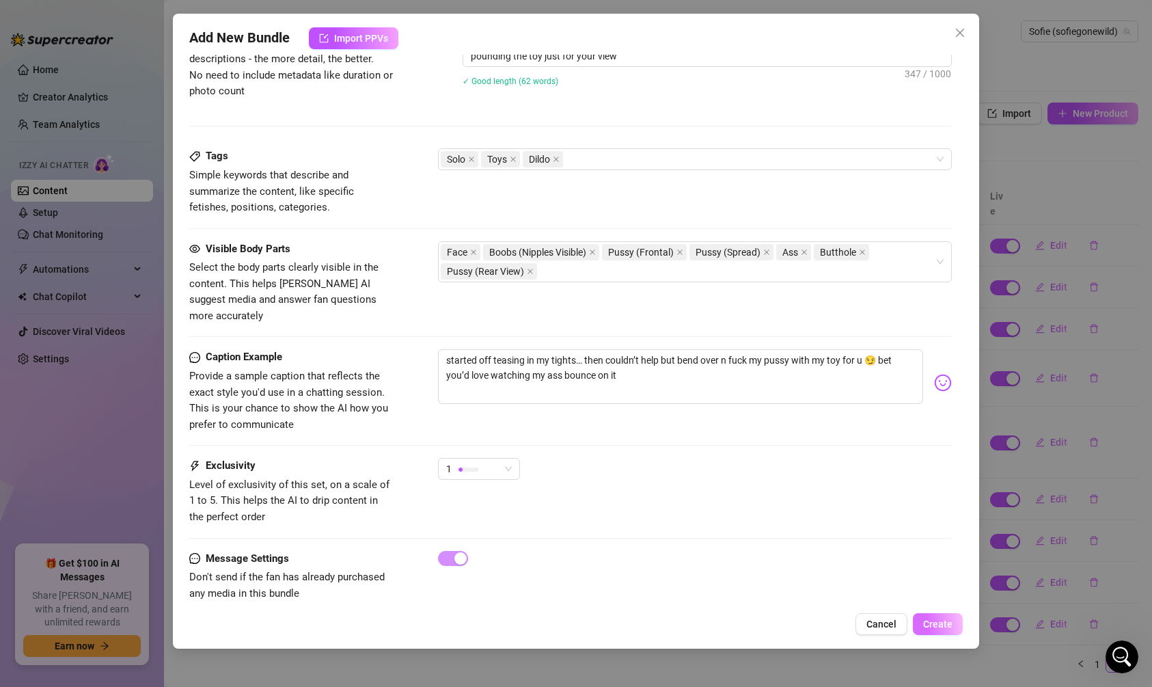
click at [930, 623] on span "Create" at bounding box center [937, 624] width 29 height 11
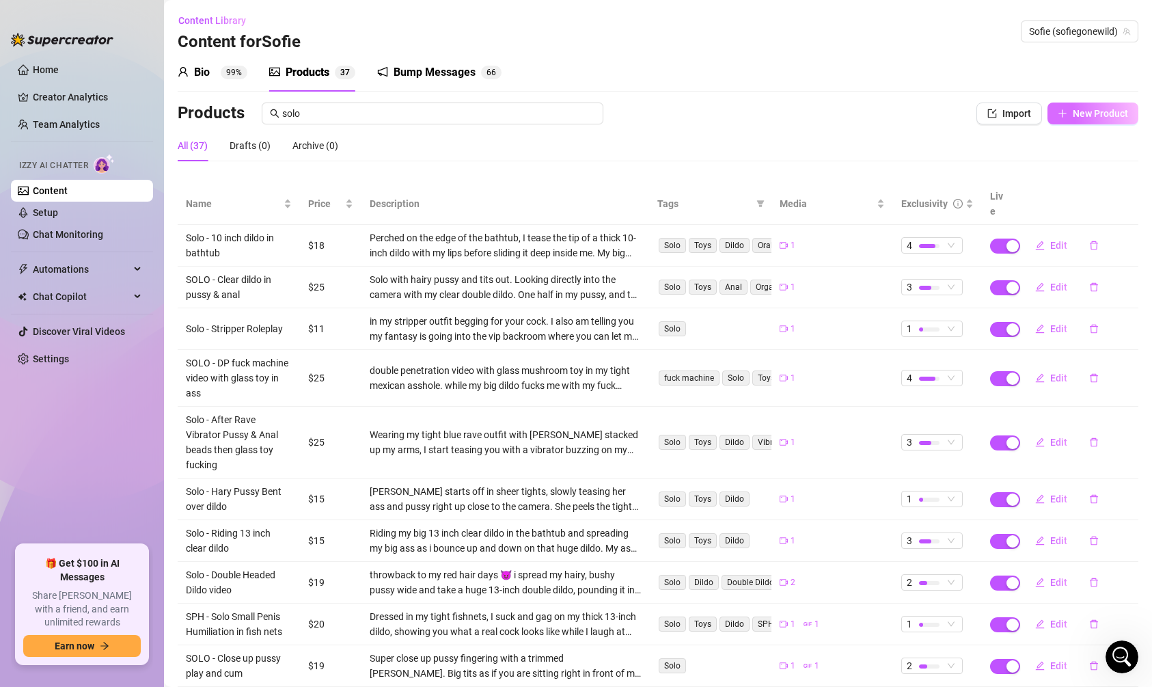
click at [1070, 113] on button "New Product" at bounding box center [1093, 114] width 91 height 22
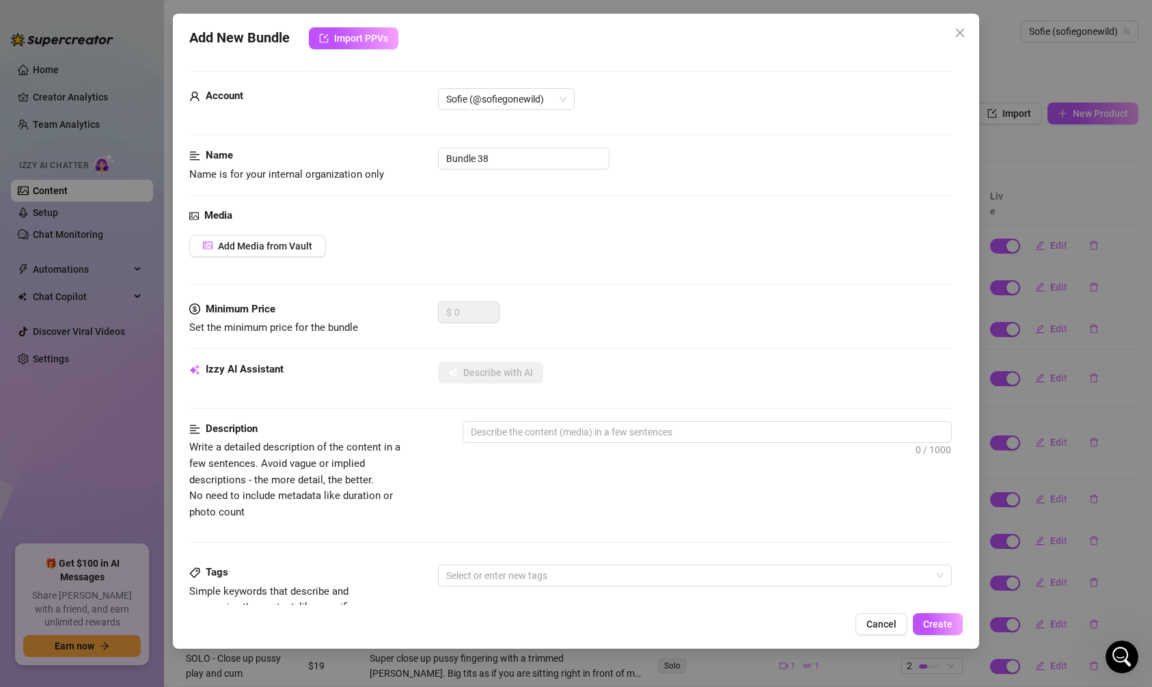
click at [488, 135] on div at bounding box center [570, 135] width 763 height 1
click at [488, 151] on input "Bundle 38" at bounding box center [524, 159] width 172 height 22
click at [279, 255] on button "Add Media from Vault" at bounding box center [257, 246] width 137 height 22
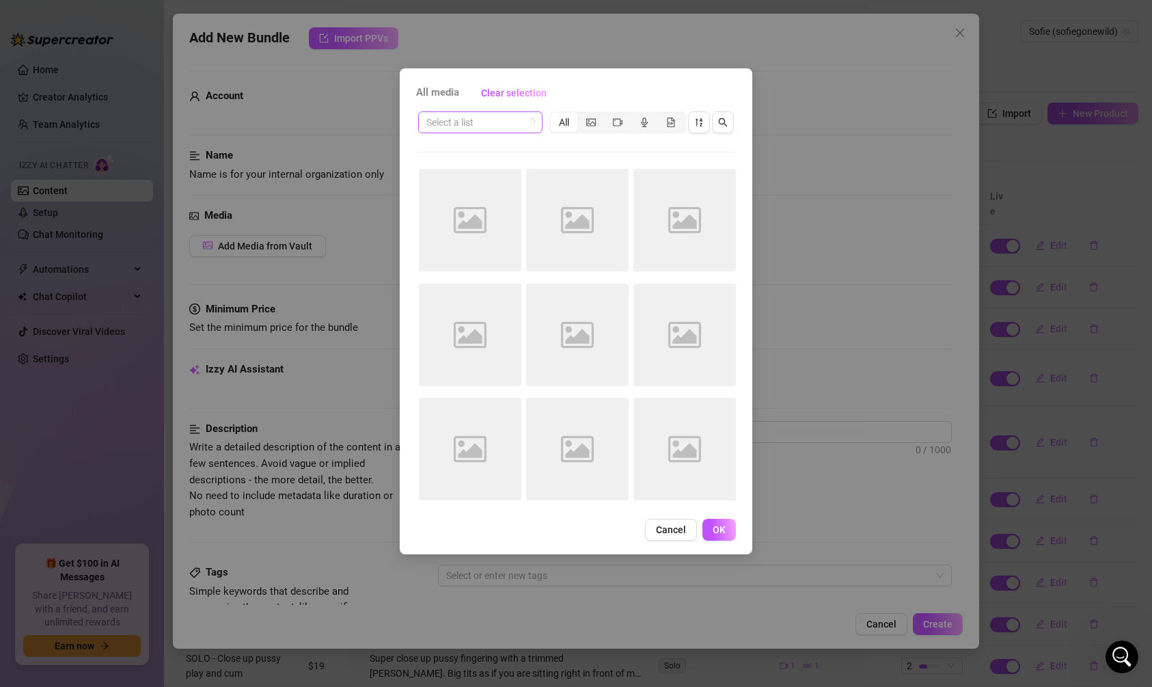
click at [475, 124] on input "search" at bounding box center [474, 122] width 96 height 21
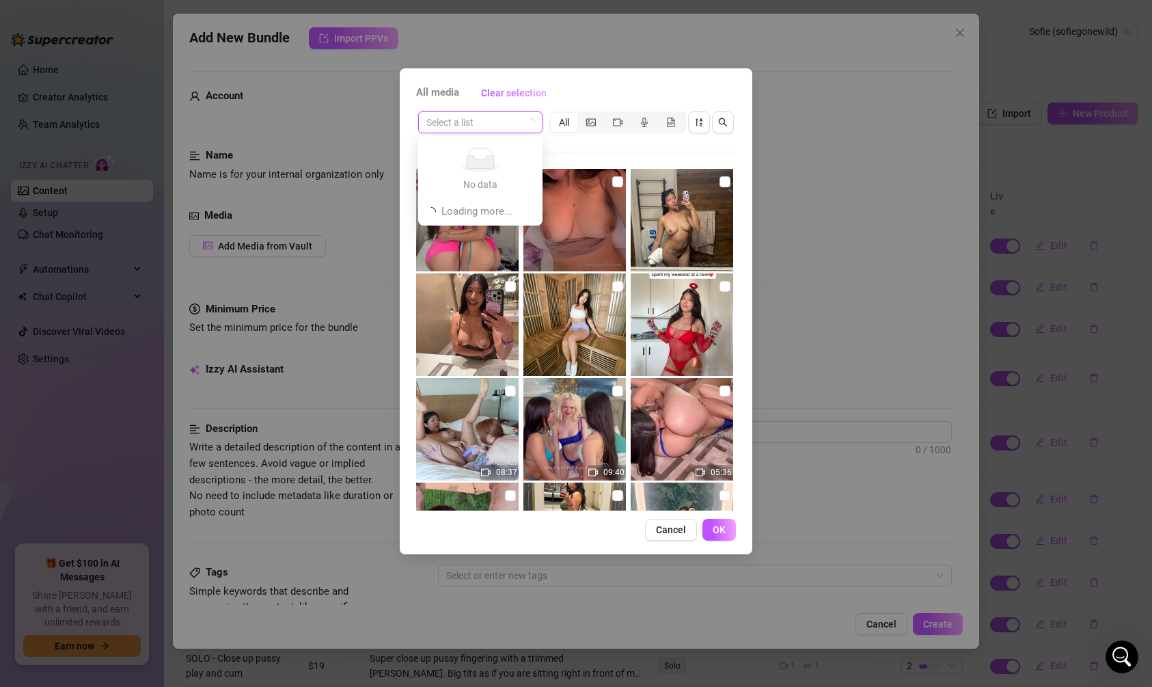
click at [475, 124] on input "search" at bounding box center [474, 122] width 96 height 21
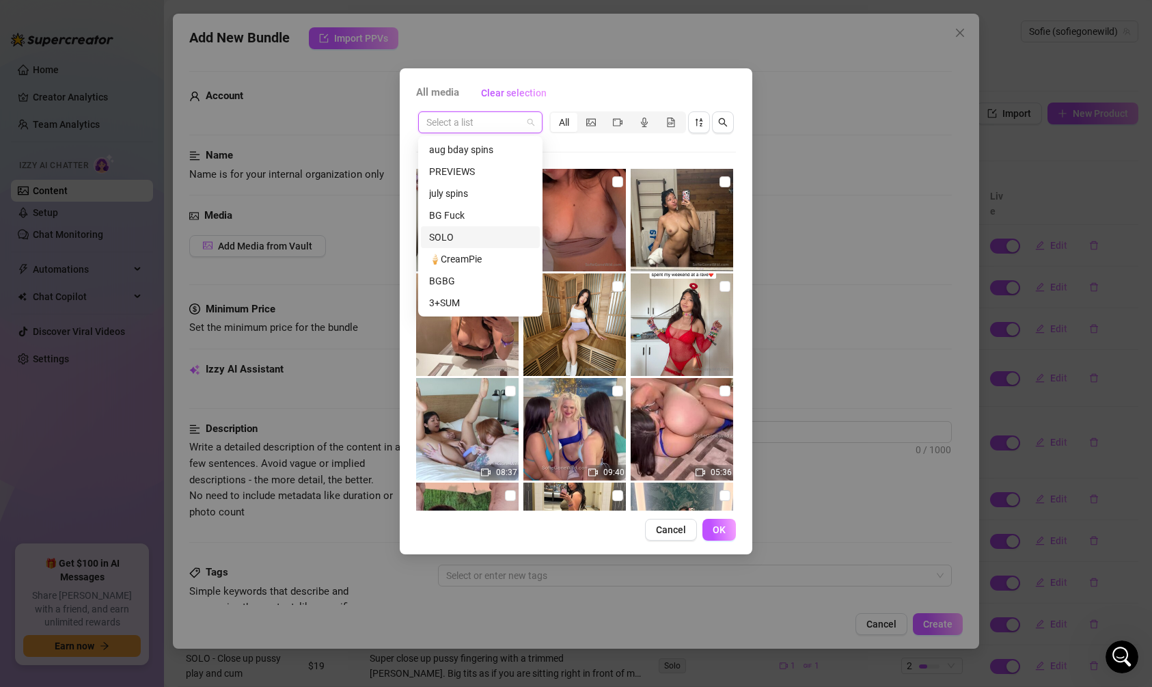
click at [464, 239] on div "SOLO" at bounding box center [480, 237] width 103 height 15
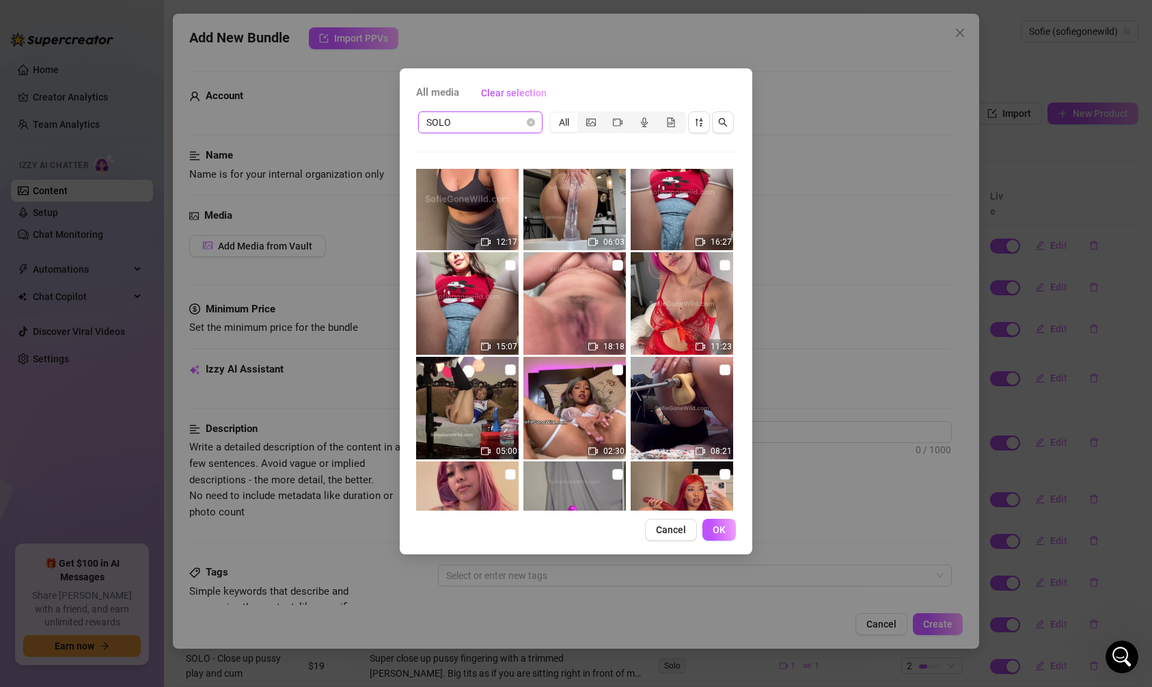
scroll to position [971, 0]
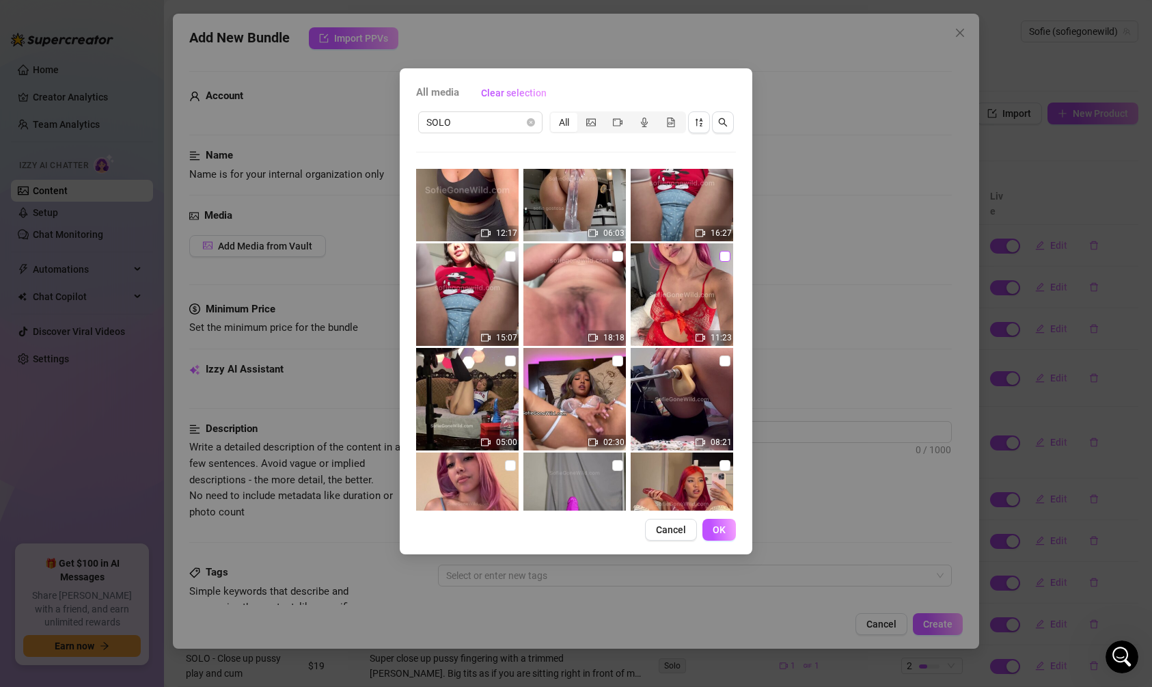
click at [721, 254] on input "checkbox" at bounding box center [725, 256] width 11 height 11
click at [723, 528] on span "OK" at bounding box center [719, 529] width 13 height 11
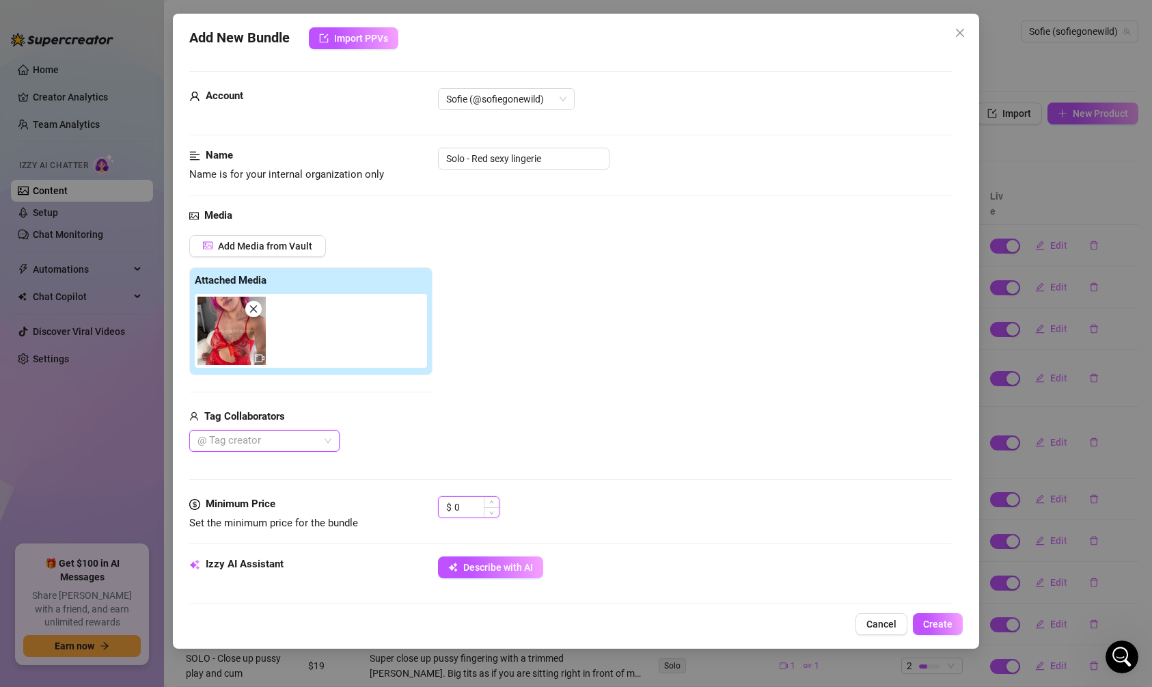
click at [476, 502] on input "0" at bounding box center [477, 507] width 44 height 21
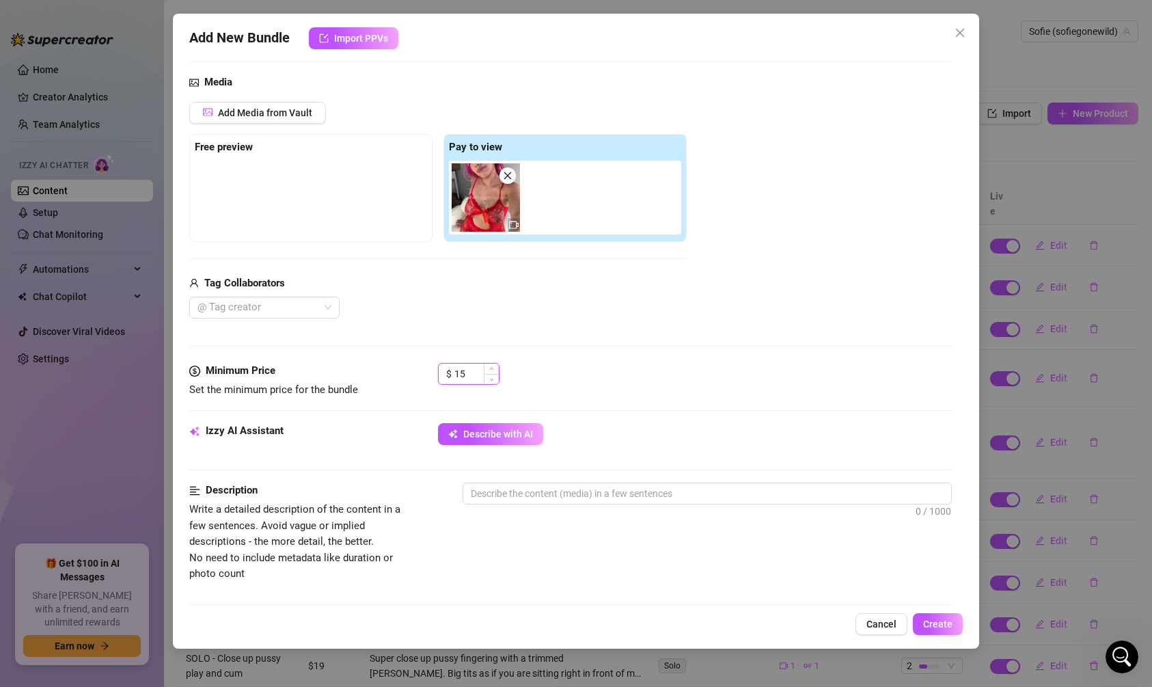
scroll to position [148, 0]
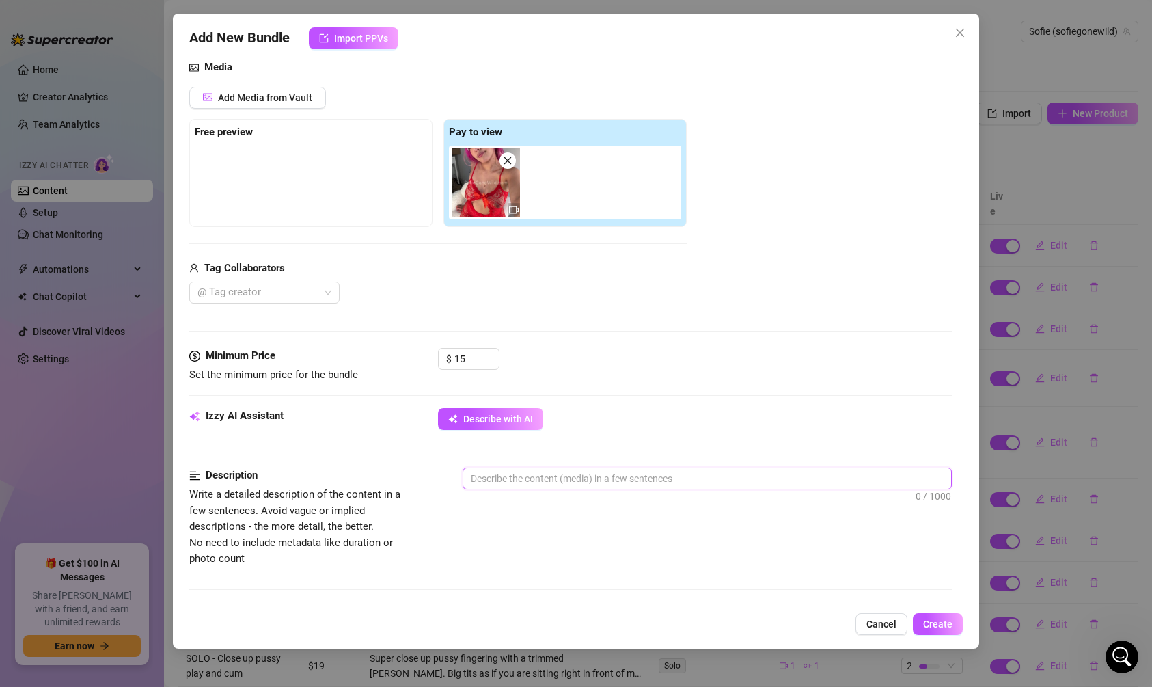
click at [528, 478] on textarea at bounding box center [707, 478] width 488 height 21
click at [541, 476] on textarea at bounding box center [707, 478] width 488 height 21
paste textarea "[PERSON_NAME] slips into her sexy red lingerie and spreads her legs wide, letti…"
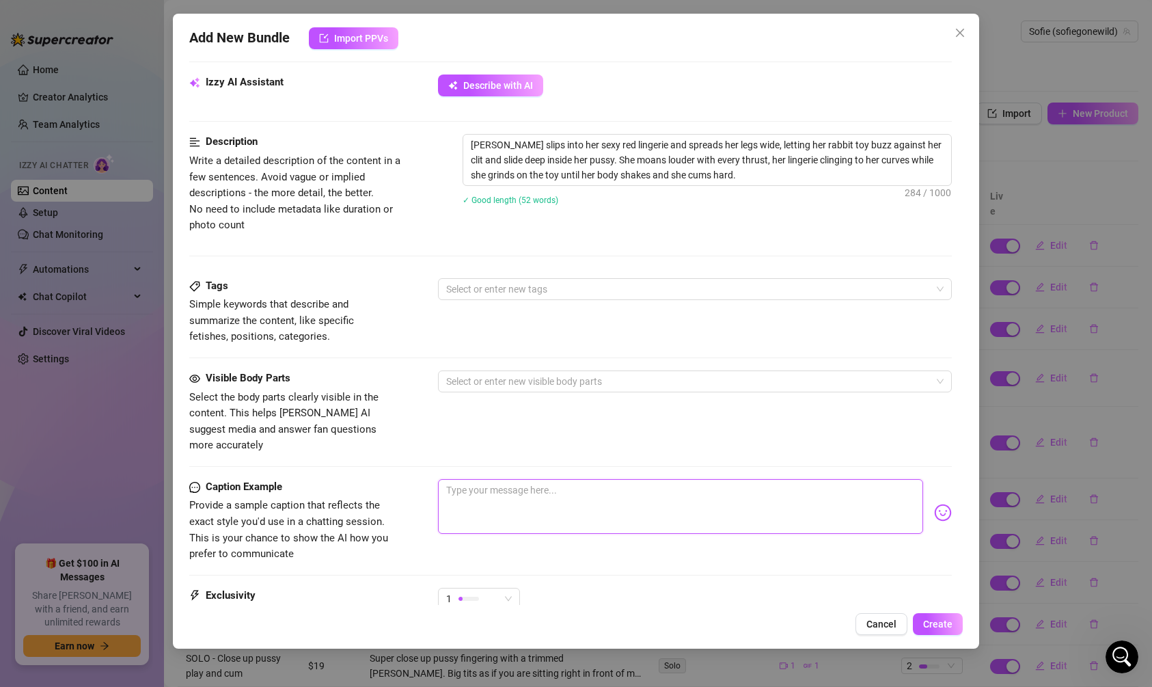
scroll to position [484, 0]
paste textarea "put on my red lingerie n played with my rabbit toy till i soaked it… my pussy w…"
click at [527, 502] on textarea "put on my red lingerie n played with my rabbit toy till i soaked it… my pussy w…" at bounding box center [680, 504] width 485 height 55
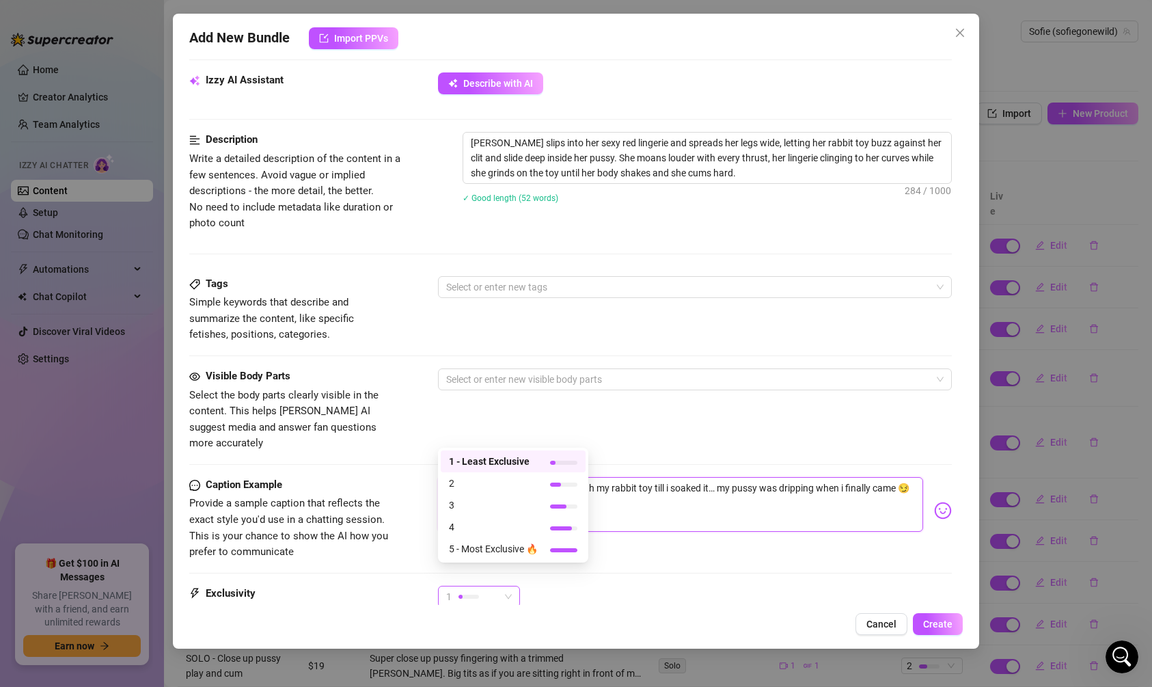
click at [462, 595] on div at bounding box center [469, 597] width 21 height 4
click at [472, 504] on span "3" at bounding box center [493, 505] width 89 height 15
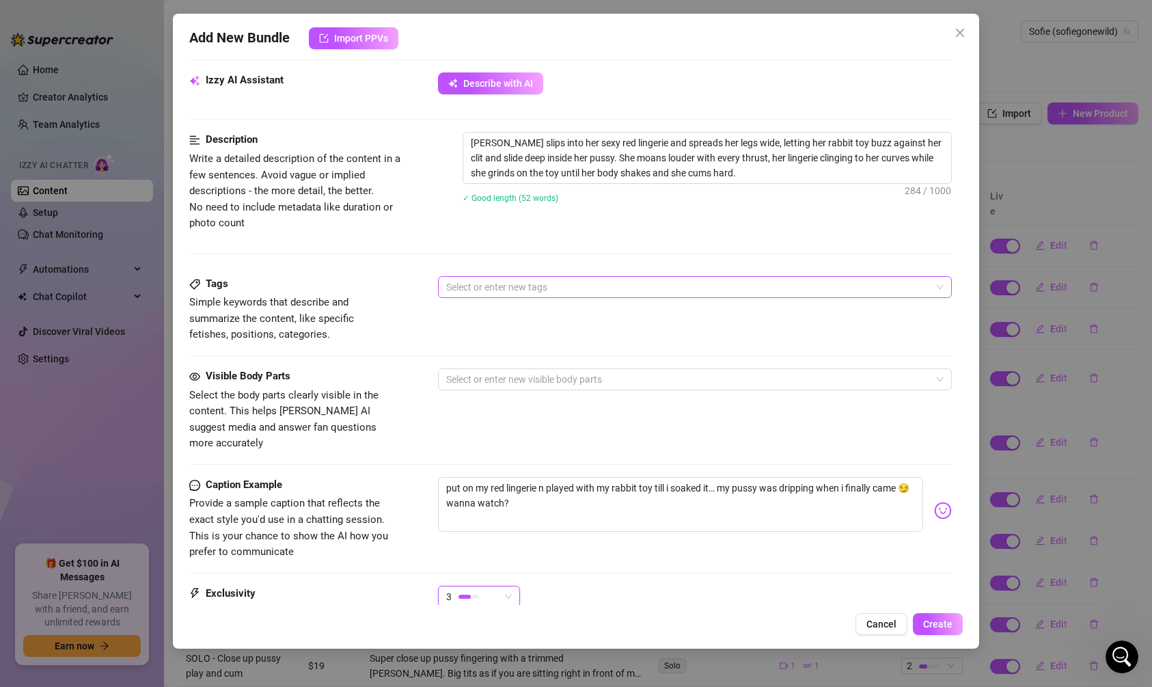
click at [500, 286] on div at bounding box center [688, 286] width 494 height 19
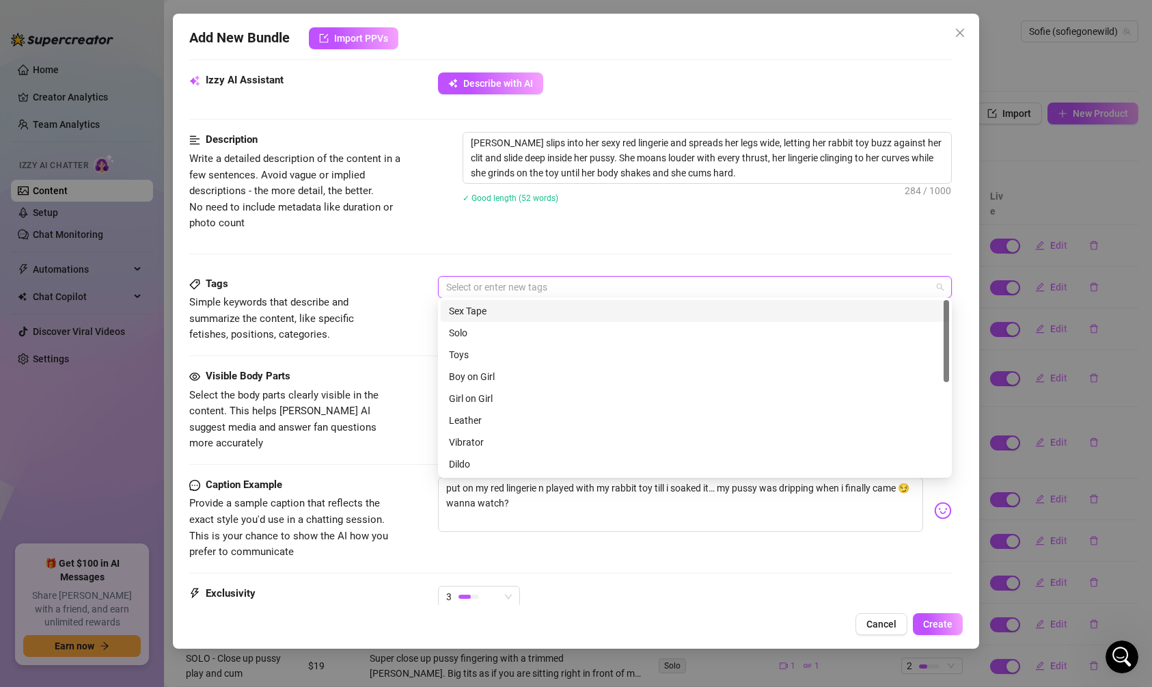
click at [498, 315] on div "Sex Tape" at bounding box center [695, 310] width 492 height 15
click at [498, 315] on div "Sex Tape" at bounding box center [690, 310] width 483 height 15
click at [491, 331] on div "Solo" at bounding box center [695, 332] width 492 height 15
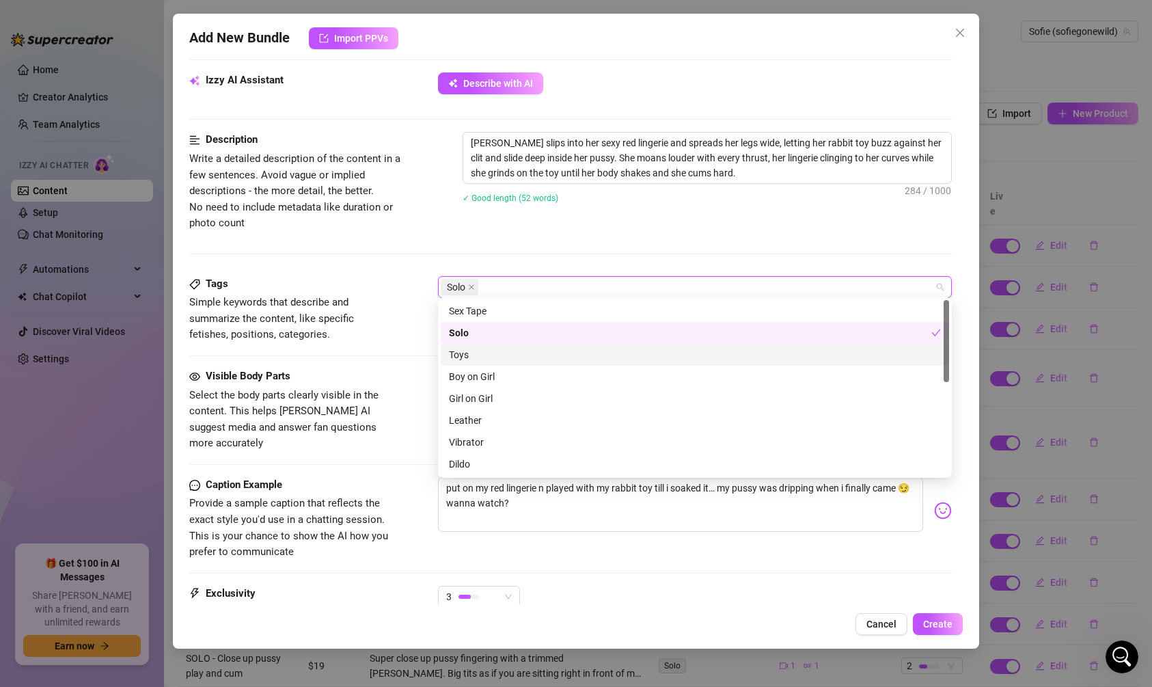
click at [491, 353] on div "Toys" at bounding box center [695, 354] width 492 height 15
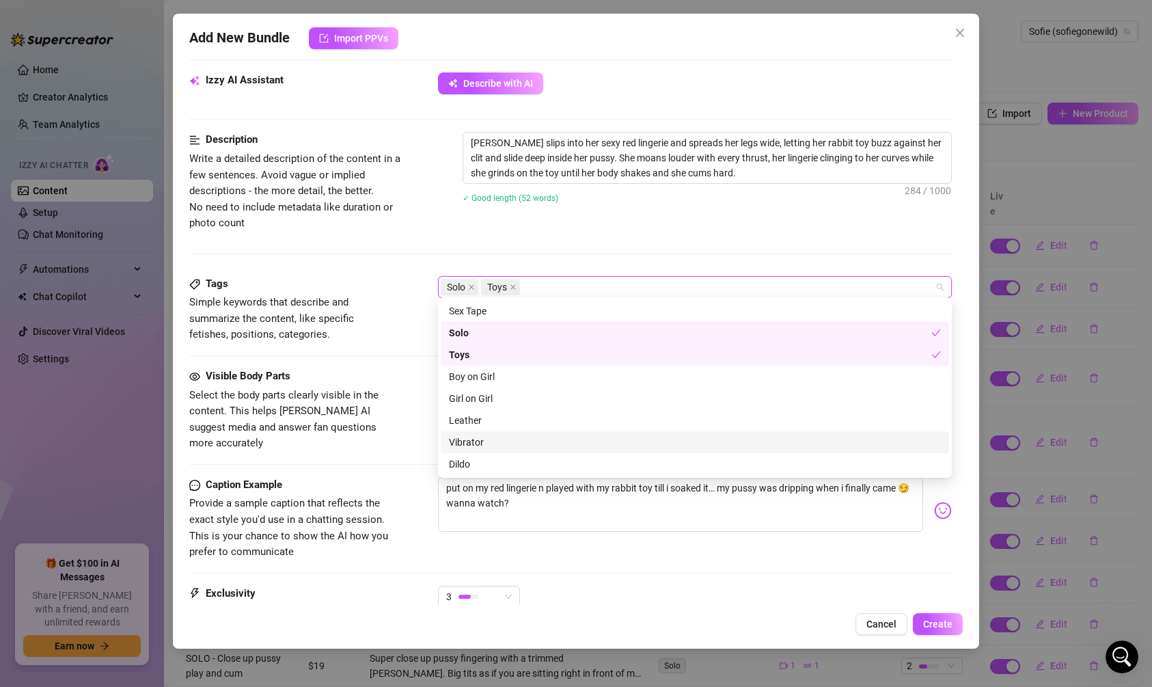
click at [491, 446] on div "Vibrator" at bounding box center [695, 442] width 492 height 15
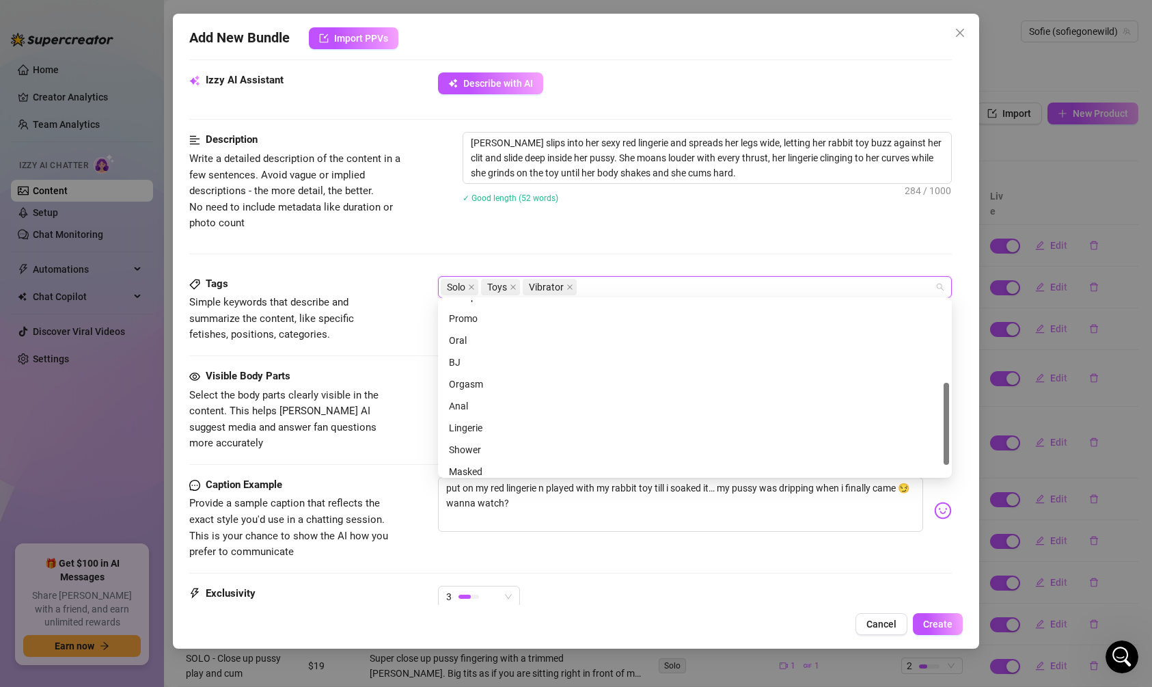
scroll to position [197, 0]
click at [415, 357] on div "Tags Simple keywords that describe and summarize the content, like specific fet…" at bounding box center [570, 322] width 763 height 92
click at [461, 363] on div "Tags Simple keywords that describe and summarize the content, like specific fet…" at bounding box center [570, 322] width 763 height 92
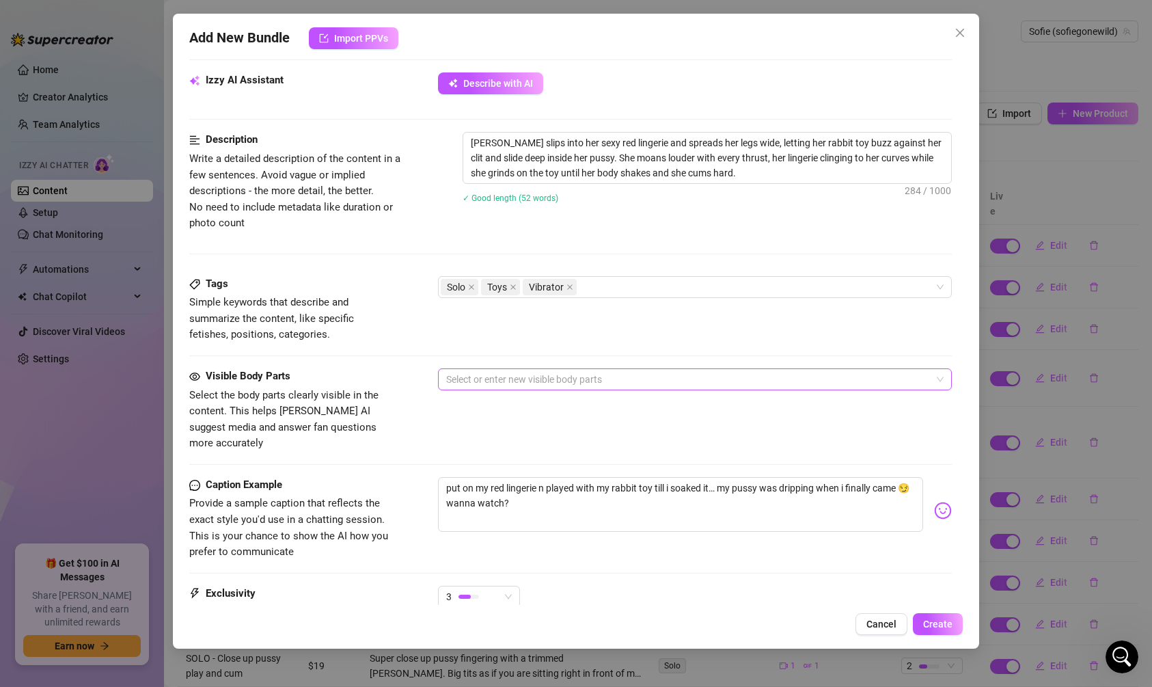
click at [461, 372] on div at bounding box center [688, 379] width 494 height 19
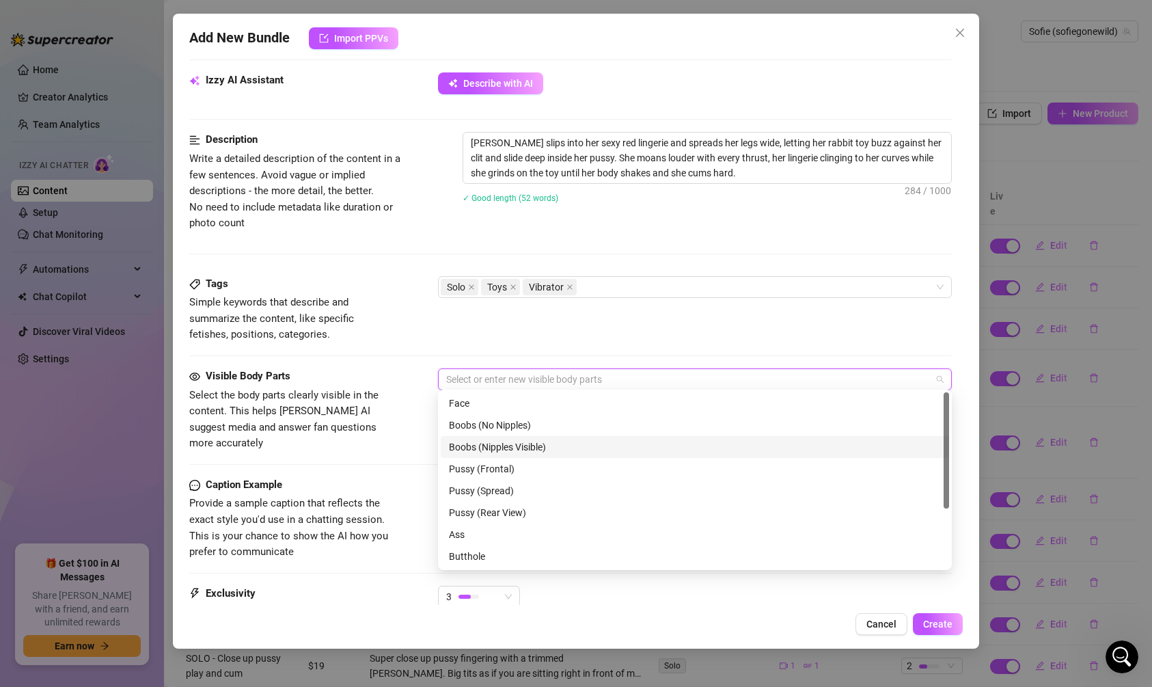
click at [478, 445] on div "Boobs (Nipples Visible)" at bounding box center [695, 446] width 492 height 15
click at [478, 467] on div "Pussy (Frontal)" at bounding box center [695, 468] width 492 height 15
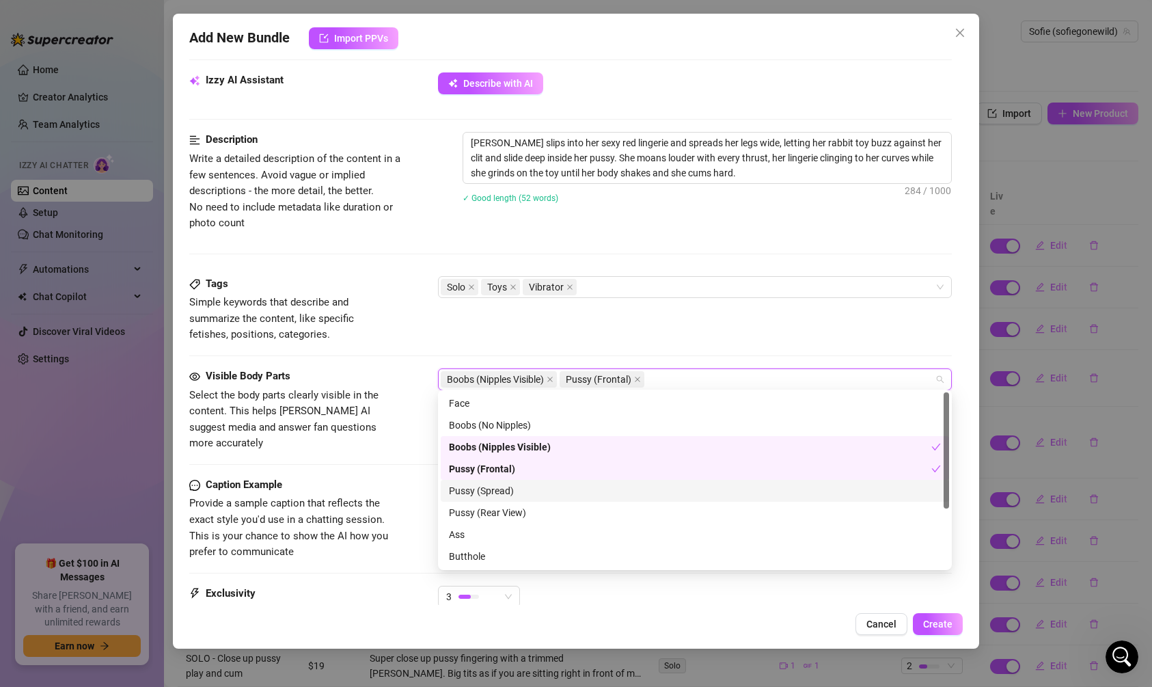
click at [478, 485] on div "Pussy (Spread)" at bounding box center [695, 490] width 492 height 15
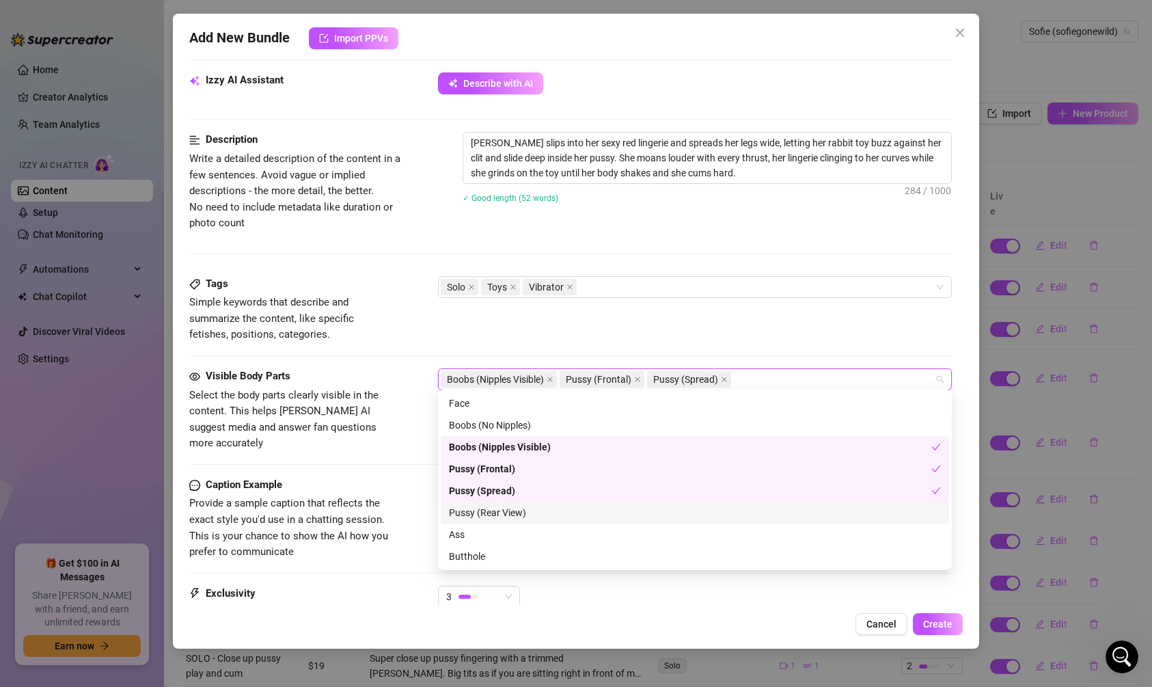
click at [483, 505] on div "Pussy (Rear View)" at bounding box center [695, 512] width 492 height 15
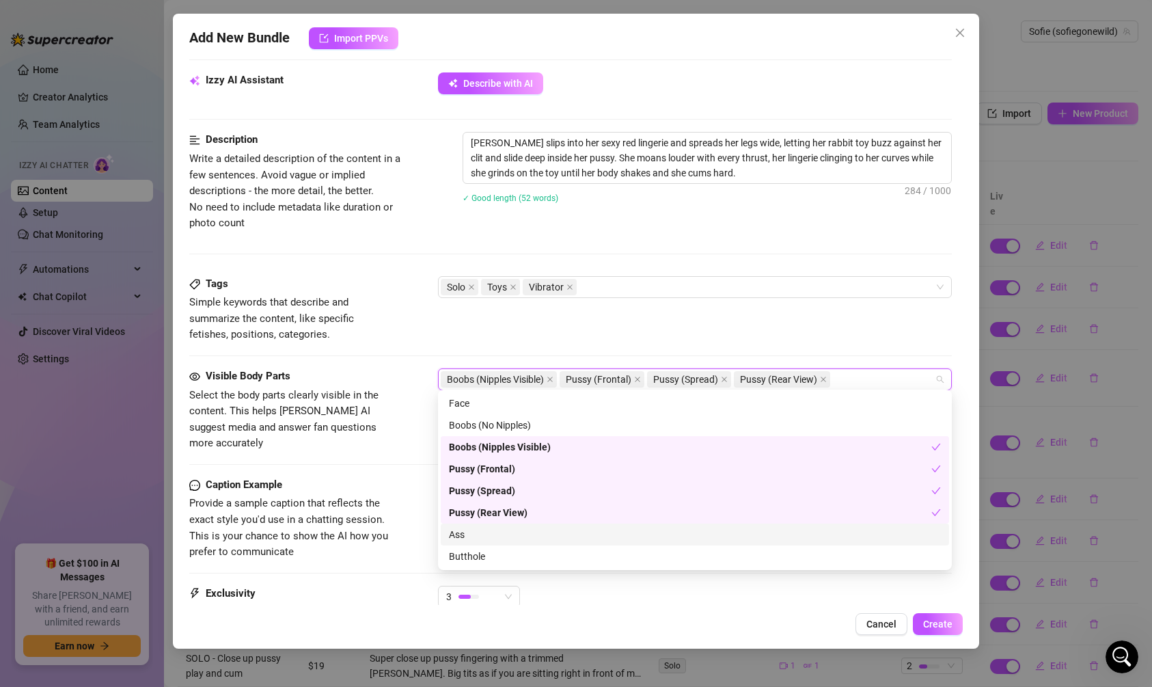
click at [482, 531] on div "Ass" at bounding box center [695, 534] width 492 height 15
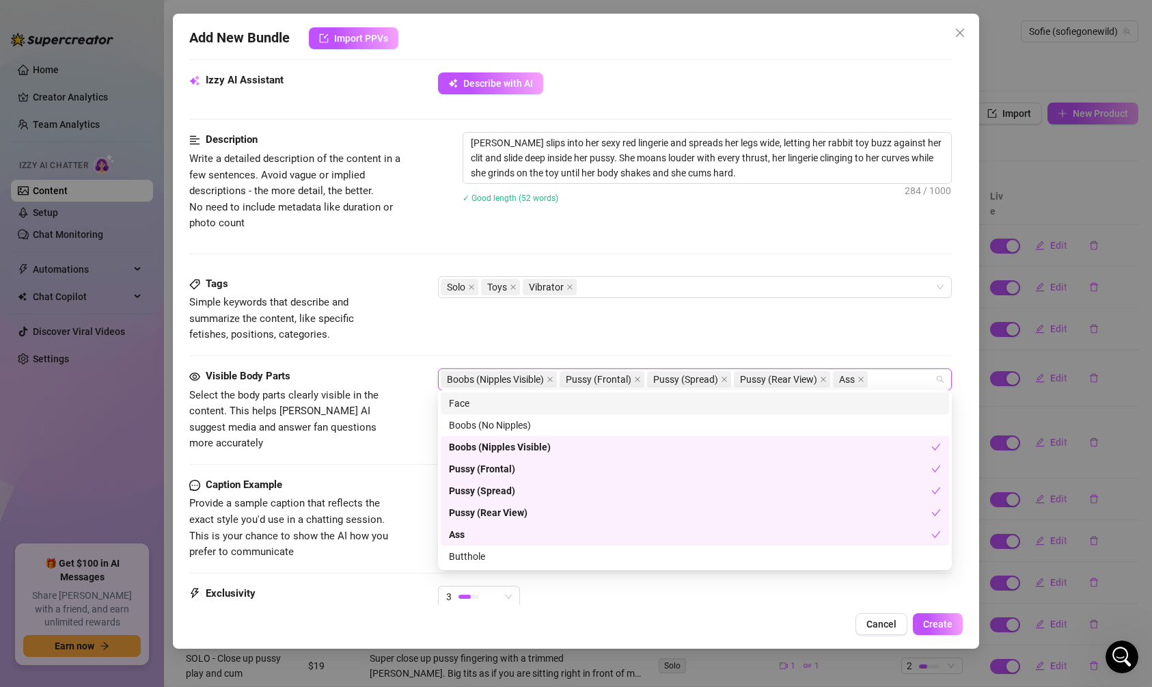
click at [472, 398] on div "Face" at bounding box center [695, 403] width 492 height 15
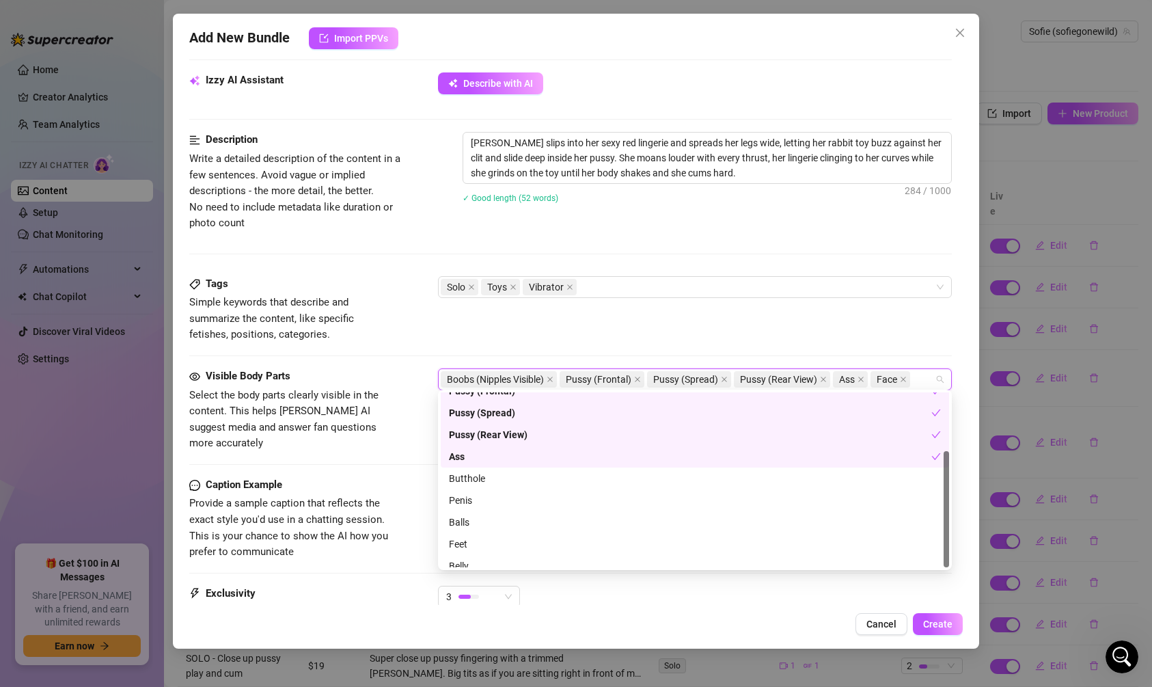
scroll to position [87, 0]
click at [468, 467] on div "Butthole" at bounding box center [695, 469] width 492 height 15
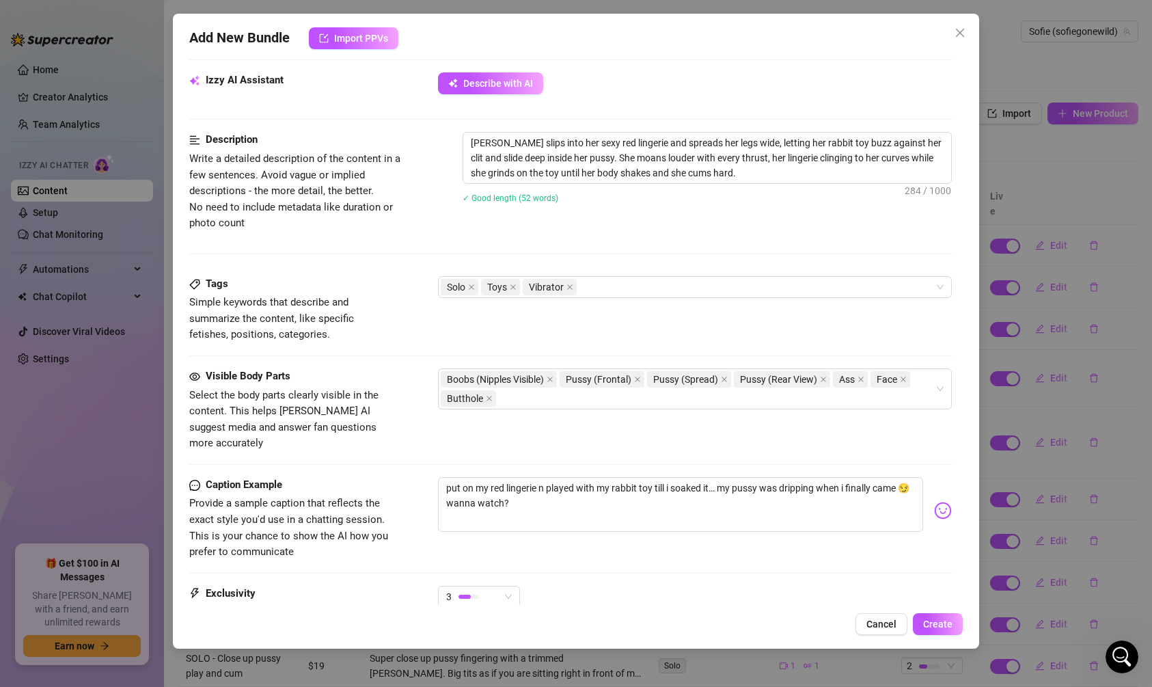
click at [386, 477] on div "Caption Example" at bounding box center [291, 485] width 205 height 16
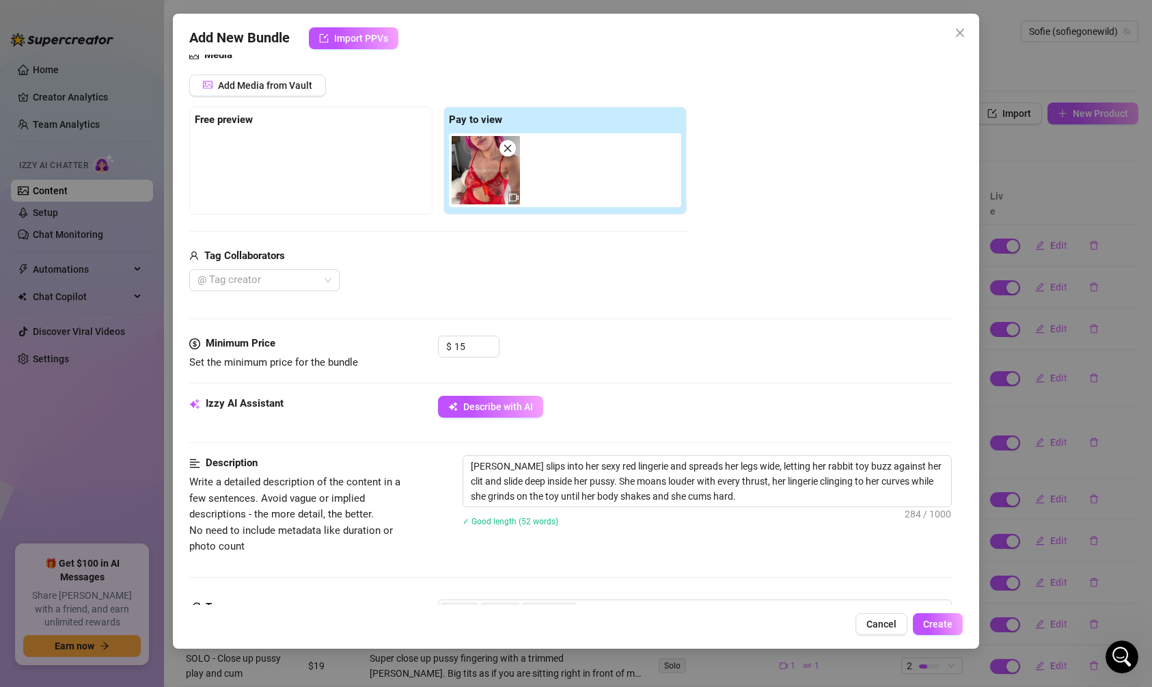
scroll to position [0, 0]
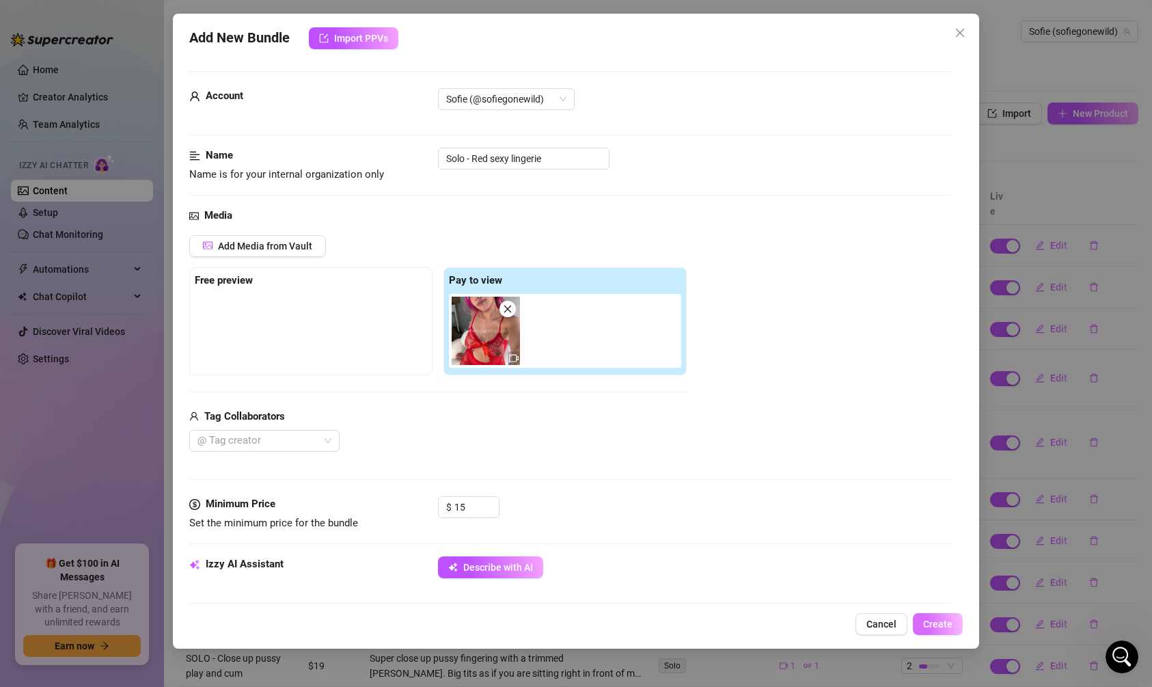
click at [930, 625] on span "Create" at bounding box center [937, 624] width 29 height 11
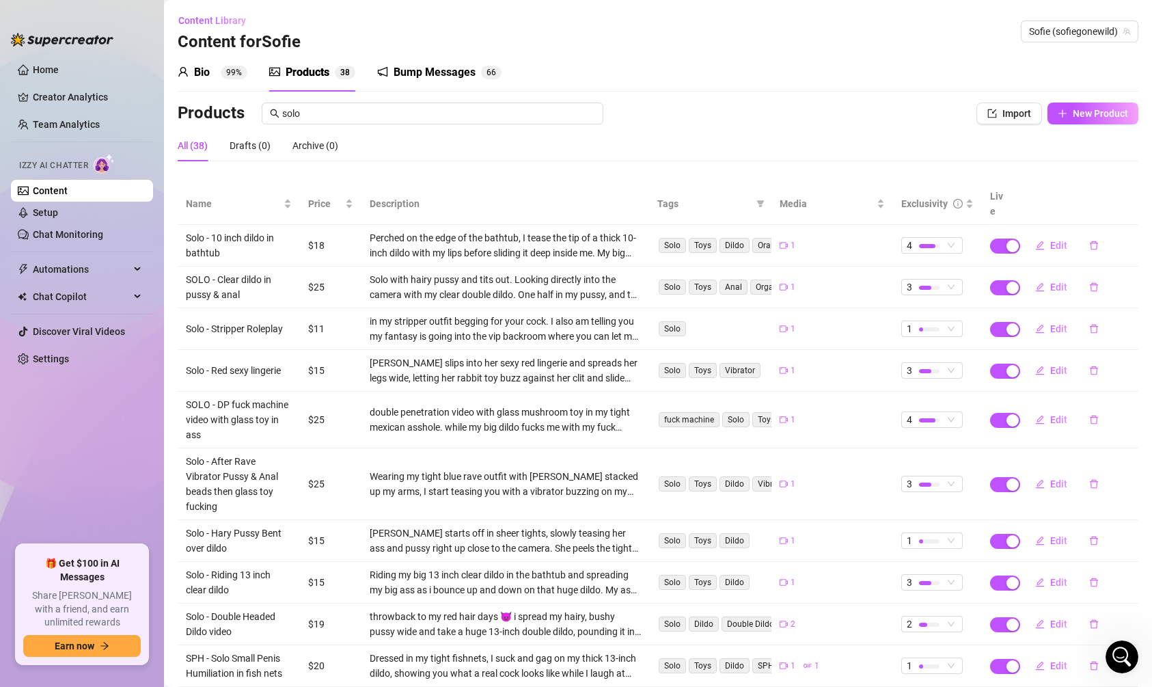
click at [404, 75] on div "Bump Messages" at bounding box center [435, 72] width 82 height 16
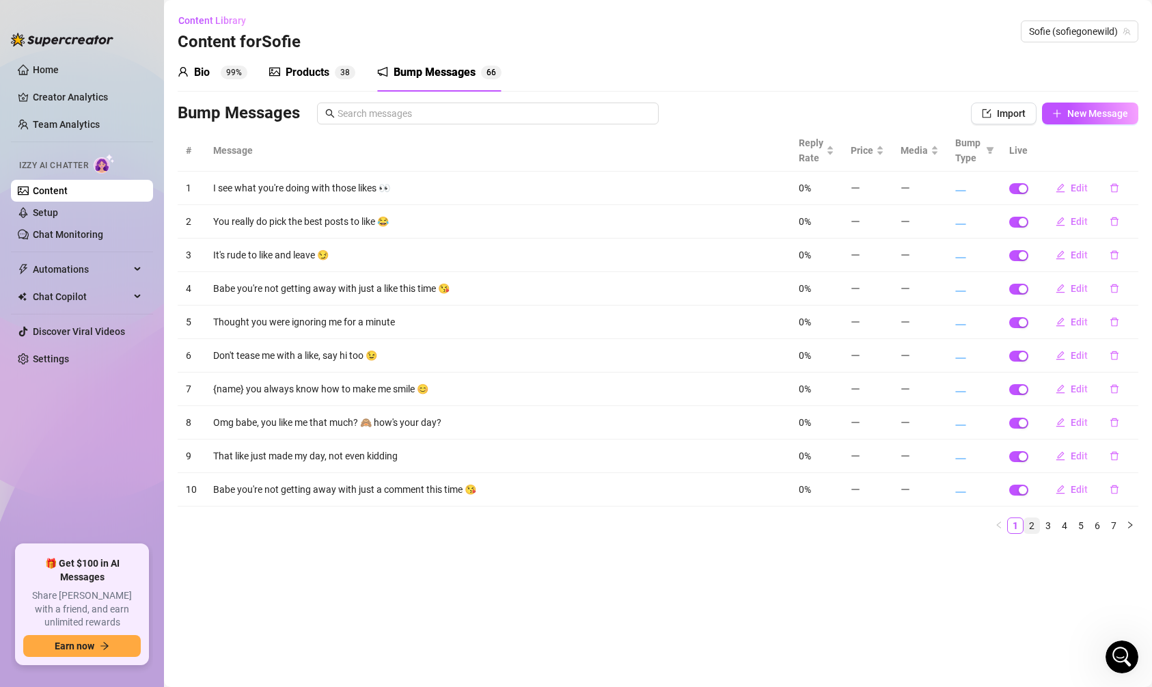
click at [1029, 524] on link "2" at bounding box center [1032, 525] width 15 height 15
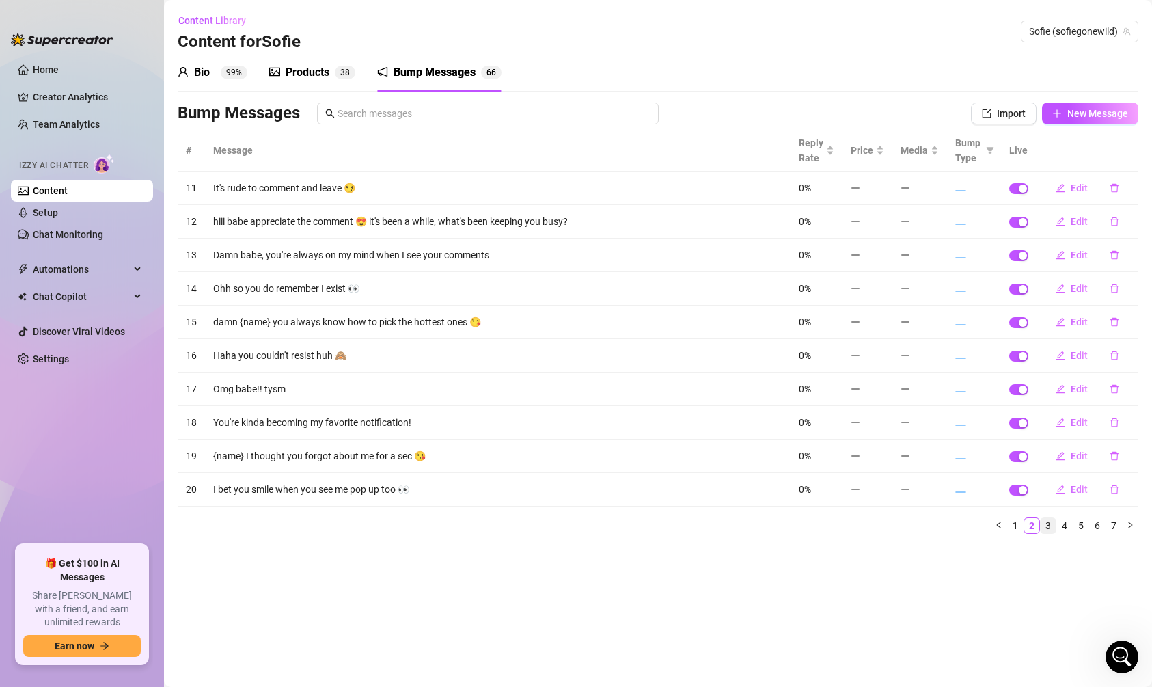
click at [1042, 523] on link "3" at bounding box center [1048, 525] width 15 height 15
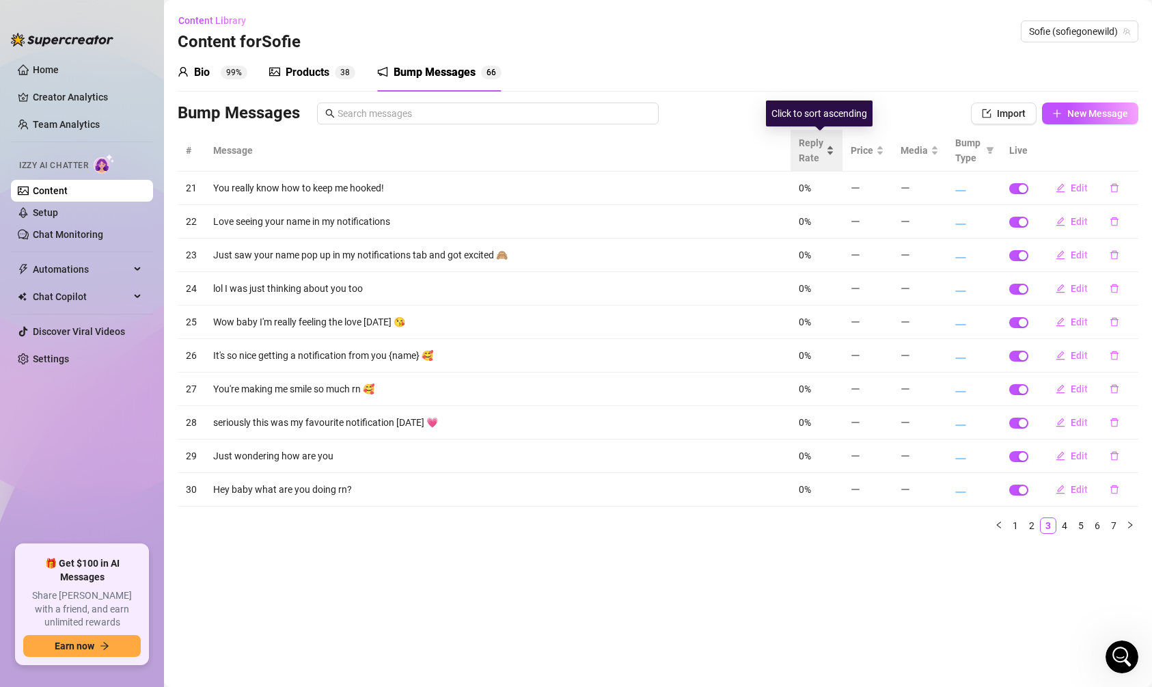
click at [805, 150] on span "Reply Rate" at bounding box center [811, 150] width 25 height 30
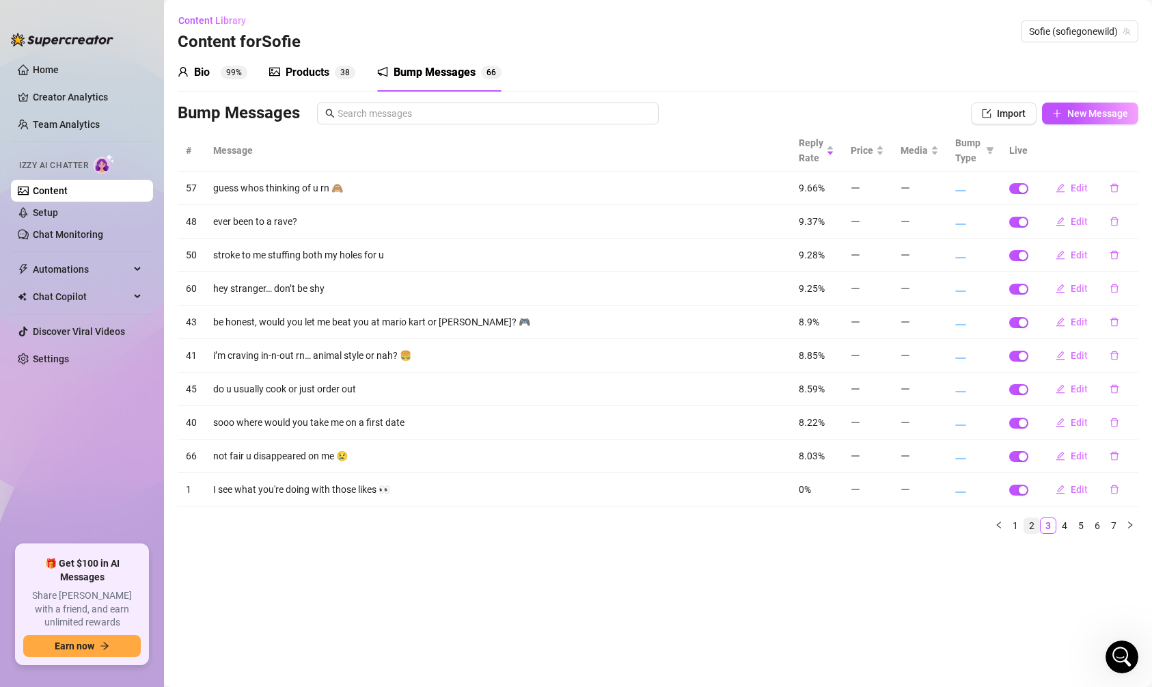
click at [1029, 527] on link "2" at bounding box center [1032, 525] width 15 height 15
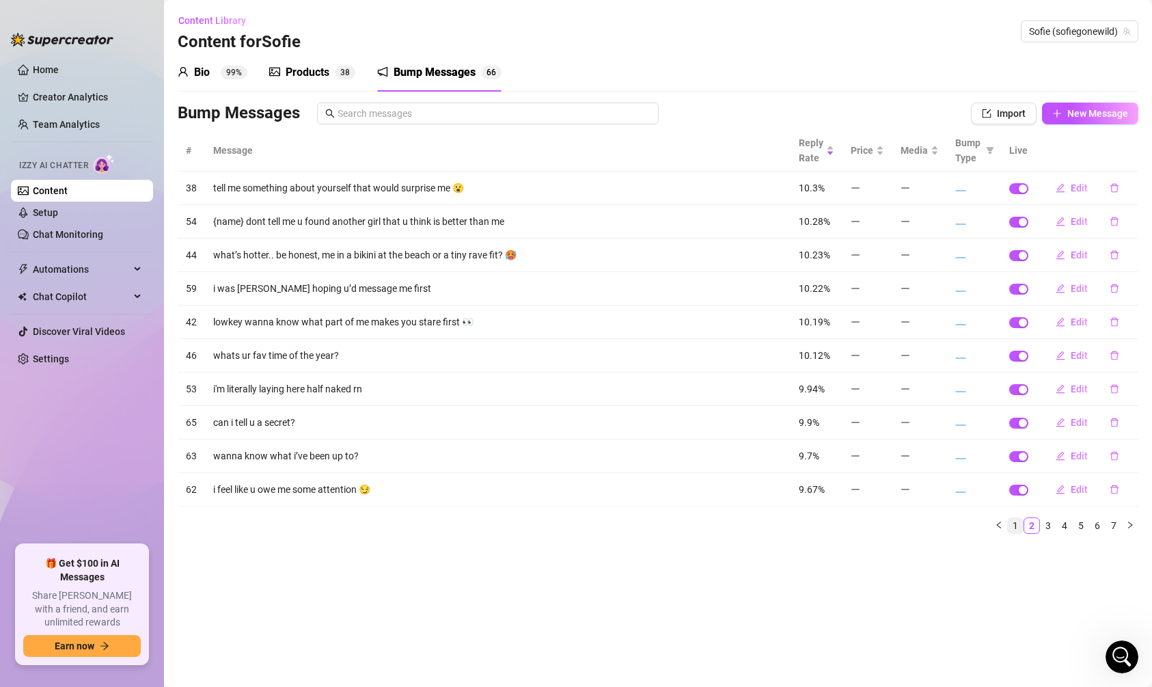
click at [1019, 527] on link "1" at bounding box center [1015, 525] width 15 height 15
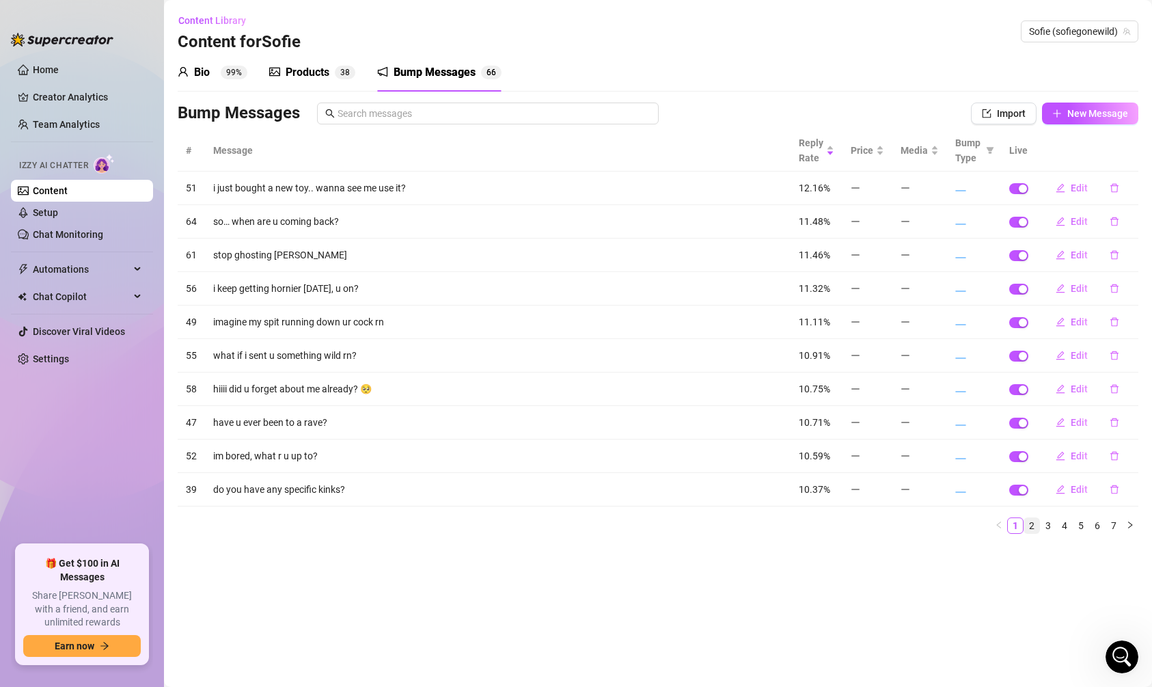
click at [1028, 527] on link "2" at bounding box center [1032, 525] width 15 height 15
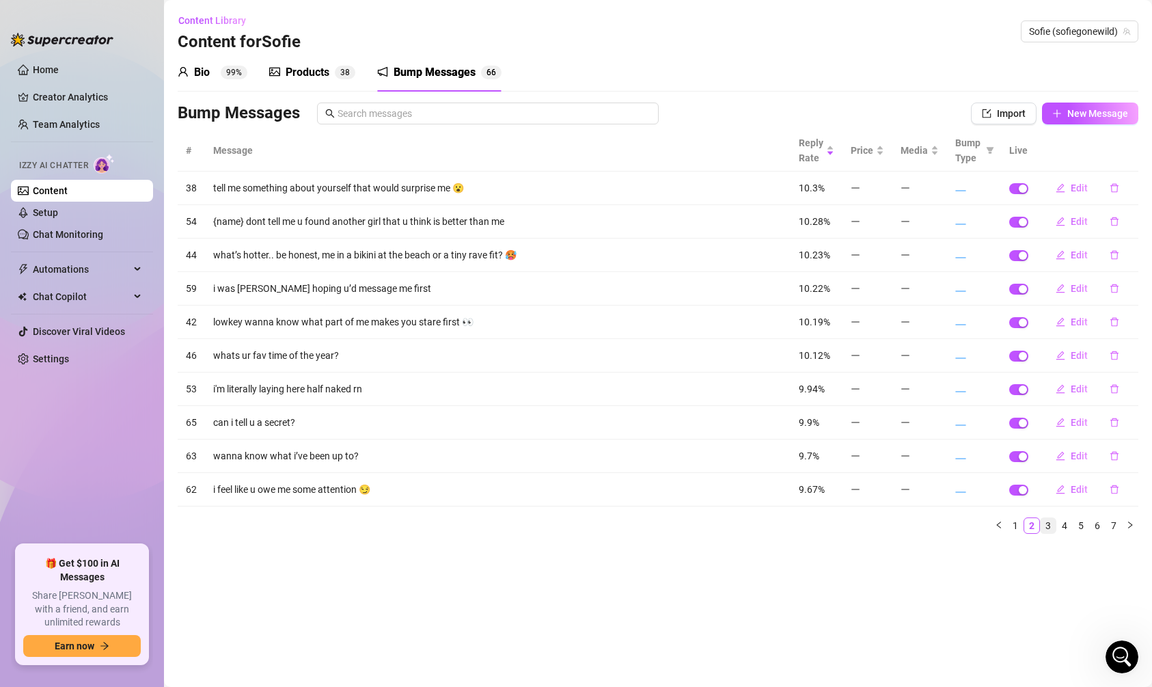
click at [1045, 525] on link "3" at bounding box center [1048, 525] width 15 height 15
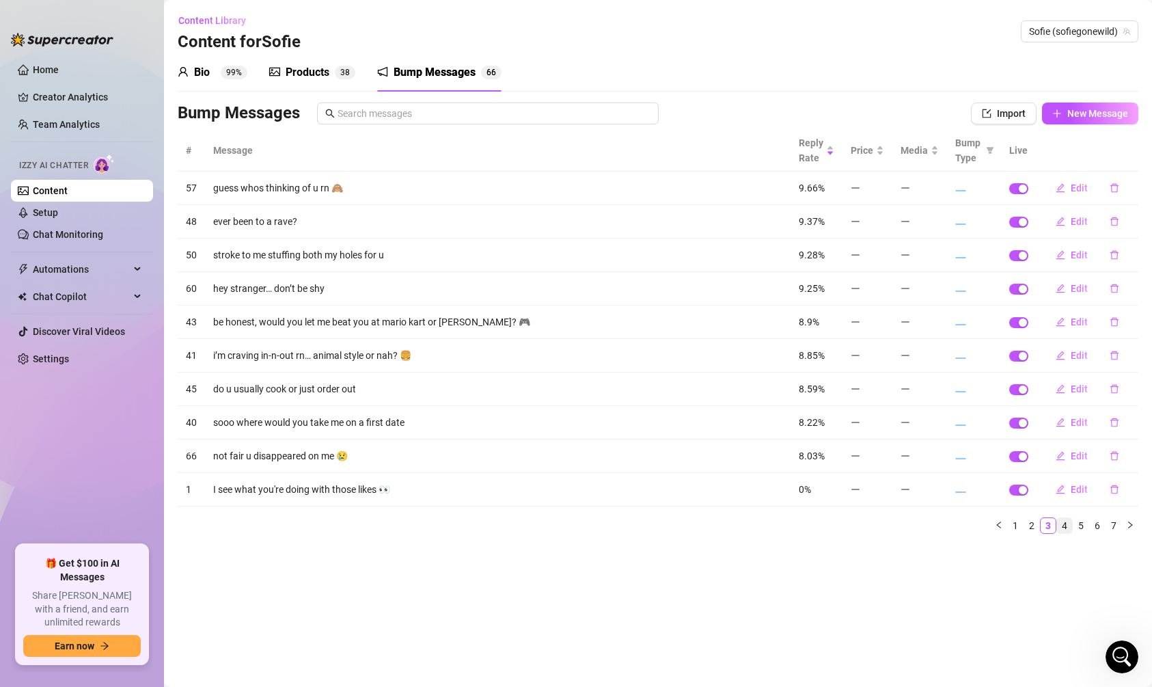
click at [1062, 524] on link "4" at bounding box center [1064, 525] width 15 height 15
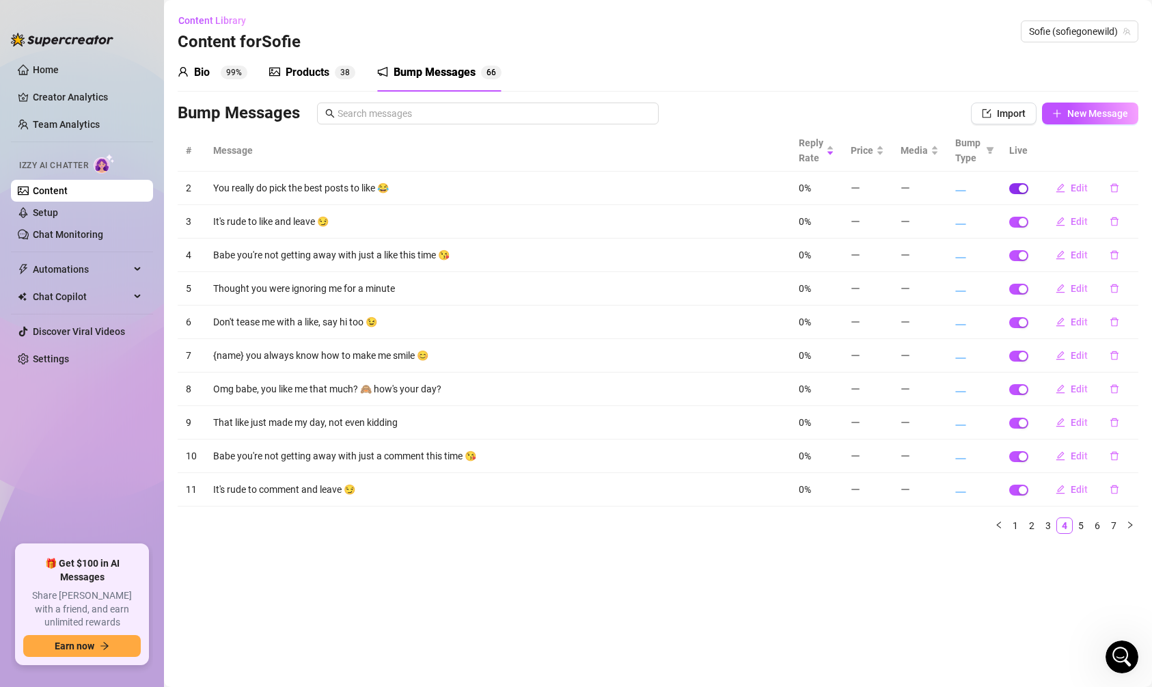
click at [1024, 188] on div "button" at bounding box center [1023, 189] width 8 height 8
click at [1027, 209] on td at bounding box center [1019, 221] width 36 height 33
click at [1027, 226] on button "button" at bounding box center [1018, 222] width 19 height 11
click at [1025, 244] on td at bounding box center [1019, 255] width 36 height 33
click at [1022, 257] on div "button" at bounding box center [1023, 256] width 8 height 8
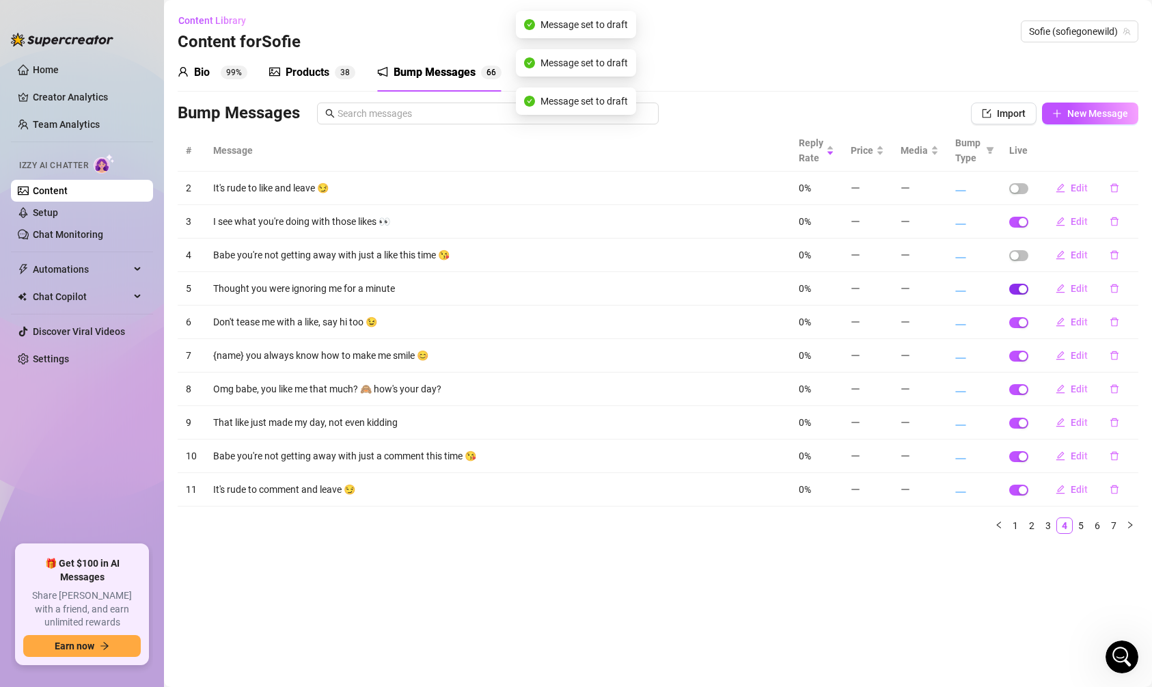
click at [1020, 289] on div "button" at bounding box center [1023, 289] width 8 height 8
click at [1020, 314] on td at bounding box center [1019, 322] width 36 height 33
click at [1020, 327] on td at bounding box center [1019, 322] width 36 height 33
click at [1020, 285] on div "button" at bounding box center [1023, 289] width 8 height 8
click at [1020, 313] on td at bounding box center [1019, 322] width 36 height 33
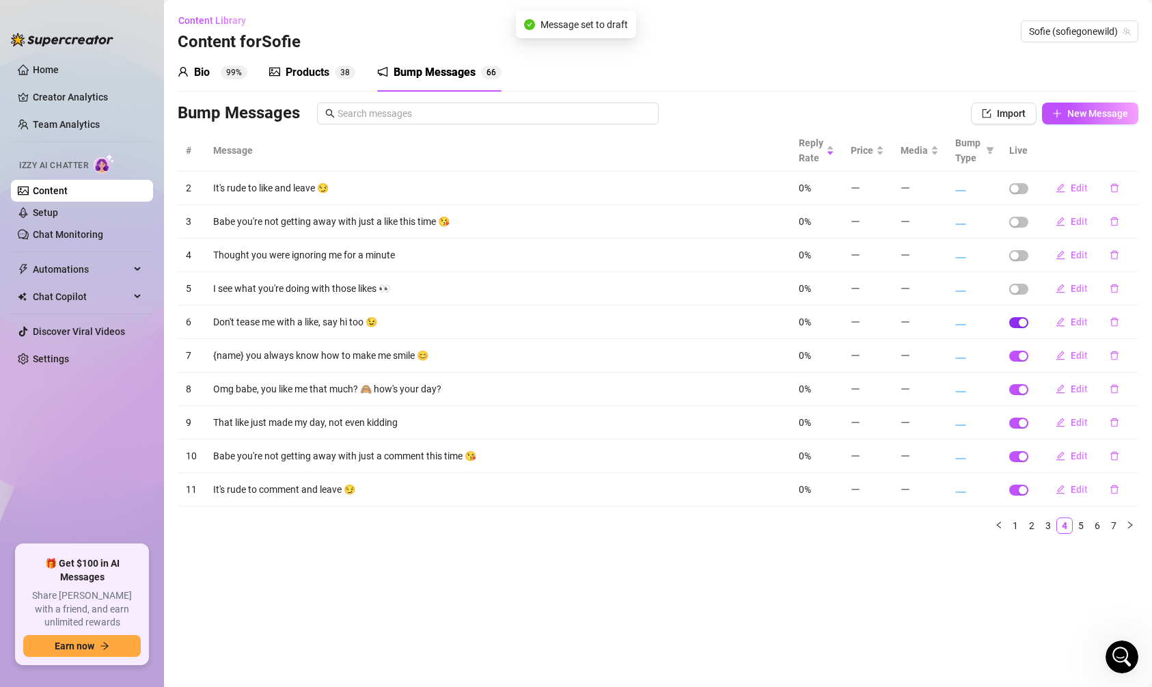
click at [1020, 320] on div "button" at bounding box center [1023, 322] width 8 height 8
click at [1019, 344] on td at bounding box center [1019, 355] width 36 height 33
click at [1019, 353] on span "button" at bounding box center [1018, 356] width 19 height 11
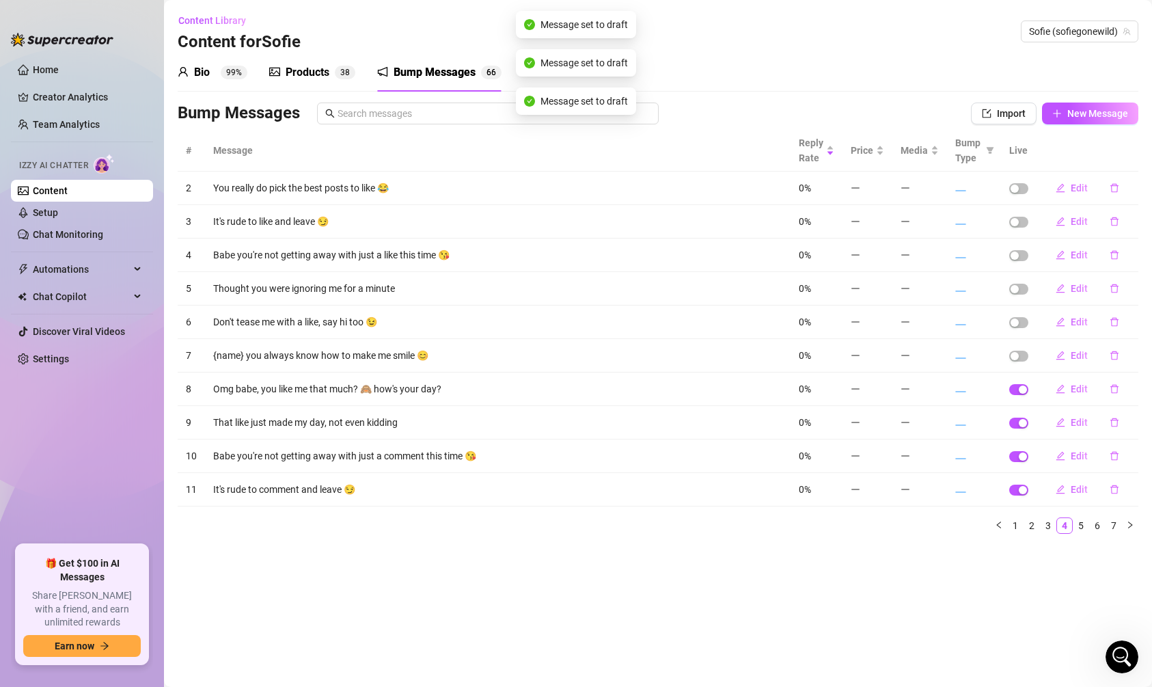
click at [1019, 379] on td at bounding box center [1019, 388] width 36 height 33
click at [1019, 386] on button "button" at bounding box center [1018, 389] width 19 height 11
click at [1018, 426] on td at bounding box center [1019, 422] width 36 height 33
click at [1019, 420] on span "button" at bounding box center [1018, 423] width 19 height 11
click at [1019, 452] on button "button" at bounding box center [1018, 456] width 19 height 11
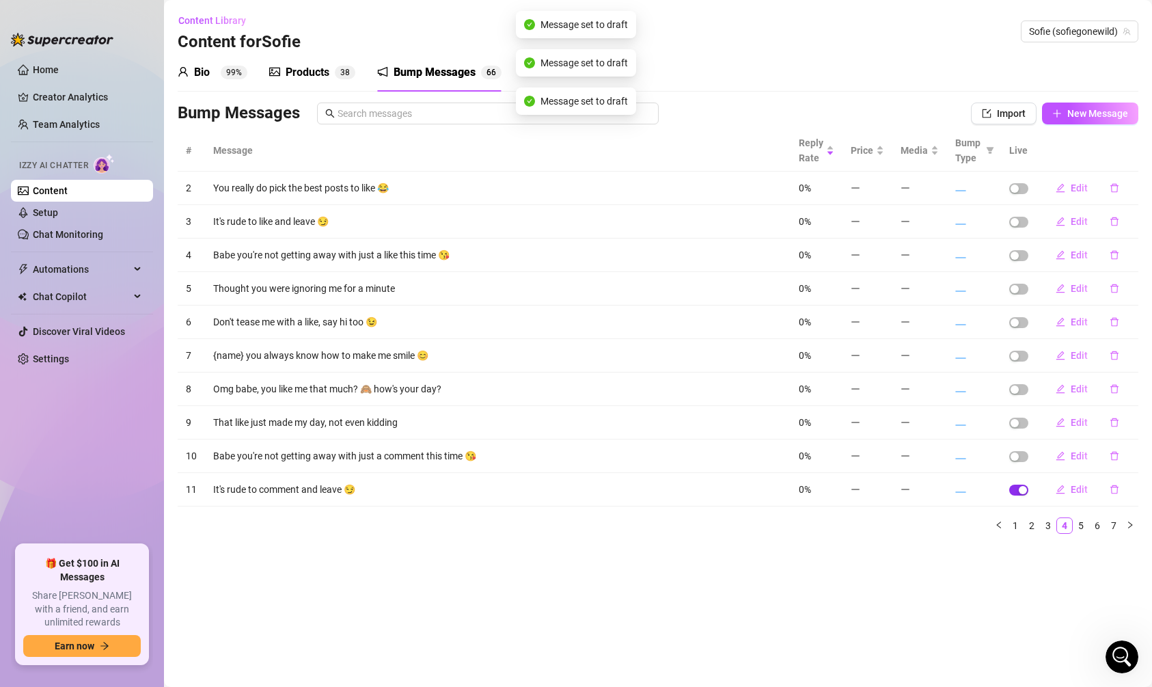
click at [1018, 488] on span "button" at bounding box center [1018, 490] width 19 height 11
click at [1081, 522] on link "5" at bounding box center [1081, 525] width 15 height 15
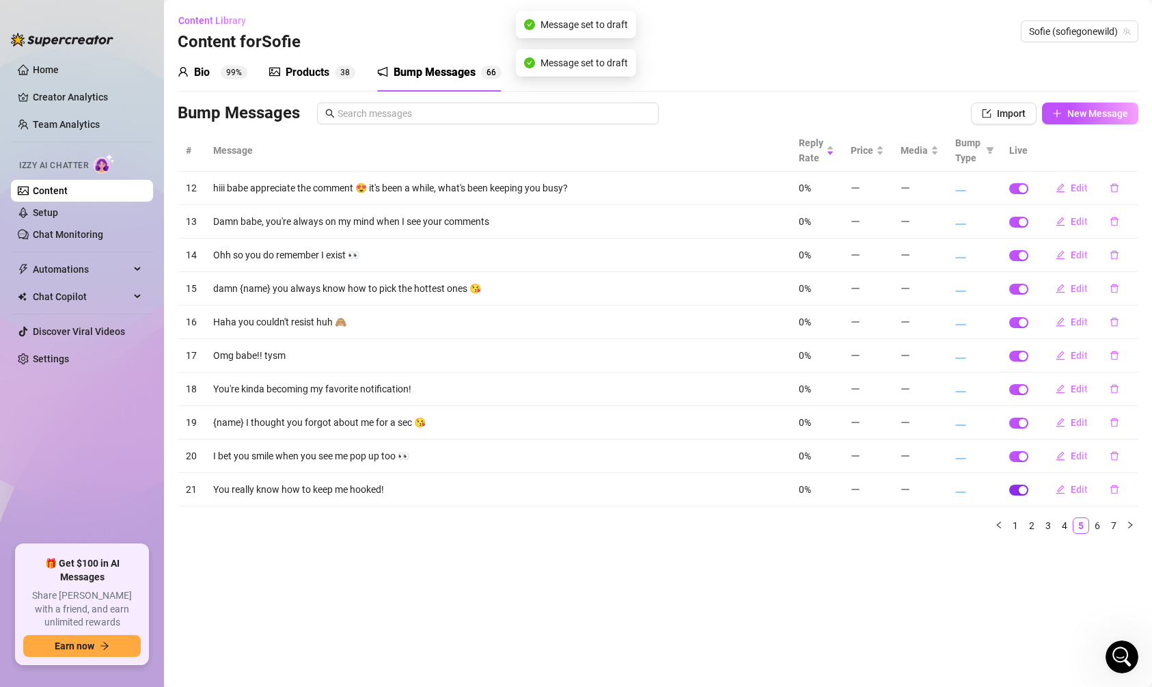
click at [1027, 488] on div "button" at bounding box center [1023, 490] width 8 height 8
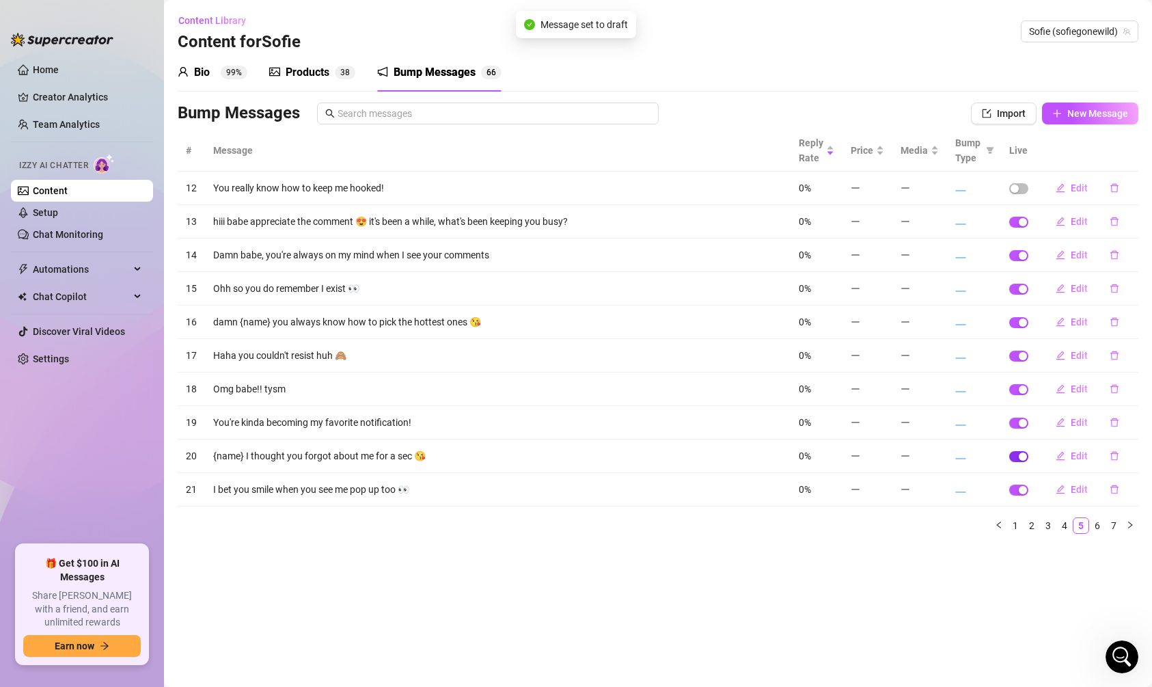
click at [1020, 456] on div "button" at bounding box center [1023, 456] width 8 height 8
click at [1019, 418] on span "button" at bounding box center [1018, 423] width 19 height 11
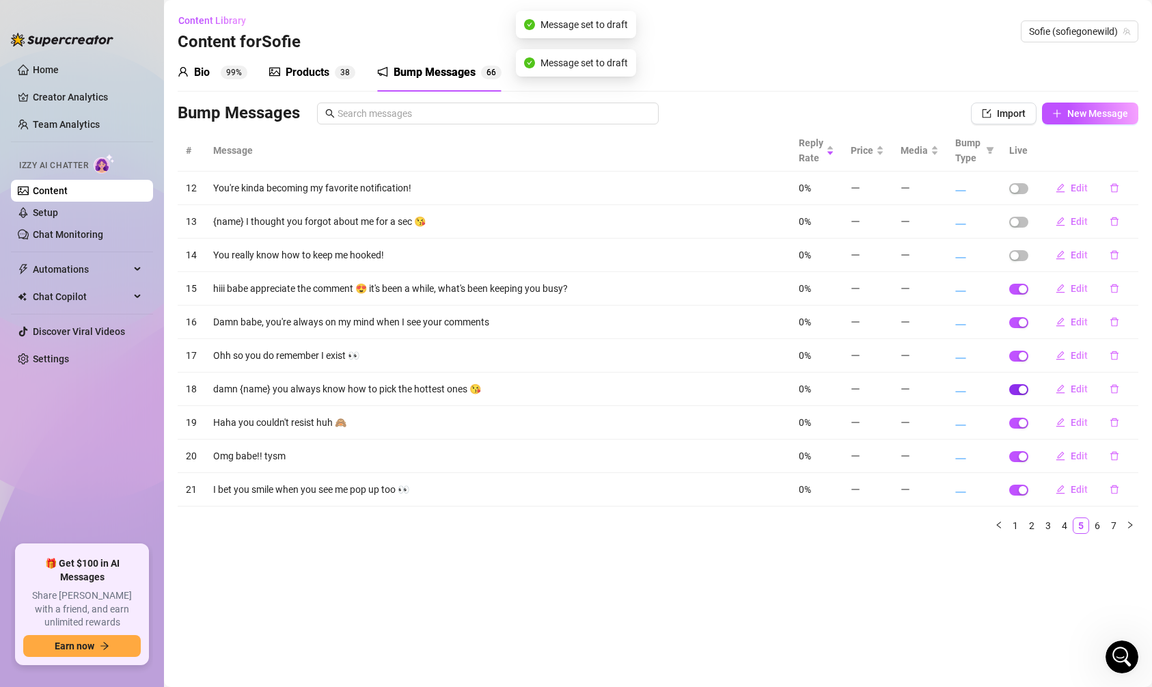
click at [1018, 385] on span "button" at bounding box center [1018, 389] width 19 height 11
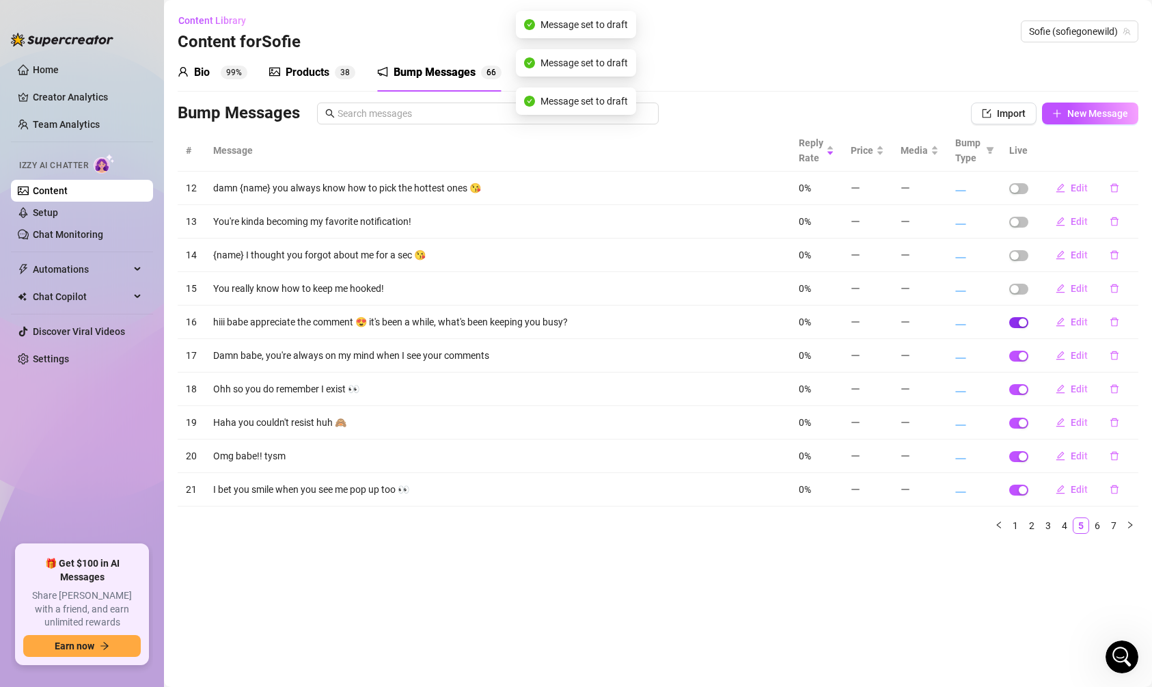
click at [1020, 323] on div "button" at bounding box center [1023, 322] width 8 height 8
click at [1020, 355] on div "button" at bounding box center [1023, 356] width 8 height 8
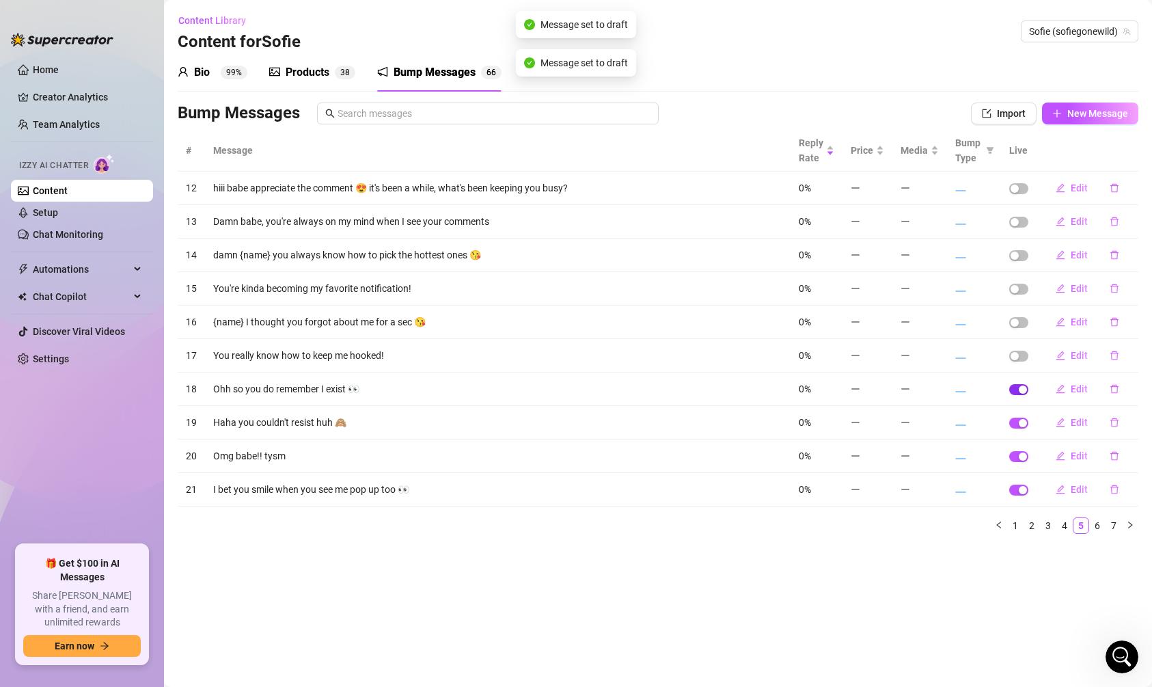
click at [1021, 392] on span "button" at bounding box center [1018, 389] width 19 height 11
click at [1017, 424] on span "button" at bounding box center [1018, 423] width 19 height 11
click at [1022, 454] on div "button" at bounding box center [1023, 456] width 8 height 8
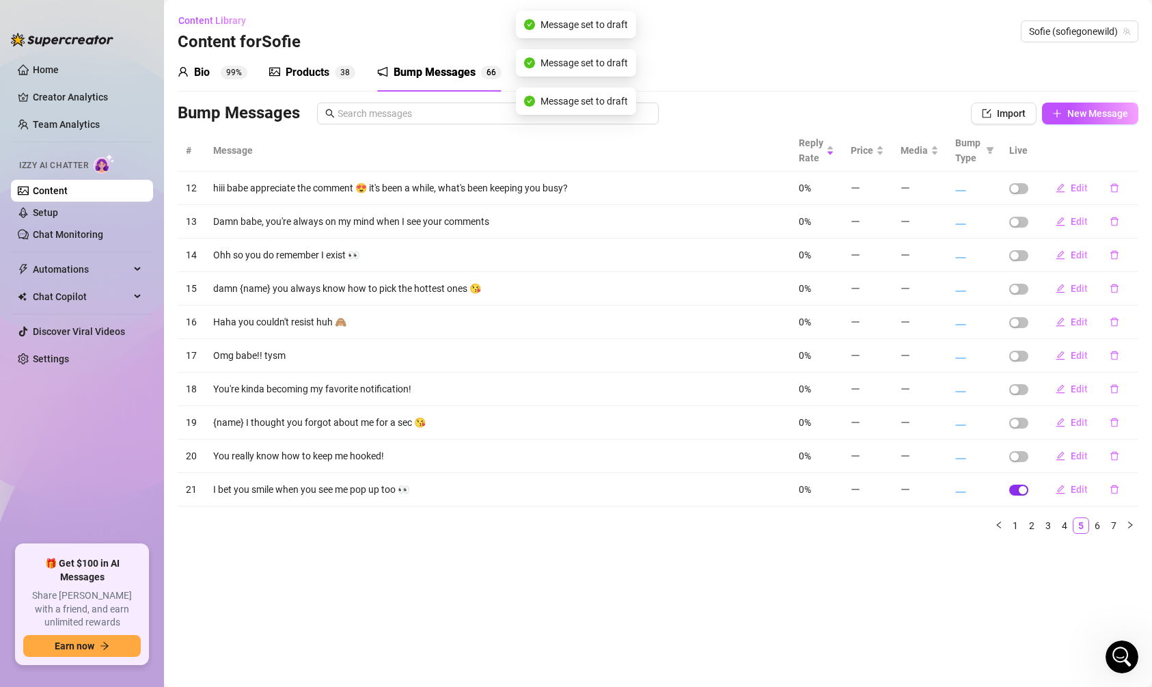
click at [1023, 486] on div "button" at bounding box center [1023, 490] width 8 height 8
click at [1097, 519] on link "6" at bounding box center [1097, 525] width 15 height 15
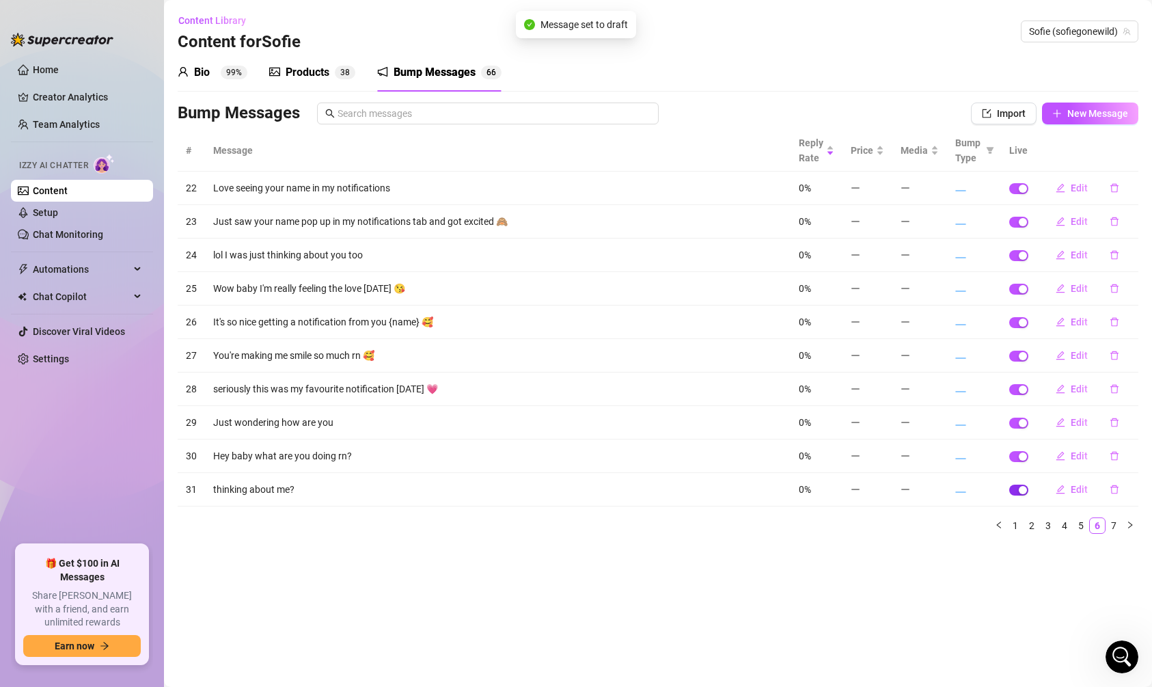
click at [1023, 488] on div "button" at bounding box center [1023, 490] width 8 height 8
click at [1016, 458] on span "button" at bounding box center [1018, 456] width 19 height 11
click at [1023, 360] on div "button" at bounding box center [1023, 356] width 8 height 8
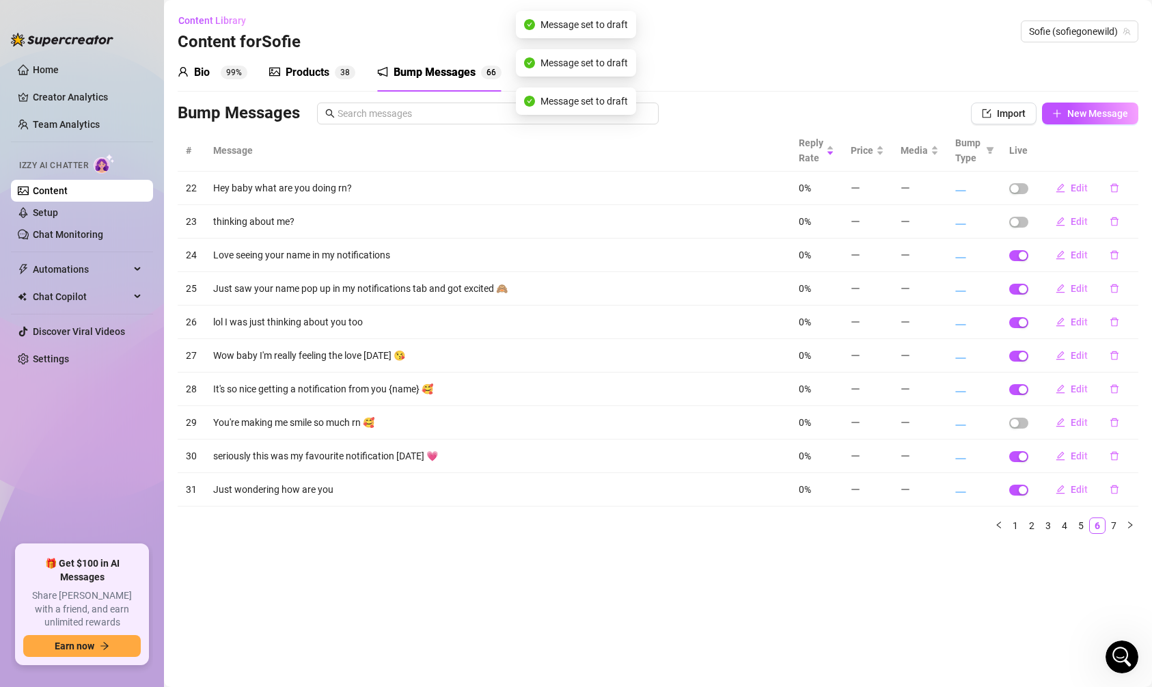
click at [1022, 394] on td at bounding box center [1019, 388] width 36 height 33
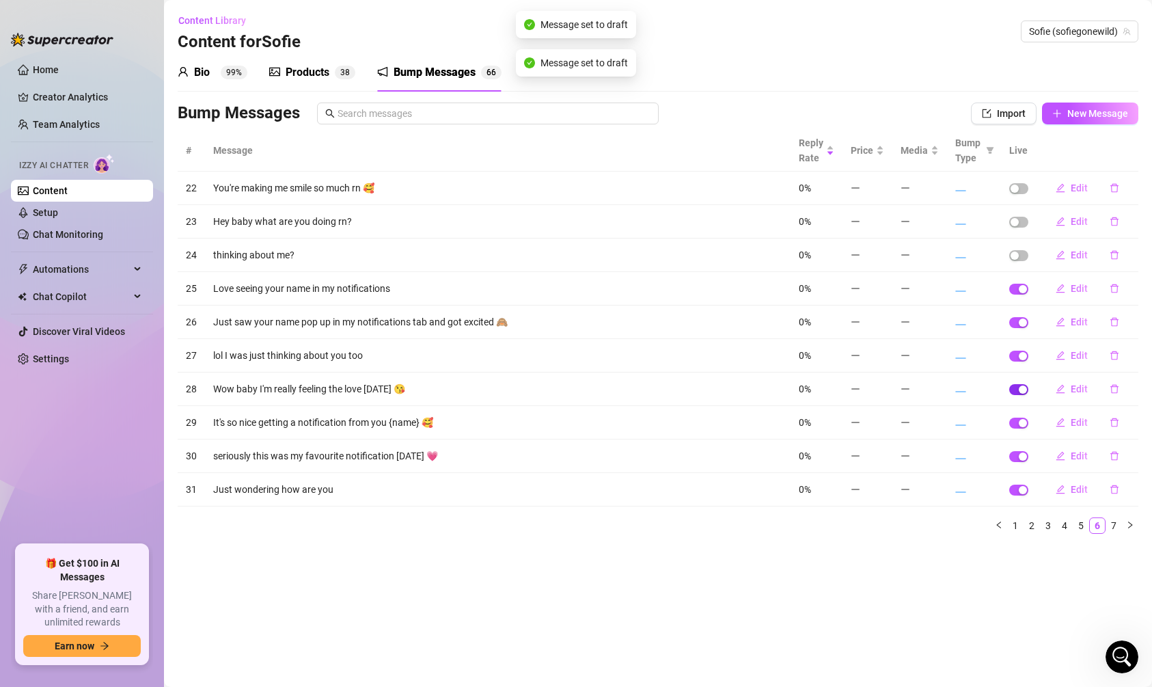
click at [1021, 385] on div "button" at bounding box center [1023, 389] width 8 height 8
click at [1023, 352] on div "button" at bounding box center [1023, 356] width 8 height 8
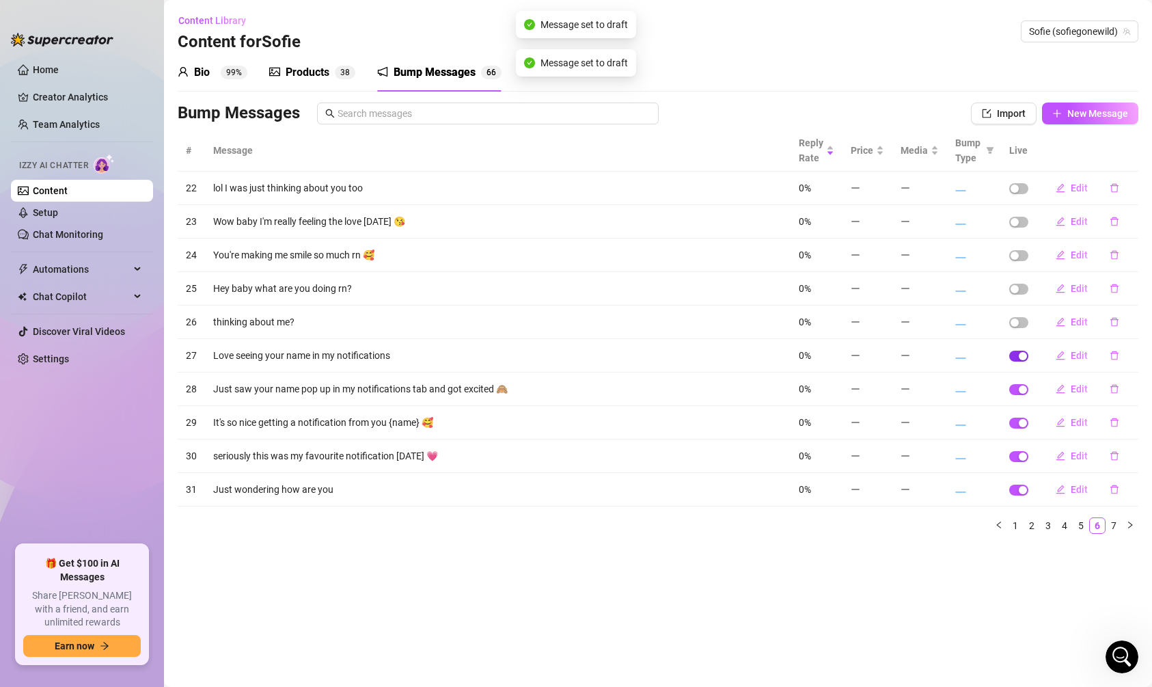
click at [1023, 352] on div "button" at bounding box center [1023, 356] width 8 height 8
click at [1023, 380] on td at bounding box center [1019, 388] width 36 height 33
click at [1023, 384] on button "button" at bounding box center [1018, 389] width 19 height 11
click at [1022, 422] on div "button" at bounding box center [1023, 423] width 8 height 8
click at [1022, 448] on td at bounding box center [1019, 455] width 36 height 33
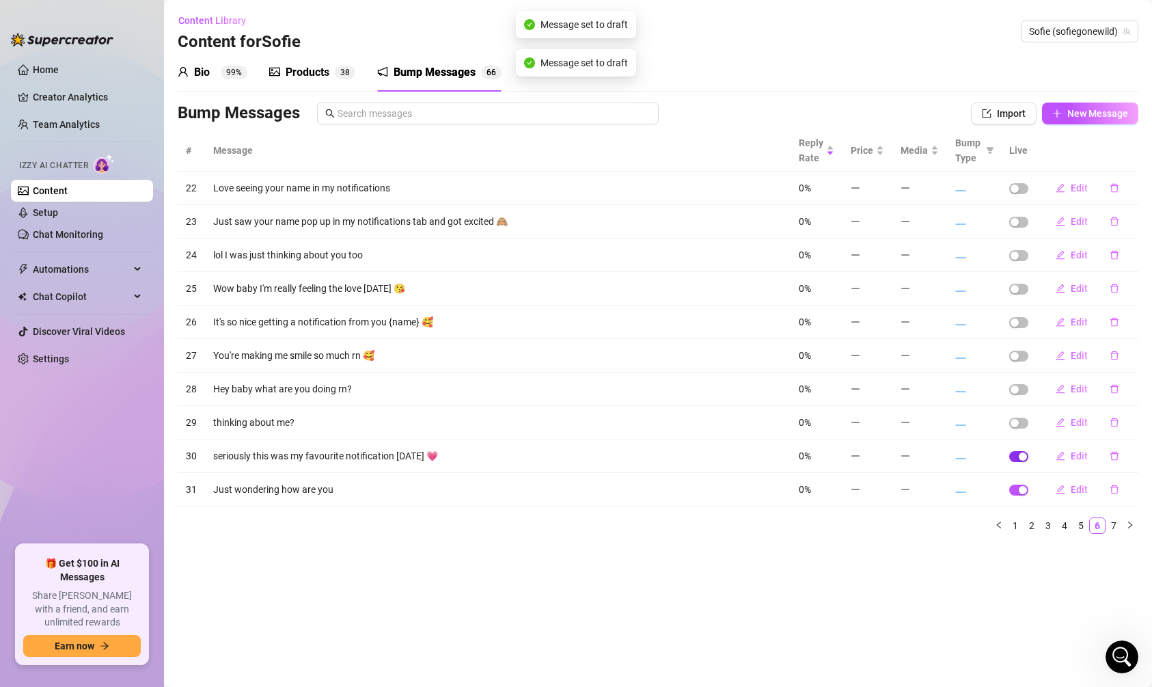
click at [1022, 452] on div "button" at bounding box center [1023, 456] width 8 height 8
click at [1023, 491] on span "button" at bounding box center [1018, 490] width 19 height 11
click at [1113, 522] on link "7" at bounding box center [1114, 525] width 15 height 15
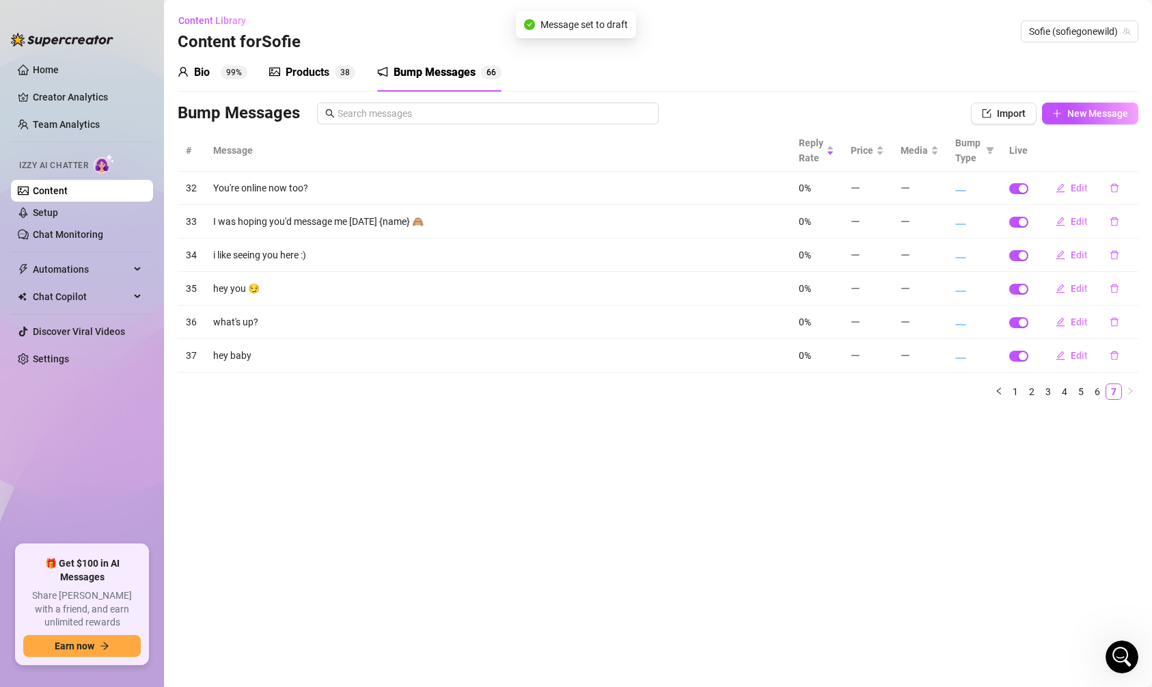
click at [1012, 195] on td at bounding box center [1019, 188] width 36 height 33
click at [1014, 191] on span "button" at bounding box center [1018, 188] width 19 height 11
click at [1016, 221] on span "button" at bounding box center [1018, 222] width 19 height 11
click at [1019, 247] on td at bounding box center [1019, 255] width 36 height 33
click at [1019, 250] on span "button" at bounding box center [1018, 255] width 19 height 11
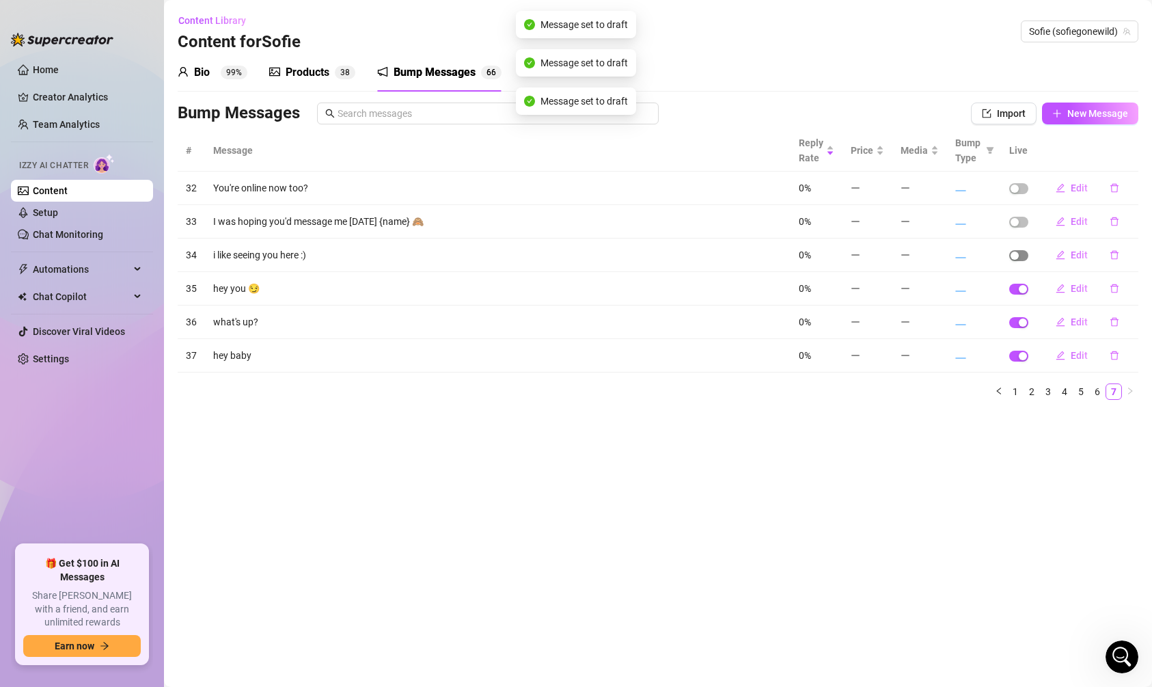
click at [1019, 256] on div "button" at bounding box center [1015, 256] width 8 height 8
click at [1019, 256] on span "button" at bounding box center [1018, 255] width 19 height 11
click at [1022, 288] on div "button" at bounding box center [1023, 289] width 8 height 8
click at [1024, 327] on td at bounding box center [1019, 322] width 36 height 33
click at [1022, 318] on div "button" at bounding box center [1023, 322] width 8 height 8
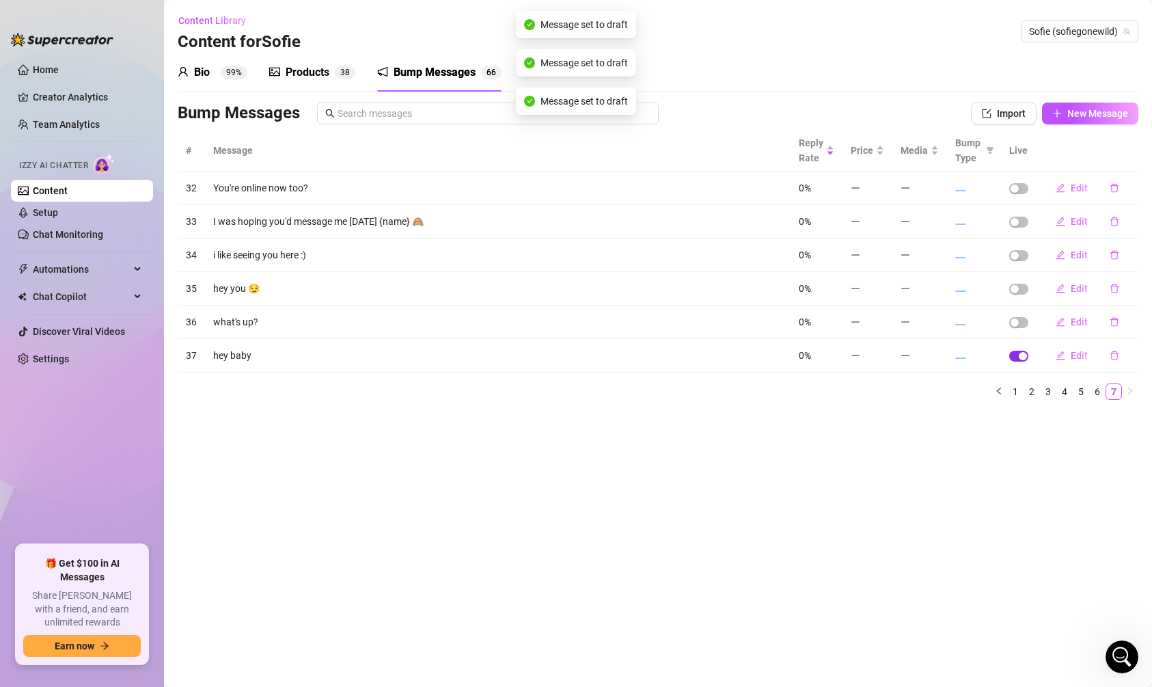
click at [1024, 352] on div "button" at bounding box center [1023, 356] width 8 height 8
click at [1070, 389] on link "4" at bounding box center [1064, 391] width 15 height 15
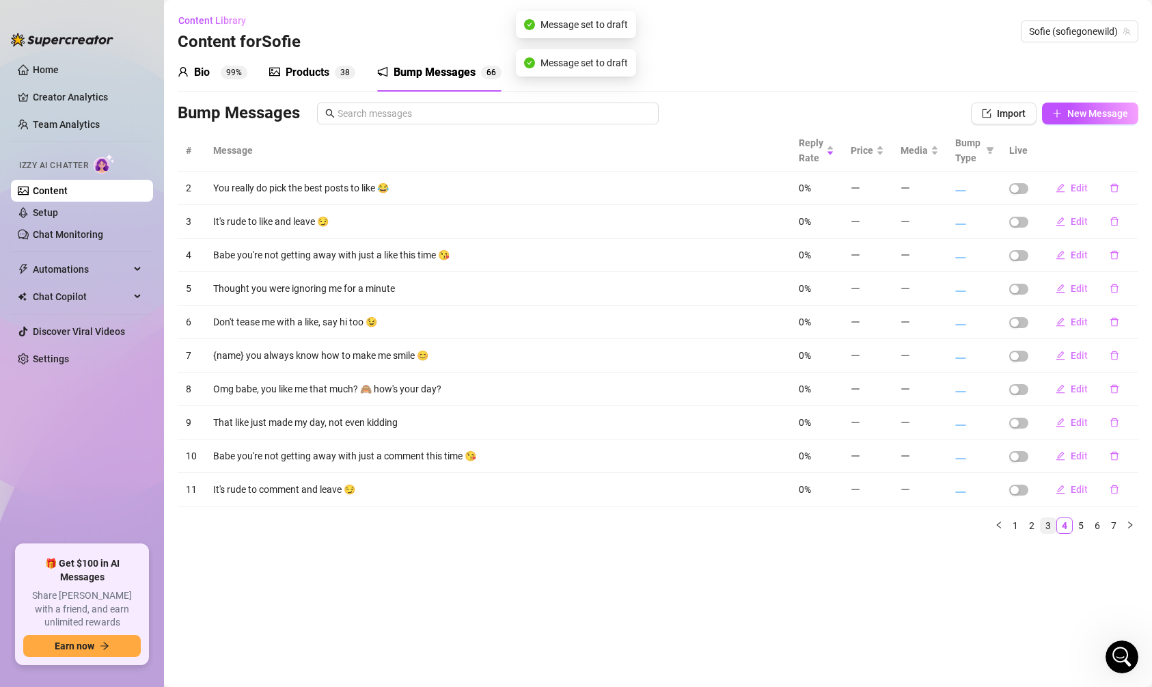
click at [1047, 524] on link "3" at bounding box center [1048, 525] width 15 height 15
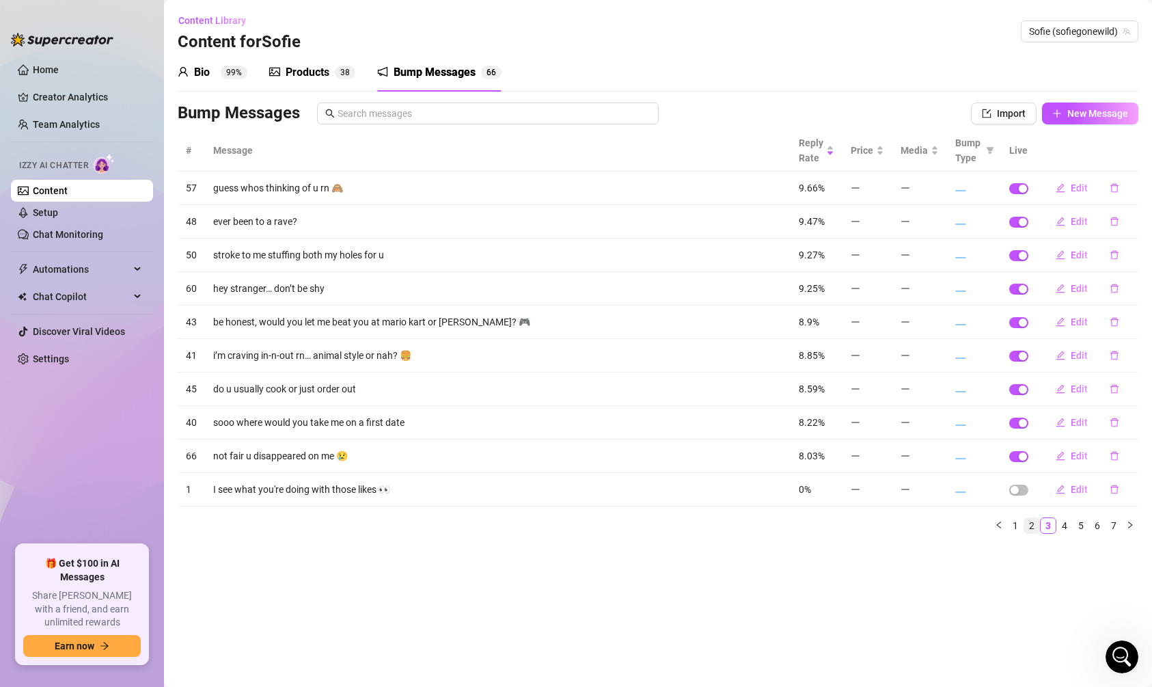
click at [1037, 528] on link "2" at bounding box center [1032, 525] width 15 height 15
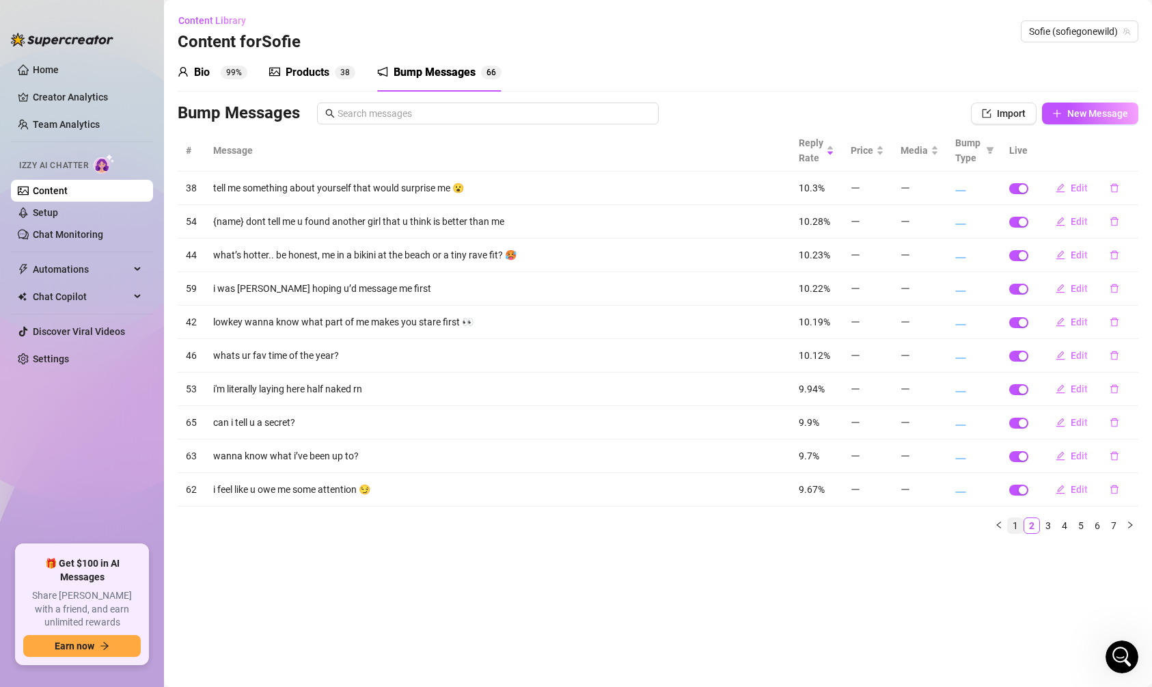
click at [1020, 528] on link "1" at bounding box center [1015, 525] width 15 height 15
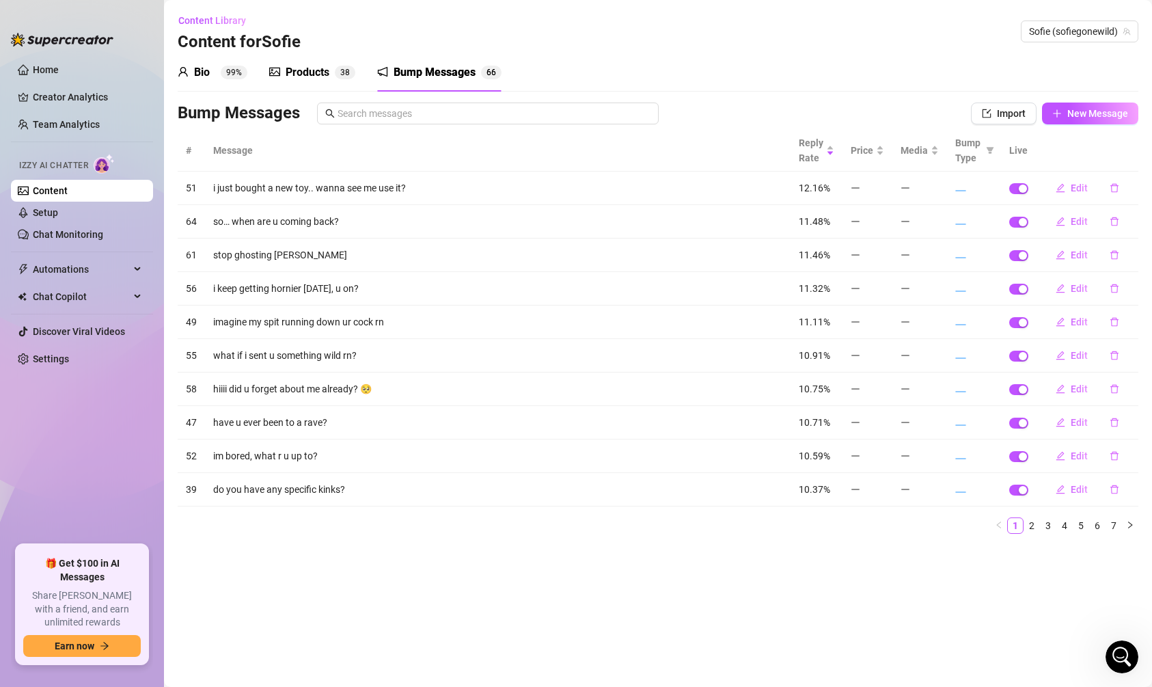
click at [428, 71] on div "Bump Messages" at bounding box center [435, 72] width 82 height 16
click at [324, 100] on div "Bio 99% Products 3 8 Bump Messages 6 6 Bio Import Bio from other creator Person…" at bounding box center [658, 298] width 961 height 491
click at [324, 83] on div "Products 3 8" at bounding box center [312, 72] width 86 height 38
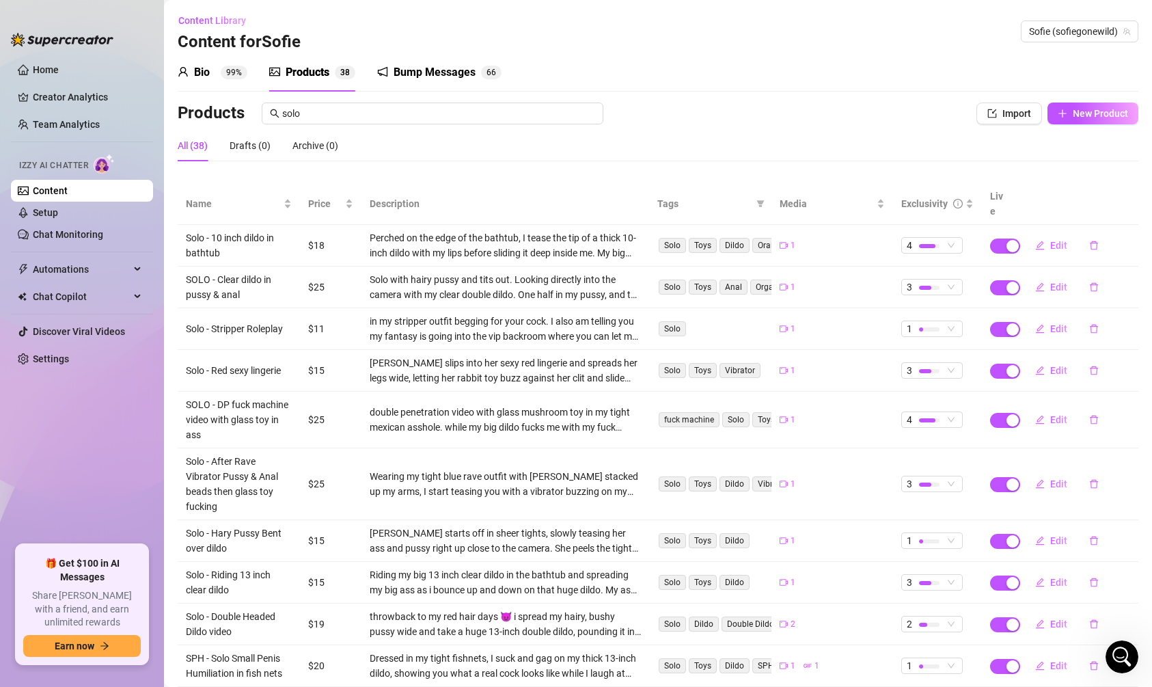
click at [420, 69] on div "Bump Messages" at bounding box center [435, 72] width 82 height 16
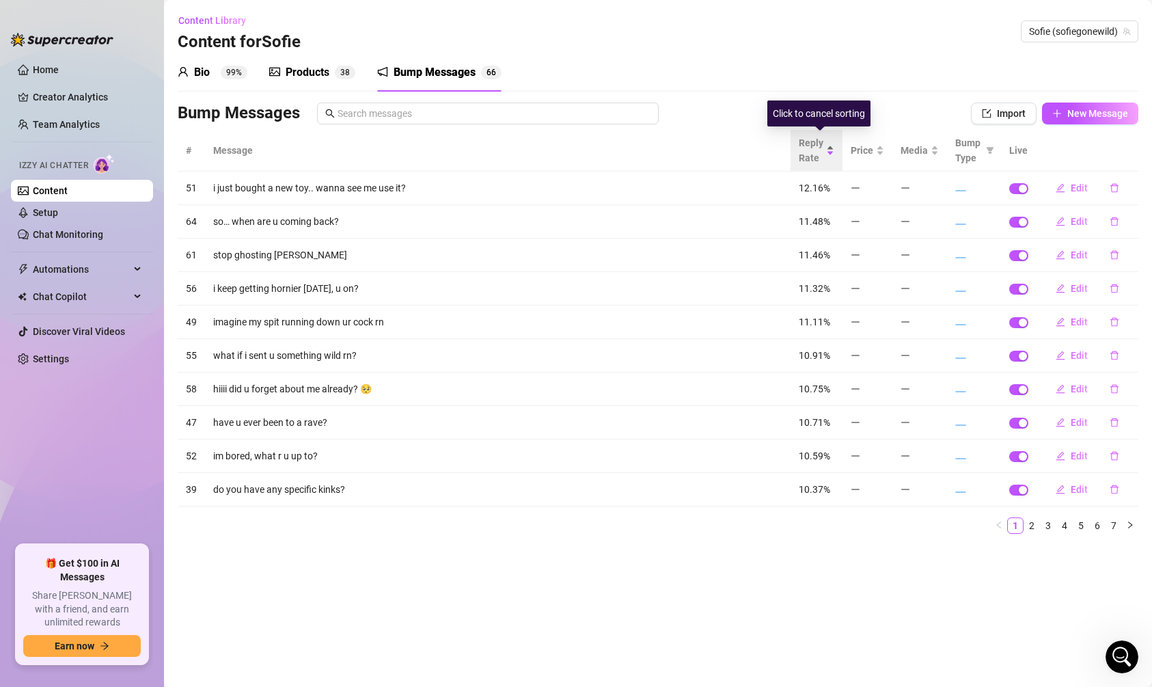
click at [824, 154] on span "Reply Rate" at bounding box center [811, 150] width 25 height 30
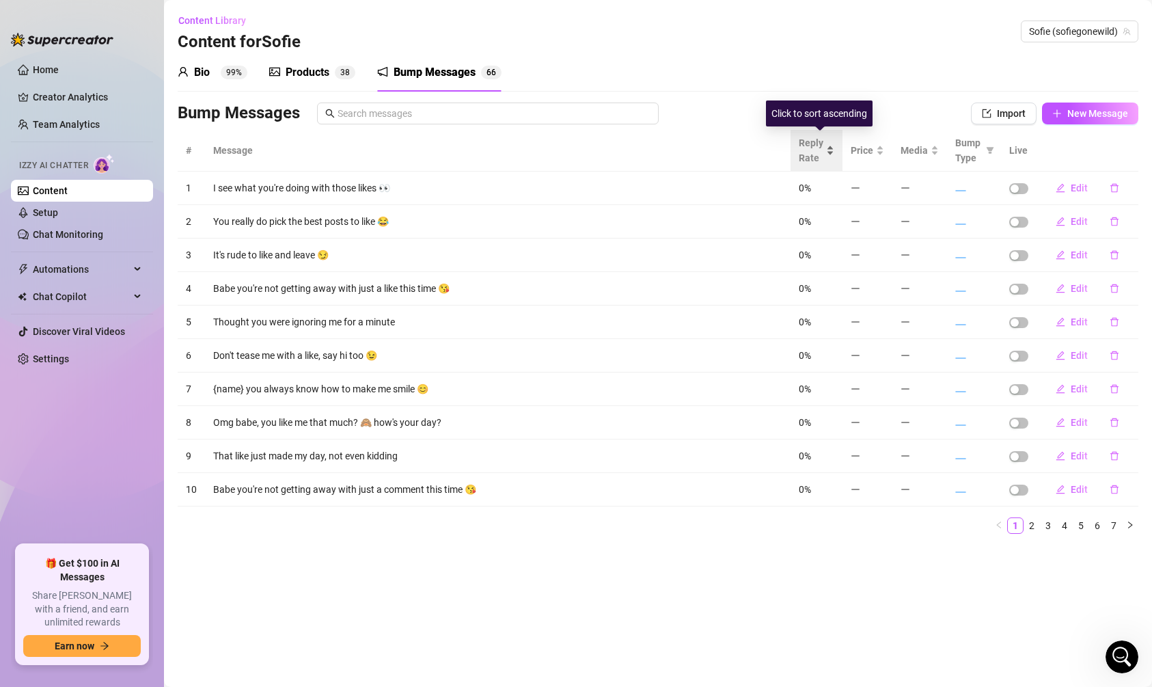
click at [824, 154] on span "Reply Rate" at bounding box center [811, 150] width 25 height 30
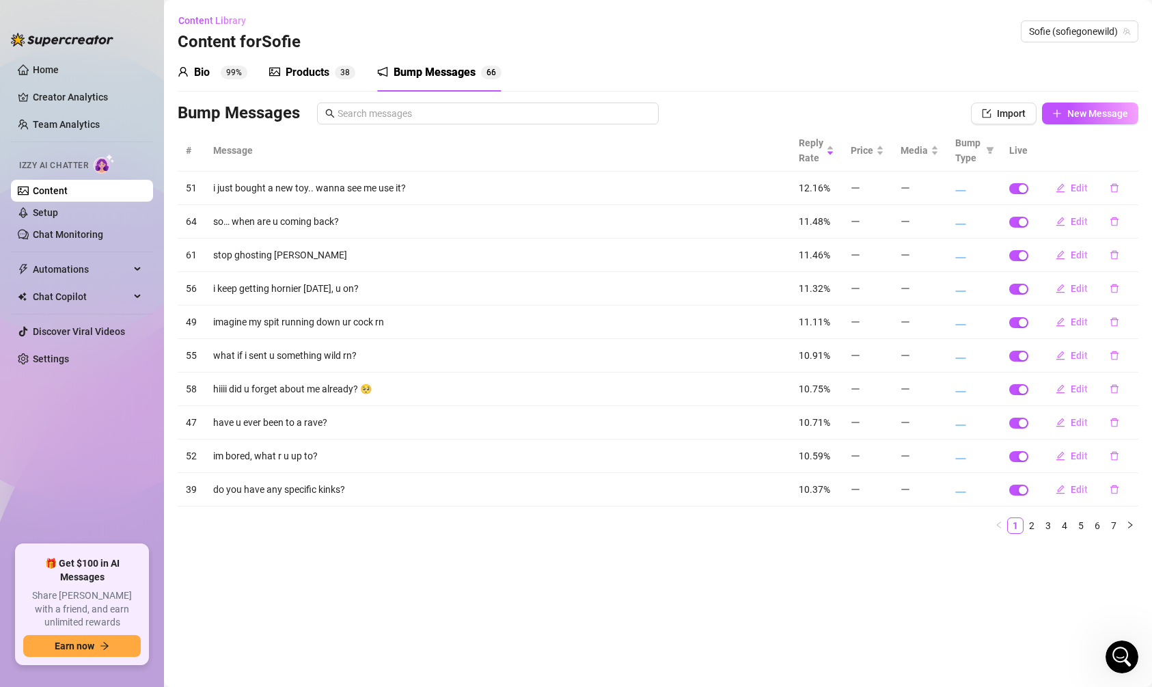
click at [336, 77] on span "3 8" at bounding box center [345, 73] width 21 height 14
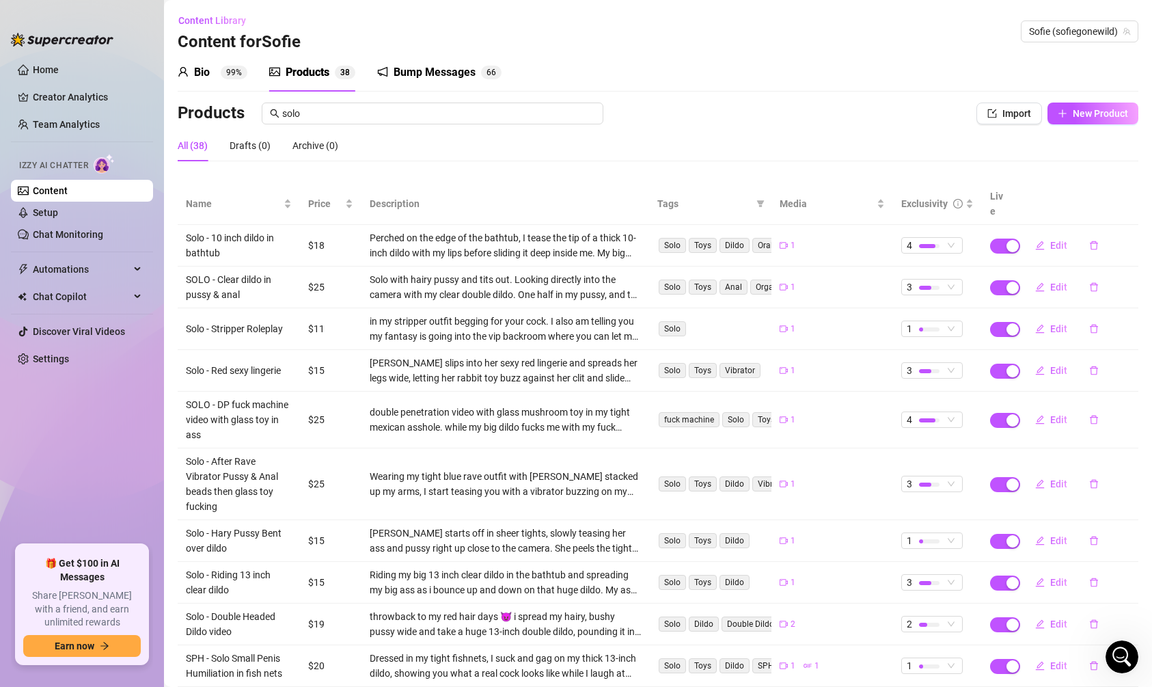
click at [221, 81] on div "Bio 99%" at bounding box center [213, 72] width 70 height 38
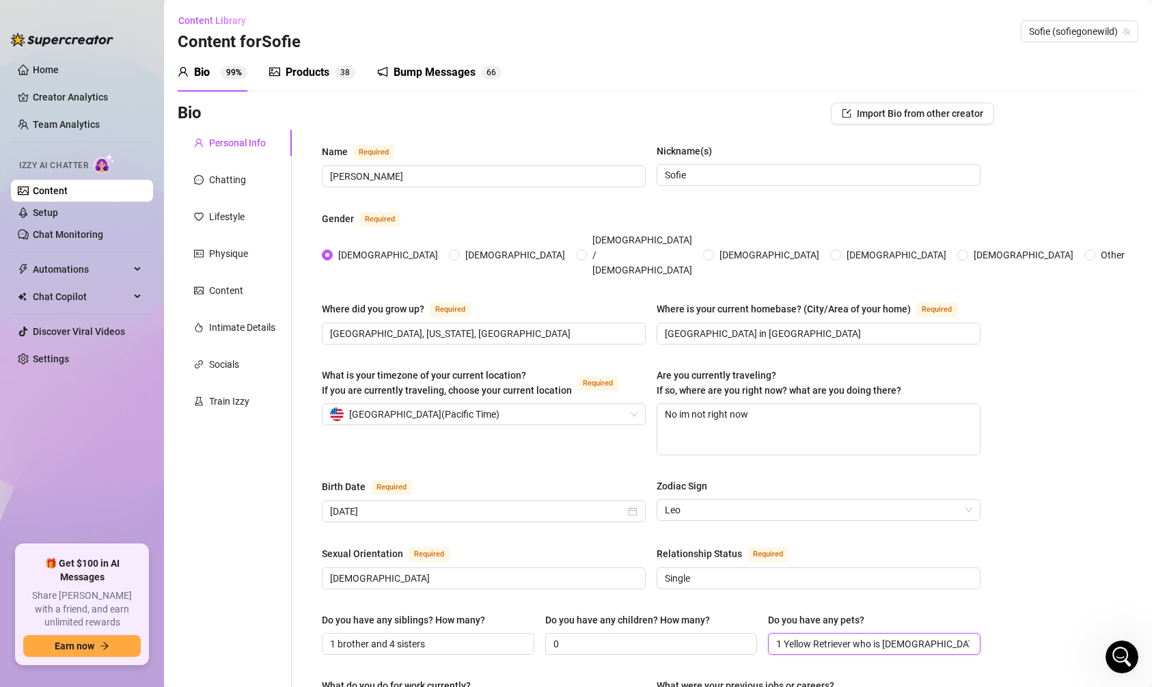
click at [791, 636] on input "1 Yellow Retriever who is [DEMOGRAPHIC_DATA] and living a very spoiled life" at bounding box center [872, 643] width 193 height 15
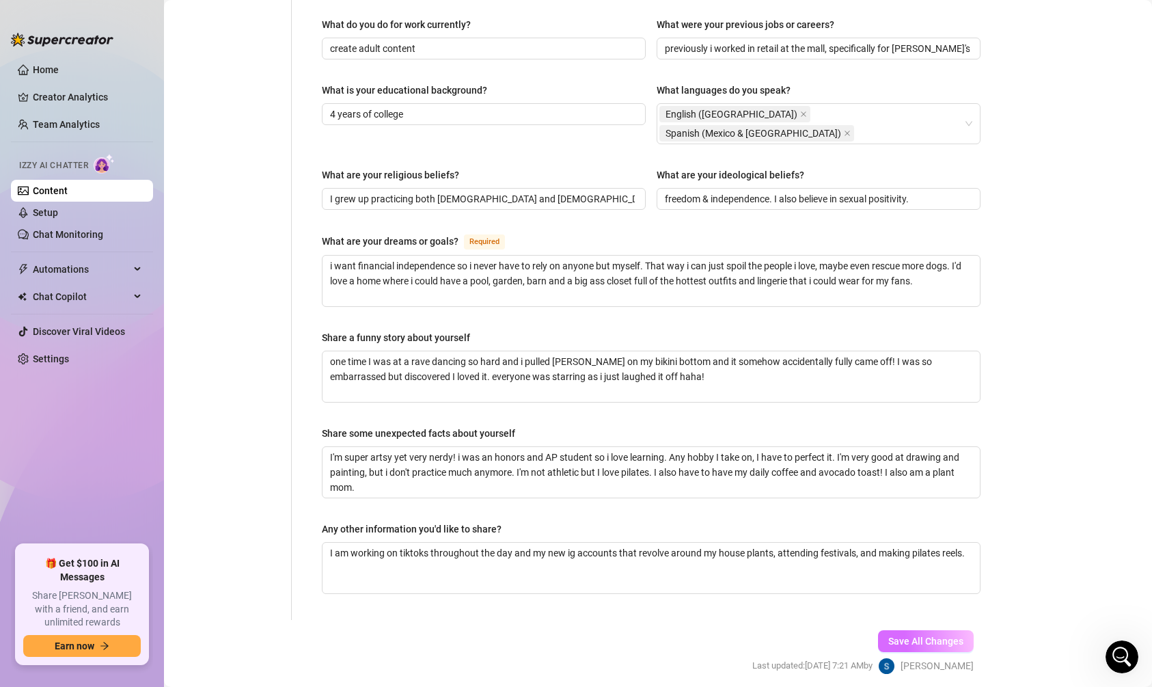
click at [909, 636] on span "Save All Changes" at bounding box center [926, 641] width 75 height 11
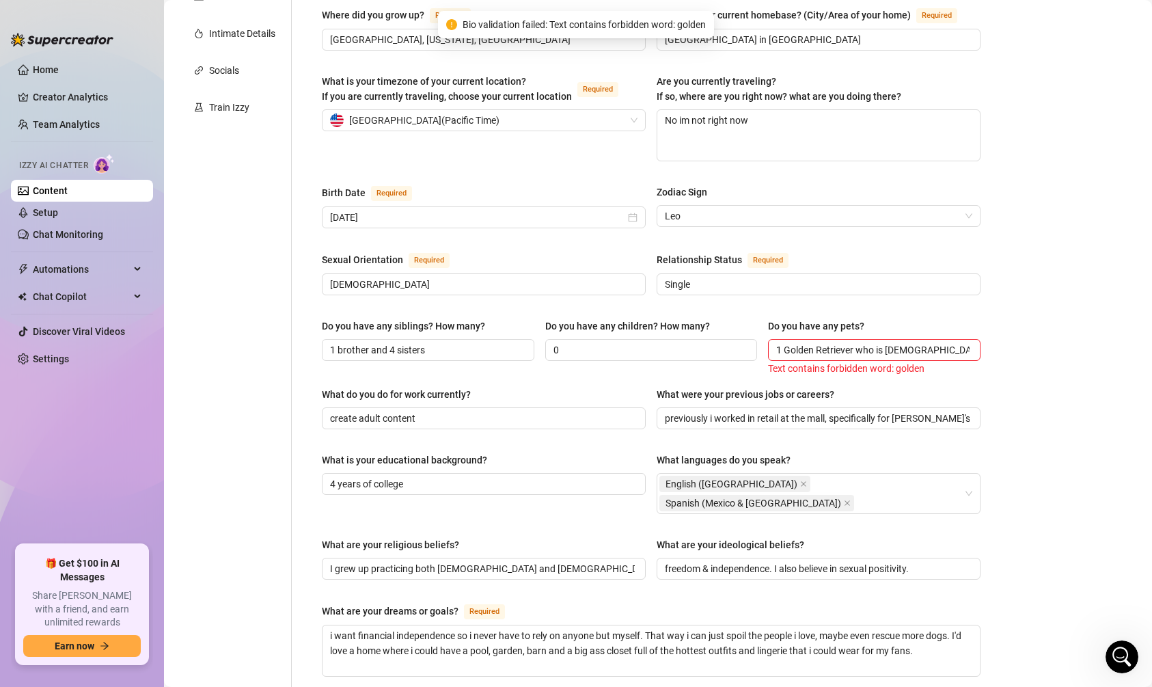
scroll to position [271, 0]
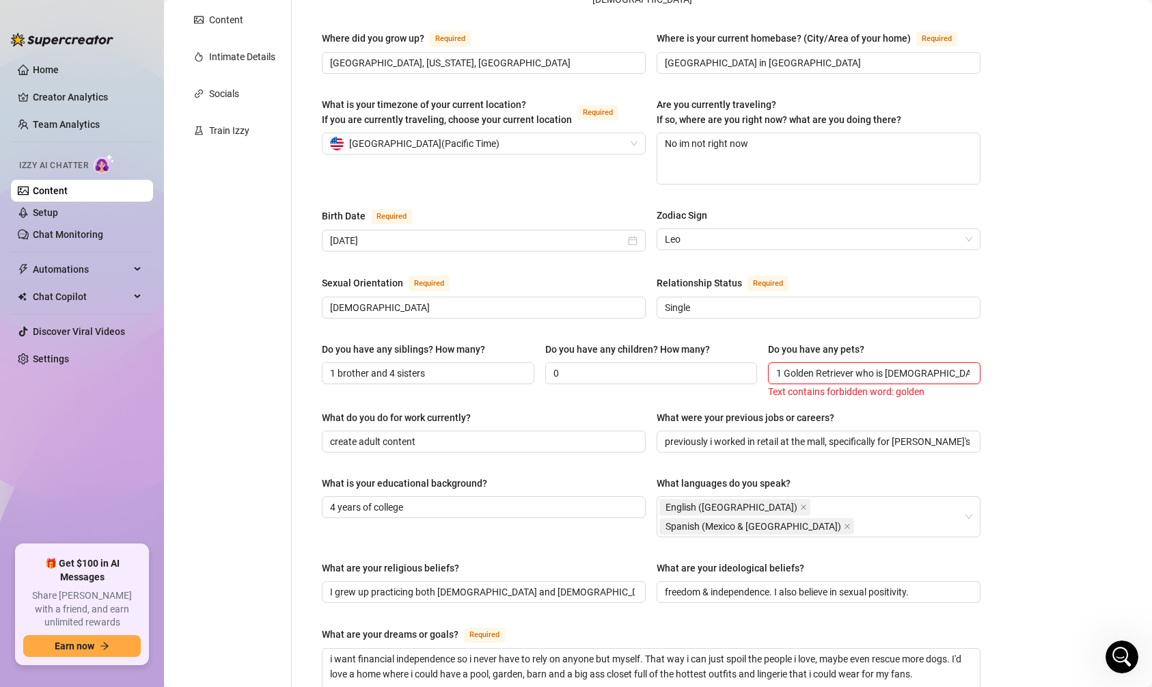
click at [794, 366] on input "1 Golden Retriever who is [DEMOGRAPHIC_DATA] and living a very spoiled life" at bounding box center [872, 373] width 193 height 15
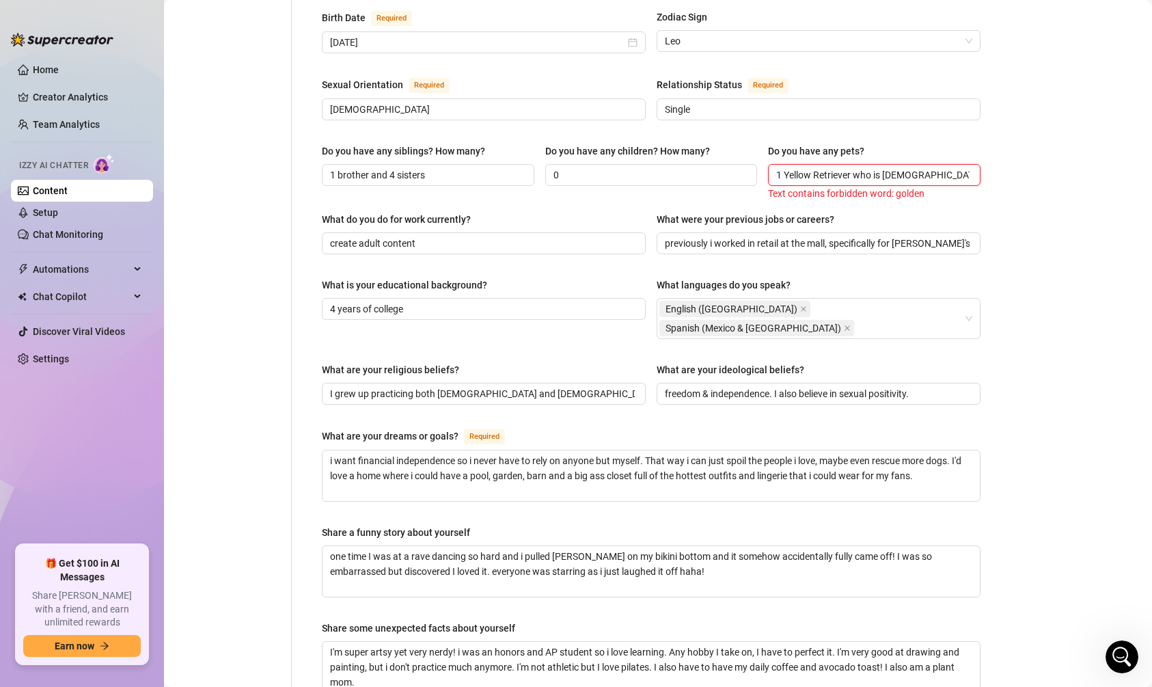
scroll to position [664, 0]
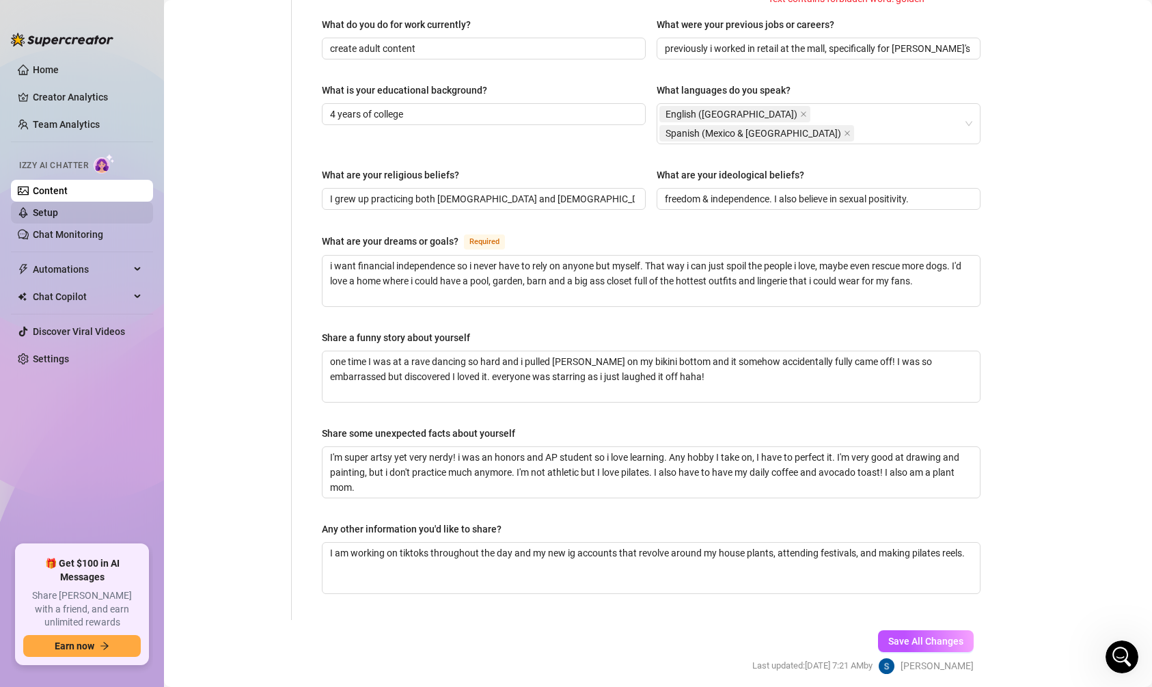
click at [58, 208] on link "Setup" at bounding box center [45, 212] width 25 height 11
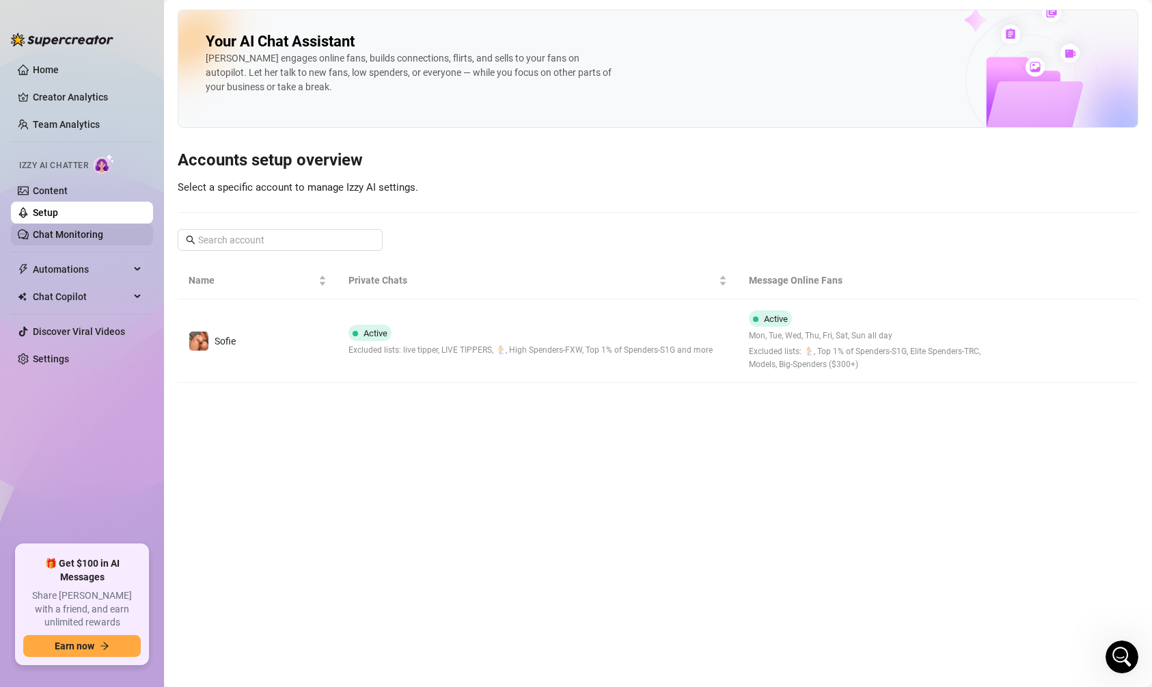
click at [103, 234] on link "Chat Monitoring" at bounding box center [68, 234] width 70 height 11
